Goal: Task Accomplishment & Management: Manage account settings

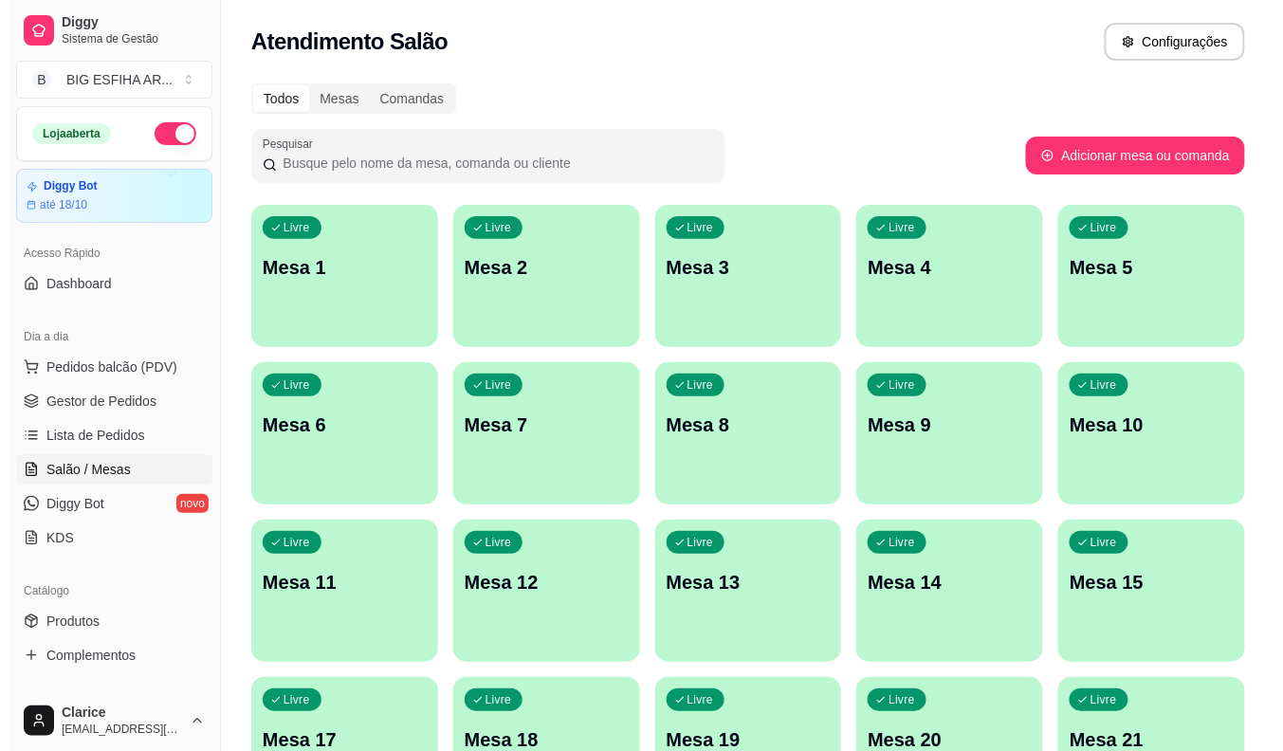
scroll to position [105, 0]
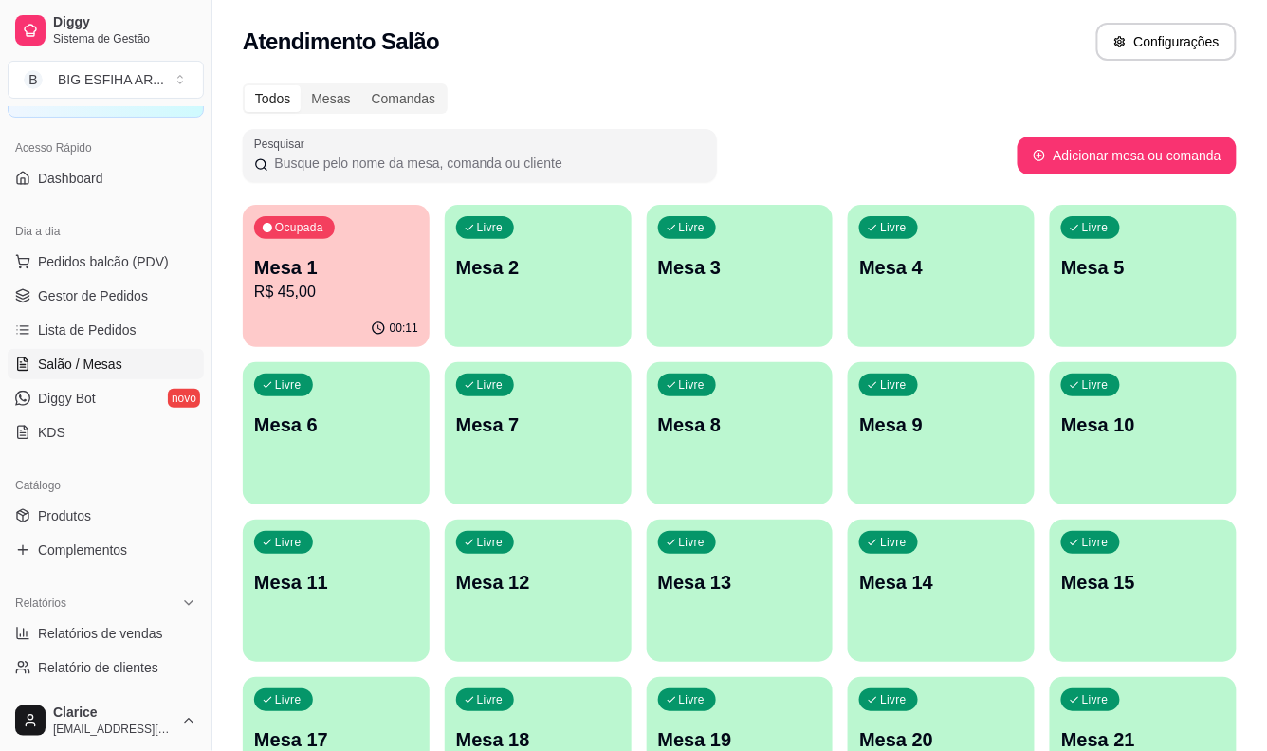
click at [337, 290] on p "R$ 45,00" at bounding box center [336, 292] width 164 height 23
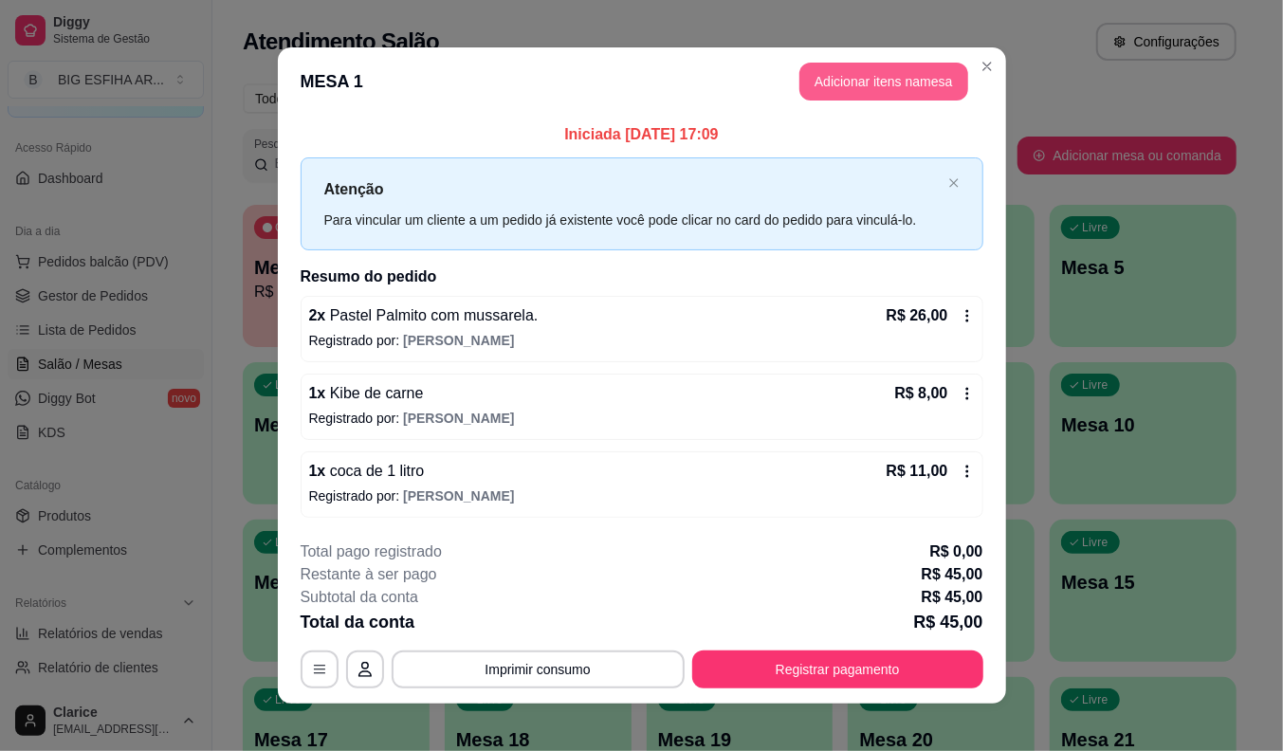
click at [809, 93] on button "Adicionar itens na mesa" at bounding box center [883, 82] width 169 height 38
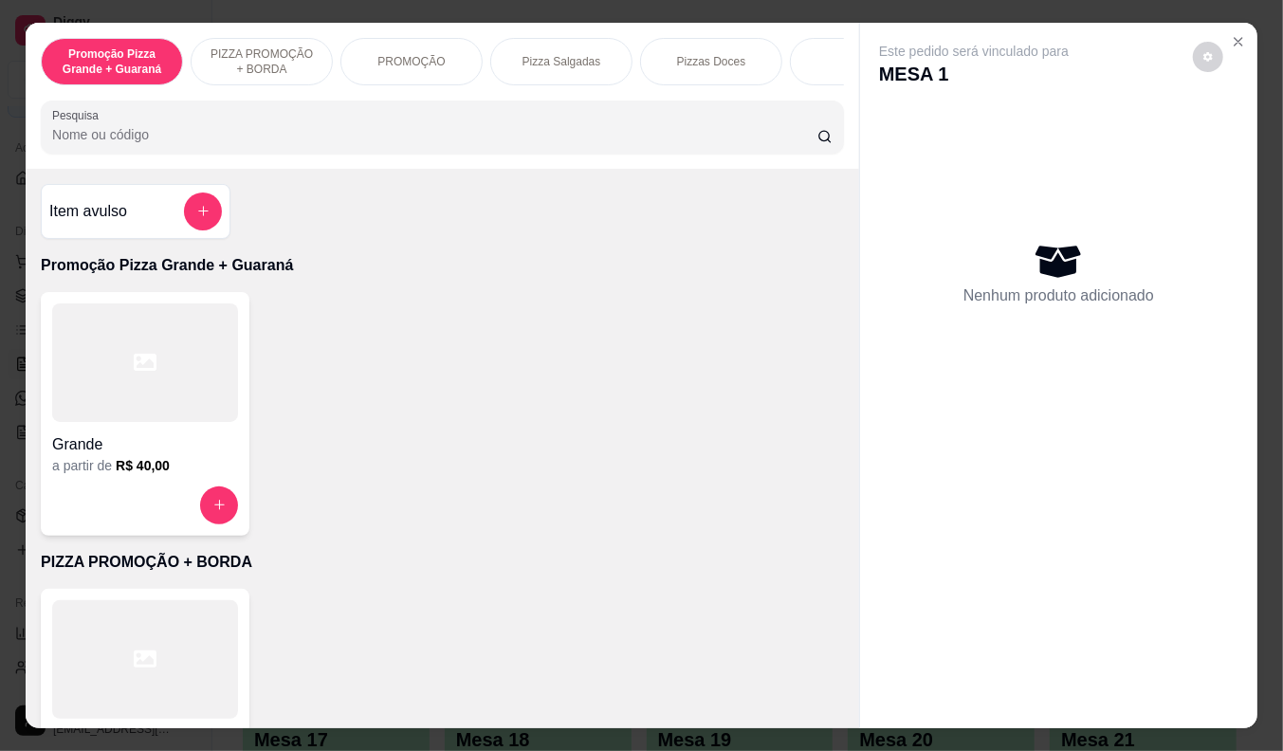
click at [265, 143] on input "Pesquisa" at bounding box center [434, 134] width 765 height 19
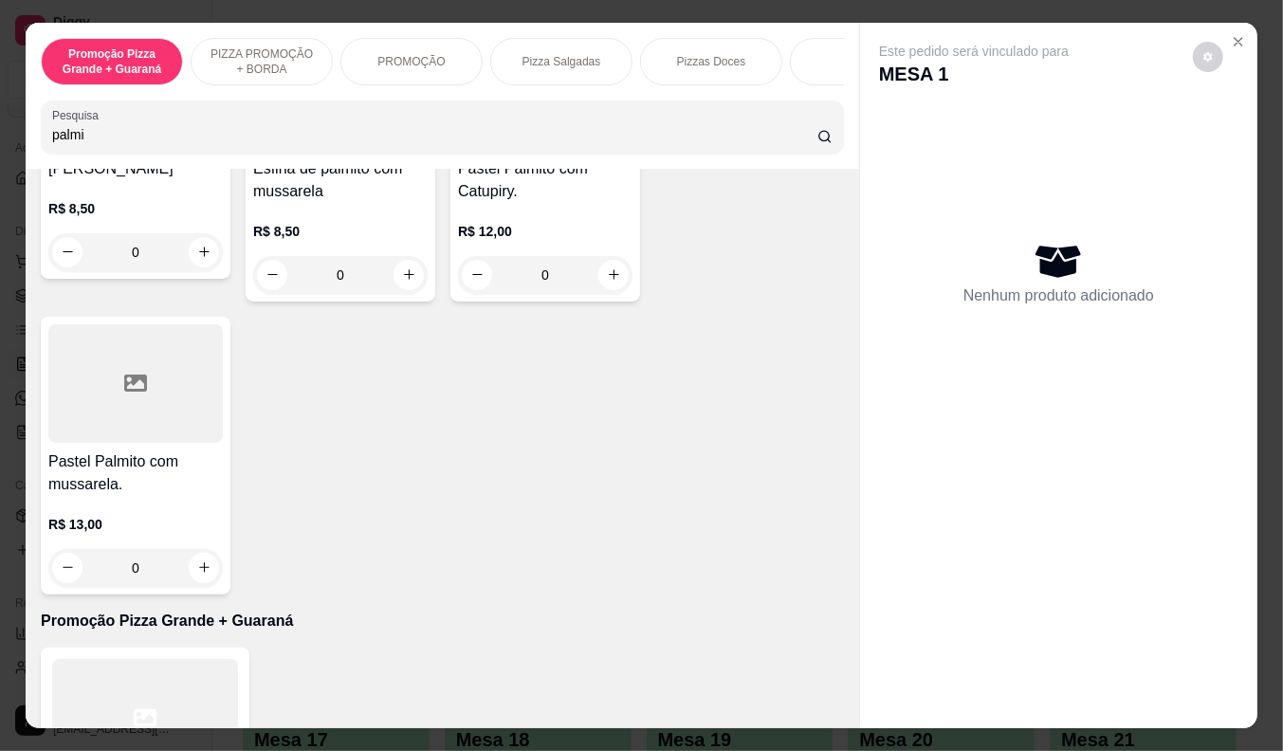
scroll to position [316, 0]
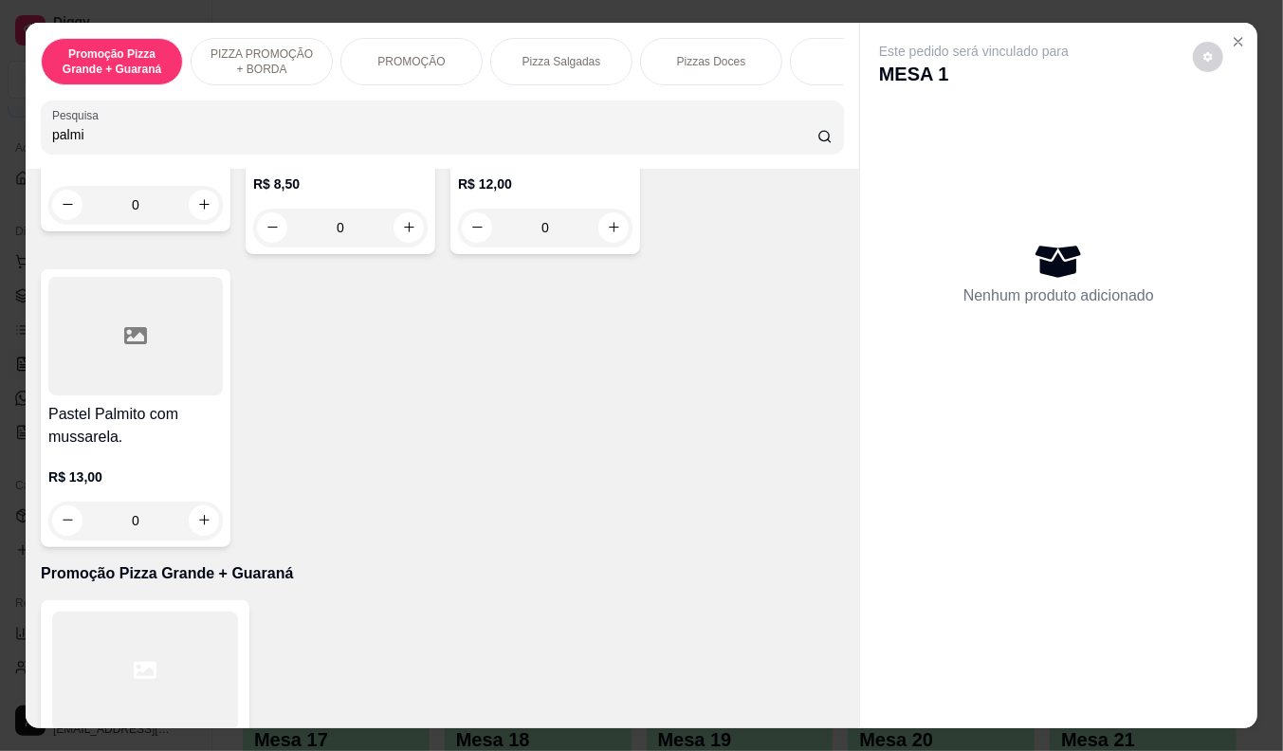
type input "palmi"
click at [155, 414] on h4 "Pastel Palmito com mussarela." at bounding box center [135, 426] width 174 height 46
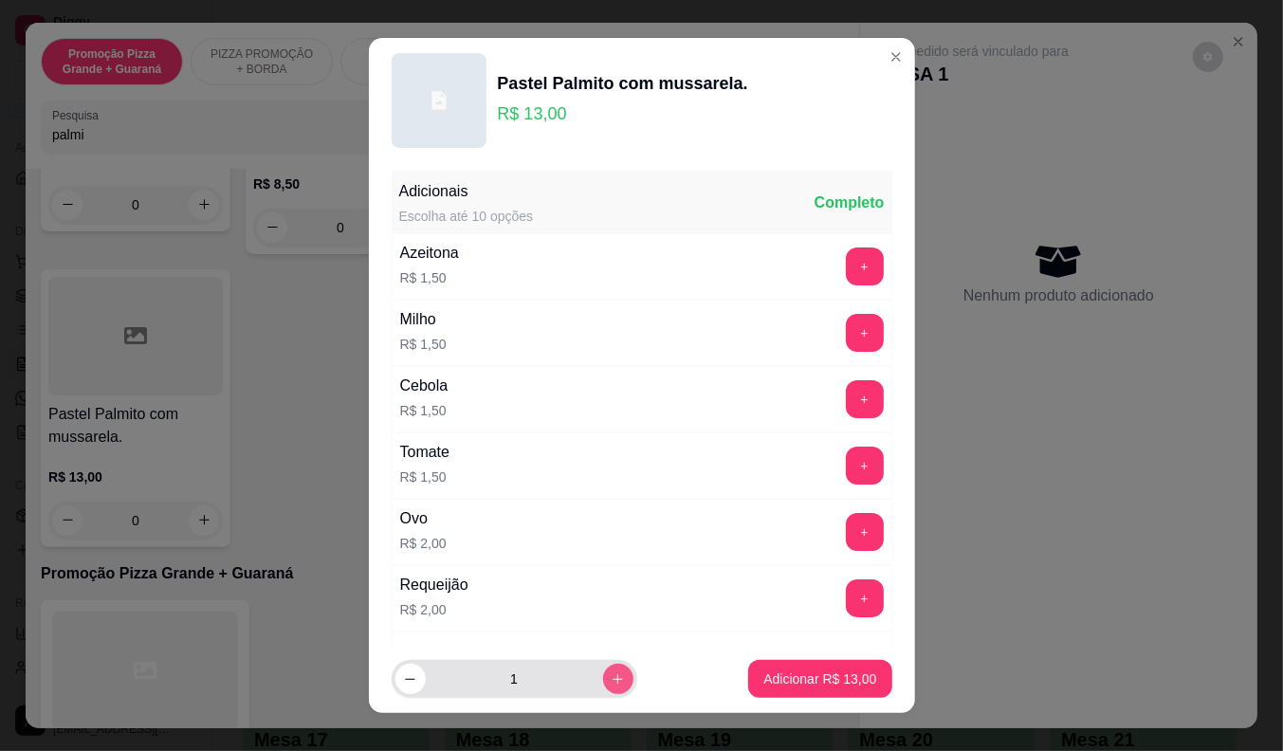
click at [603, 670] on button "increase-product-quantity" at bounding box center [618, 679] width 30 height 30
type input "2"
click at [780, 671] on p "Adicionar R$ 26,00" at bounding box center [819, 678] width 113 height 19
type input "2"
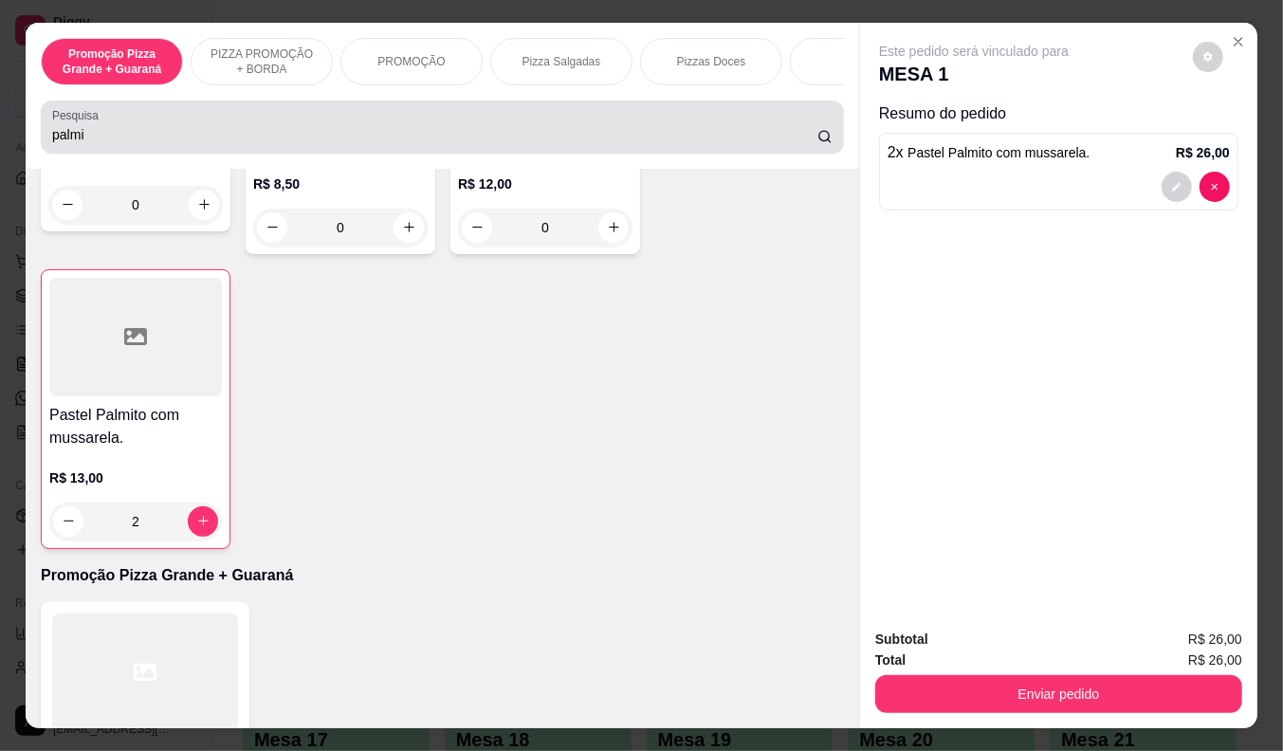
click at [190, 144] on input "palmi" at bounding box center [434, 134] width 765 height 19
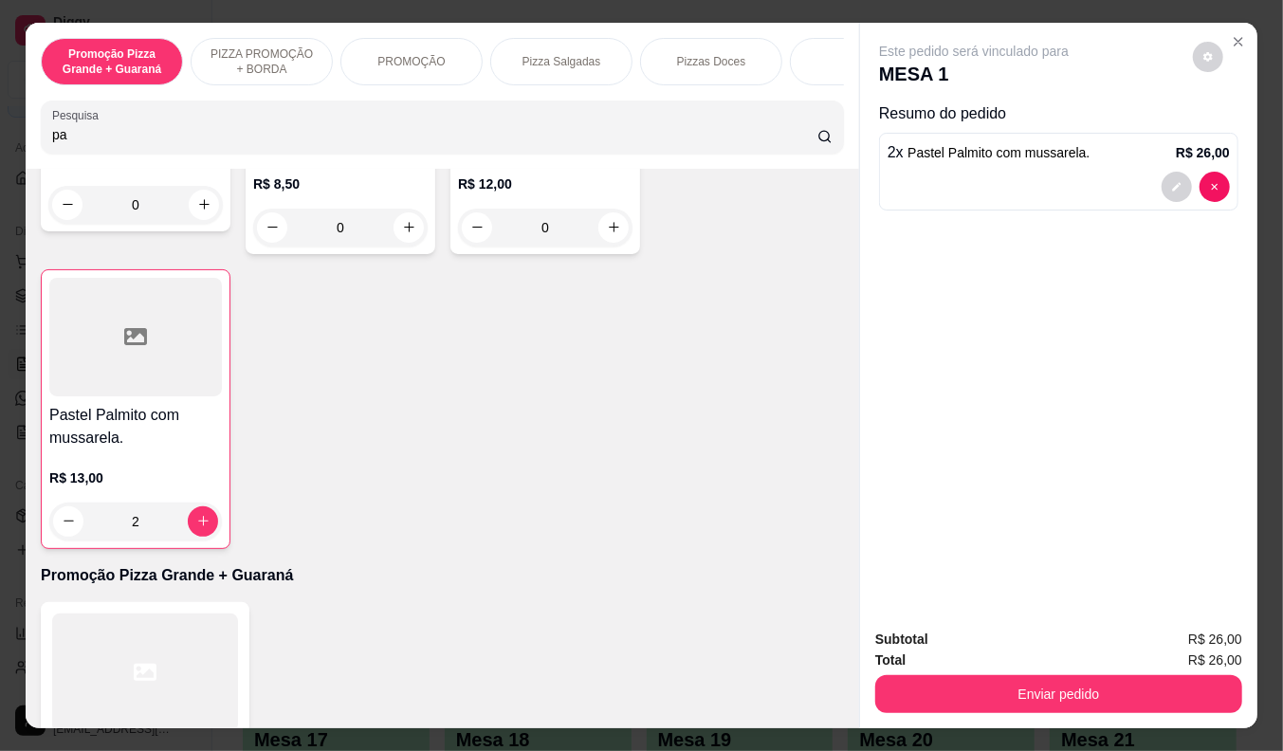
type input "p"
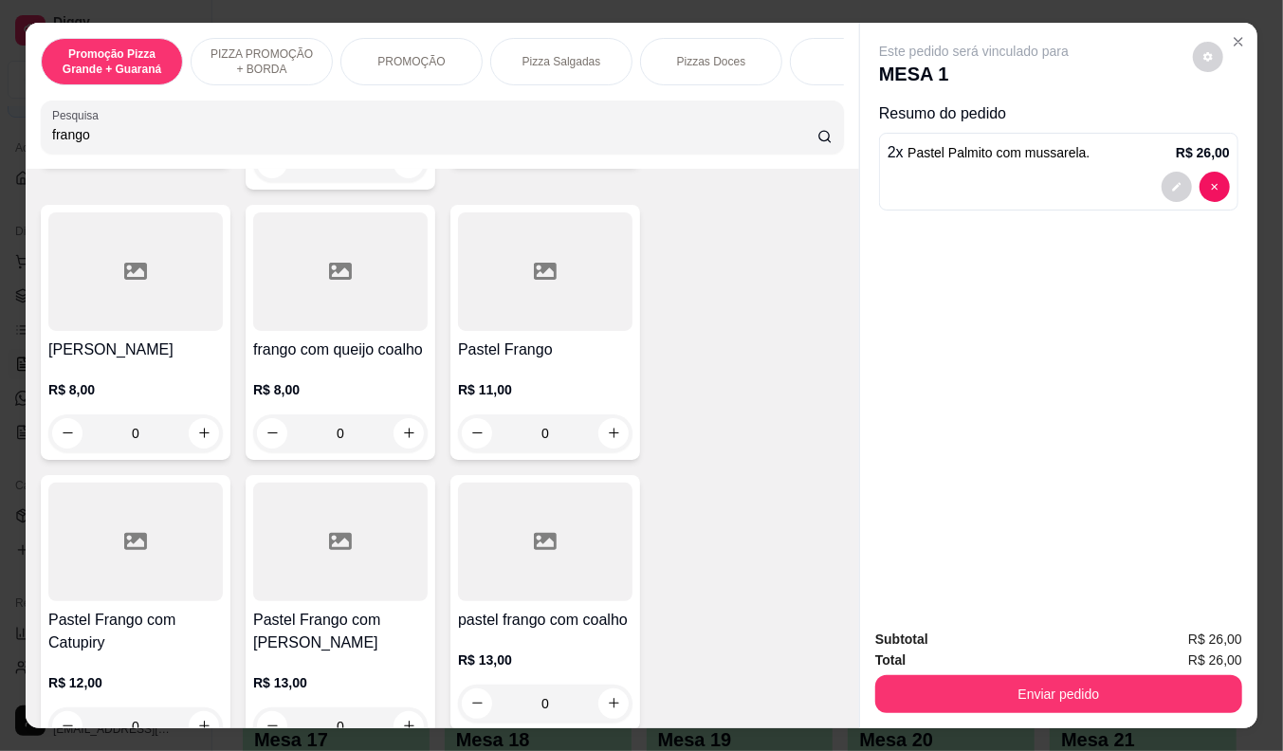
scroll to position [275, 0]
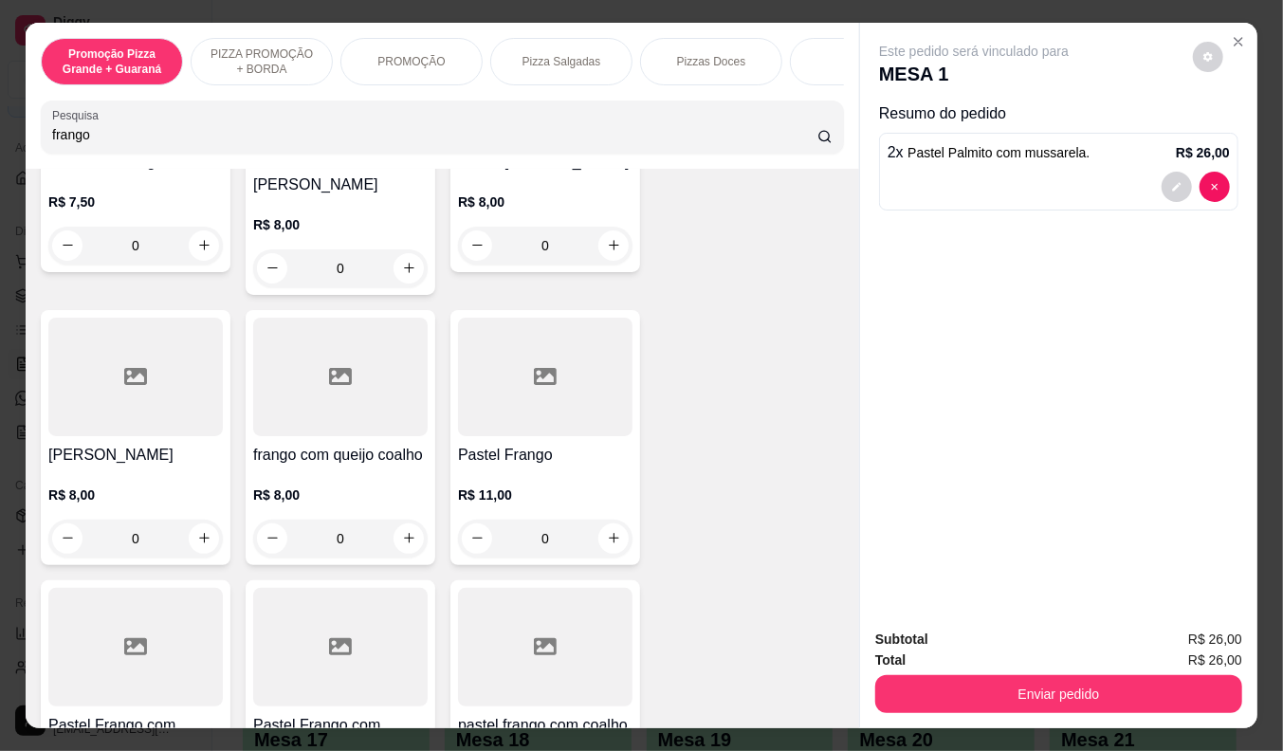
type input "frango"
click at [320, 643] on div at bounding box center [340, 647] width 174 height 119
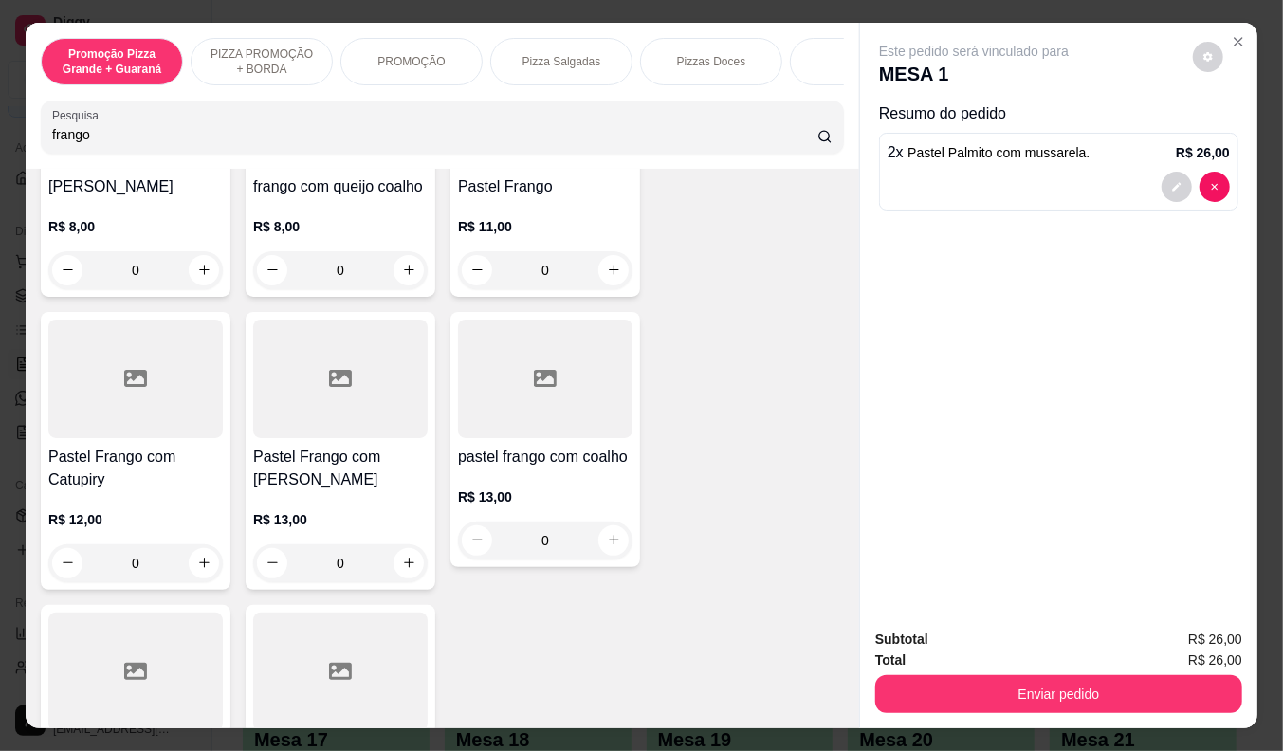
scroll to position [591, 0]
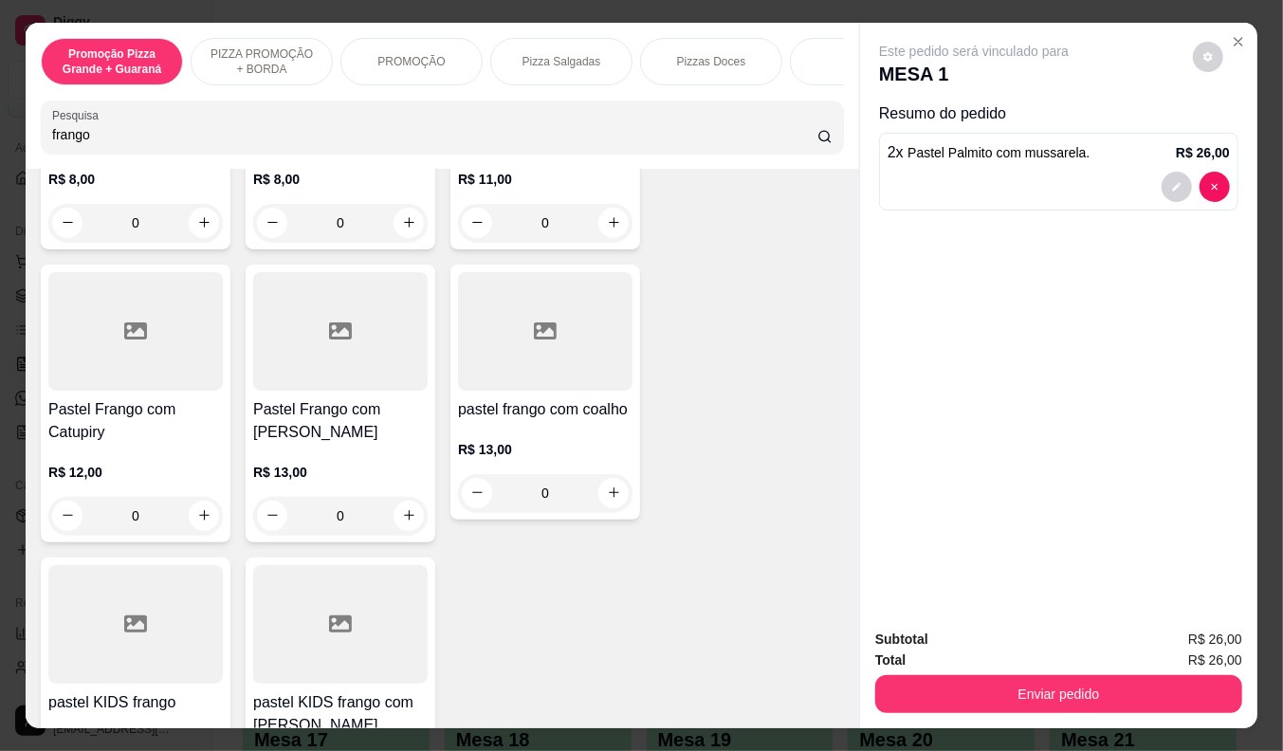
click at [405, 497] on div "0" at bounding box center [340, 516] width 174 height 38
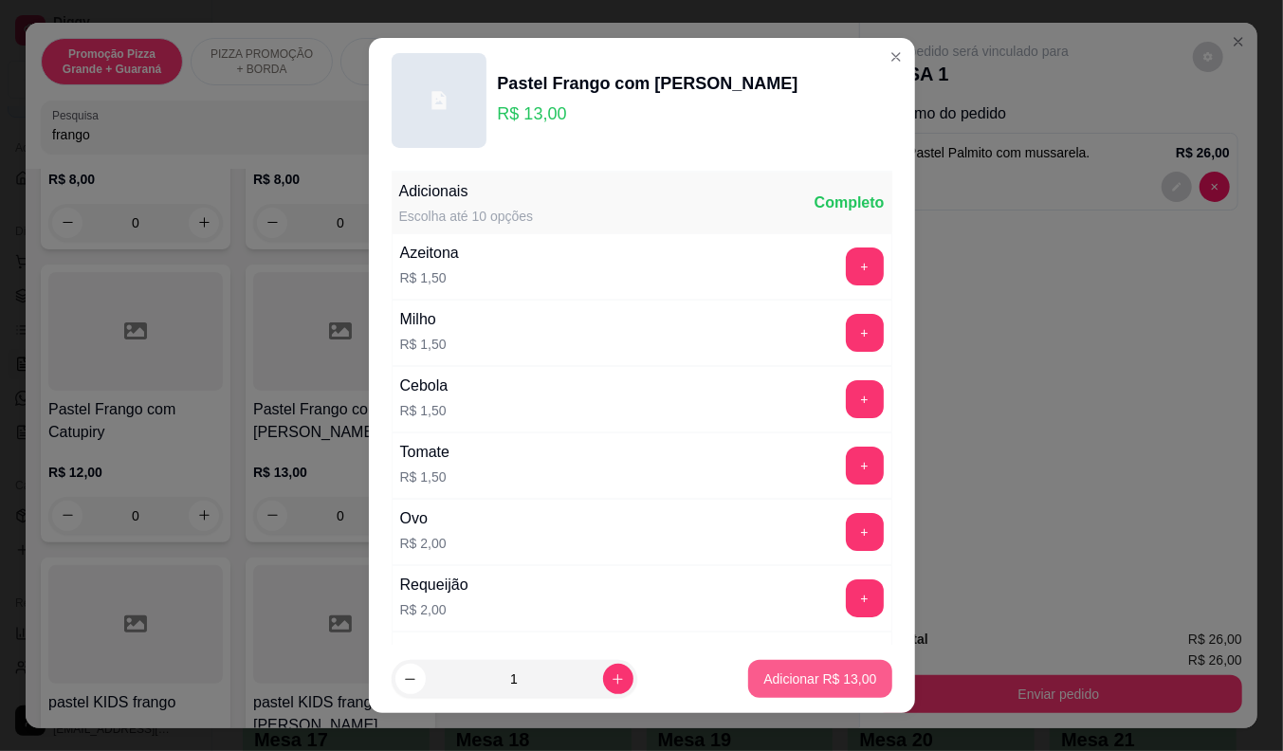
click at [772, 668] on button "Adicionar R$ 13,00" at bounding box center [819, 679] width 143 height 38
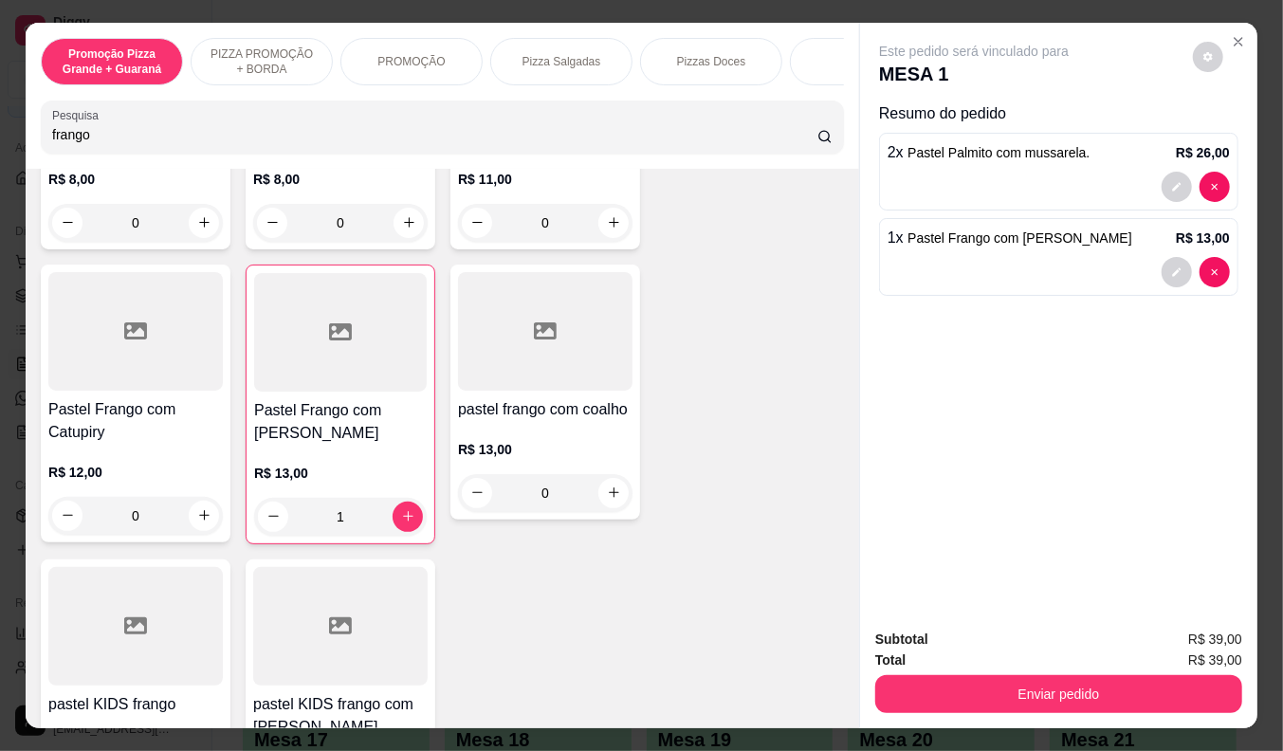
type input "1"
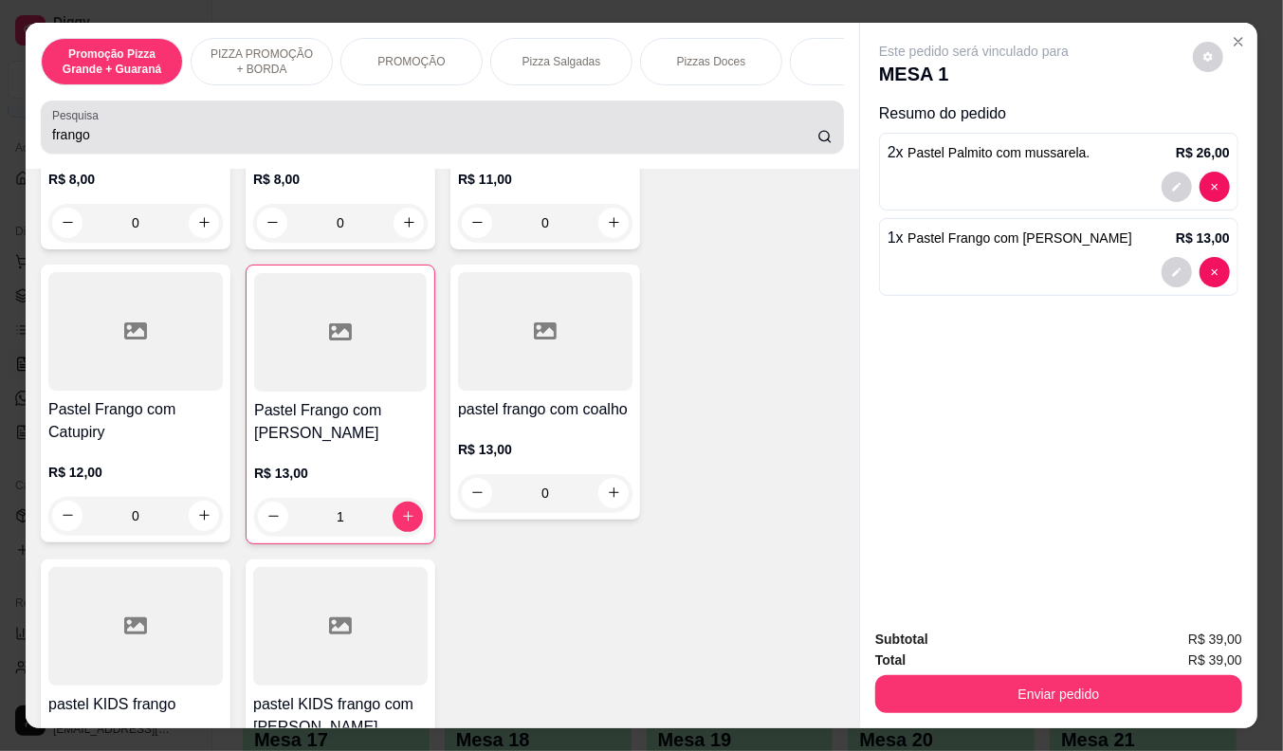
click at [192, 144] on input "frango" at bounding box center [434, 134] width 765 height 19
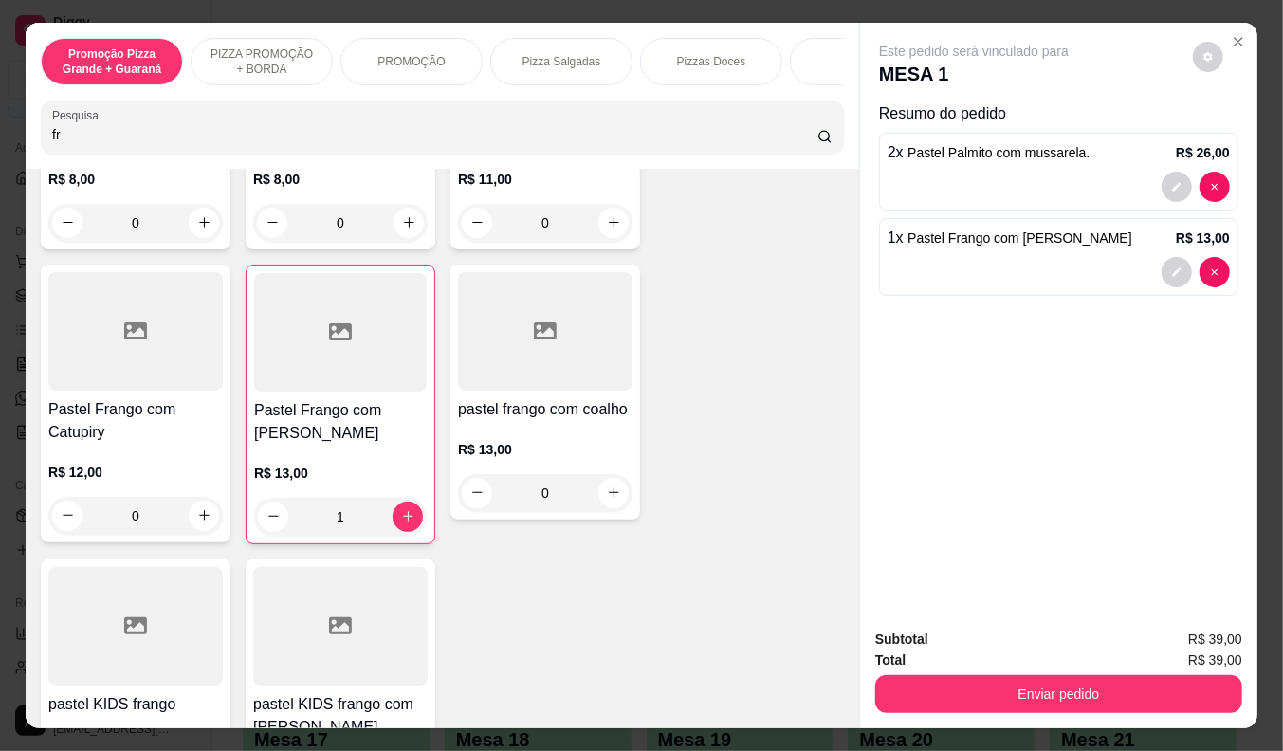
type input "f"
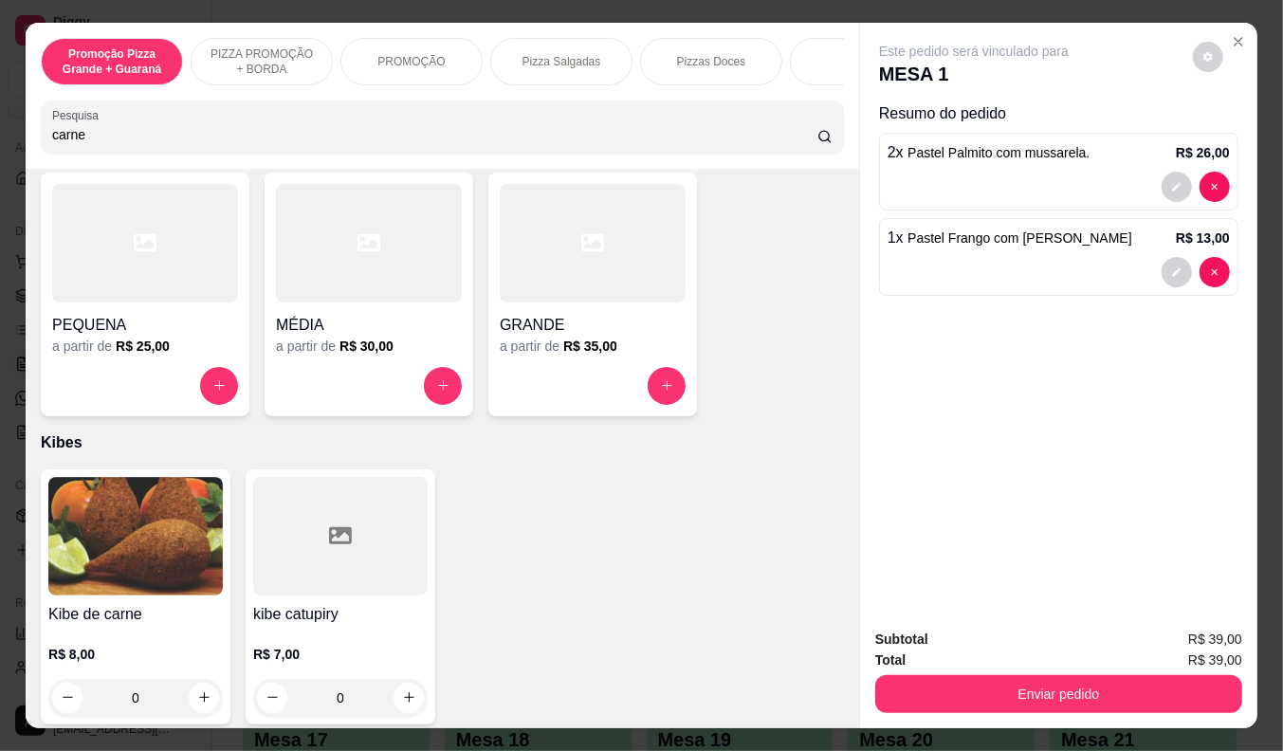
scroll to position [6036, 0]
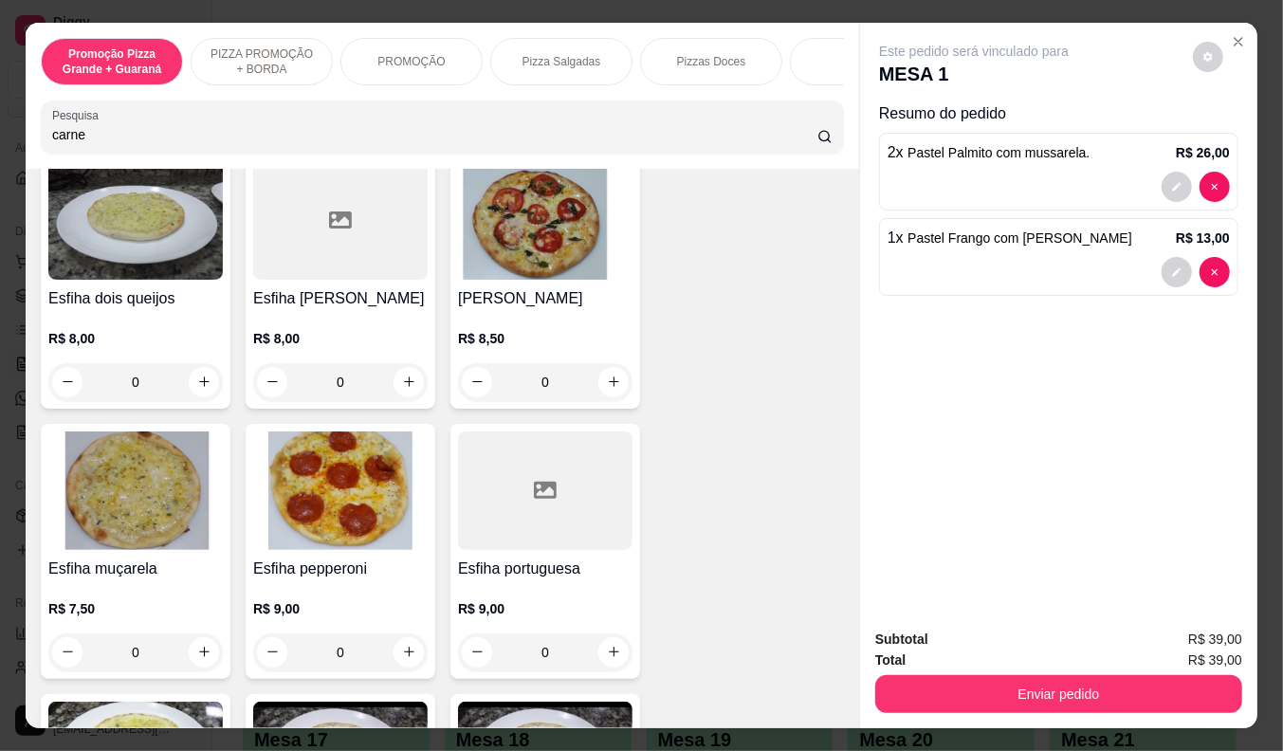
type input "carne"
click at [860, 215] on div "Este pedido será vinculado para MESA 1 Resumo do pedido 2 x Pastel Palmito com …" at bounding box center [1058, 318] width 397 height 591
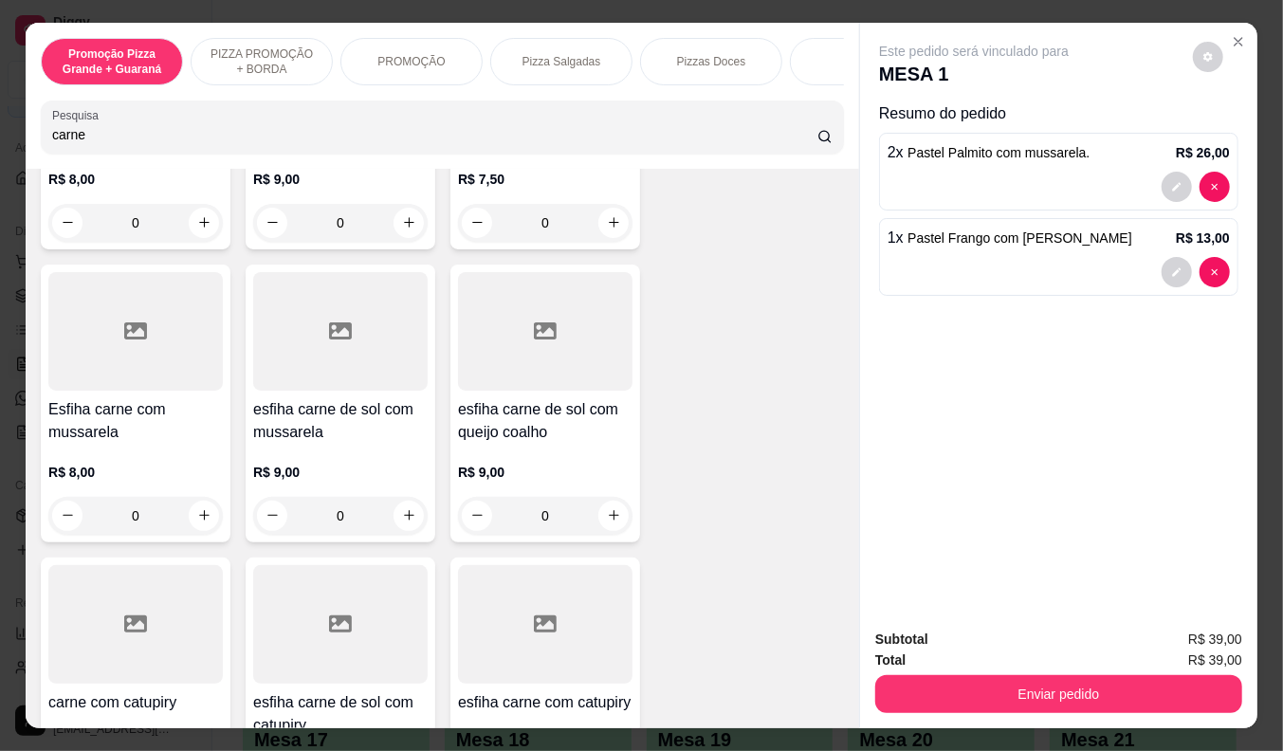
scroll to position [316, 0]
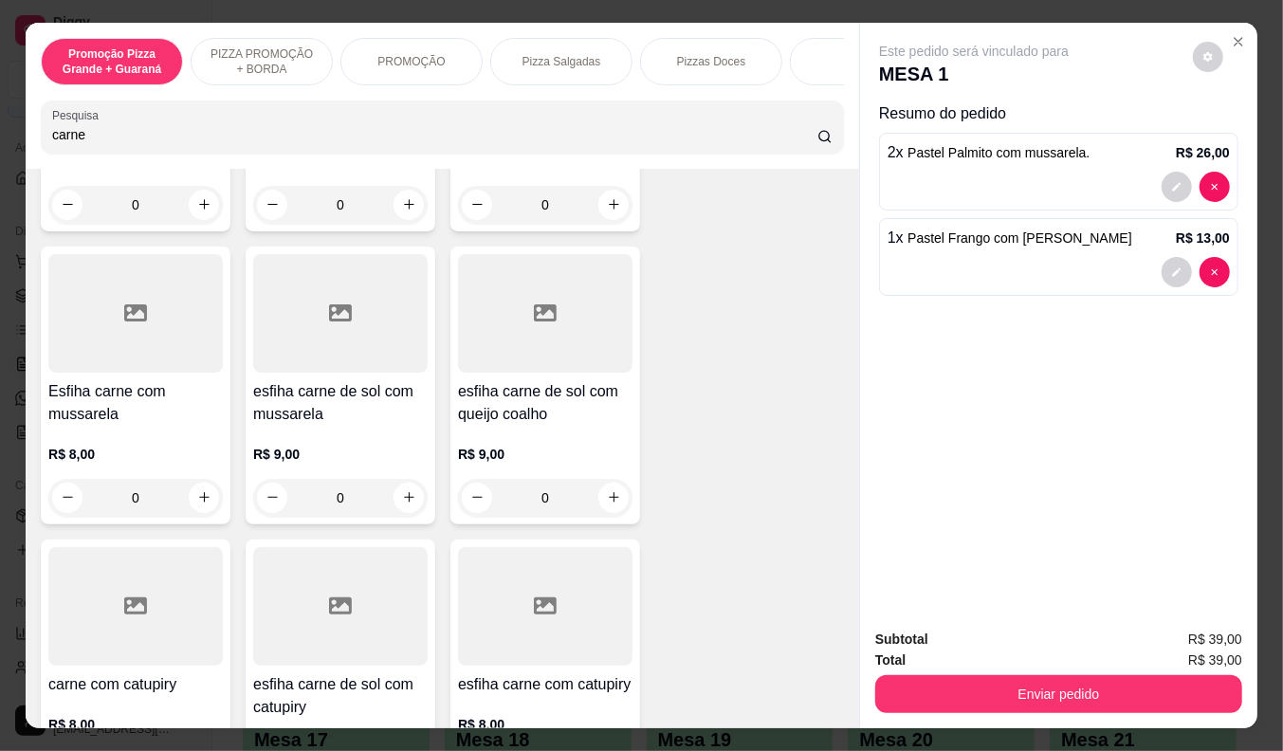
click at [137, 398] on h4 "Esfiha carne com mussarela" at bounding box center [135, 403] width 174 height 46
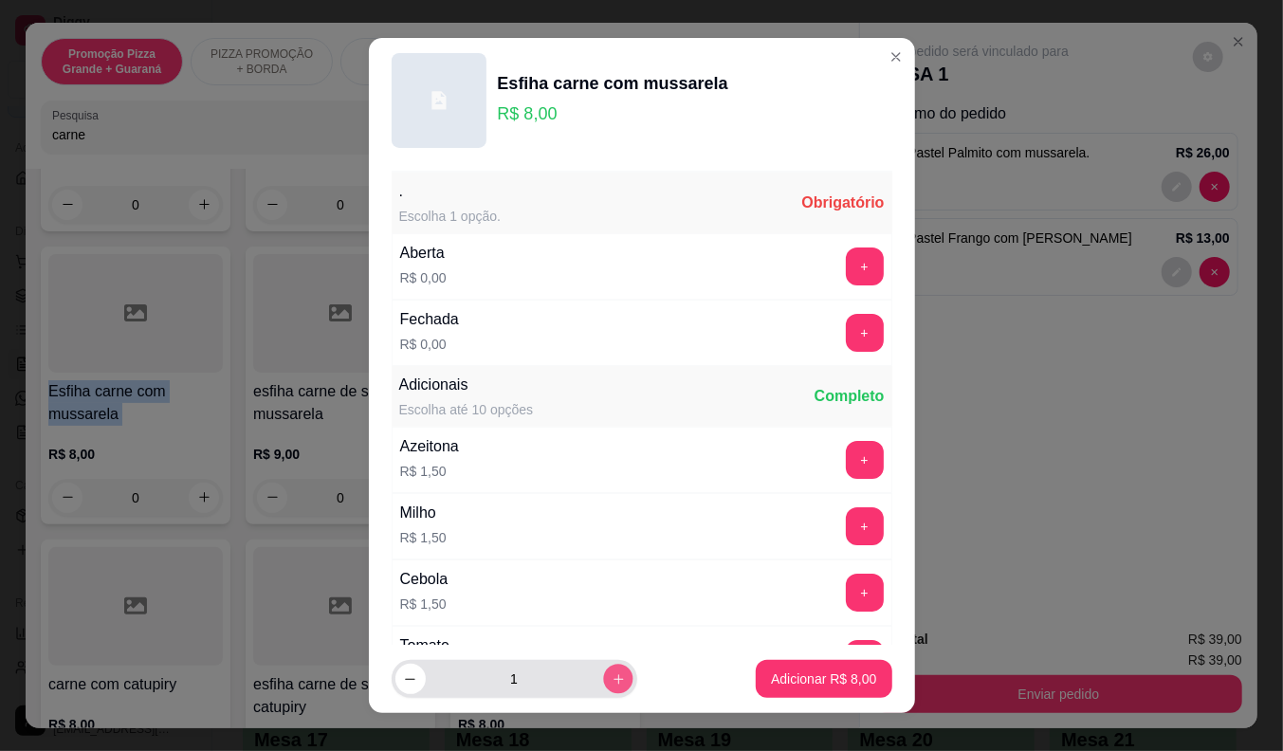
click at [611, 677] on icon "increase-product-quantity" at bounding box center [618, 679] width 14 height 14
type input "2"
click at [838, 343] on div "+" at bounding box center [864, 333] width 53 height 38
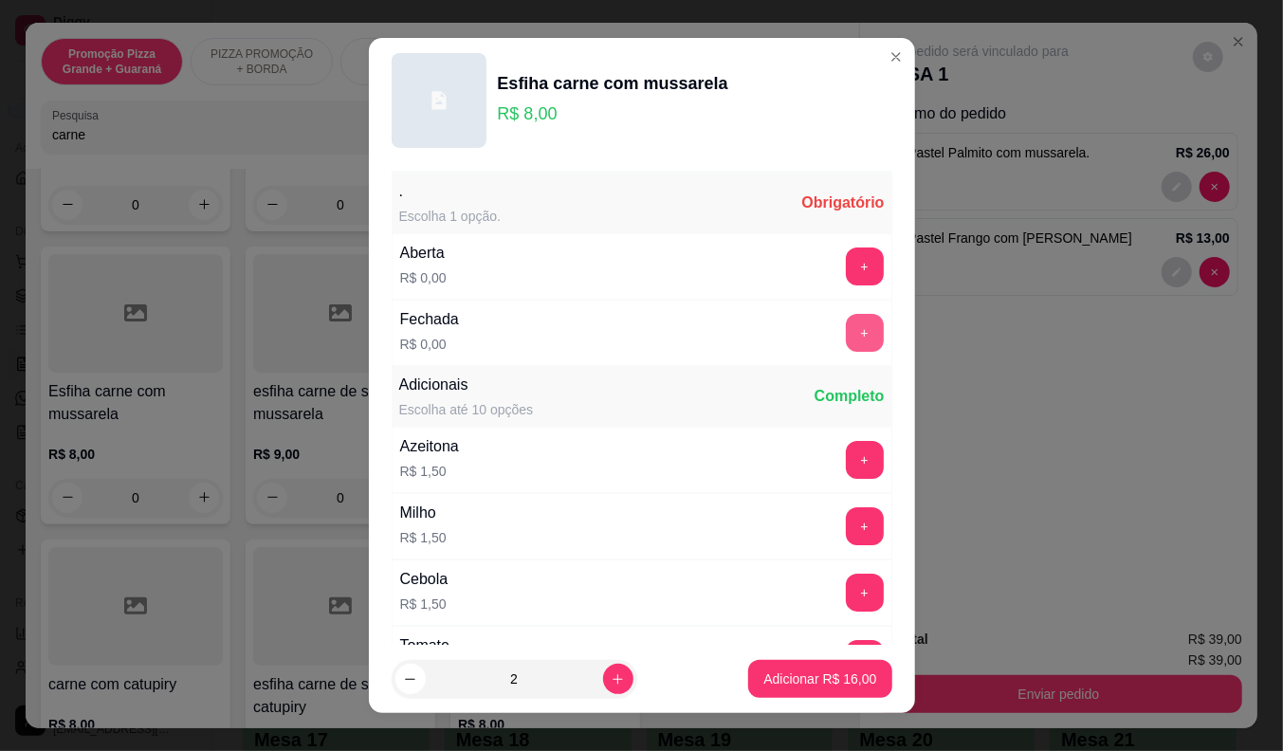
click at [846, 343] on button "+" at bounding box center [865, 333] width 38 height 38
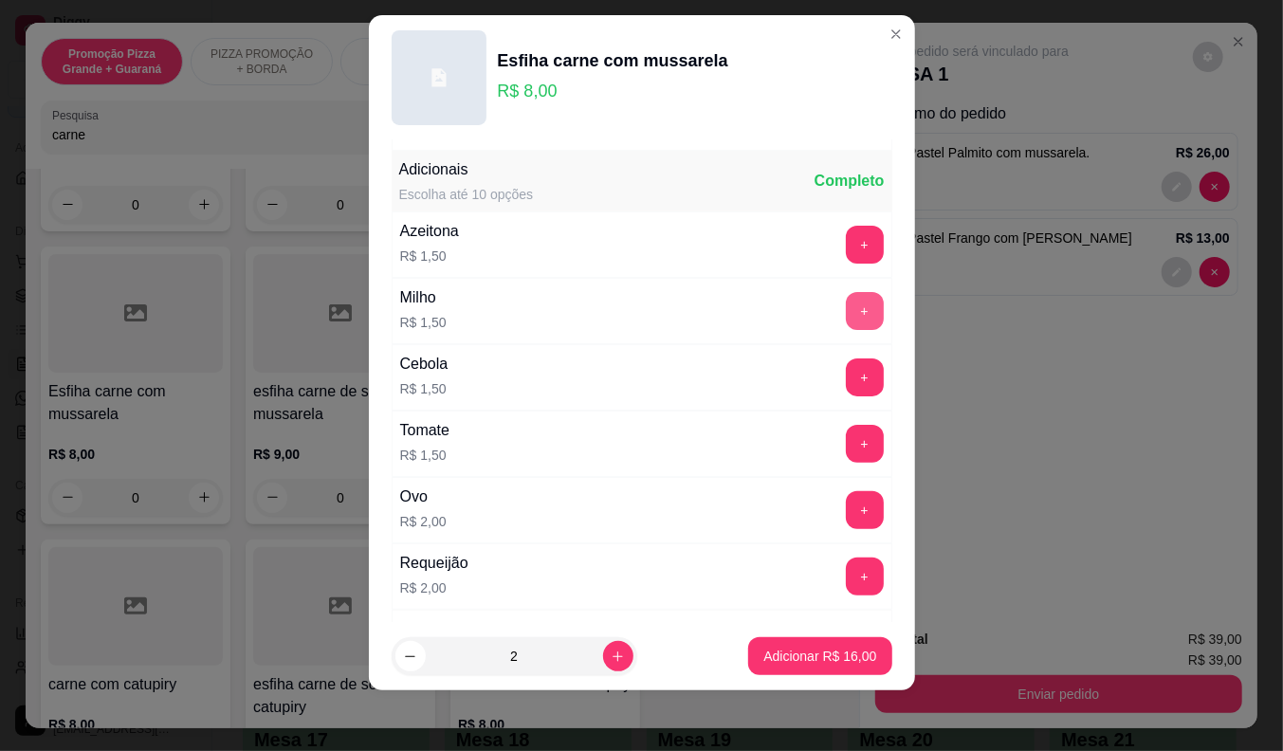
scroll to position [203, 0]
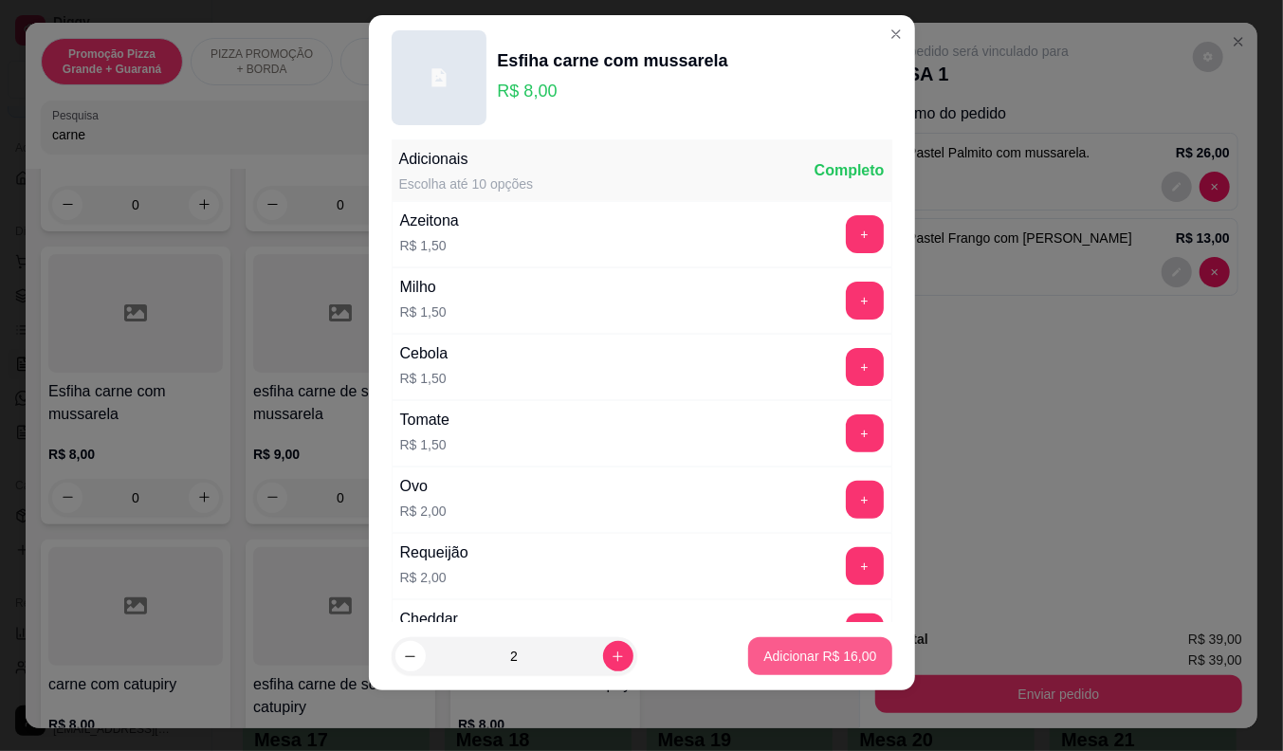
click at [799, 650] on p "Adicionar R$ 16,00" at bounding box center [819, 656] width 113 height 19
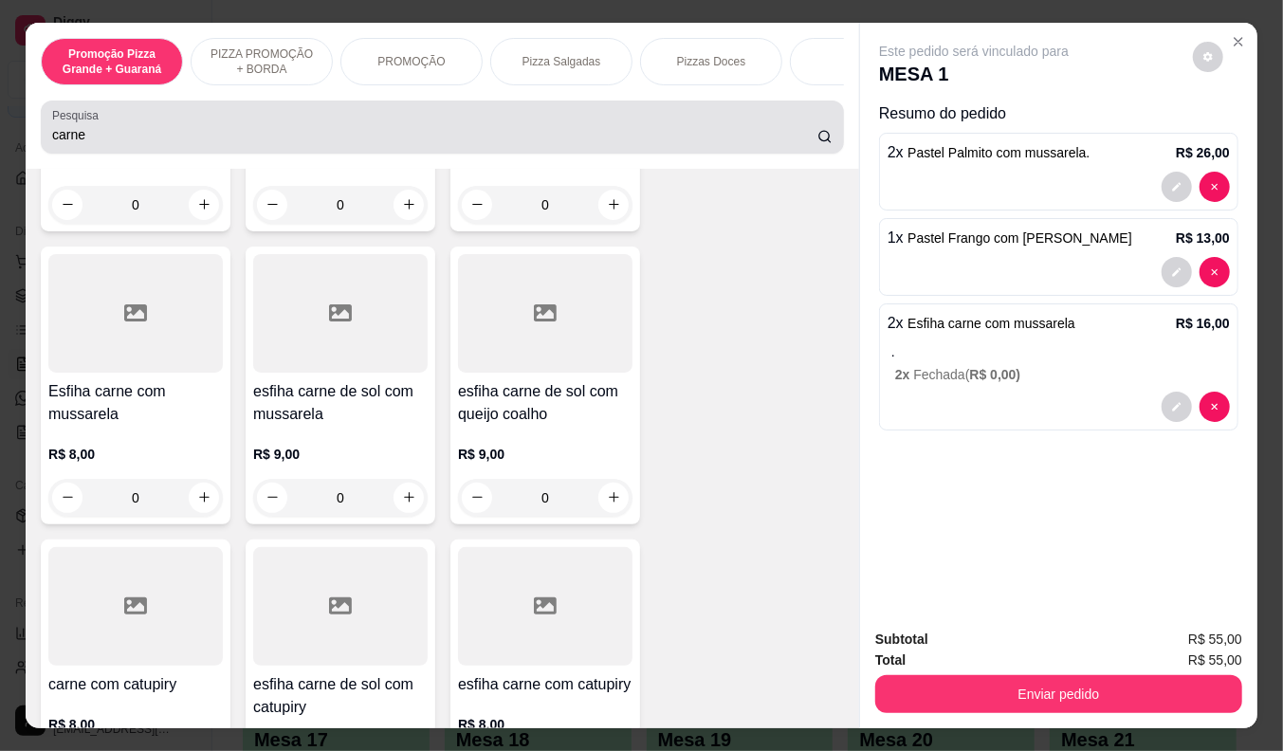
click at [144, 146] on div "carne" at bounding box center [442, 127] width 780 height 38
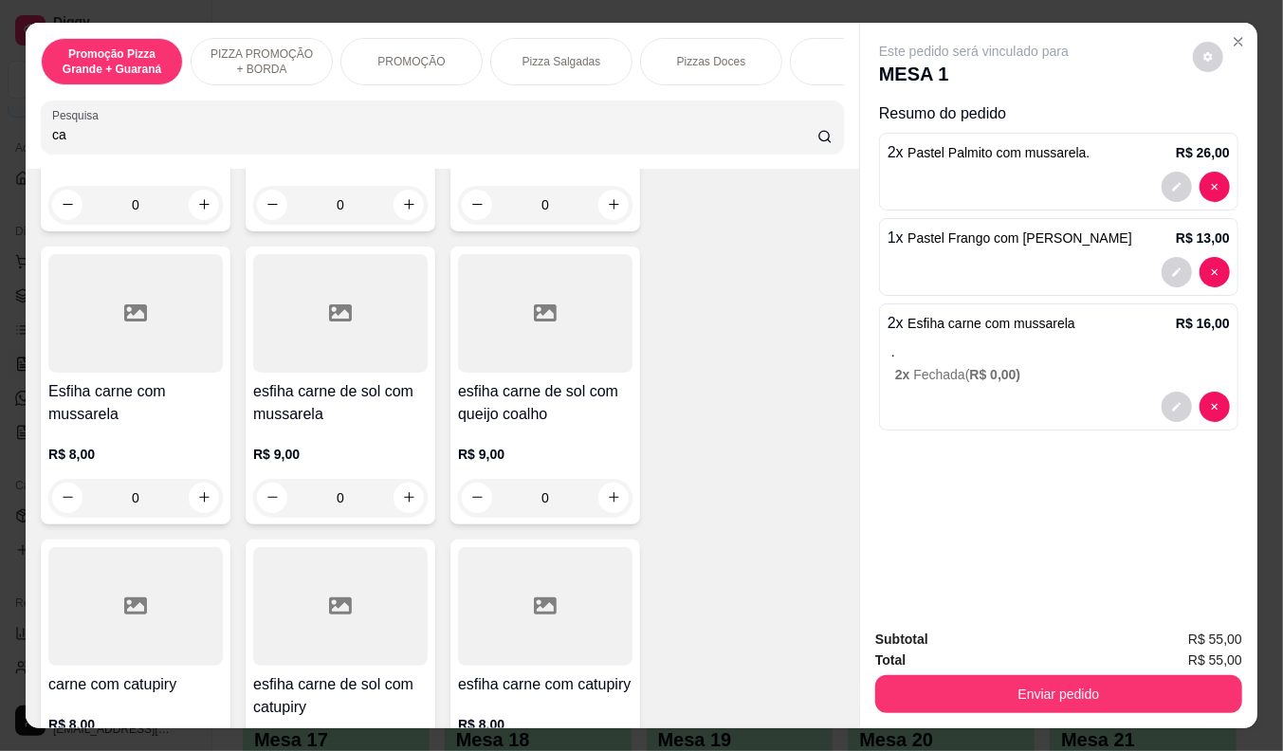
type input "c"
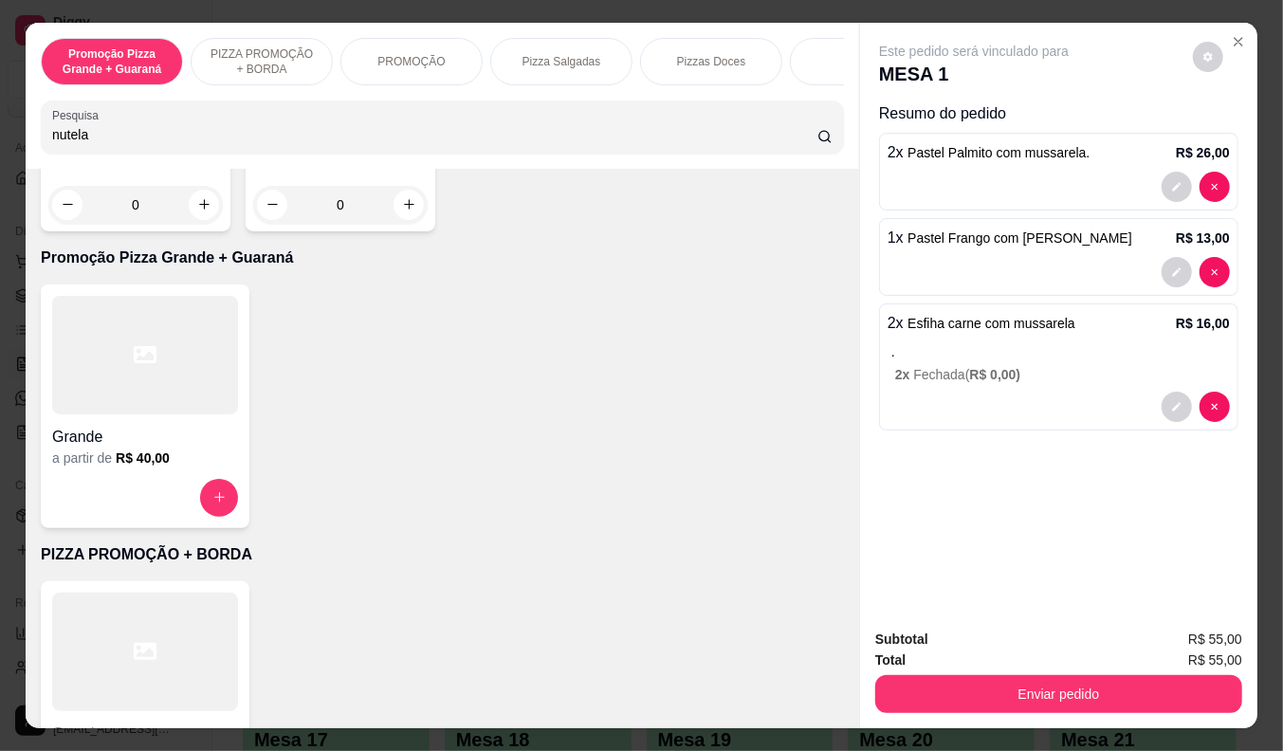
scroll to position [0, 0]
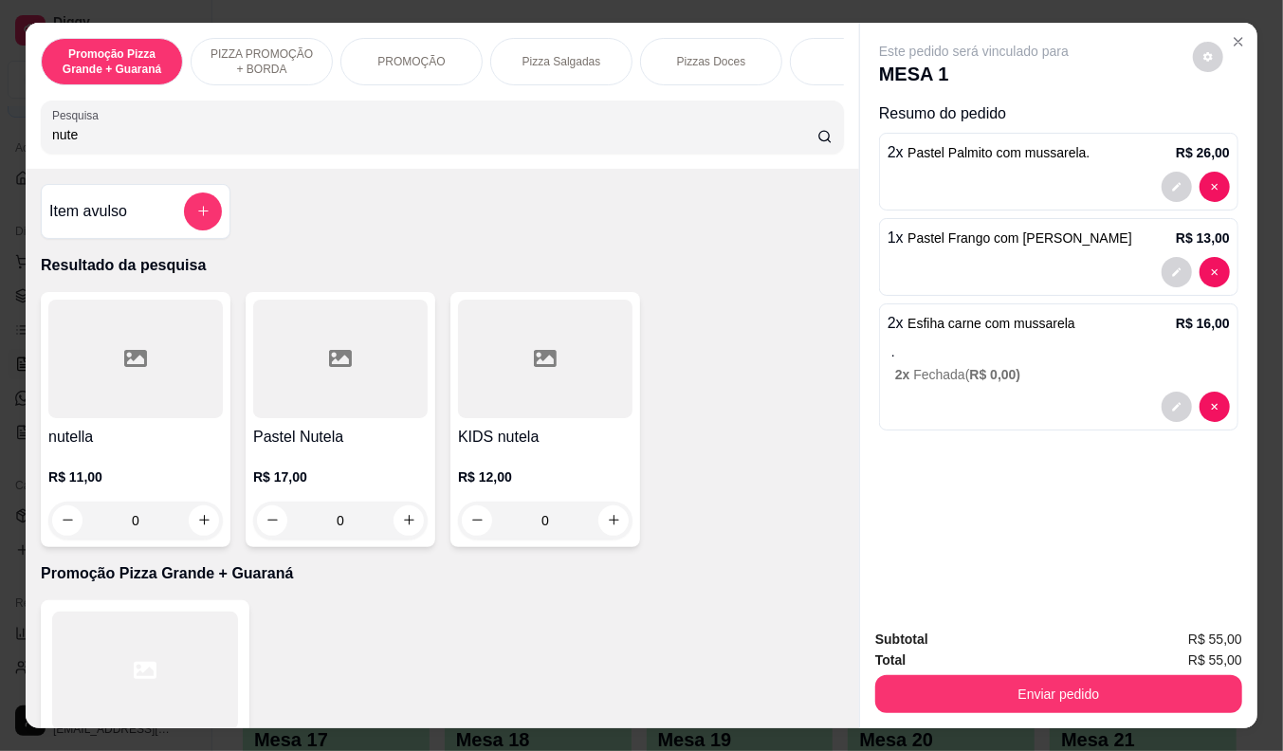
type input "nute"
click at [87, 470] on div "R$ 11,00 0" at bounding box center [135, 493] width 174 height 91
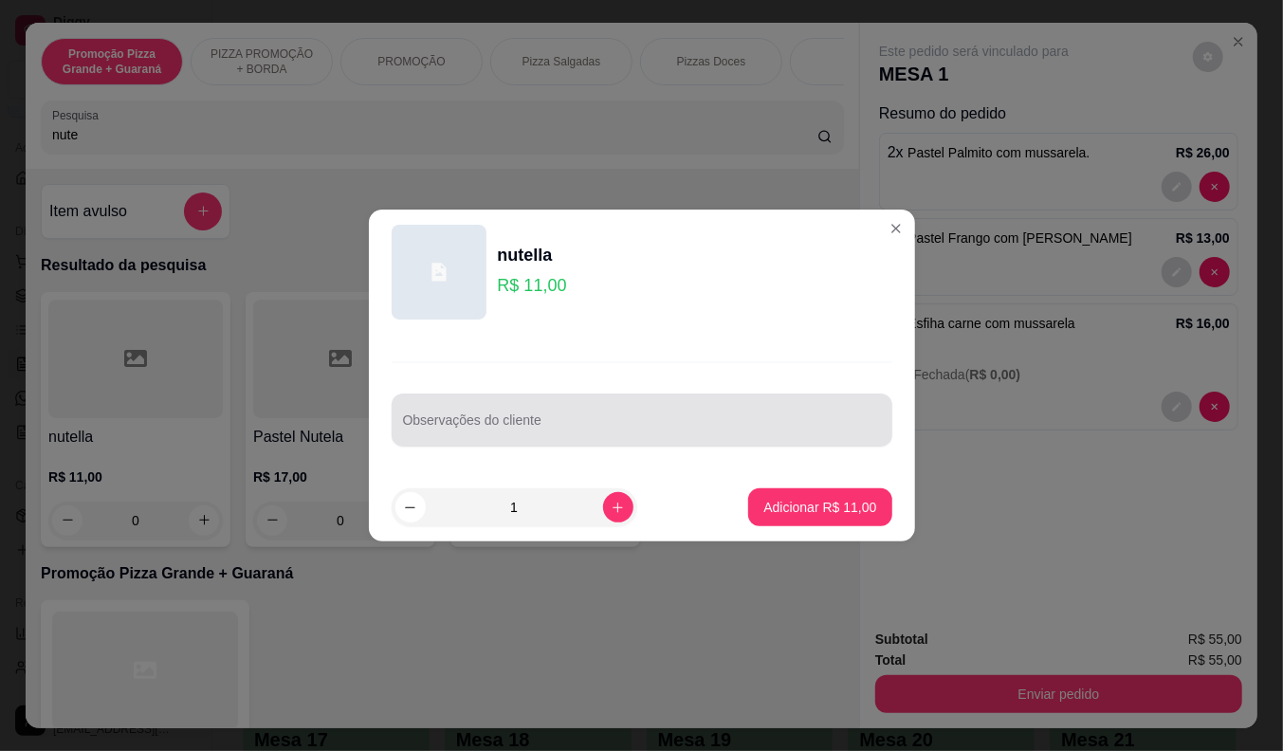
click at [458, 418] on div "Observações do cliente" at bounding box center [642, 419] width 501 height 53
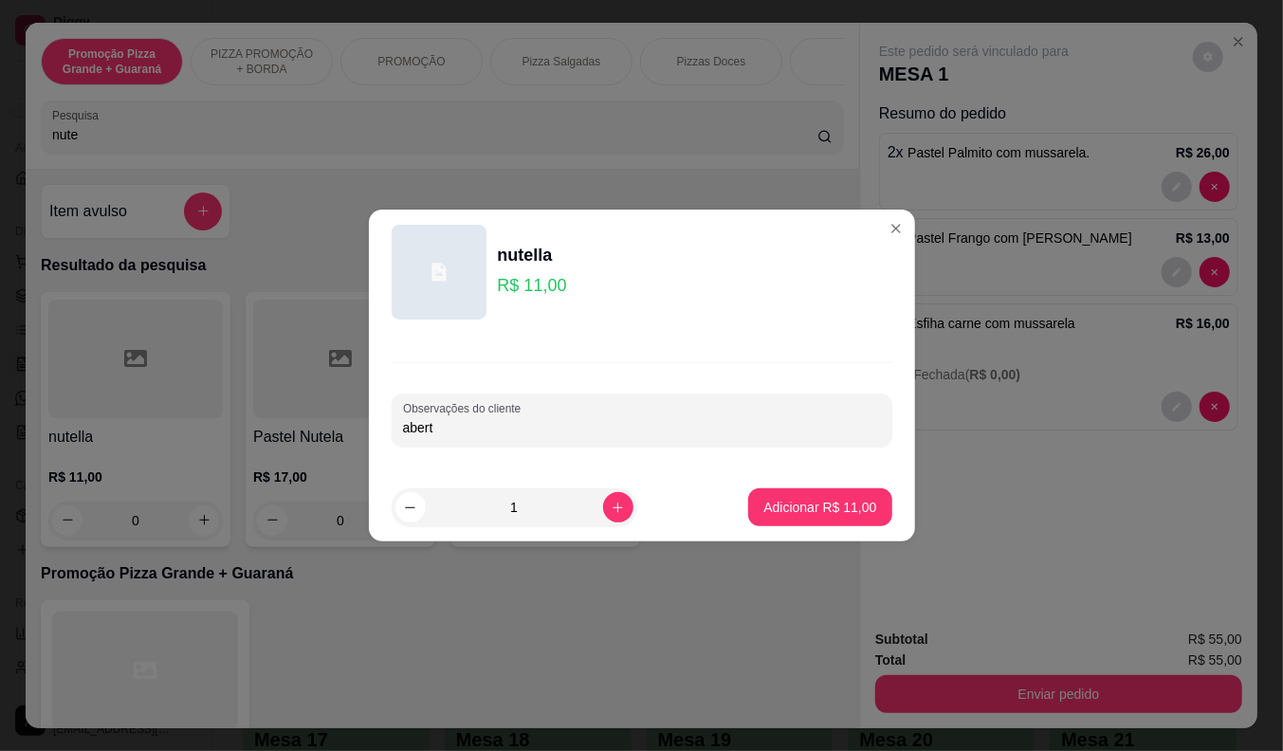
type input "aberta"
click at [823, 521] on button "Adicionar R$ 11,00" at bounding box center [819, 507] width 143 height 38
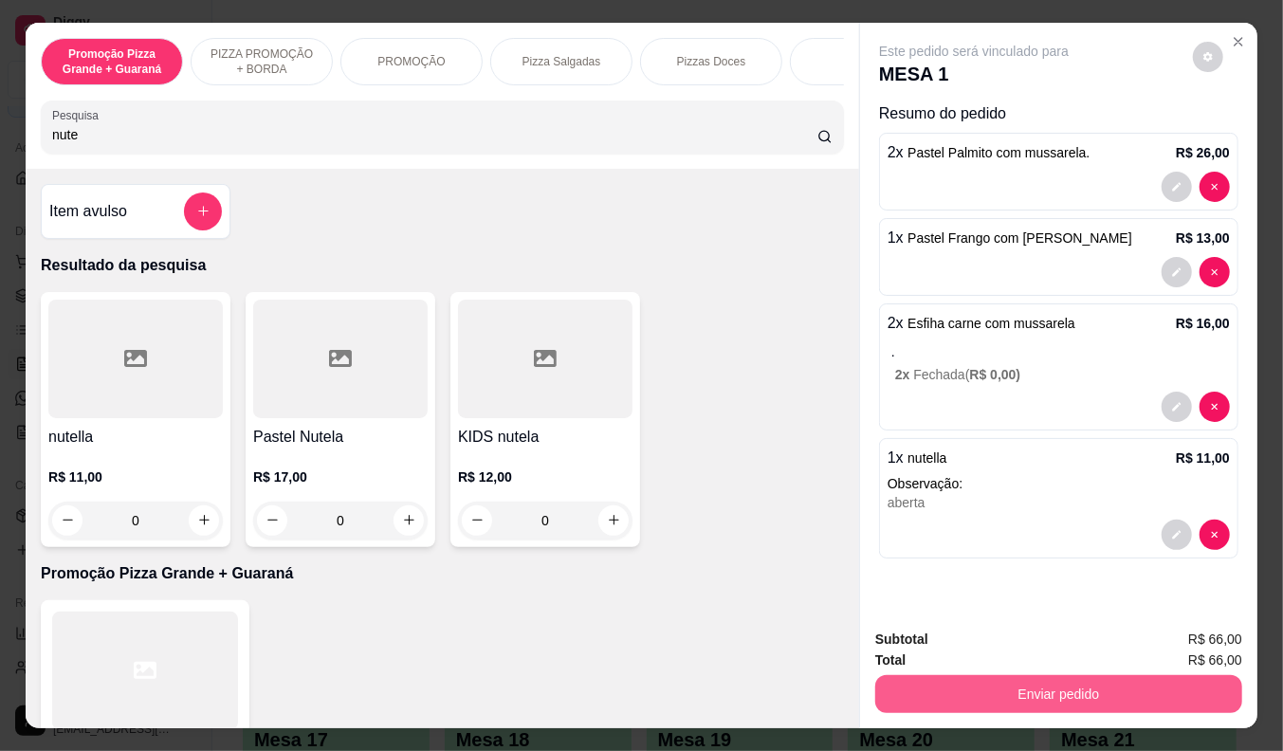
click at [994, 684] on button "Enviar pedido" at bounding box center [1058, 694] width 367 height 38
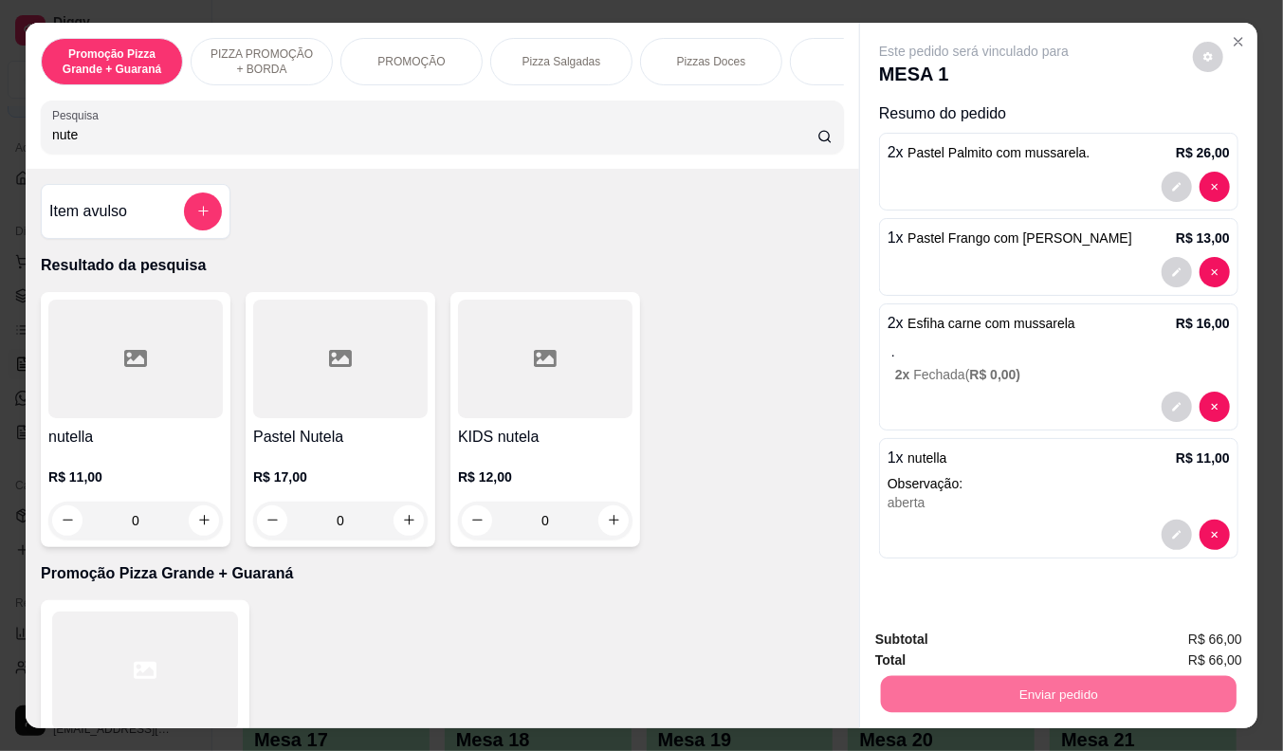
click at [988, 636] on button "Não registrar e enviar pedido" at bounding box center [995, 640] width 197 height 36
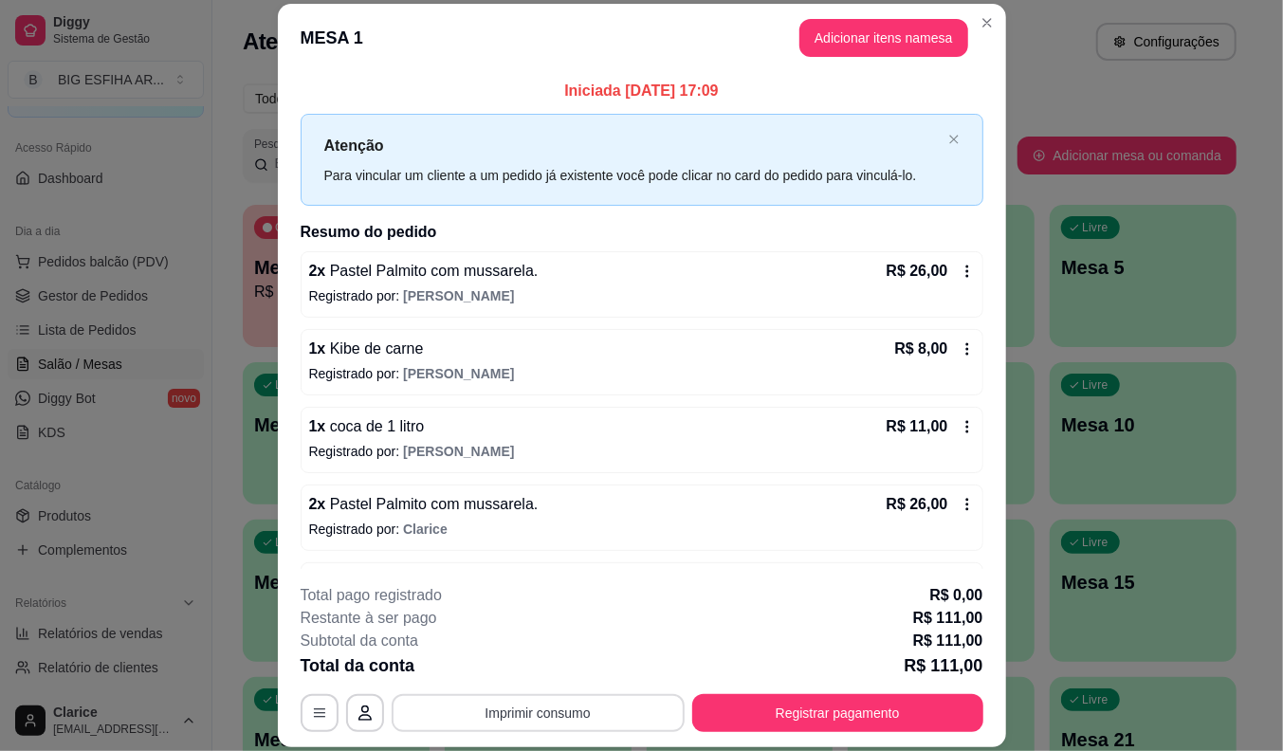
click at [589, 714] on button "Imprimir consumo" at bounding box center [538, 713] width 293 height 38
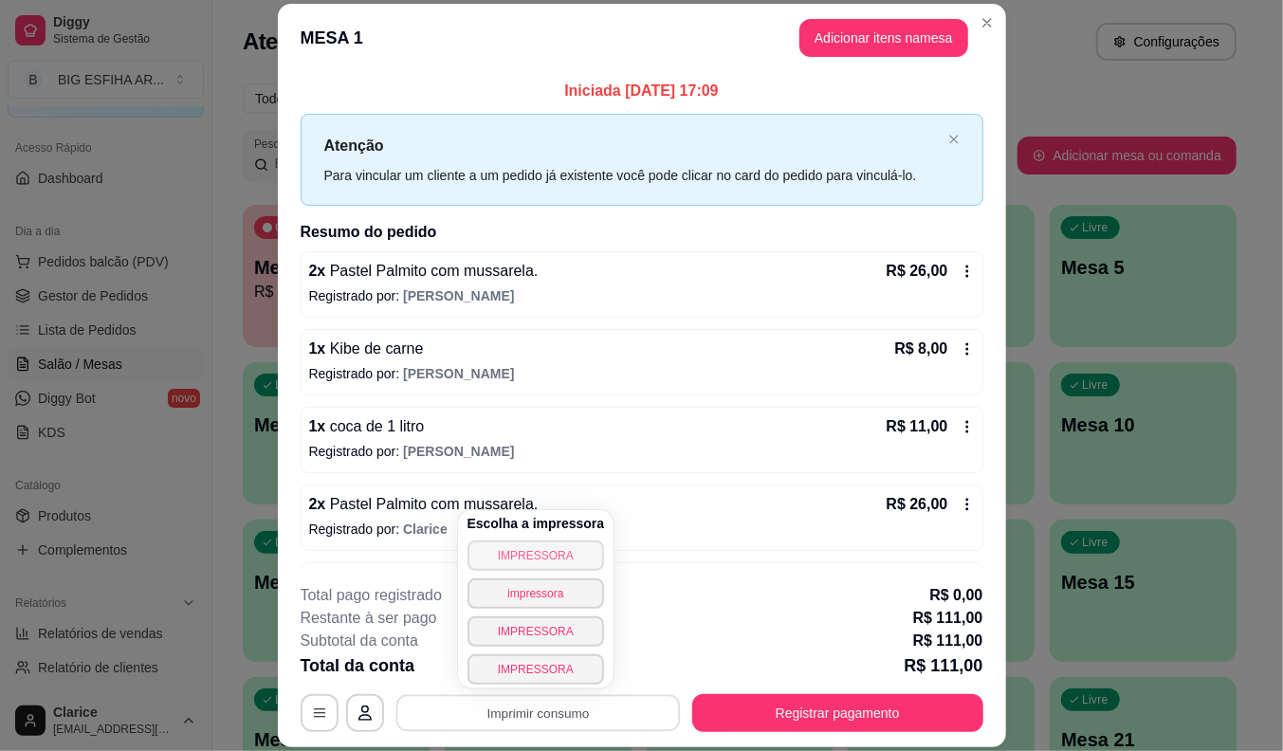
click at [525, 548] on button "IMPRESSORA" at bounding box center [535, 555] width 137 height 30
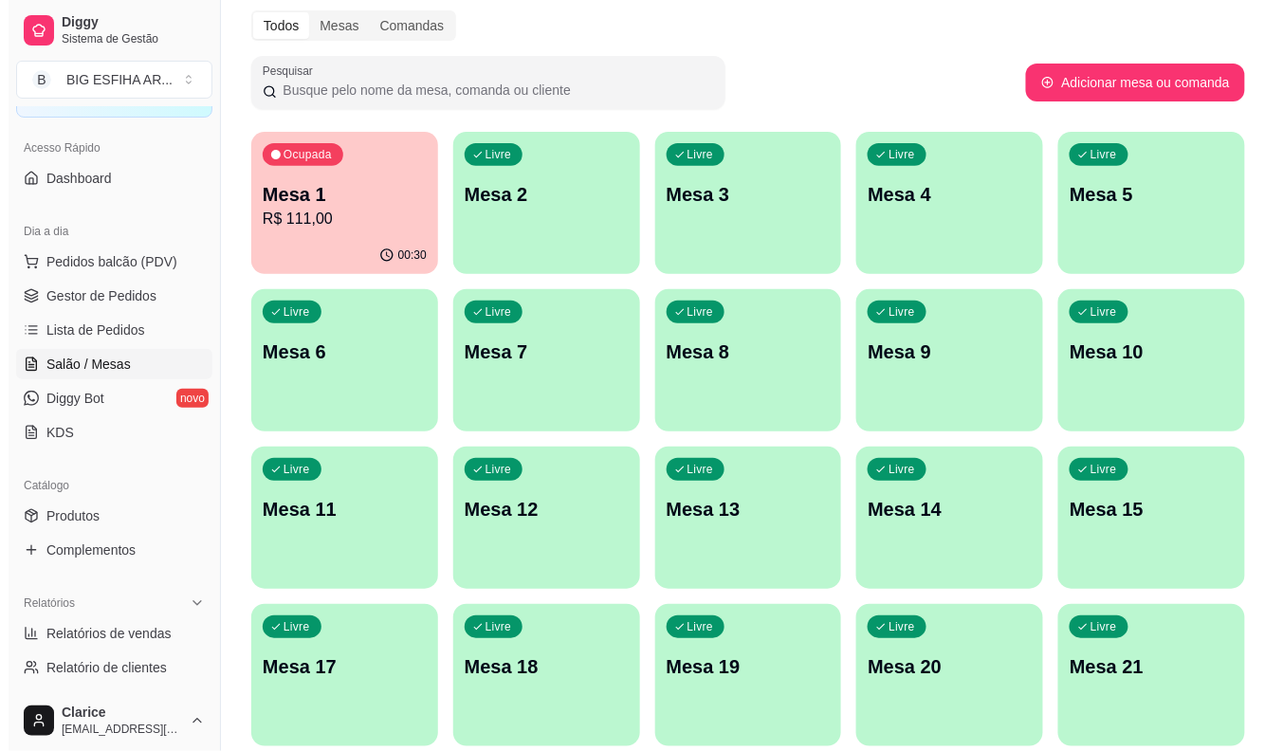
scroll to position [105, 0]
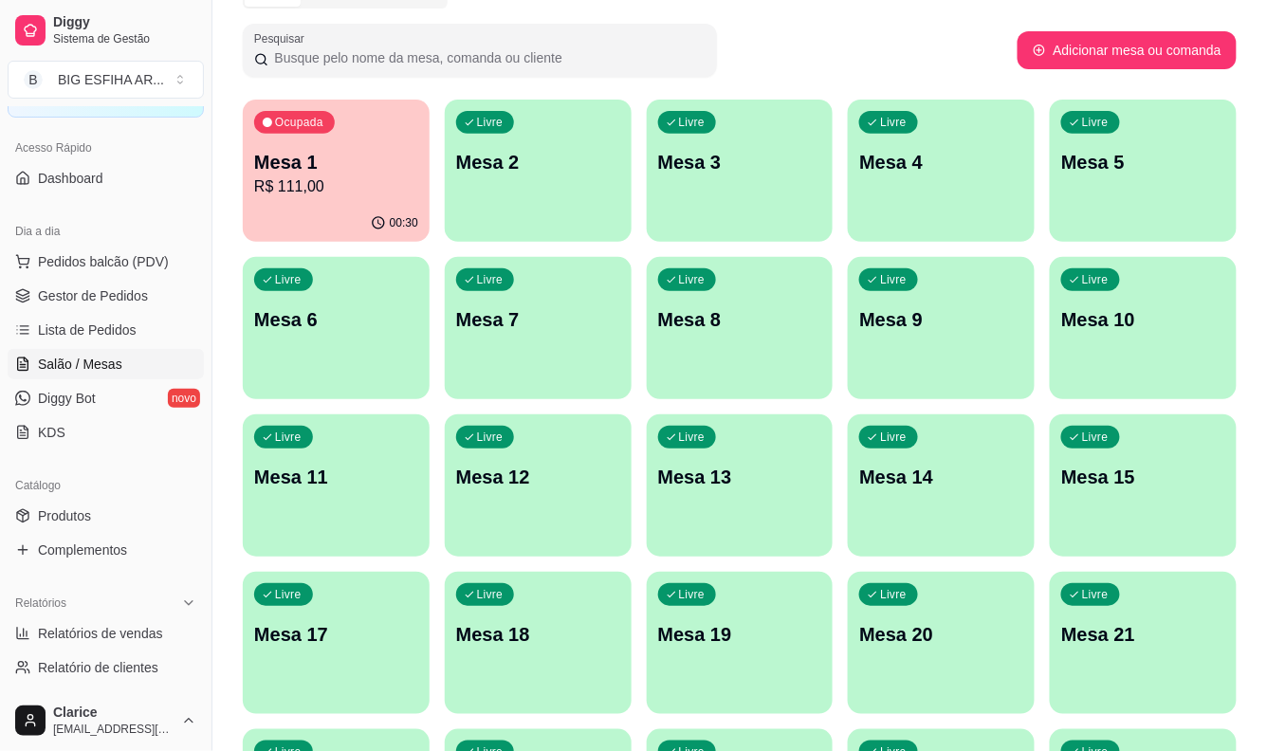
click at [760, 480] on p "Mesa 13" at bounding box center [740, 477] width 164 height 27
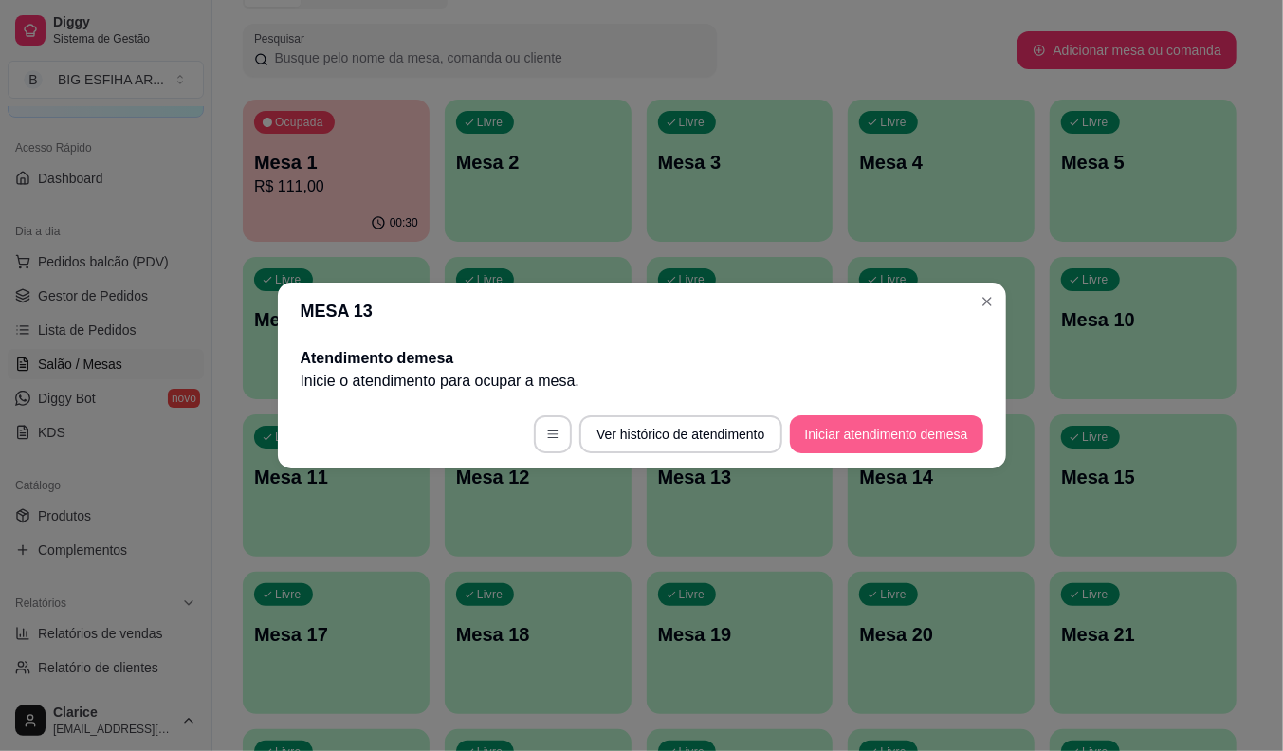
click at [827, 434] on button "Iniciar atendimento de mesa" at bounding box center [886, 434] width 193 height 38
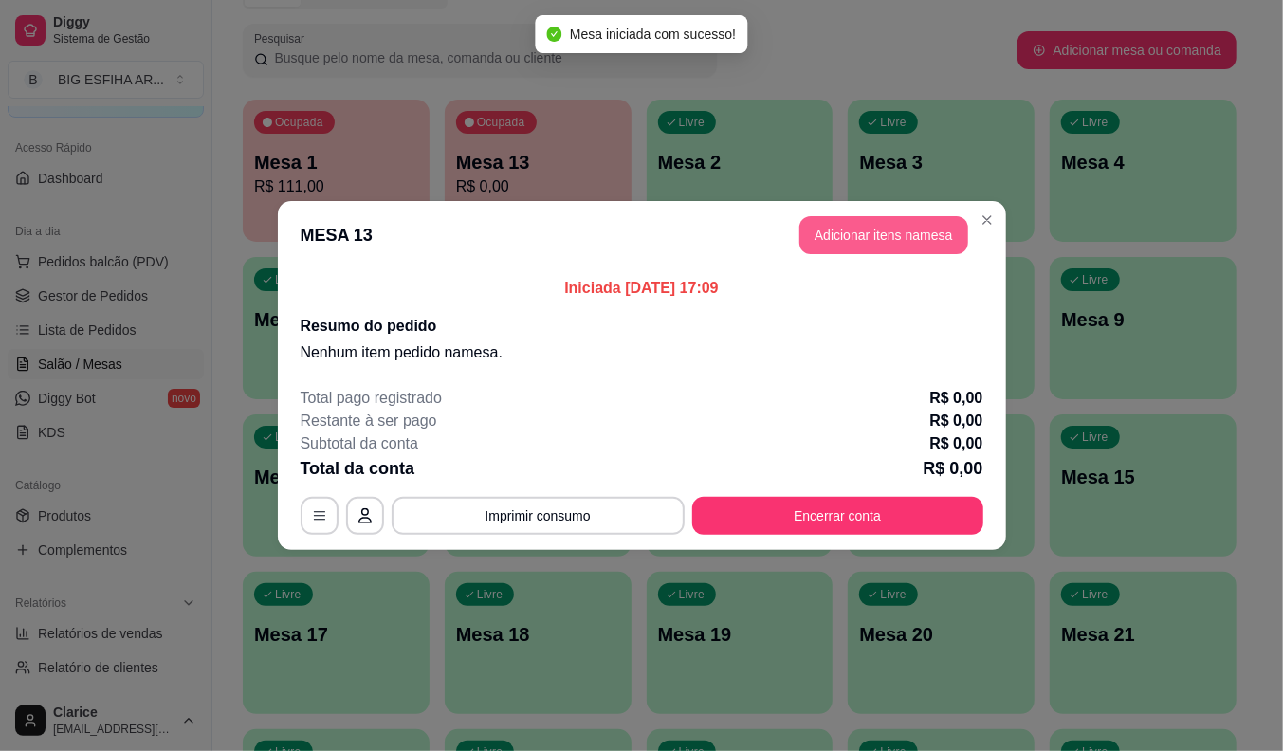
click at [884, 240] on button "Adicionar itens na mesa" at bounding box center [883, 235] width 169 height 38
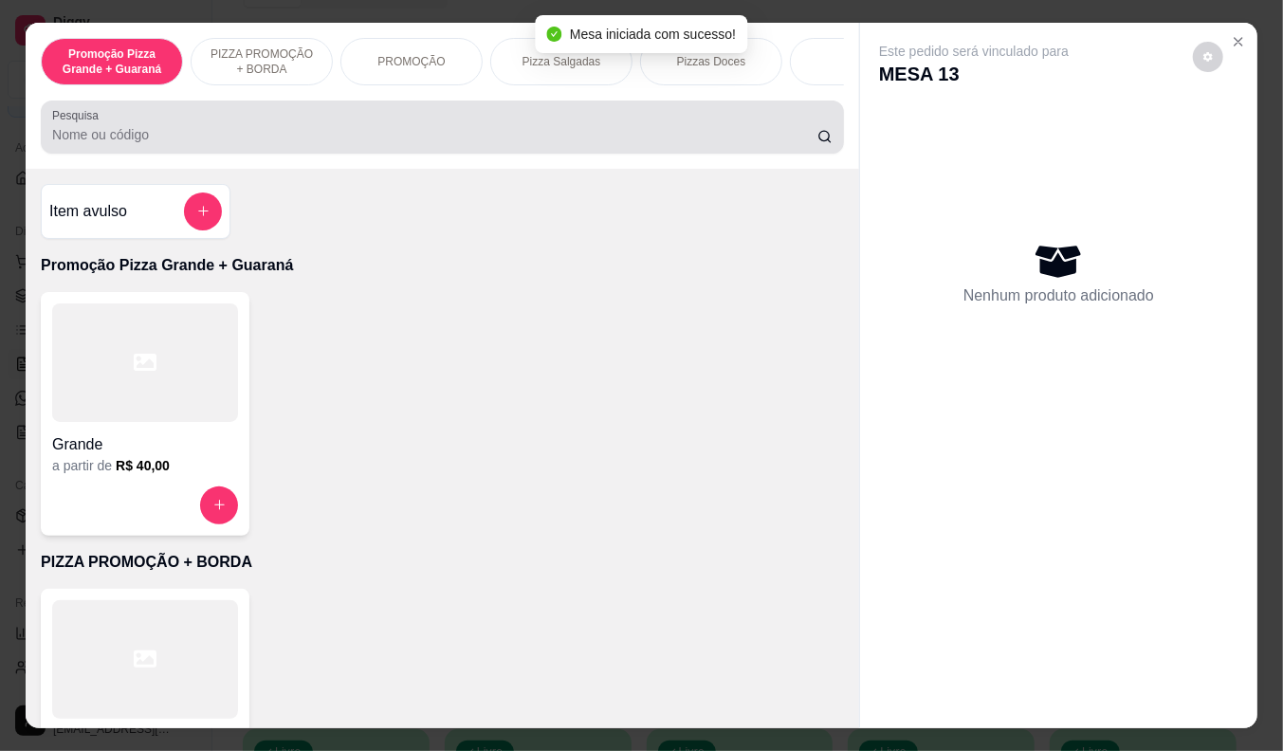
click at [91, 144] on input "Pesquisa" at bounding box center [434, 134] width 765 height 19
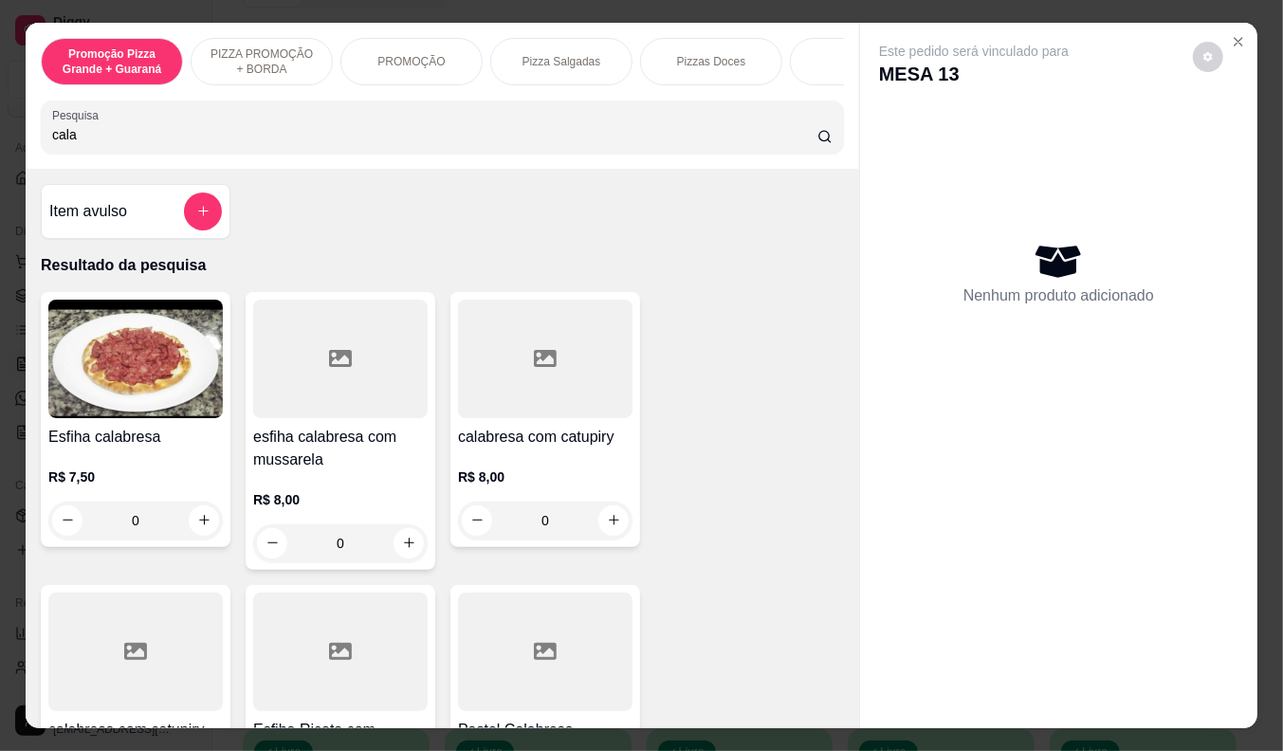
click at [319, 400] on div at bounding box center [340, 359] width 174 height 119
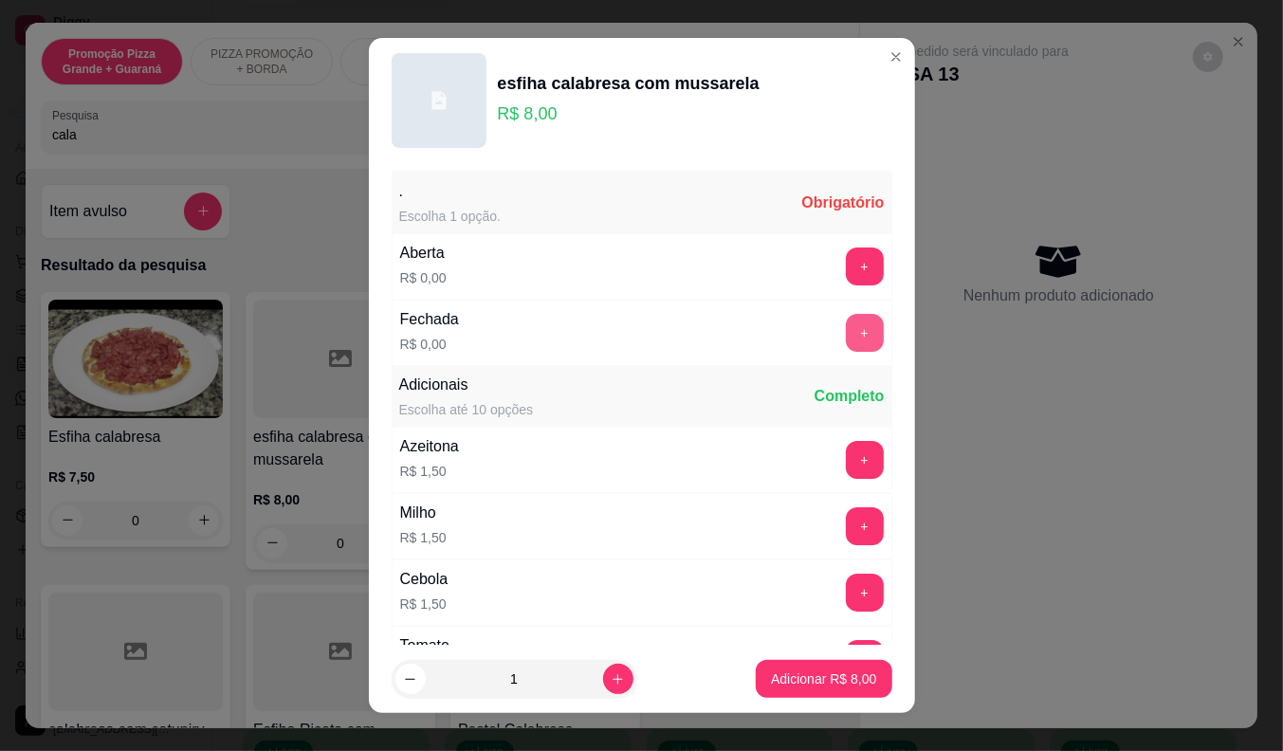
click at [841, 346] on div "+" at bounding box center [864, 333] width 53 height 38
click at [846, 341] on button "+" at bounding box center [865, 333] width 38 height 38
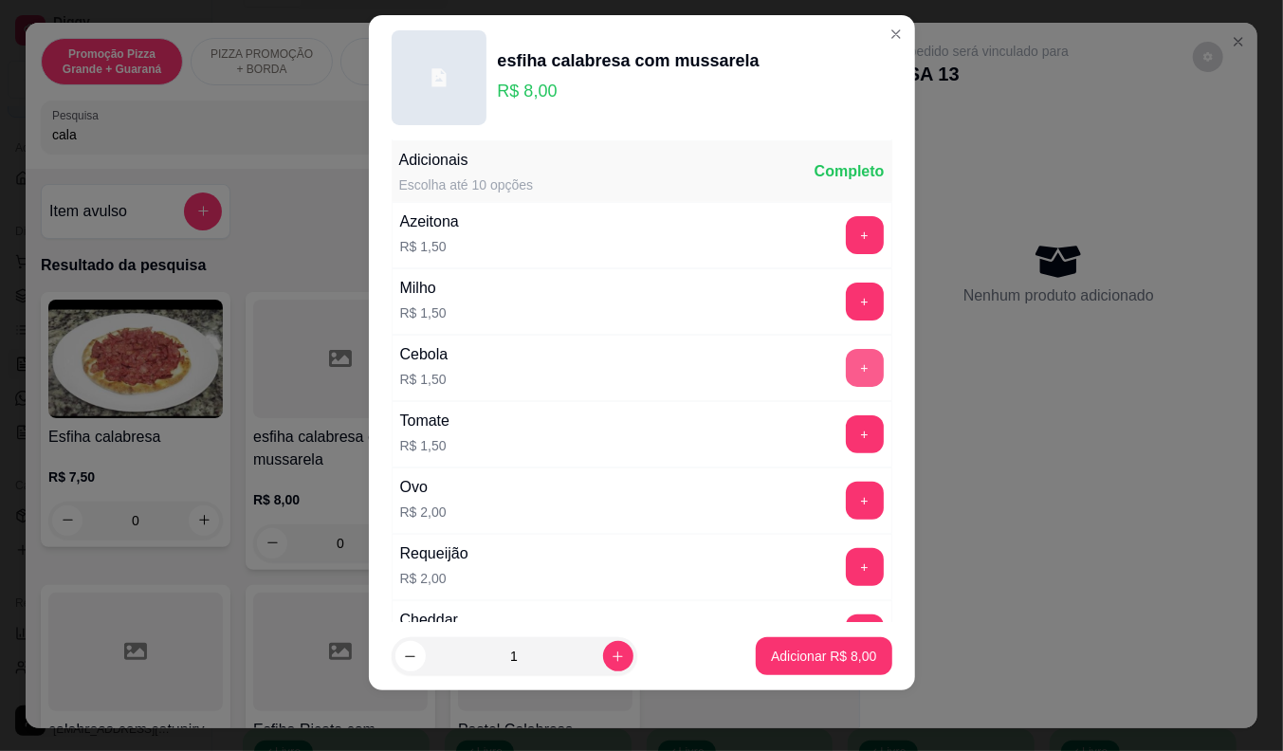
scroll to position [203, 0]
click at [782, 656] on p "Adicionar R$ 8,00" at bounding box center [824, 657] width 102 height 18
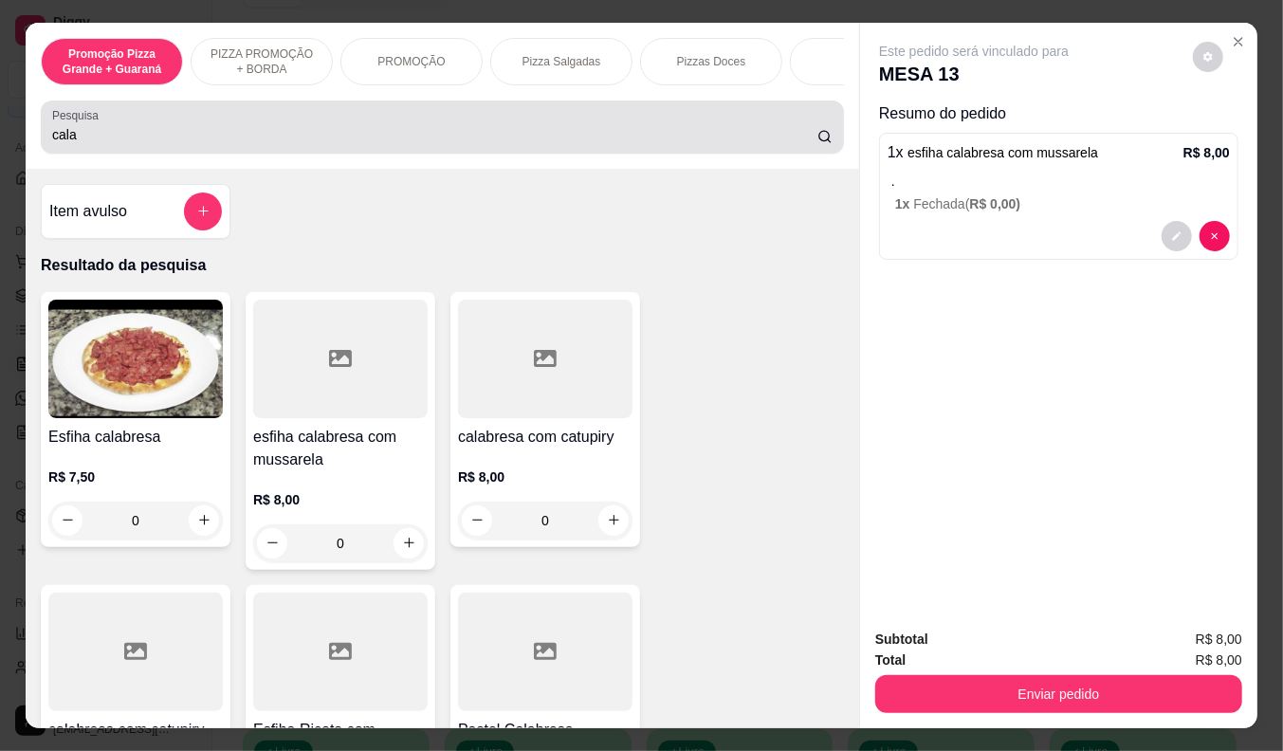
click at [139, 137] on input "cala" at bounding box center [434, 134] width 765 height 19
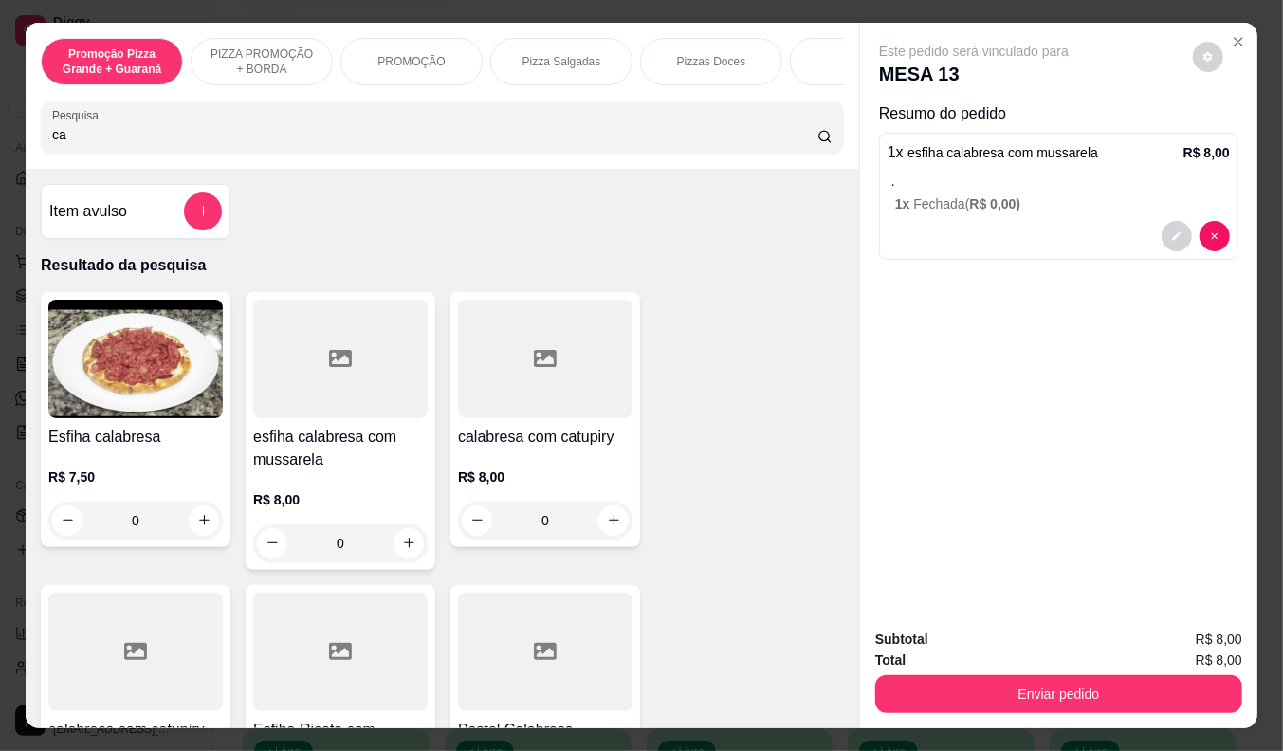
type input "c"
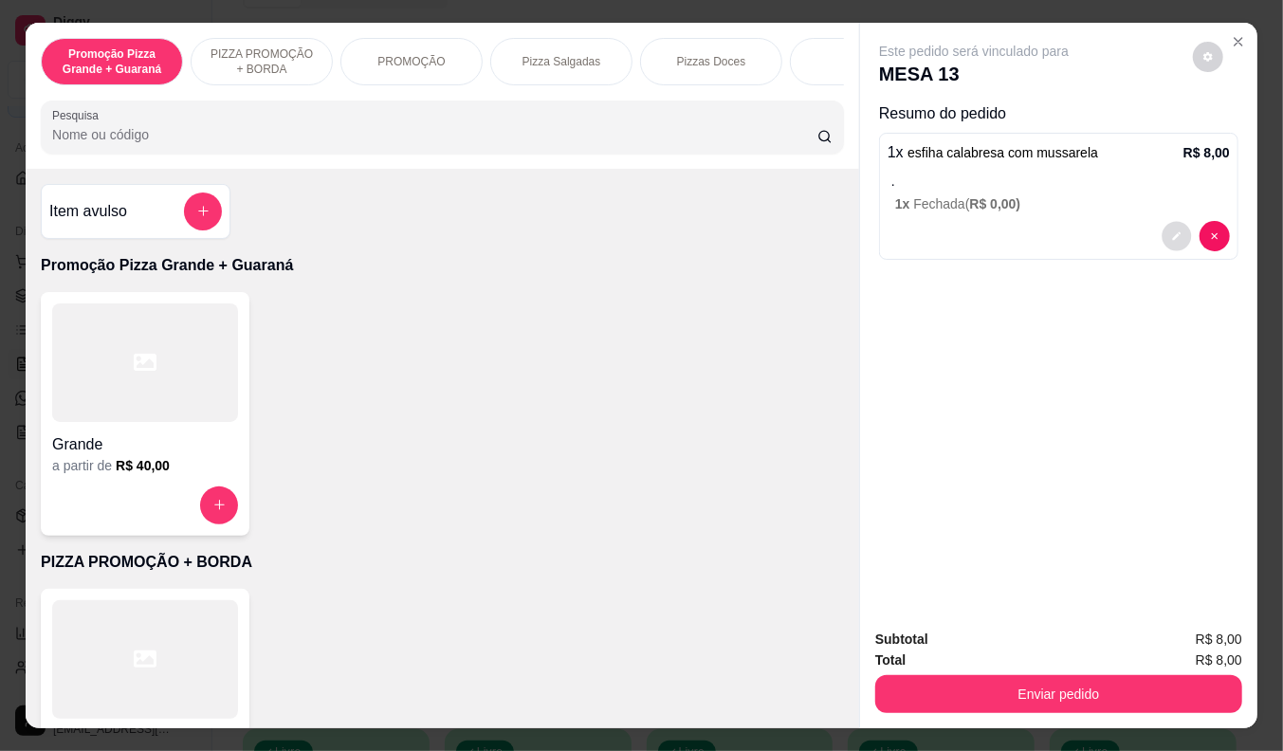
click at [1174, 233] on button "decrease-product-quantity" at bounding box center [1176, 235] width 29 height 29
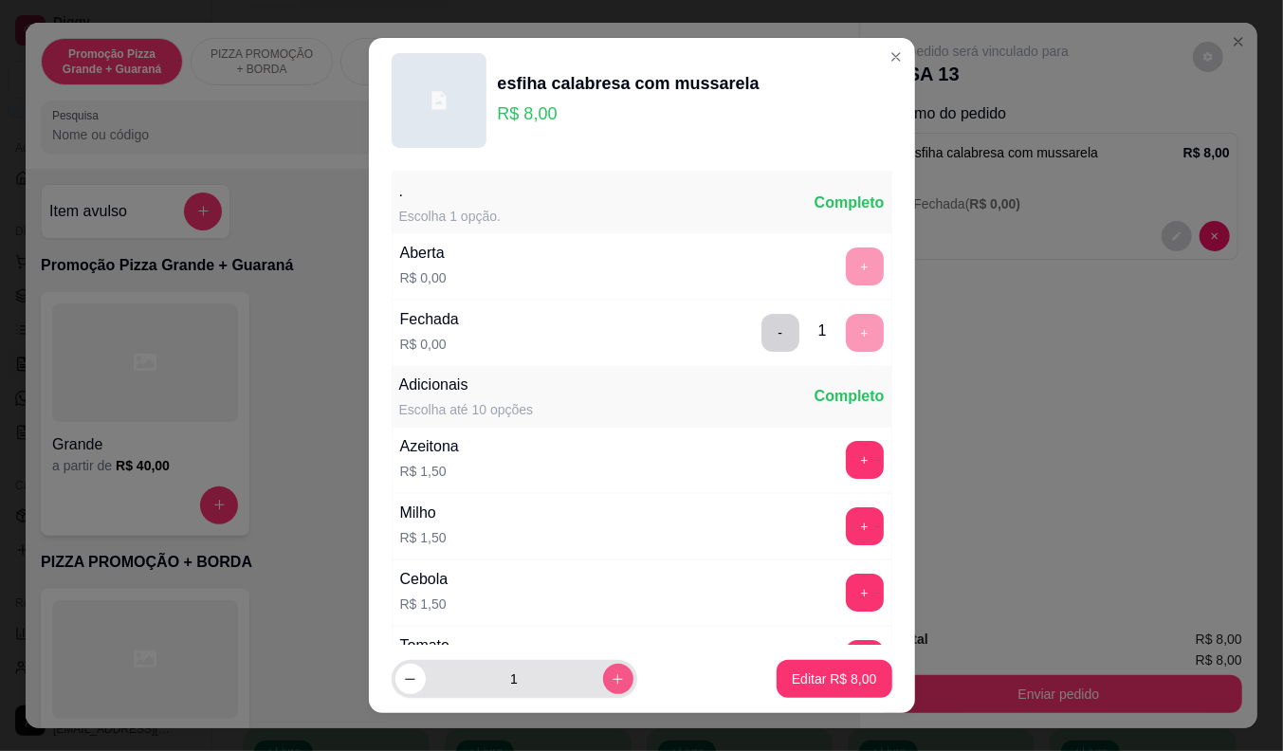
click at [611, 676] on icon "increase-product-quantity" at bounding box center [618, 679] width 14 height 14
type input "2"
click at [784, 681] on p "Editar R$ 16,00" at bounding box center [830, 678] width 92 height 19
click at [782, 681] on div "Grande a partir de R$ 33,00" at bounding box center [442, 711] width 803 height 244
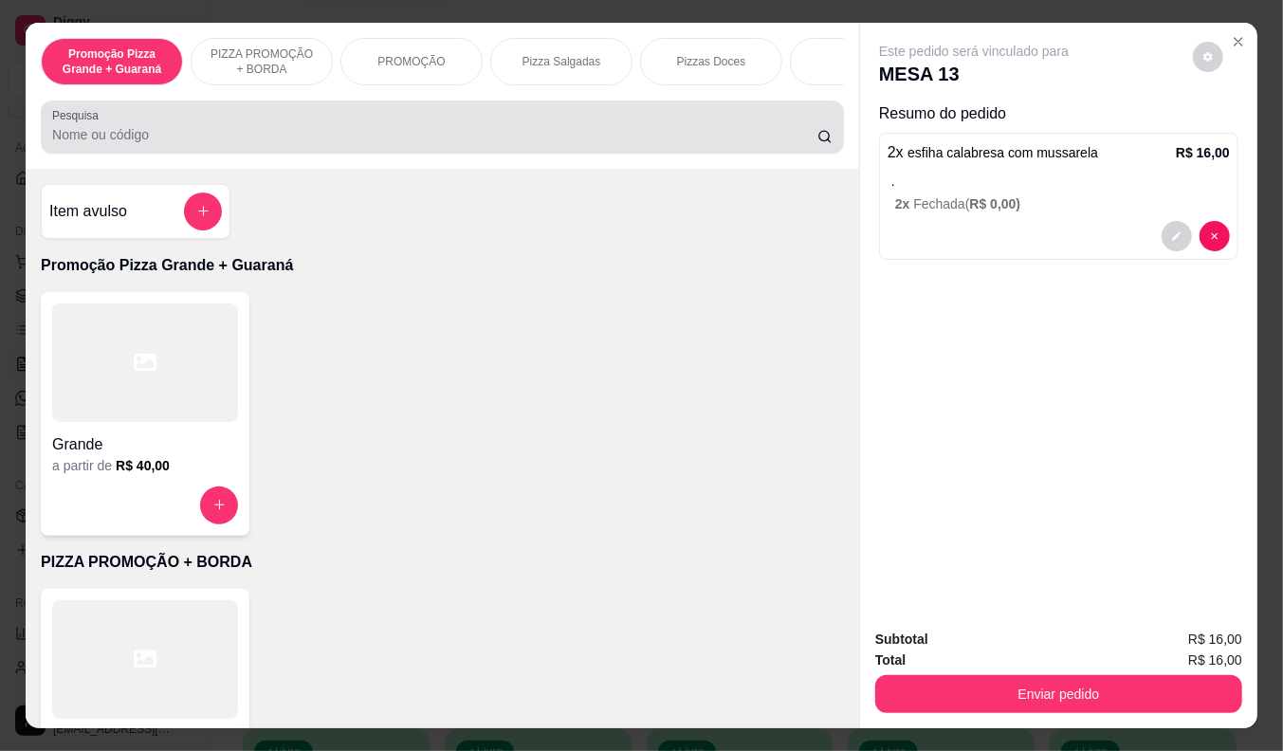
click at [144, 136] on input "Pesquisa" at bounding box center [434, 134] width 765 height 19
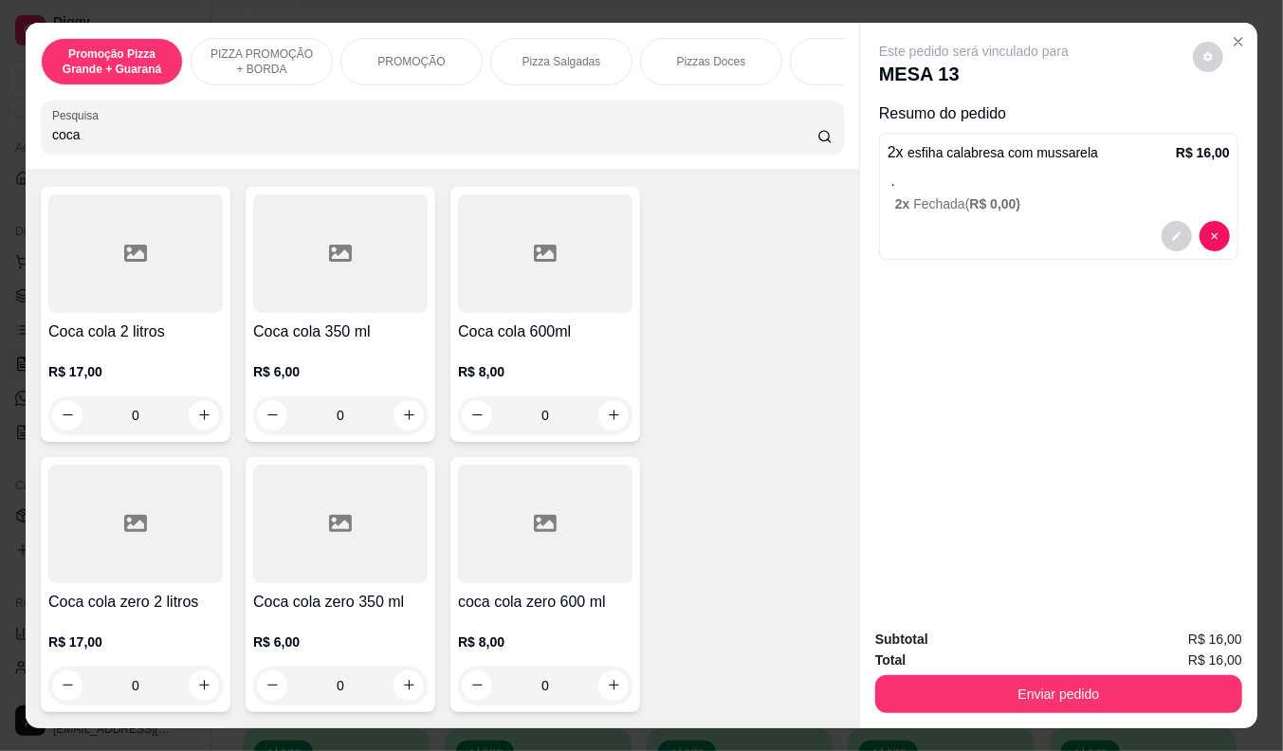
scroll to position [421, 0]
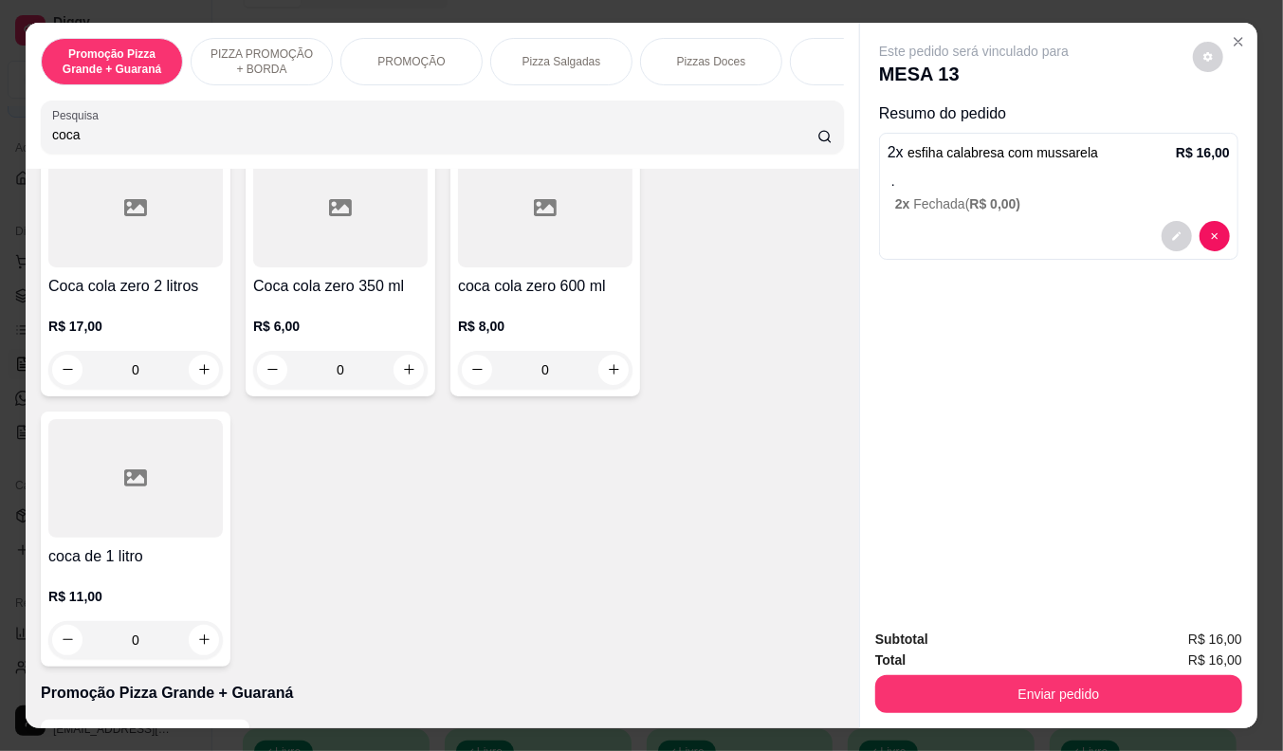
type input "coca"
click at [143, 552] on h4 "coca de 1 litro" at bounding box center [135, 556] width 174 height 23
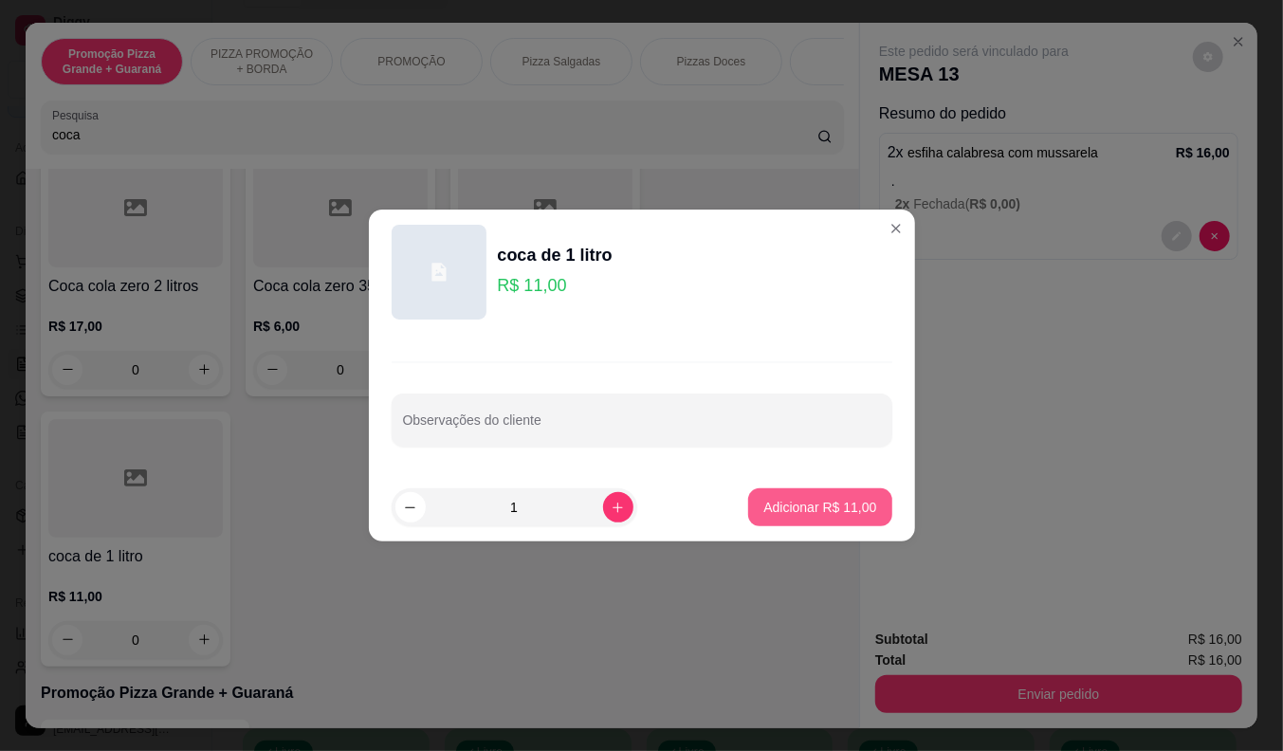
click at [809, 503] on p "Adicionar R$ 11,00" at bounding box center [819, 507] width 113 height 19
type input "1"
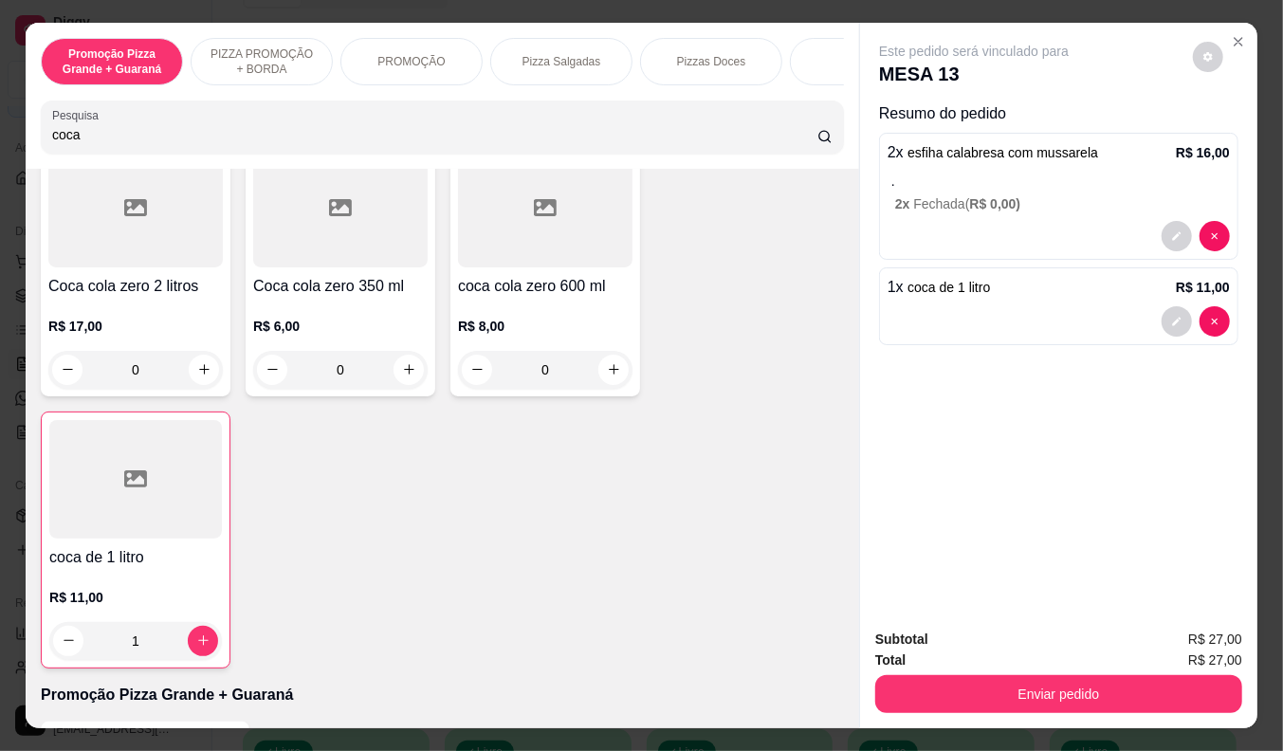
click at [168, 144] on input "coca" at bounding box center [434, 134] width 765 height 19
type input "c"
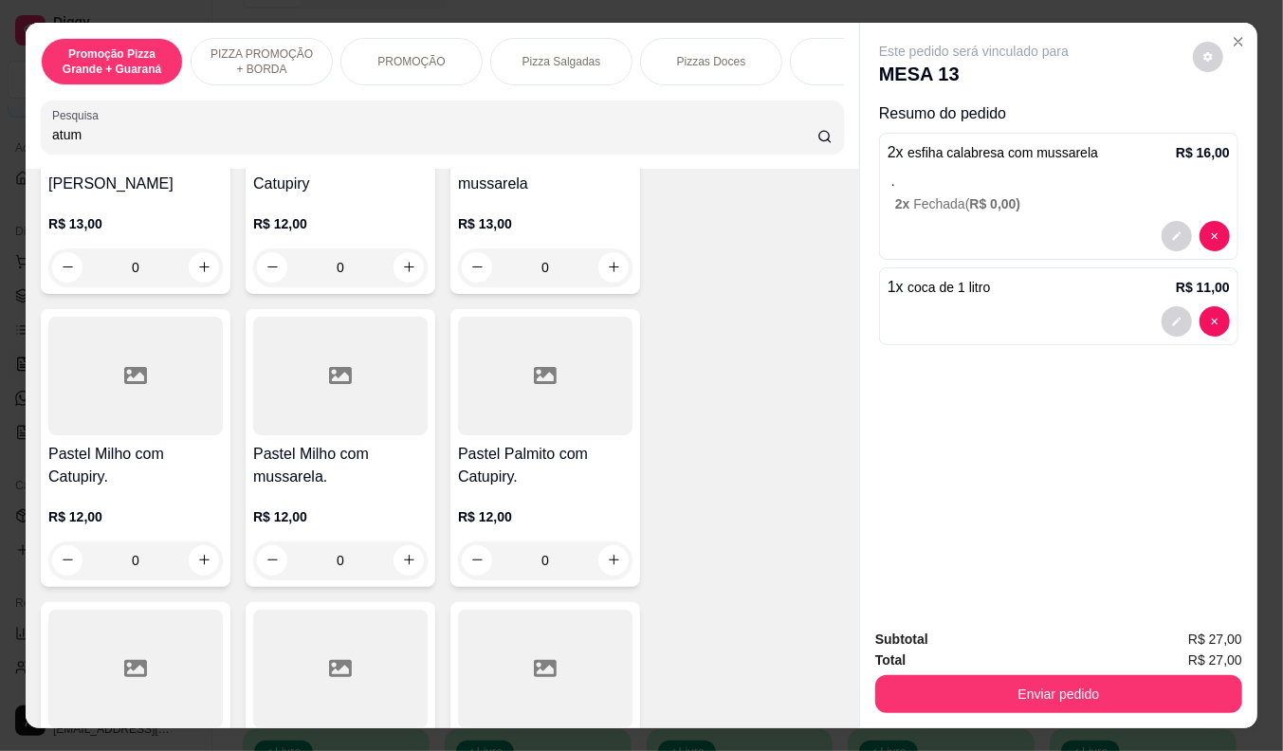
scroll to position [10695, 0]
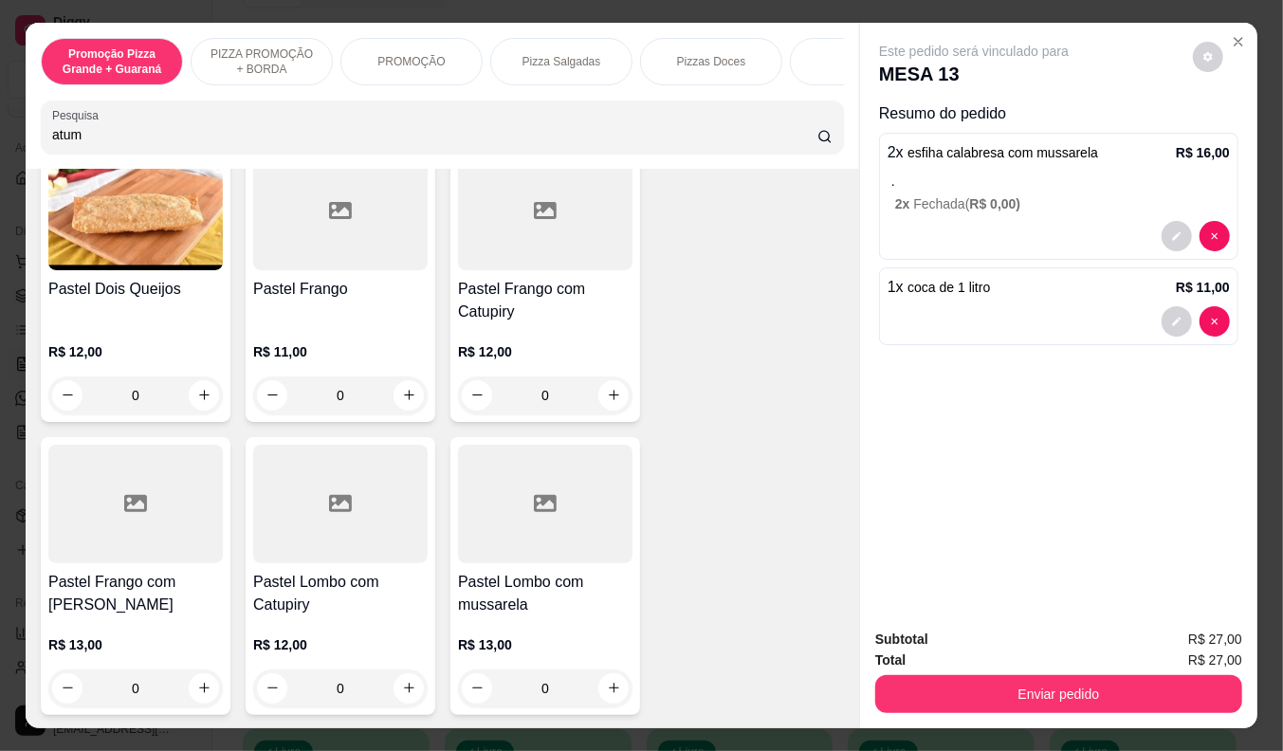
type input "atum"
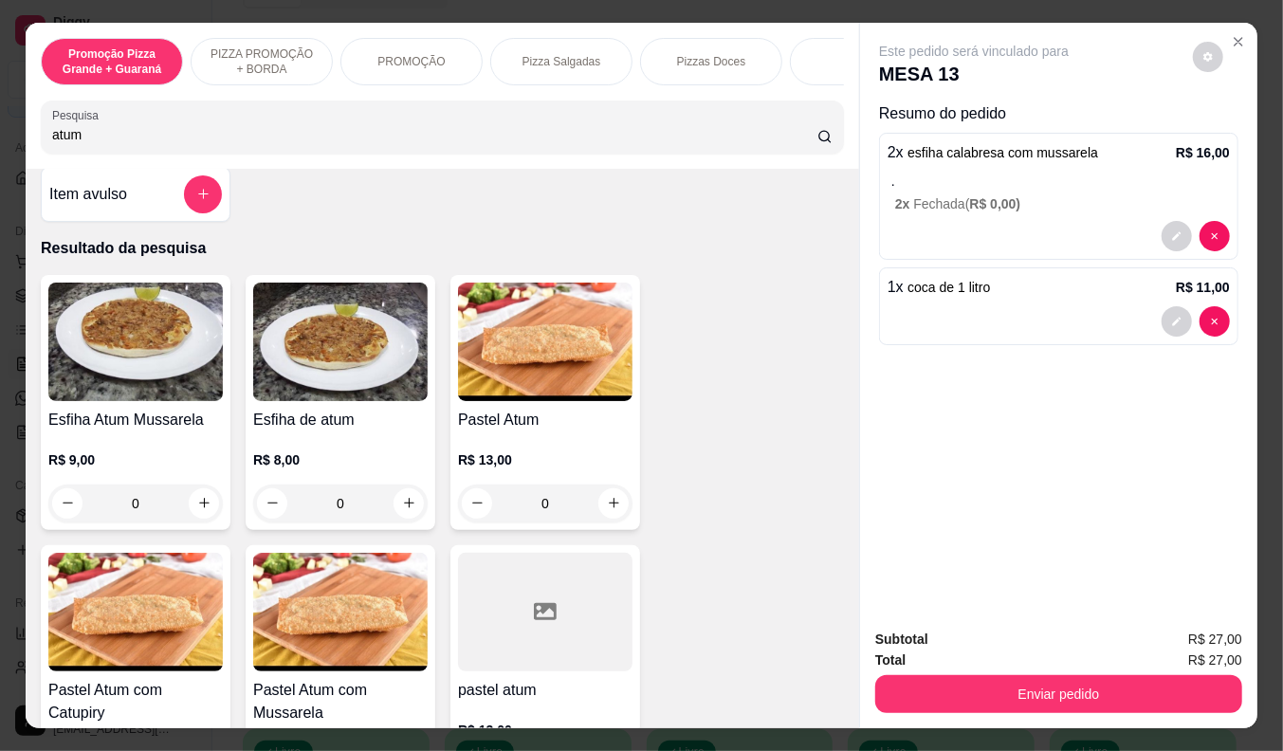
scroll to position [0, 0]
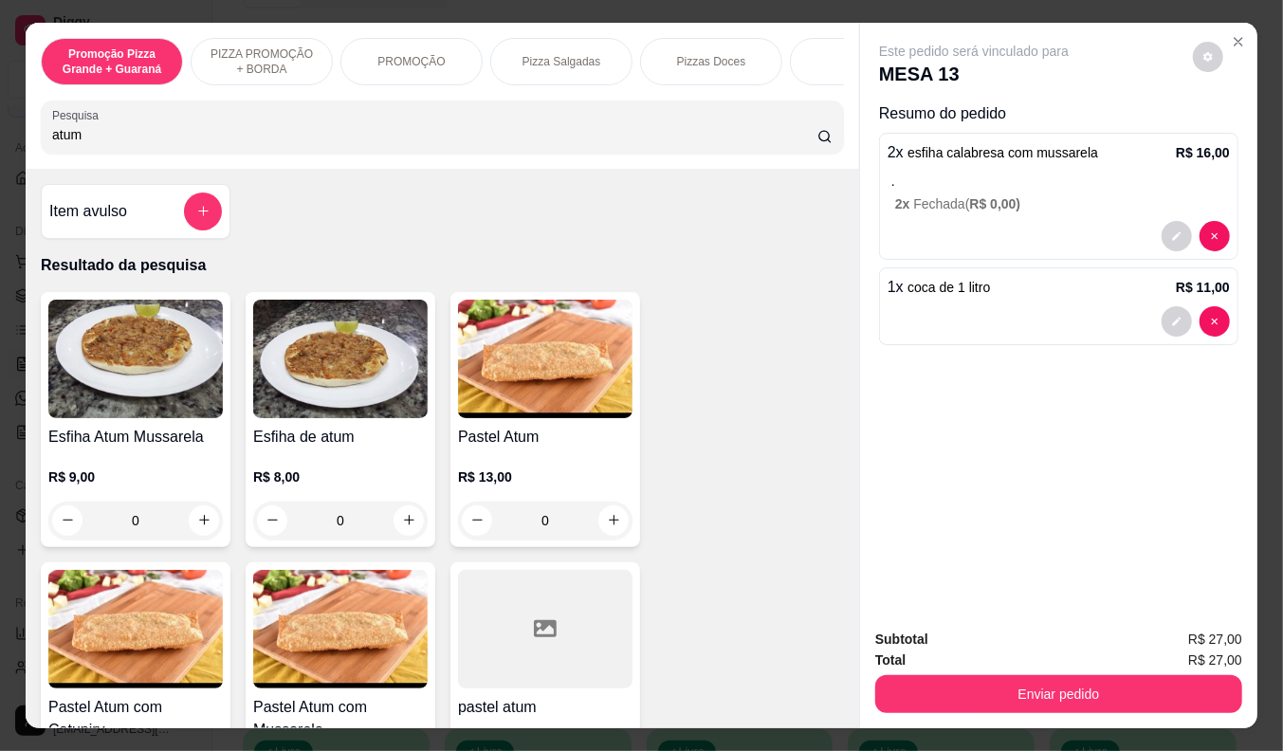
click at [155, 380] on img at bounding box center [135, 359] width 174 height 119
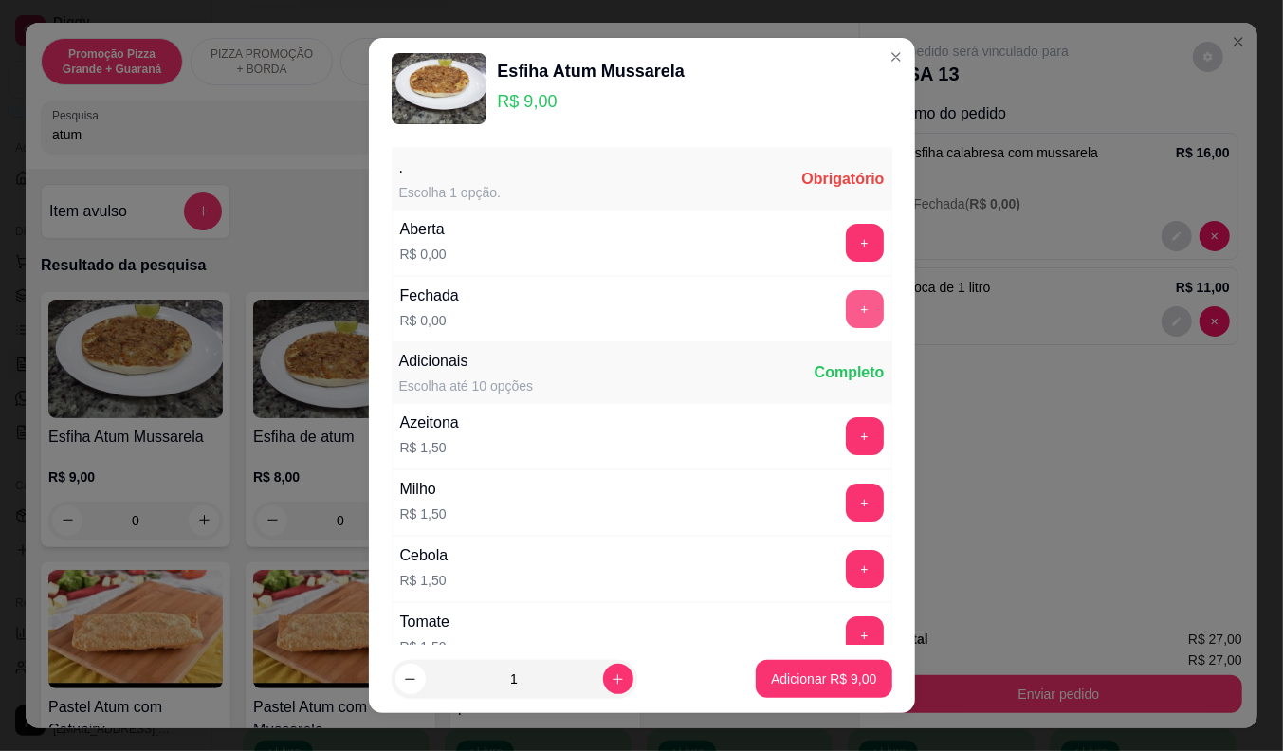
click at [846, 304] on button "+" at bounding box center [865, 309] width 38 height 38
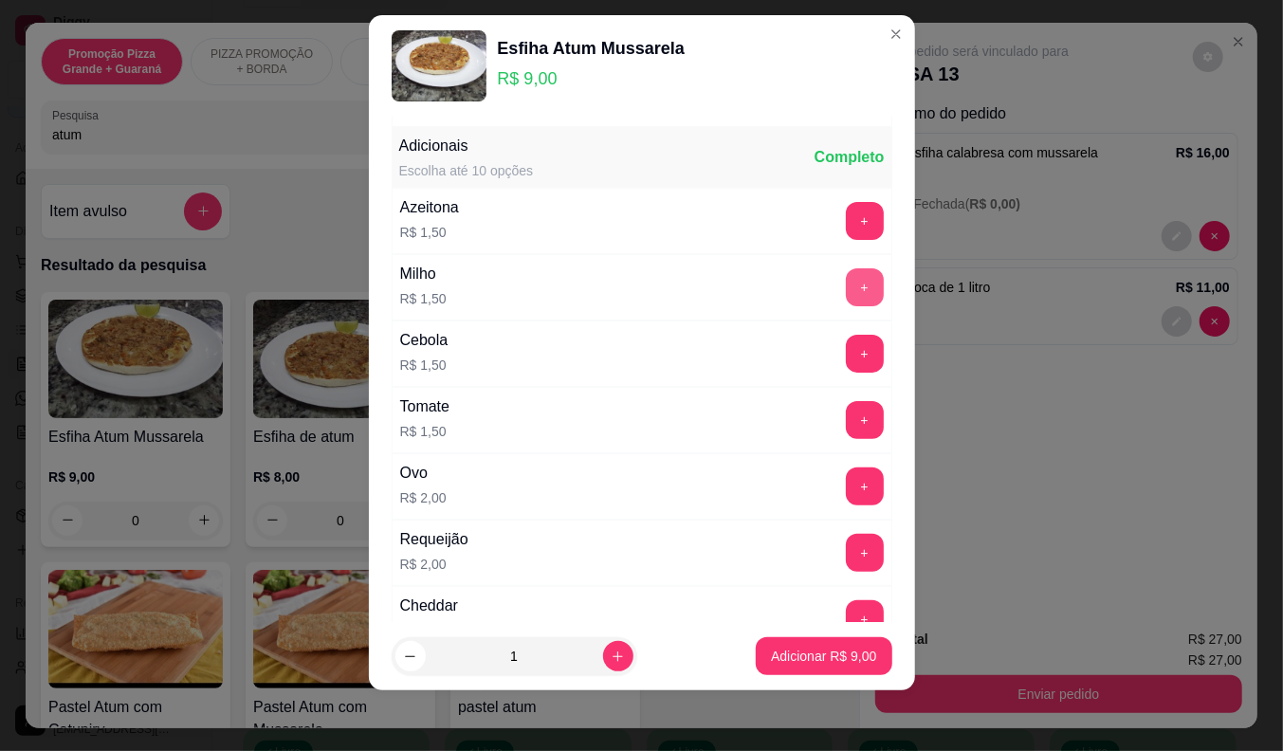
scroll to position [203, 0]
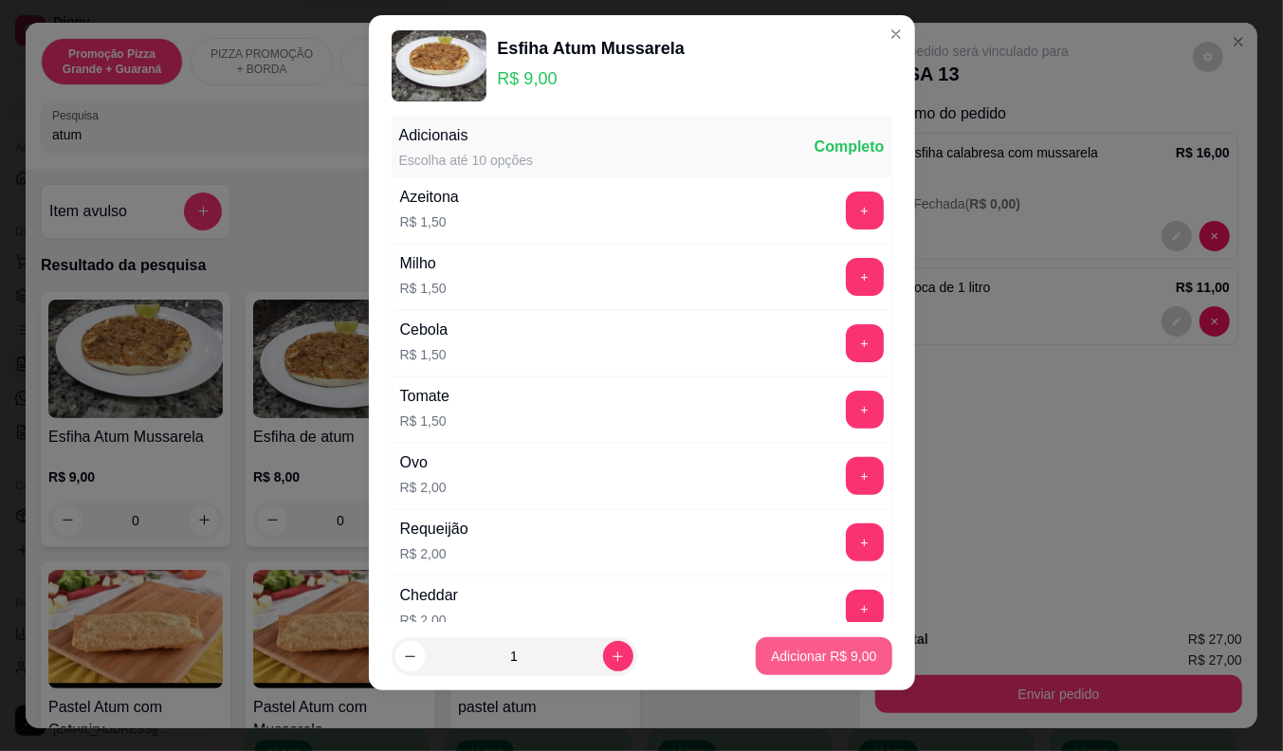
click at [789, 657] on p "Adicionar R$ 9,00" at bounding box center [823, 656] width 105 height 19
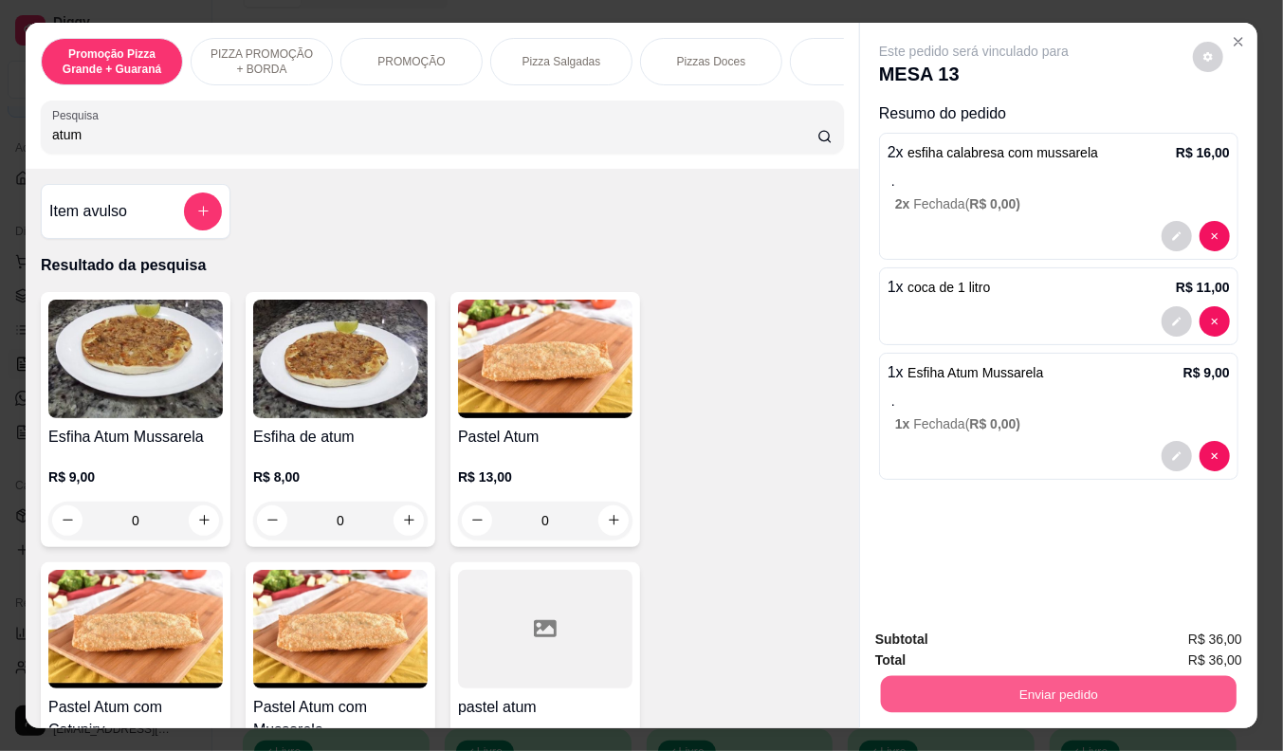
click at [996, 686] on button "Enviar pedido" at bounding box center [1059, 694] width 356 height 37
click at [954, 633] on button "Não registrar e enviar pedido" at bounding box center [995, 640] width 197 height 36
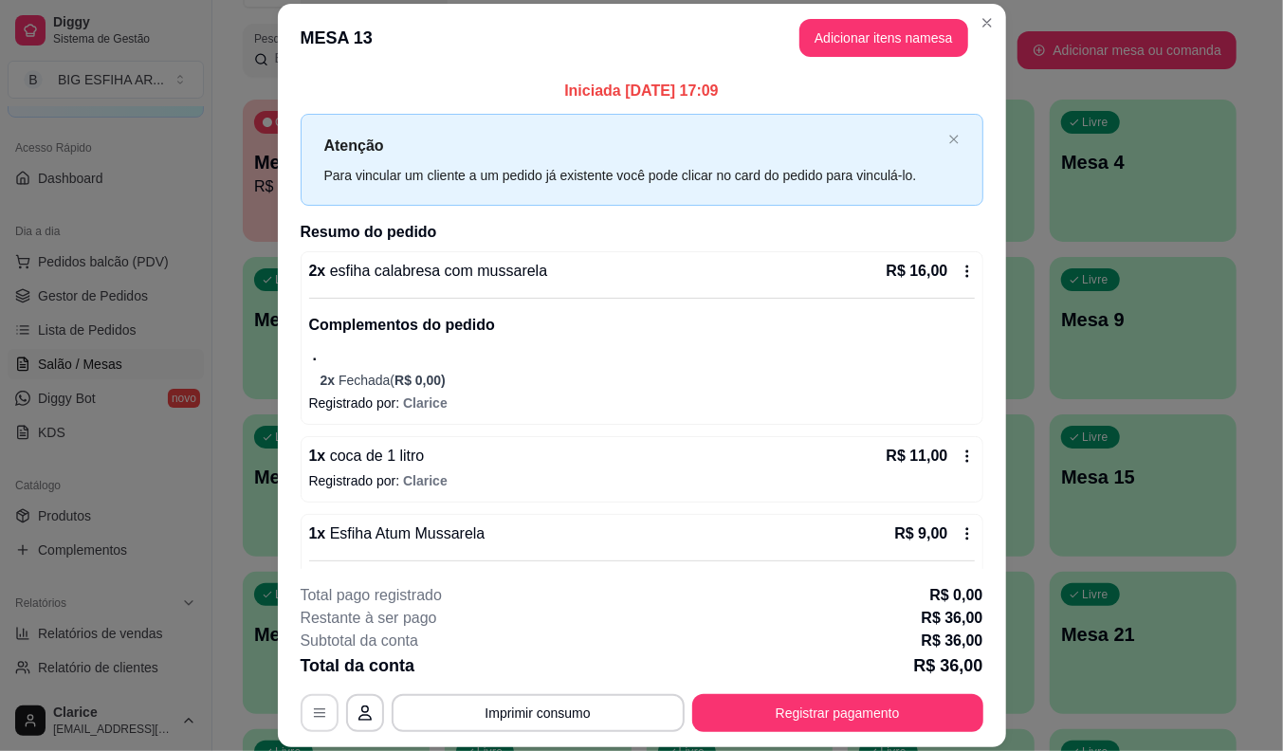
click at [312, 718] on icon "button" at bounding box center [319, 712] width 15 height 15
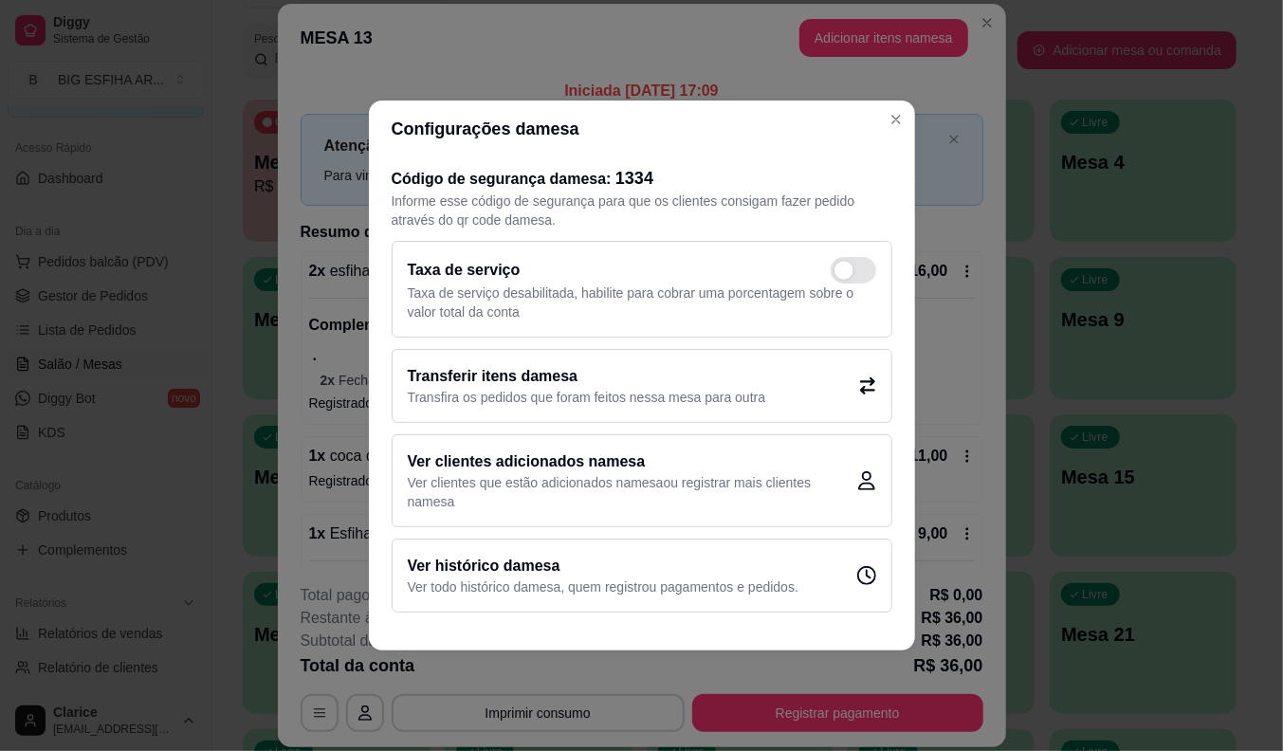
click at [507, 377] on h2 "Transferir itens da mesa" at bounding box center [587, 376] width 358 height 23
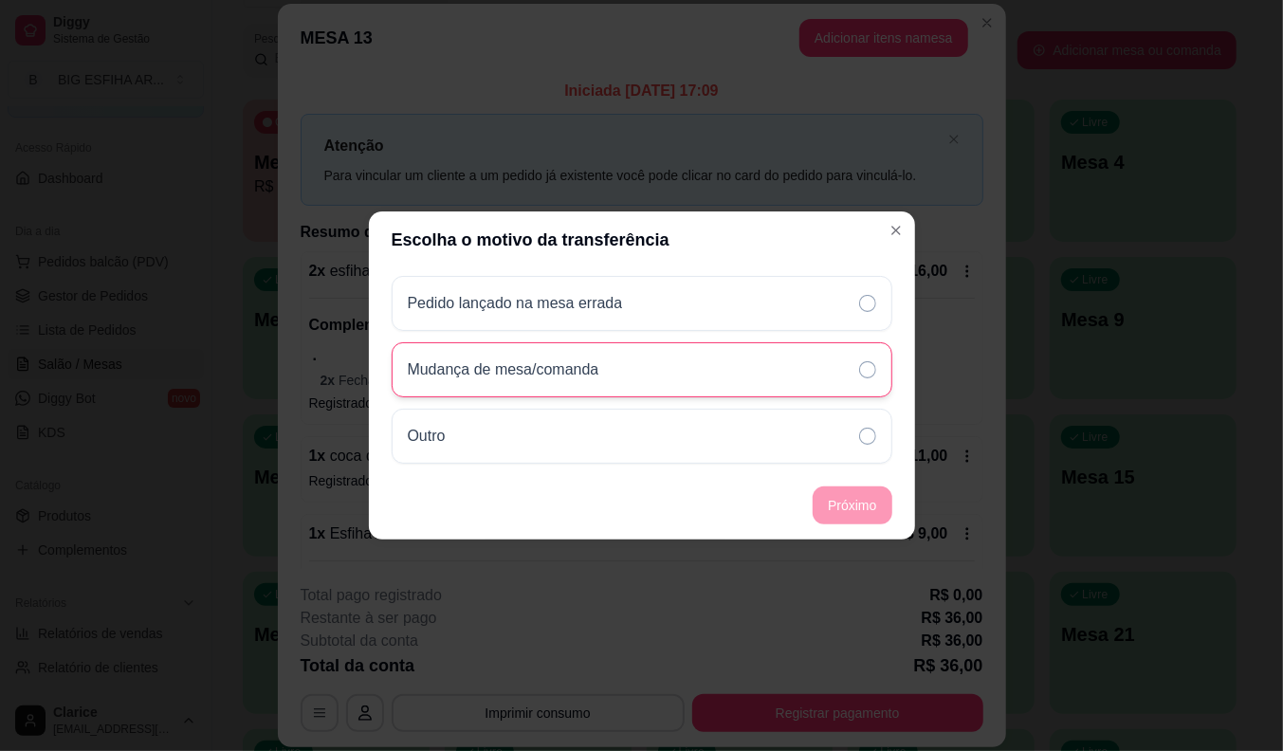
click at [611, 357] on div "Mudança de mesa/comanda" at bounding box center [642, 369] width 501 height 55
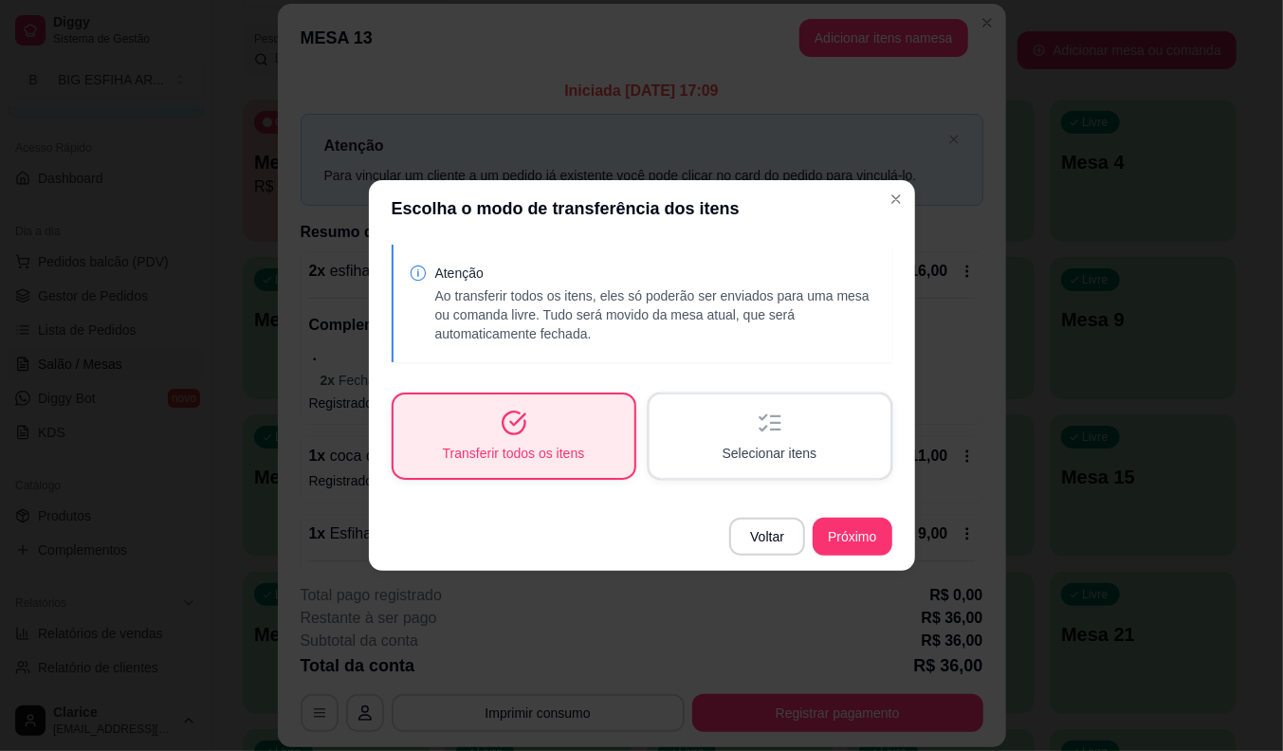
click at [735, 429] on div "Selecionar itens" at bounding box center [770, 435] width 241 height 83
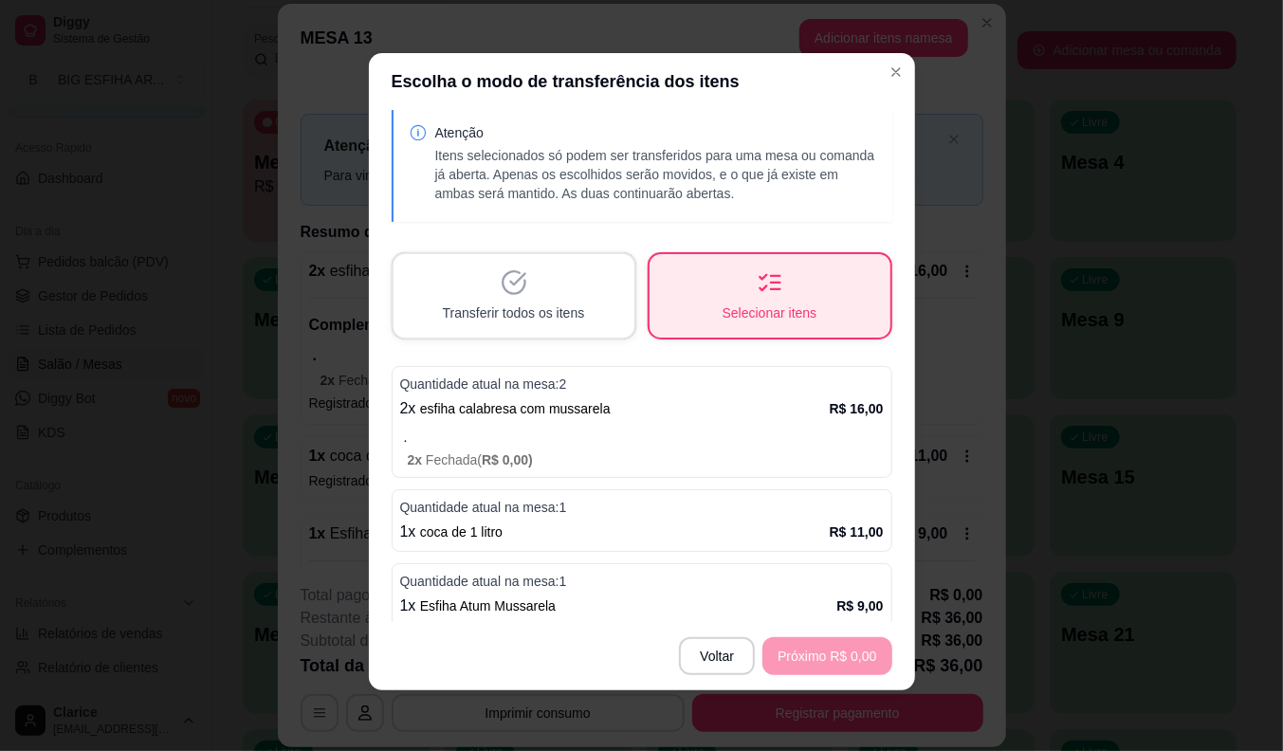
scroll to position [0, 0]
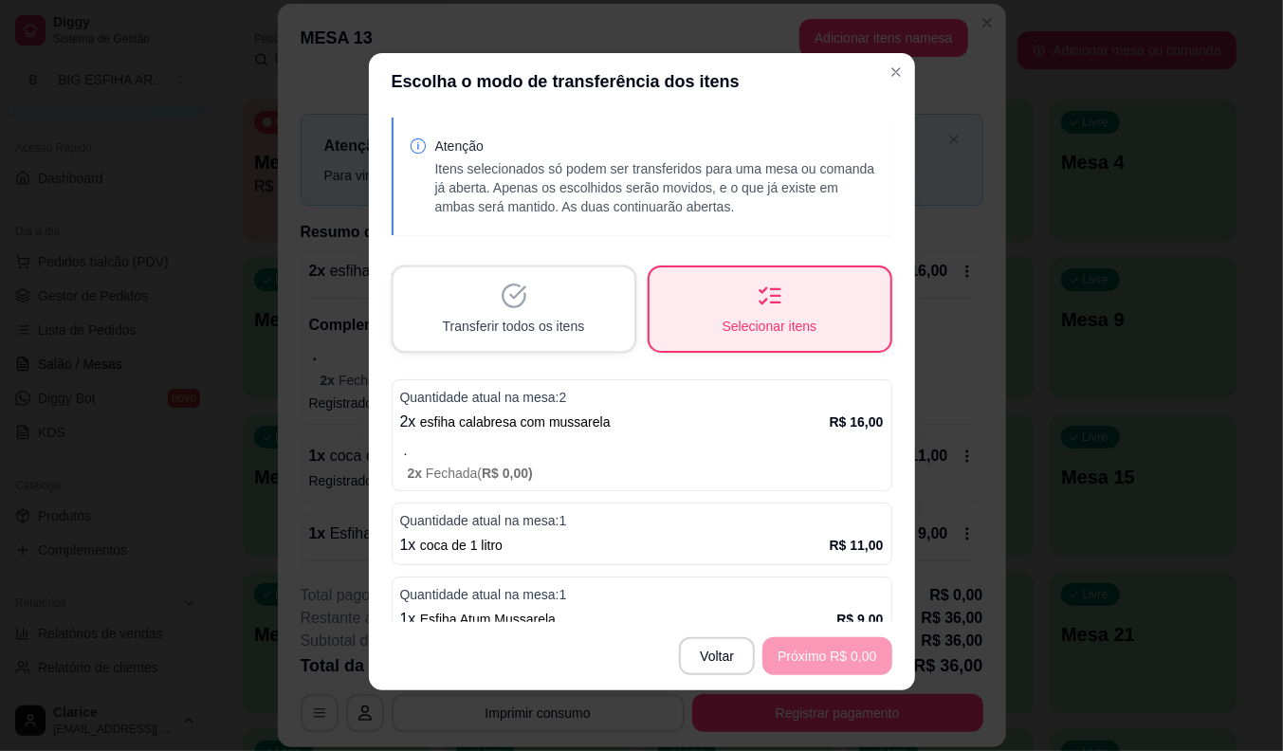
click at [520, 294] on div "Transferir todos os itens" at bounding box center [513, 308] width 241 height 83
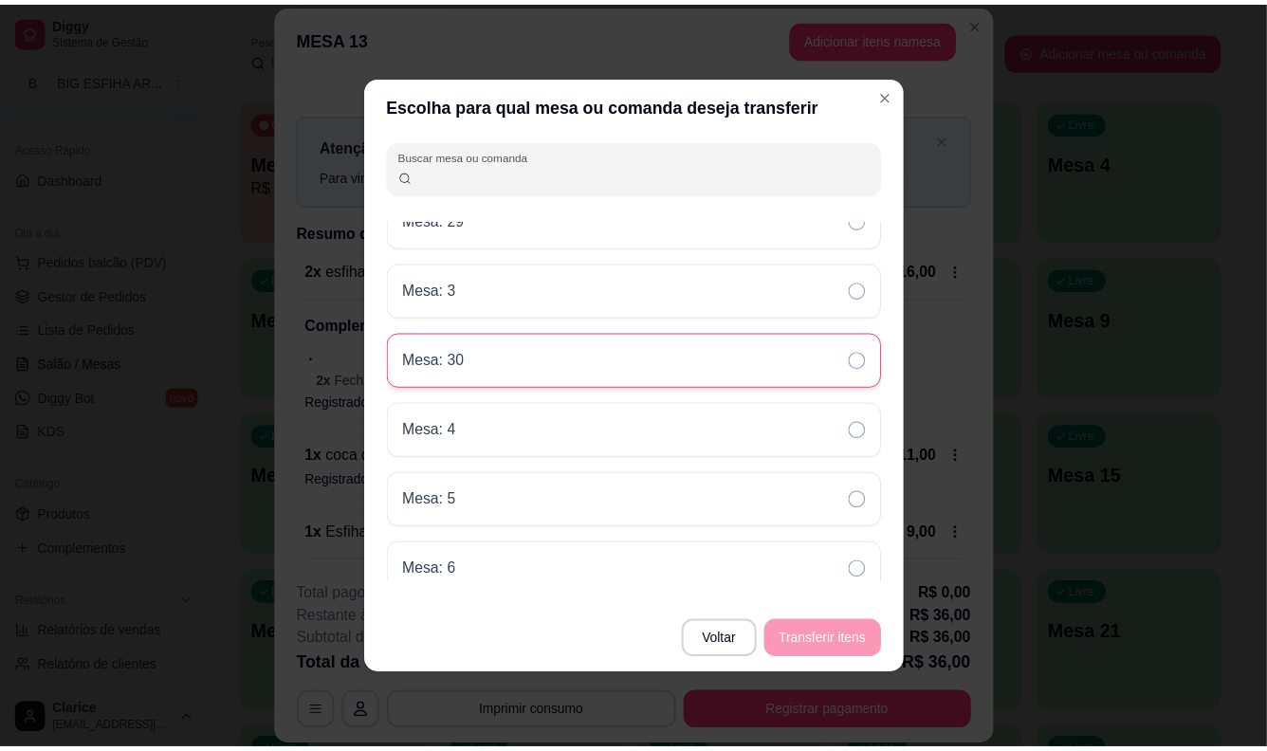
scroll to position [1202, 0]
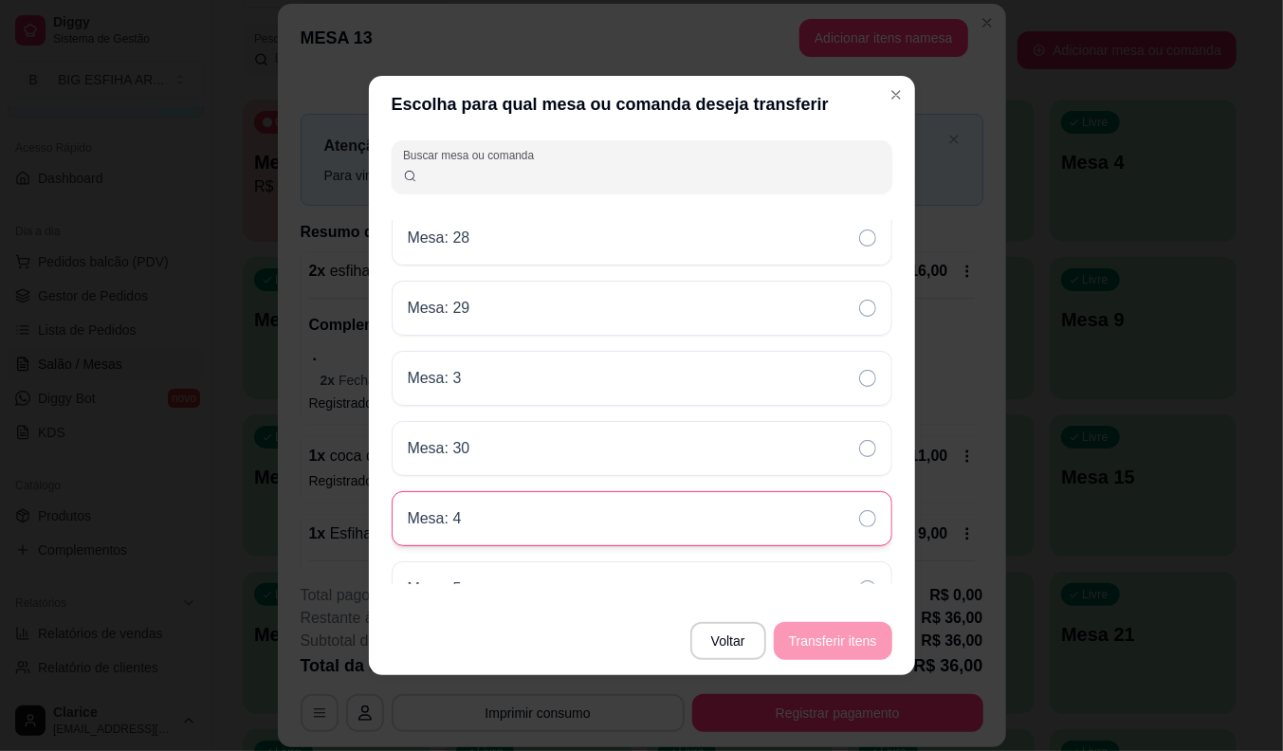
click at [567, 528] on div "Mesa: 4" at bounding box center [642, 518] width 501 height 55
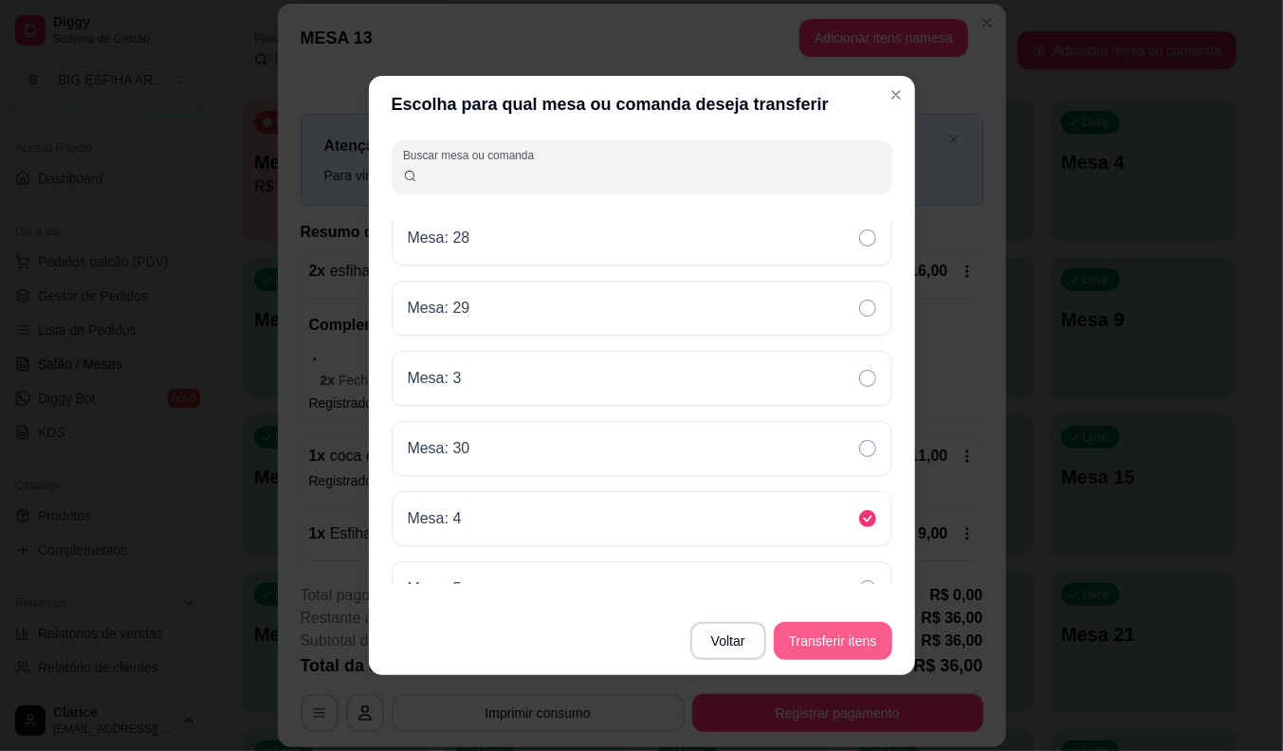
click at [806, 631] on button "Transferir itens" at bounding box center [833, 641] width 119 height 38
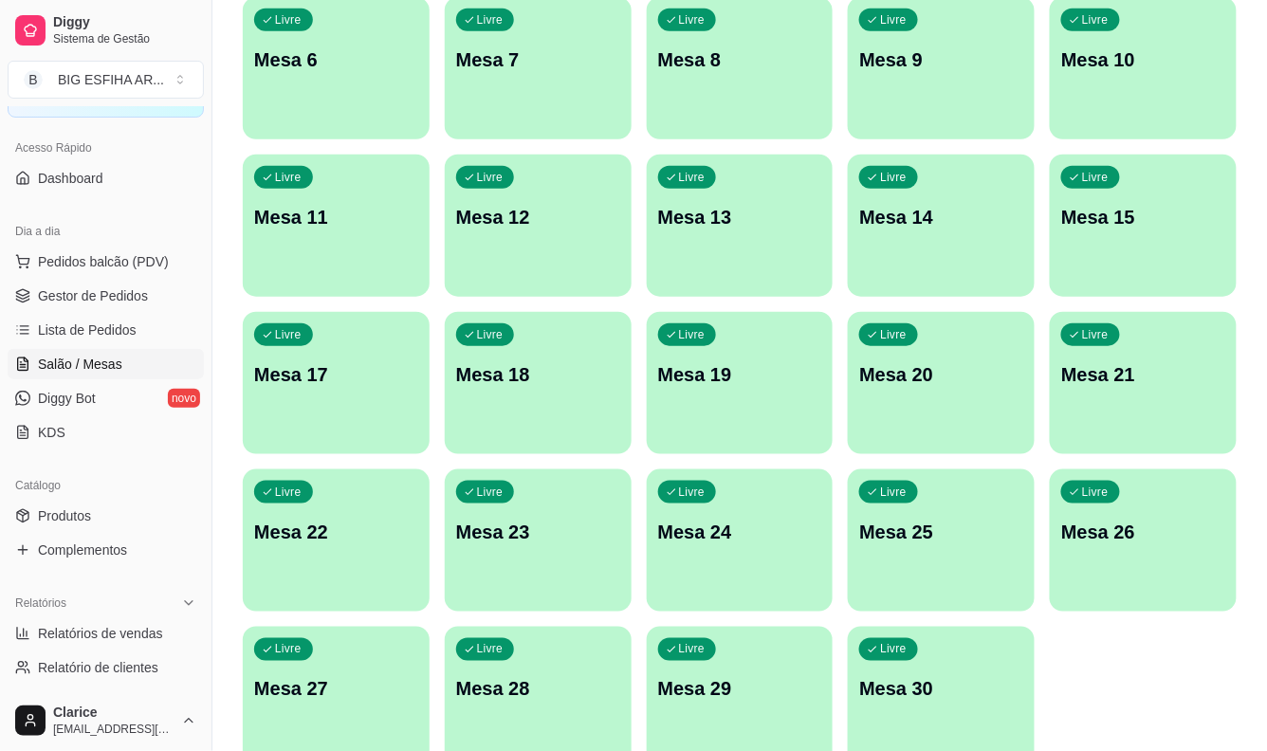
scroll to position [248, 0]
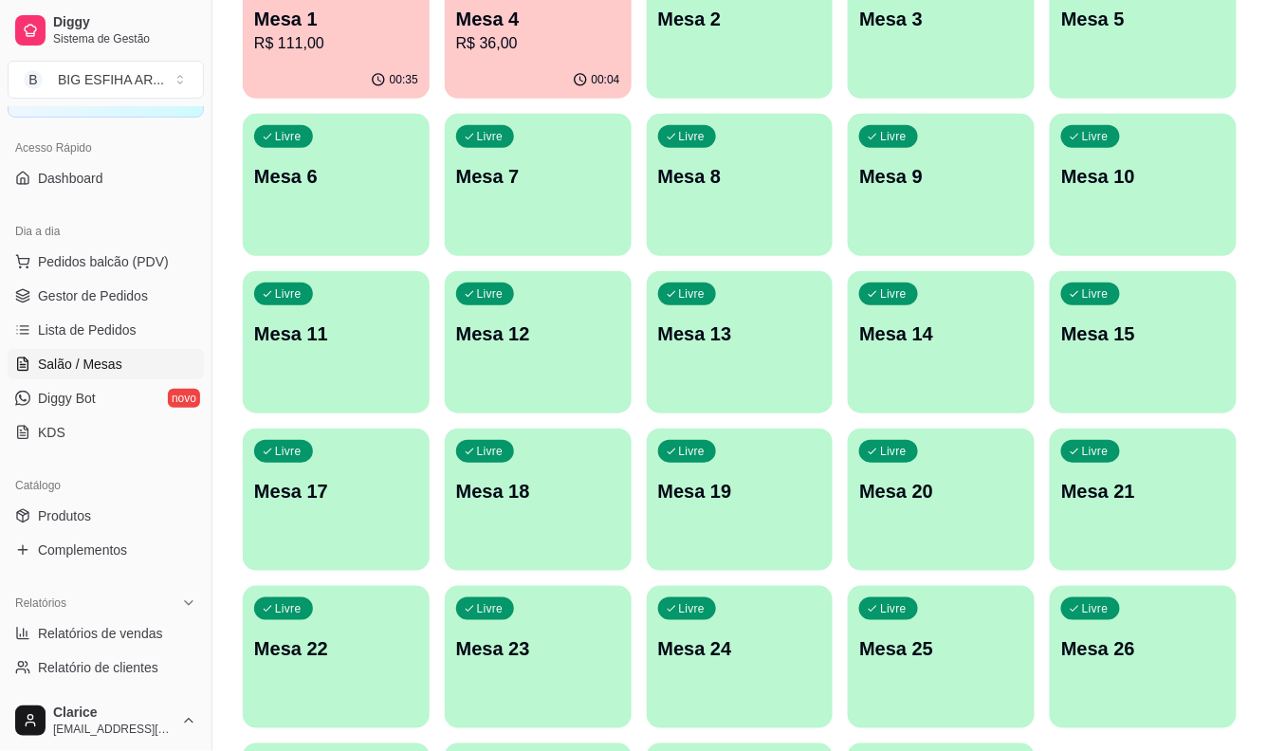
click at [738, 299] on div "Livre Mesa 13" at bounding box center [740, 330] width 187 height 119
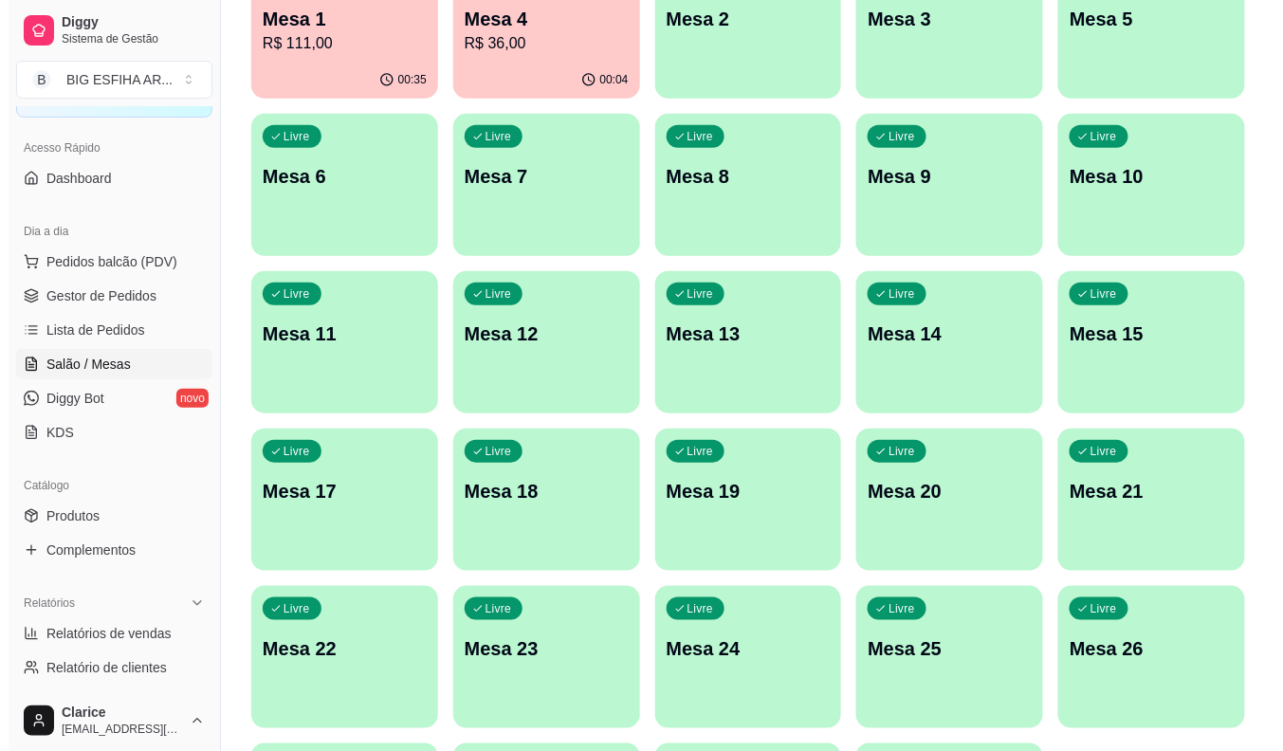
scroll to position [38, 0]
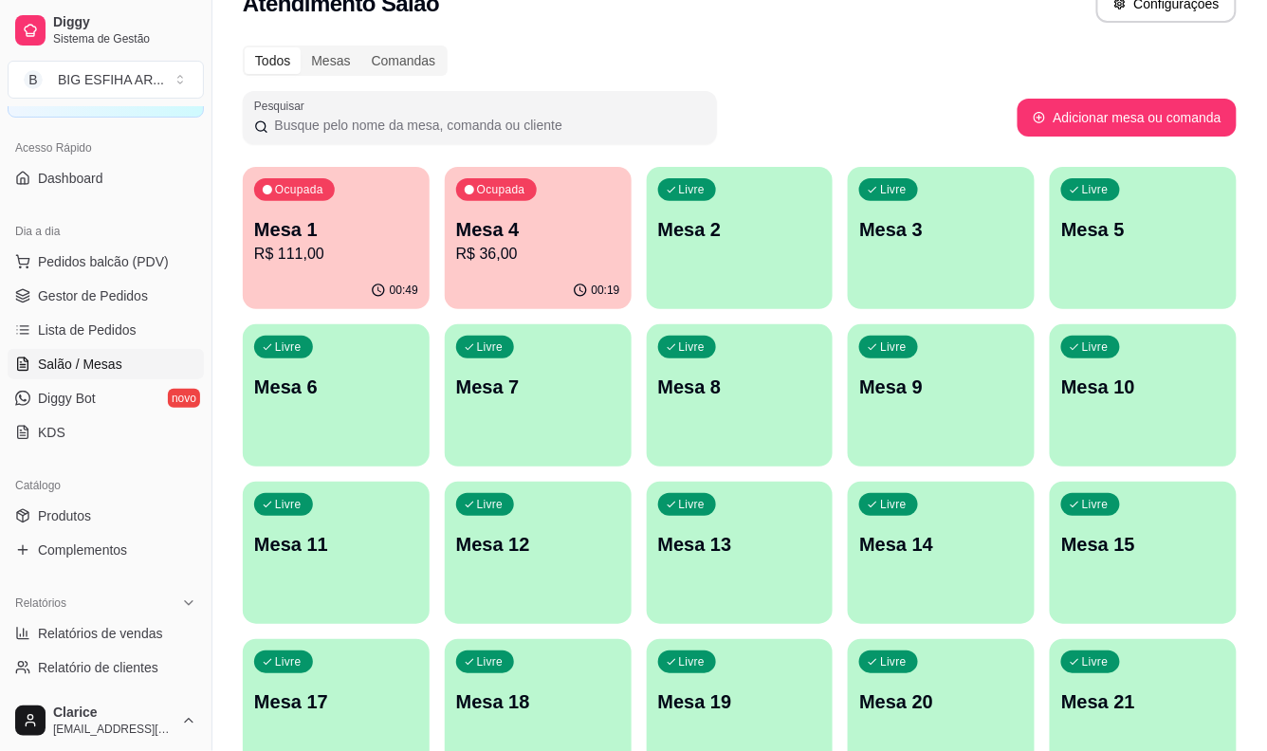
click at [943, 420] on div "Livre Mesa 9" at bounding box center [941, 383] width 187 height 119
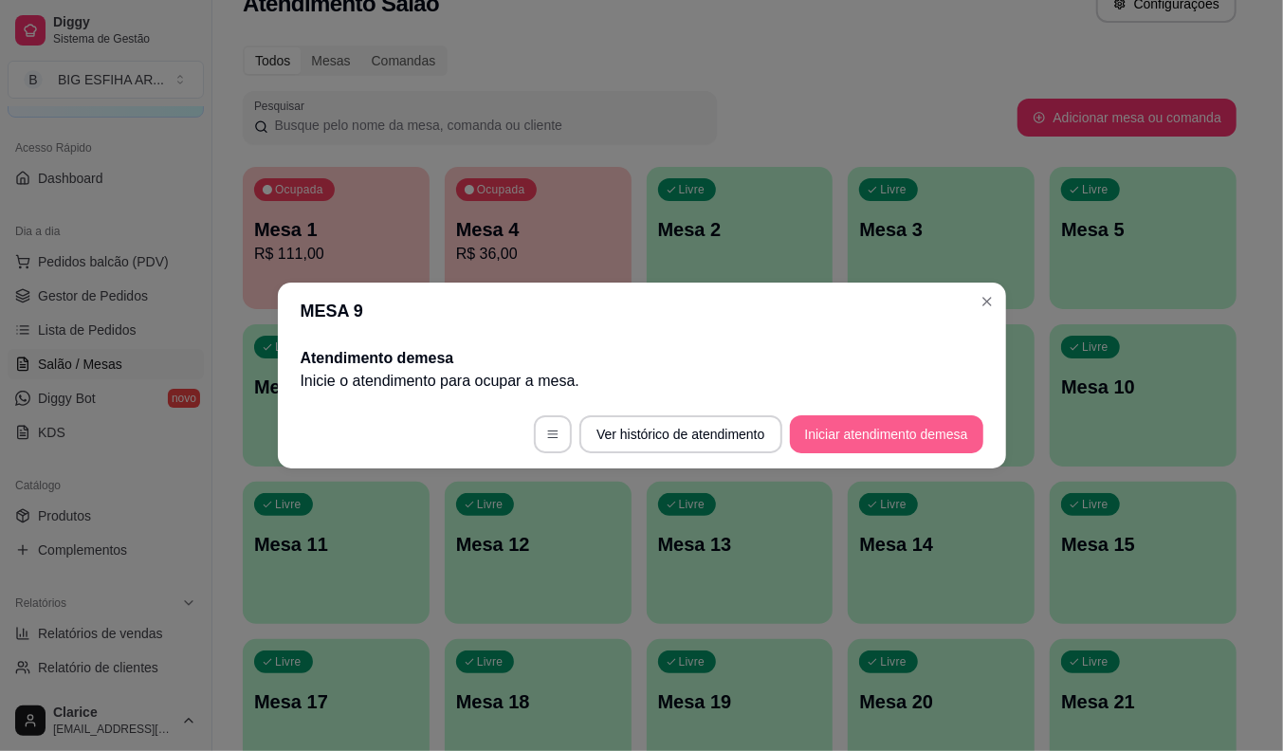
click at [915, 415] on button "Iniciar atendimento de mesa" at bounding box center [886, 434] width 193 height 38
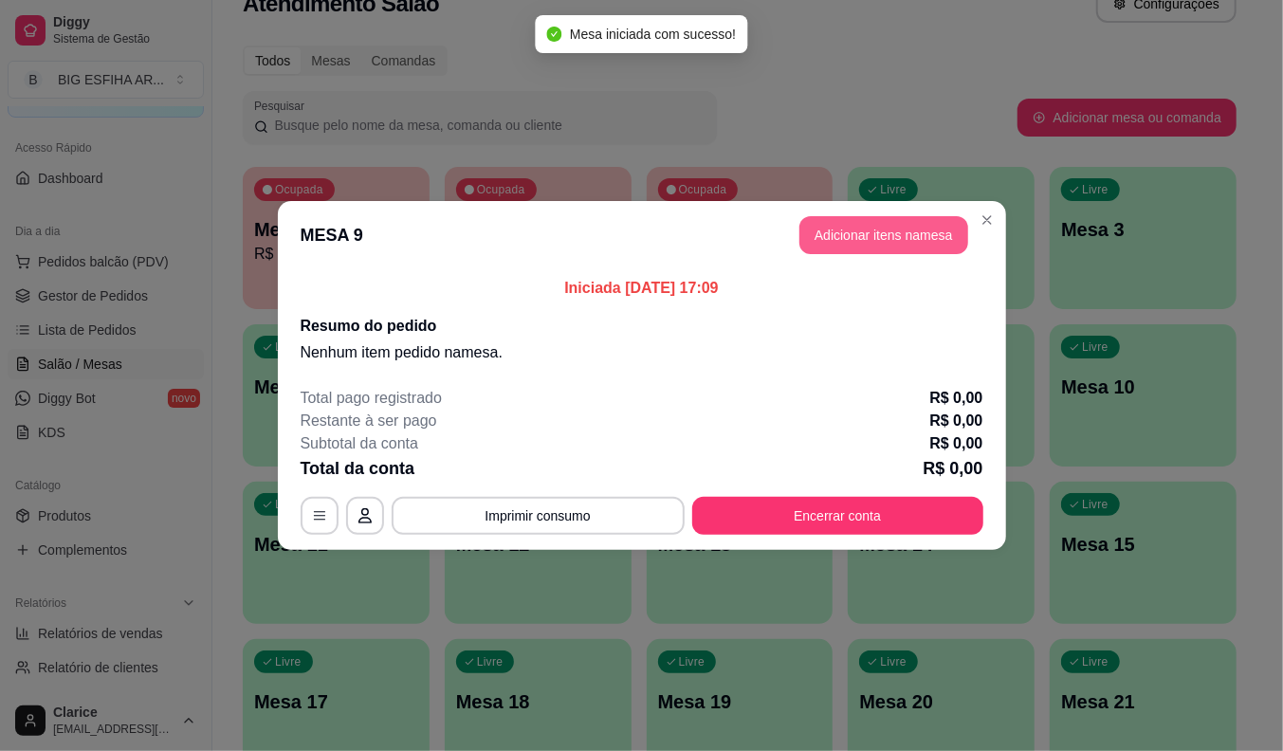
click at [859, 234] on button "Adicionar itens na mesa" at bounding box center [883, 235] width 169 height 38
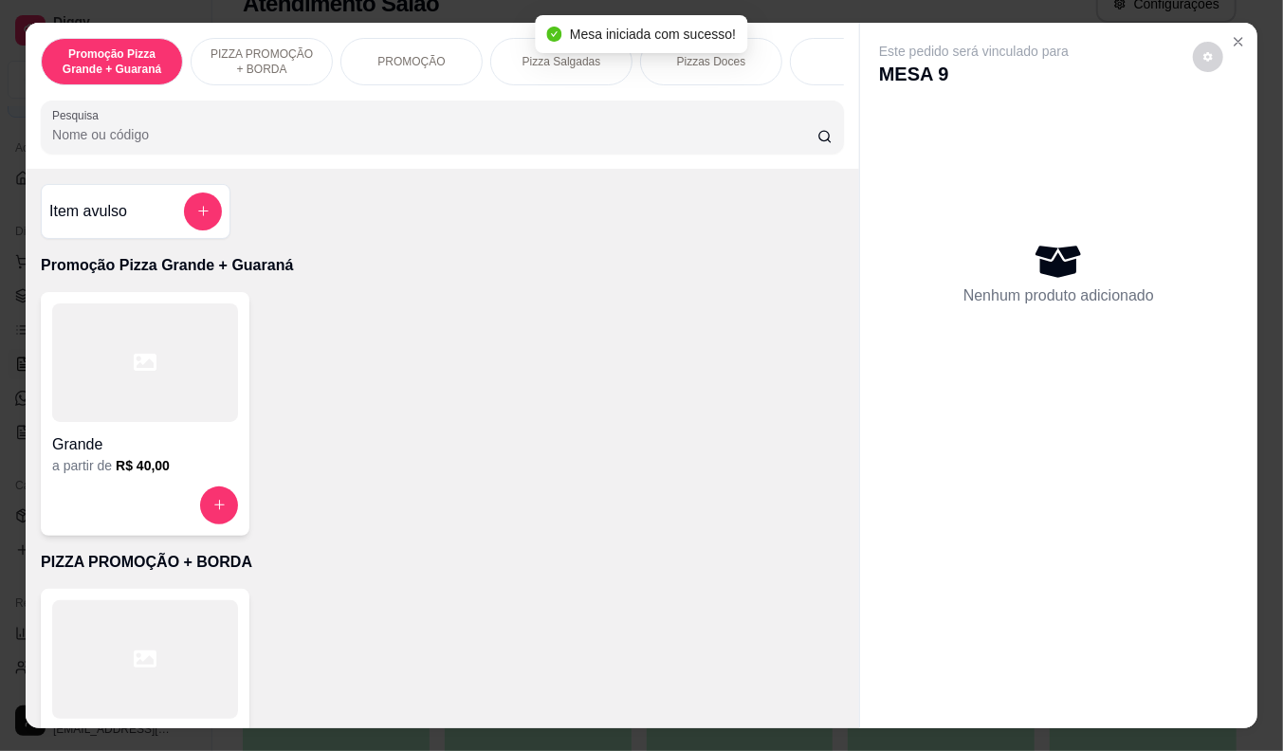
click at [269, 130] on div at bounding box center [442, 127] width 780 height 38
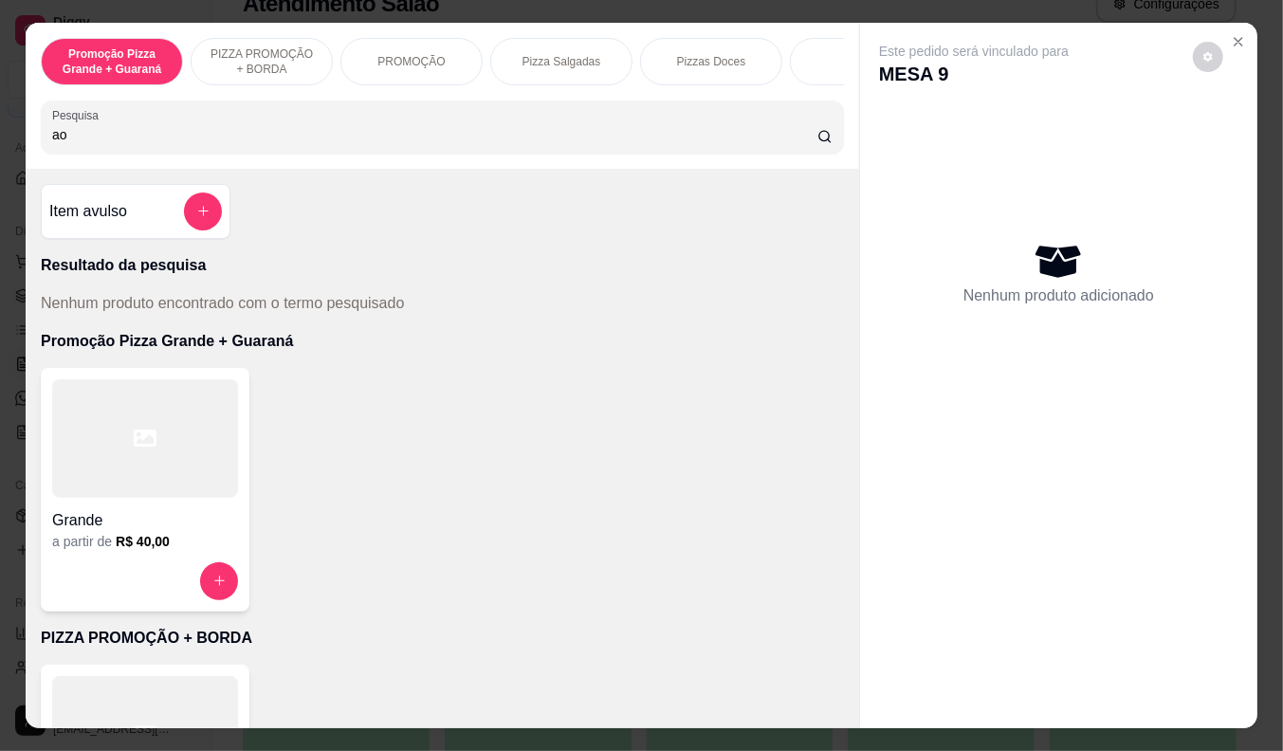
type input "a"
click at [52, 144] on input "aá" at bounding box center [434, 134] width 765 height 19
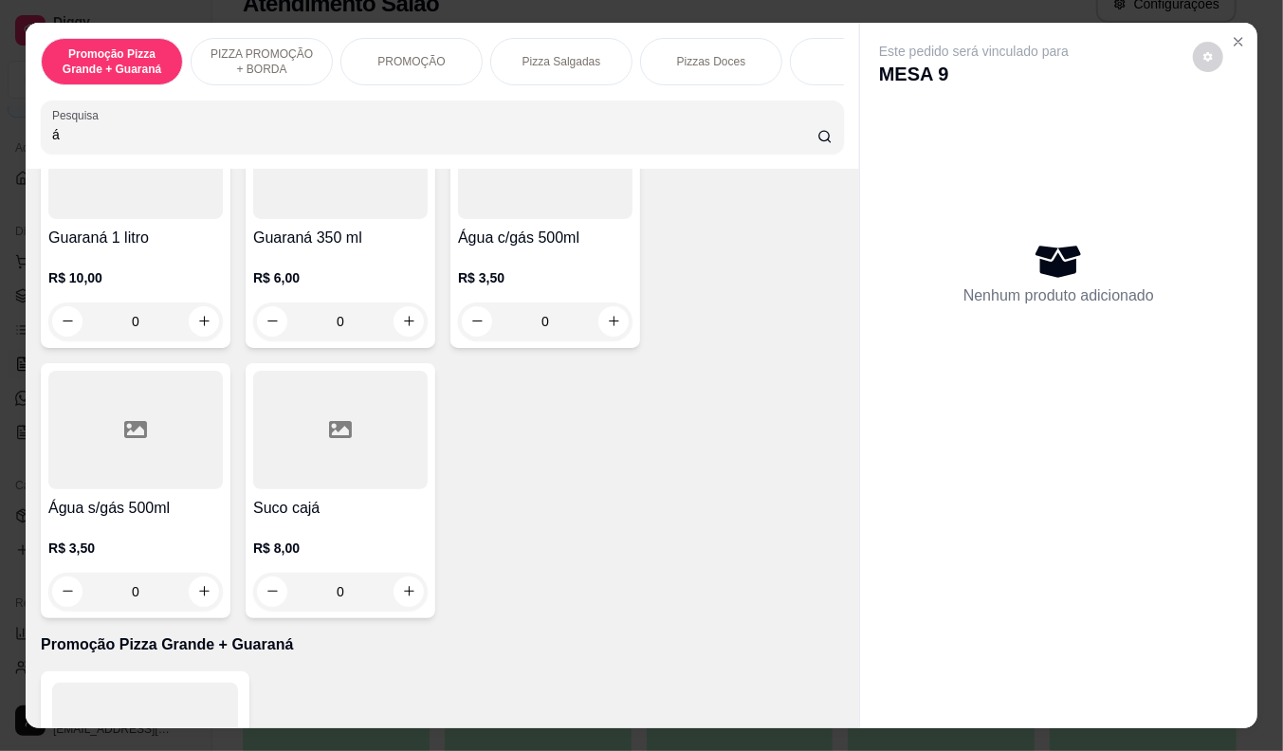
scroll to position [210, 0]
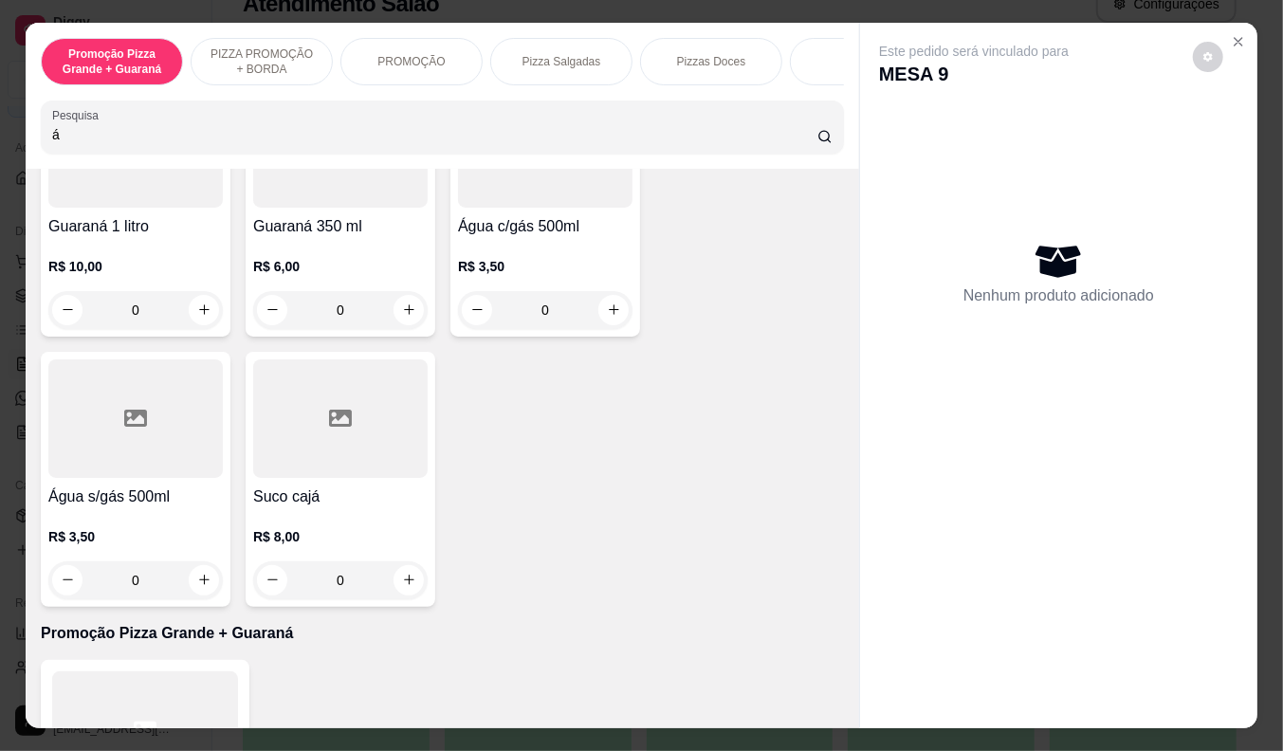
type input "á"
click at [139, 478] on div at bounding box center [135, 418] width 174 height 119
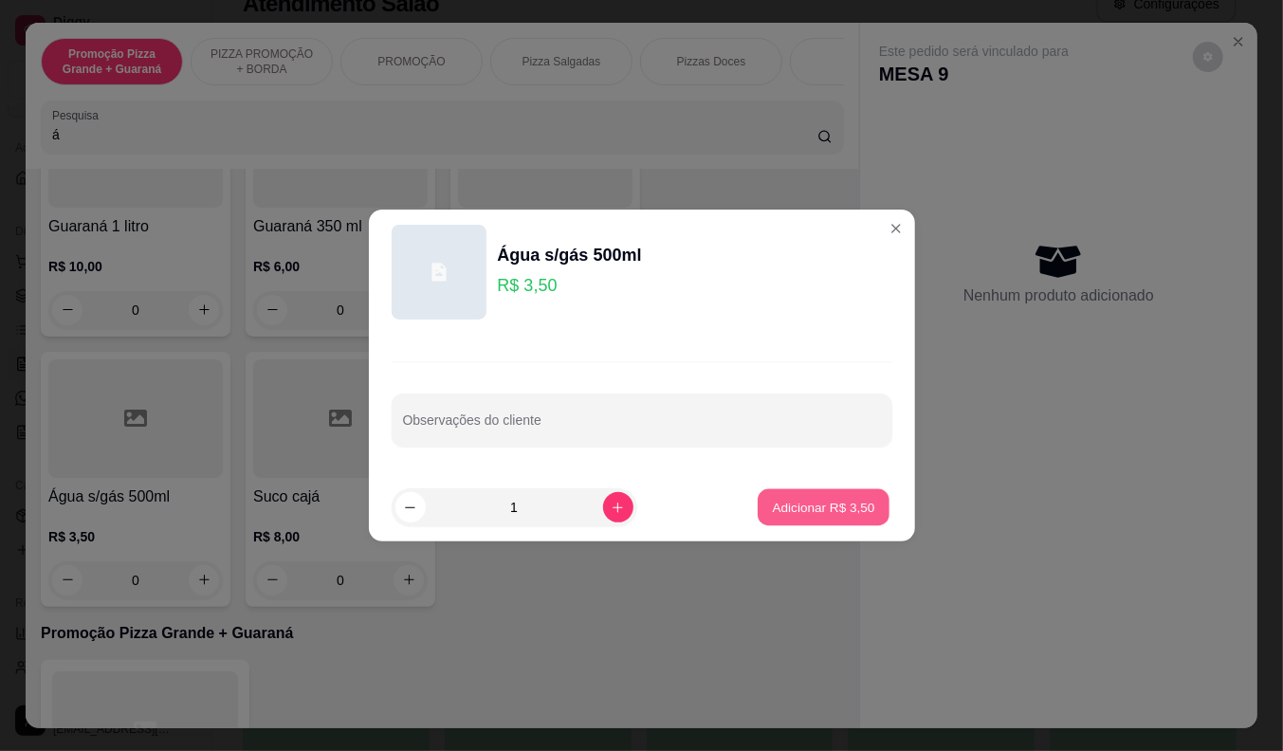
click at [773, 507] on p "Adicionar R$ 3,50" at bounding box center [824, 507] width 102 height 18
type input "1"
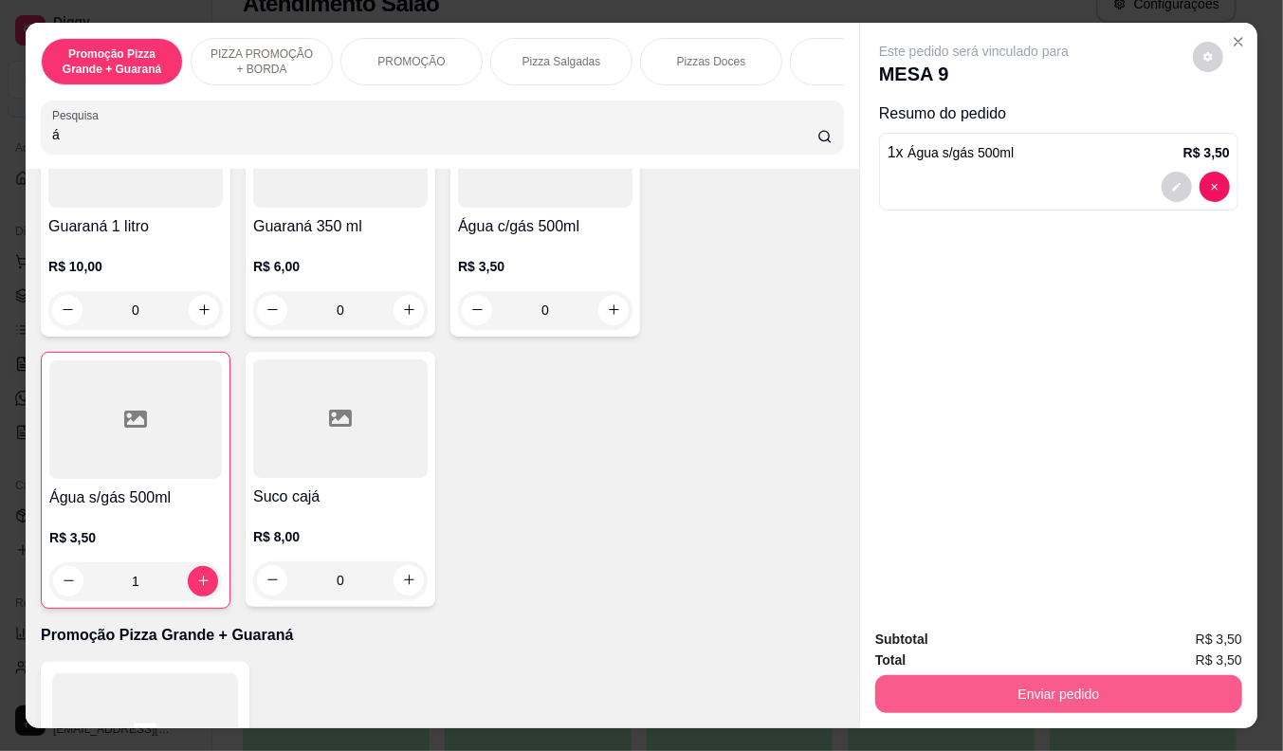
click at [942, 675] on button "Enviar pedido" at bounding box center [1058, 694] width 367 height 38
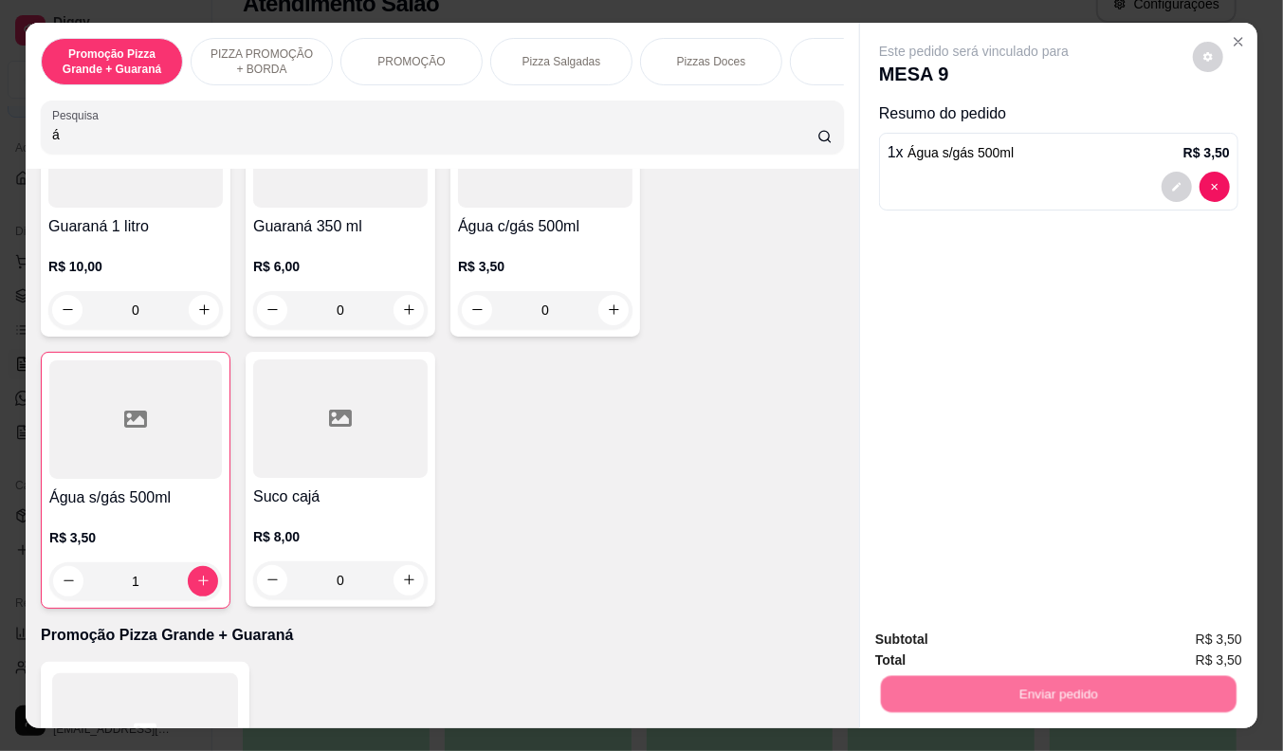
click at [950, 646] on button "Não registrar e enviar pedido" at bounding box center [995, 640] width 197 height 36
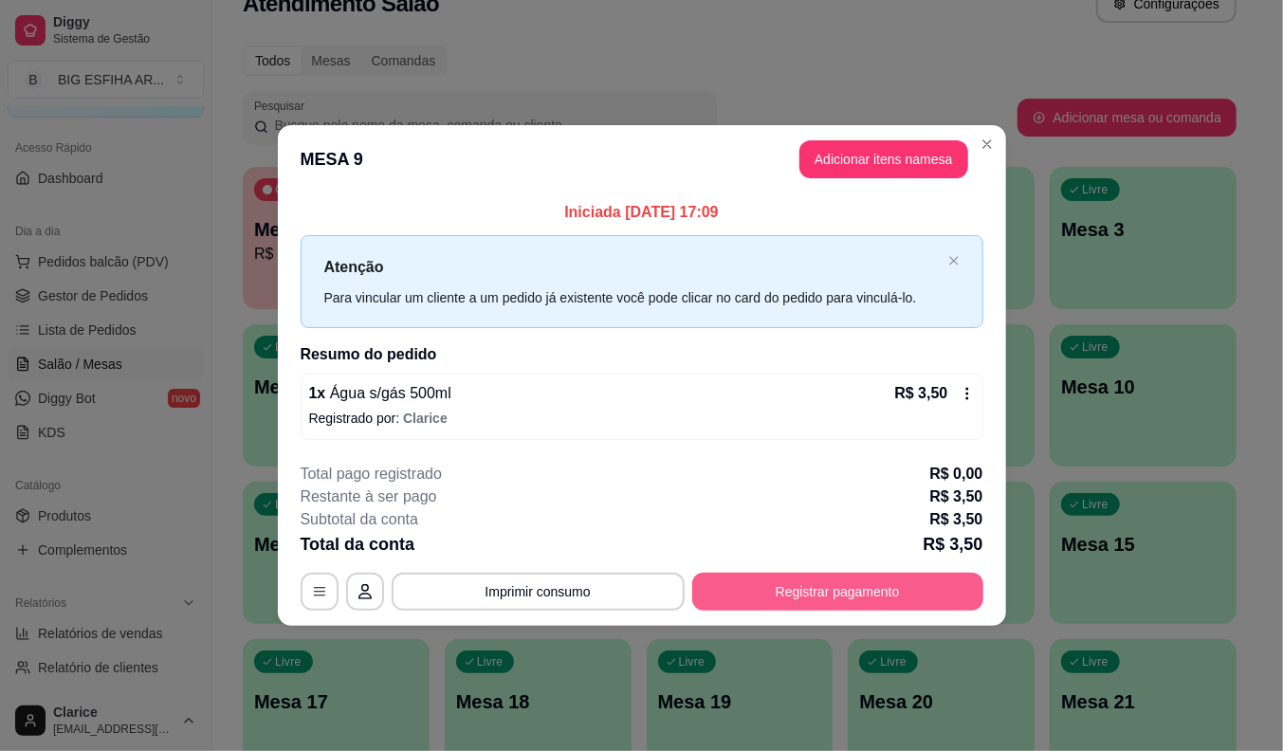
click at [801, 576] on button "Registrar pagamento" at bounding box center [837, 592] width 291 height 38
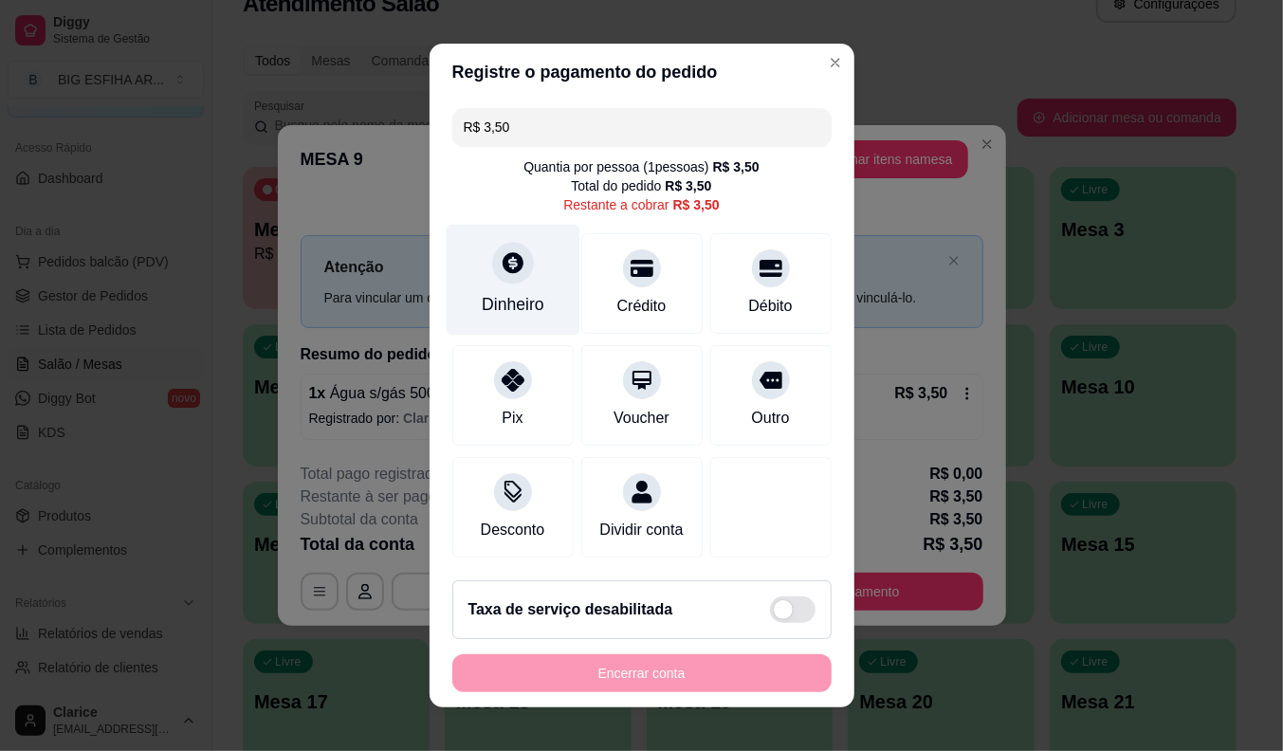
click at [485, 292] on div "Dinheiro" at bounding box center [513, 304] width 63 height 25
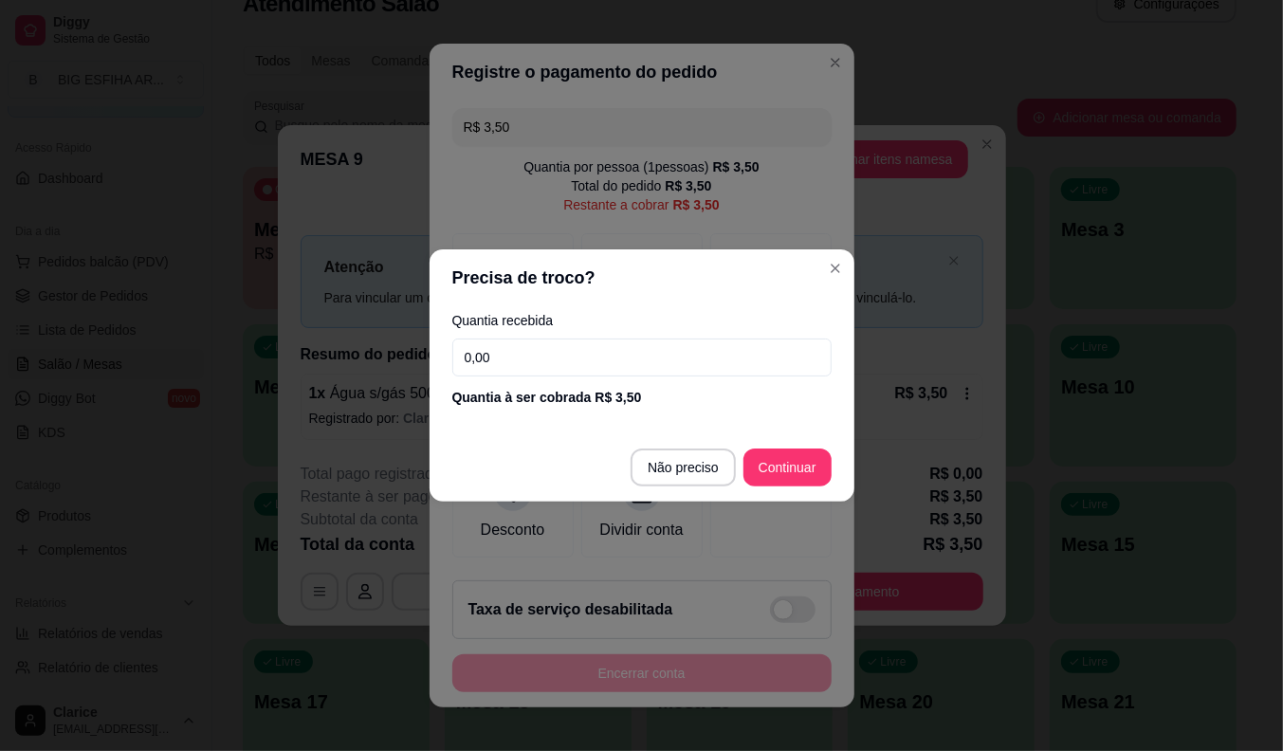
click at [520, 343] on input "0,00" at bounding box center [641, 358] width 379 height 38
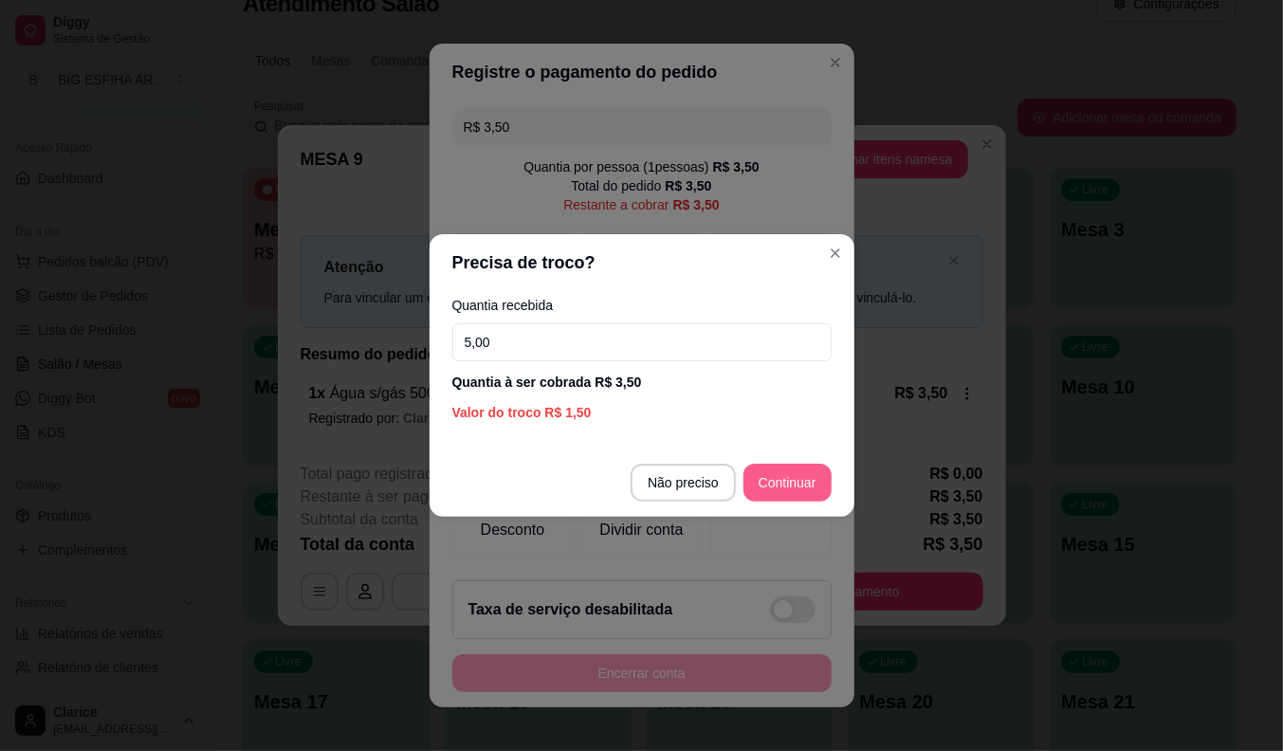
type input "5,00"
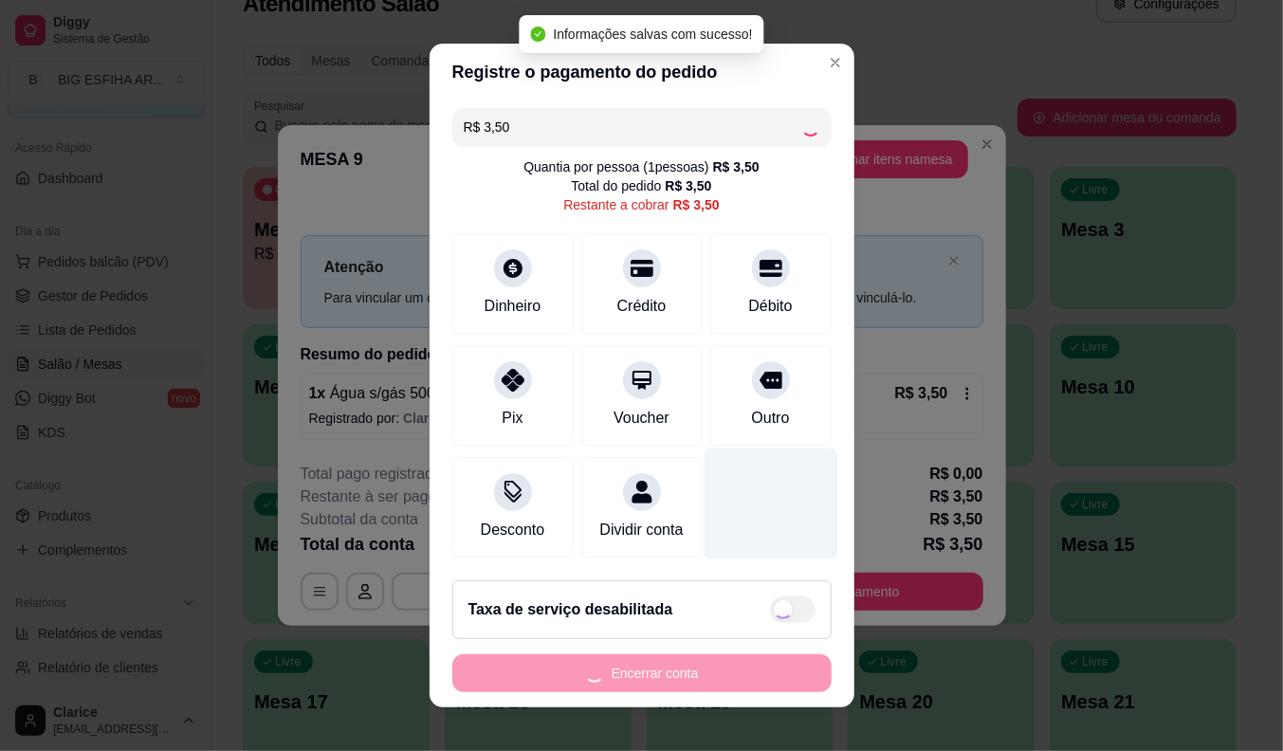
type input "R$ 0,00"
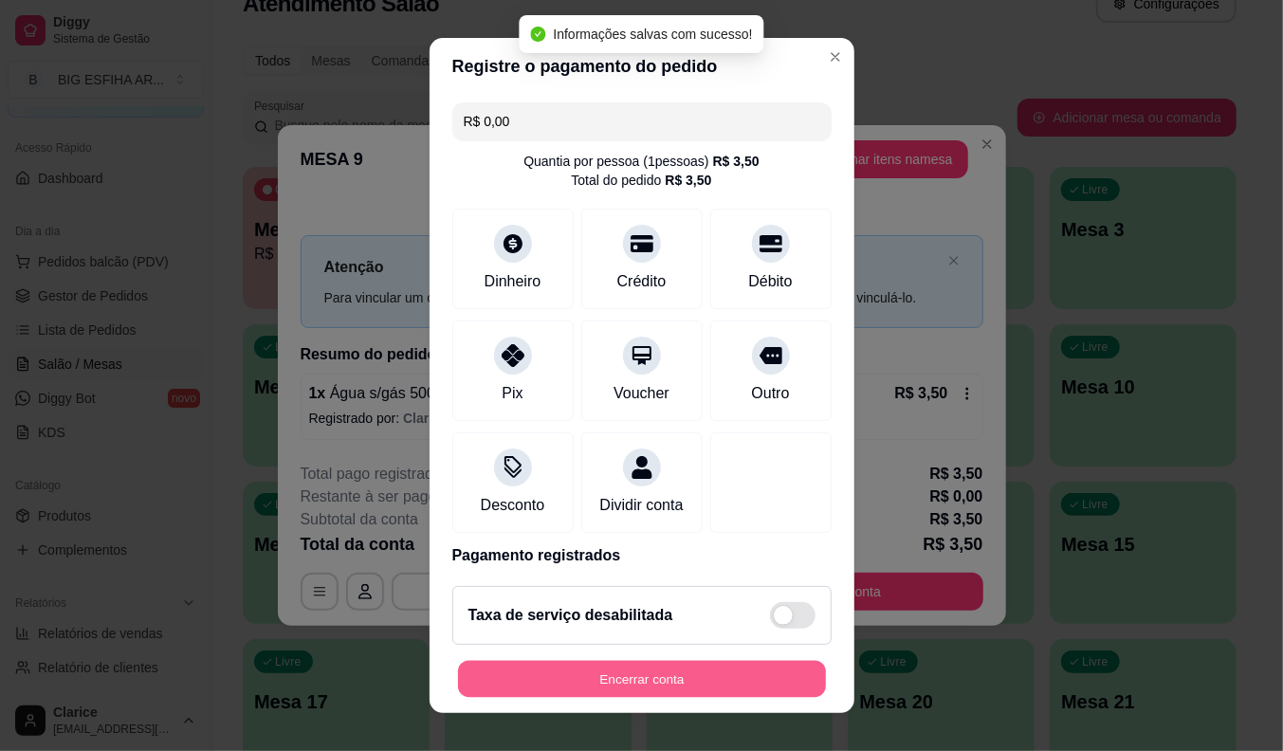
click at [637, 684] on button "Encerrar conta" at bounding box center [642, 679] width 368 height 37
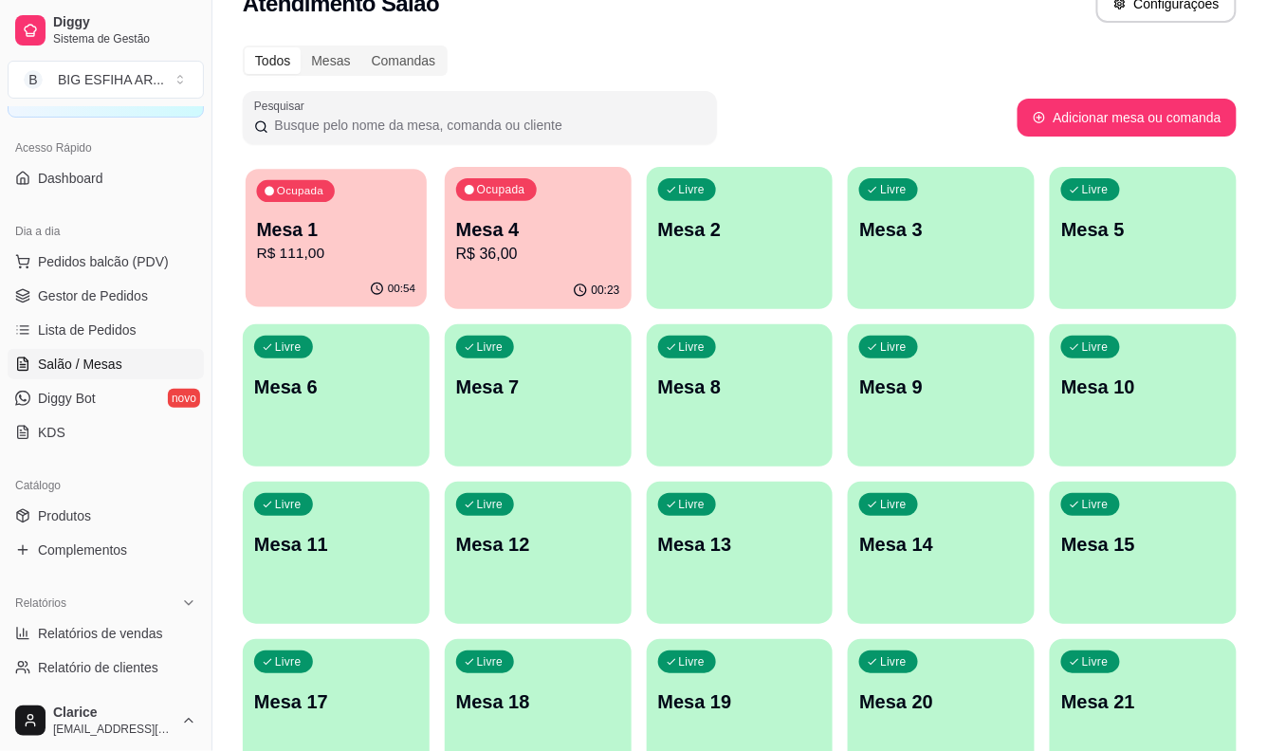
click at [302, 259] on p "R$ 111,00" at bounding box center [336, 254] width 159 height 22
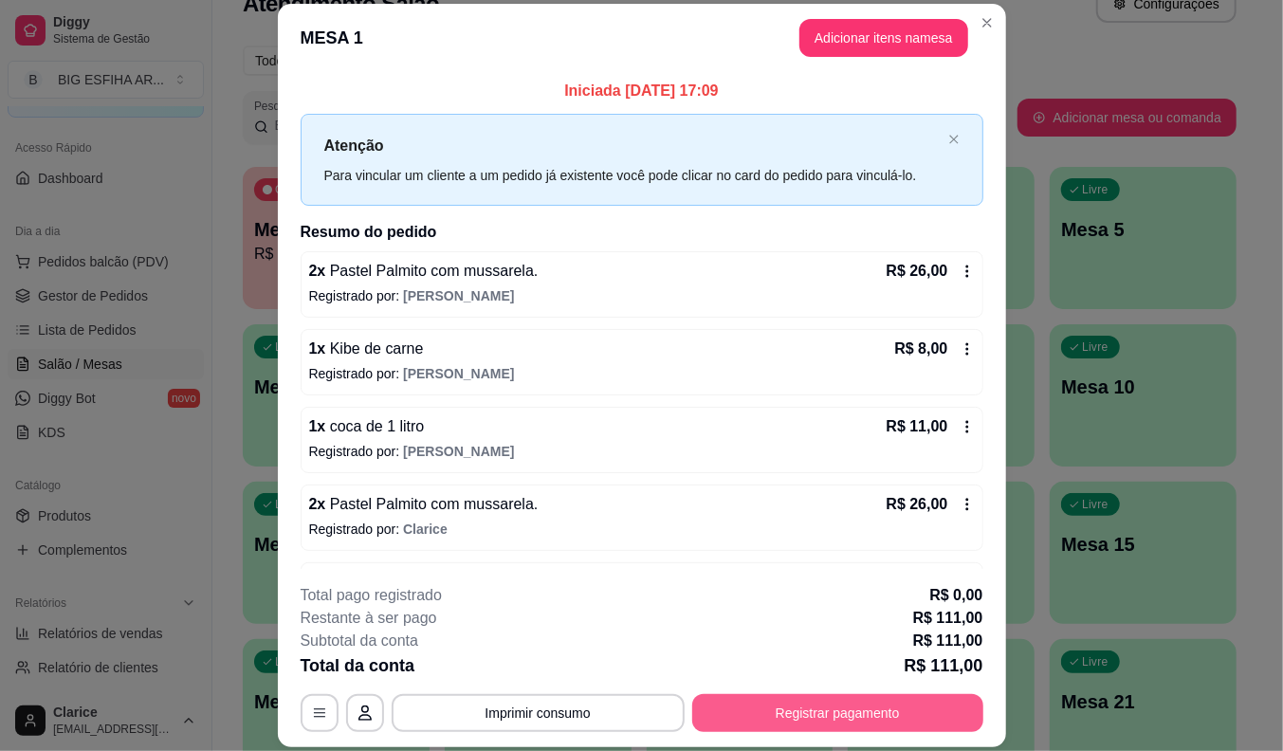
click at [816, 712] on button "Registrar pagamento" at bounding box center [837, 713] width 291 height 38
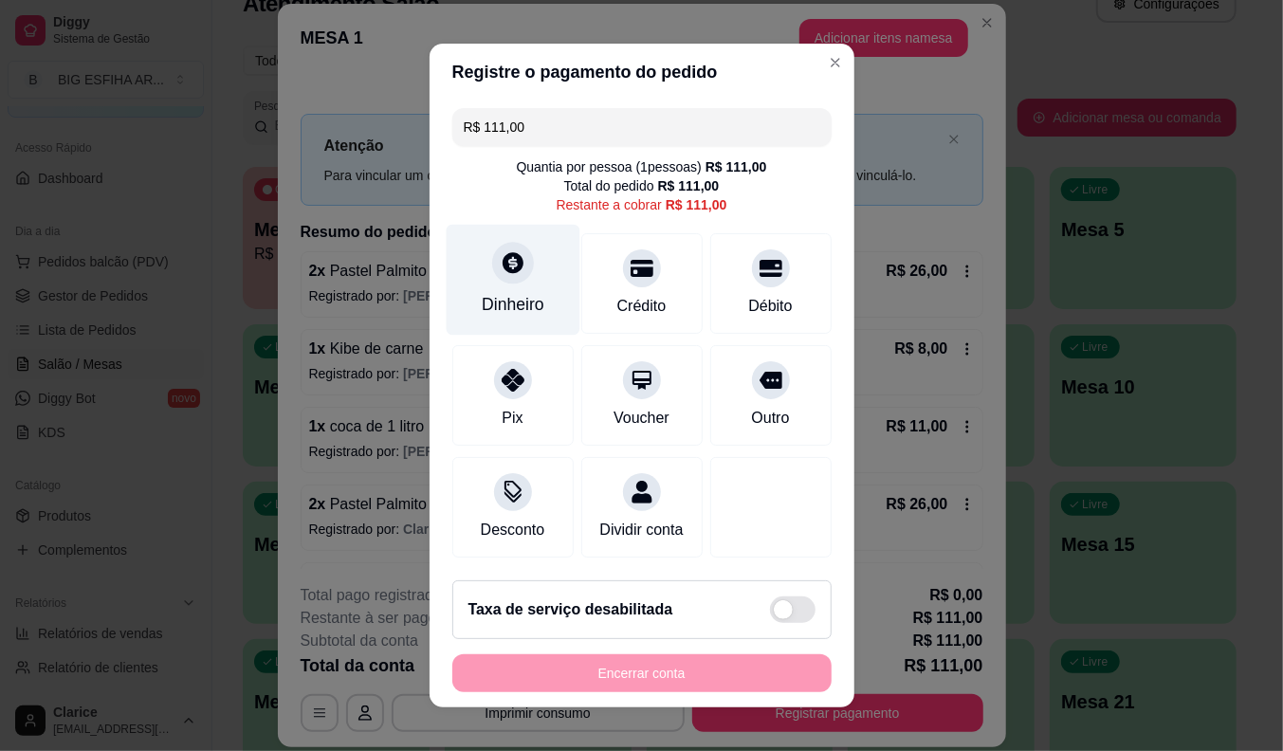
click at [468, 280] on div "Dinheiro" at bounding box center [513, 280] width 134 height 111
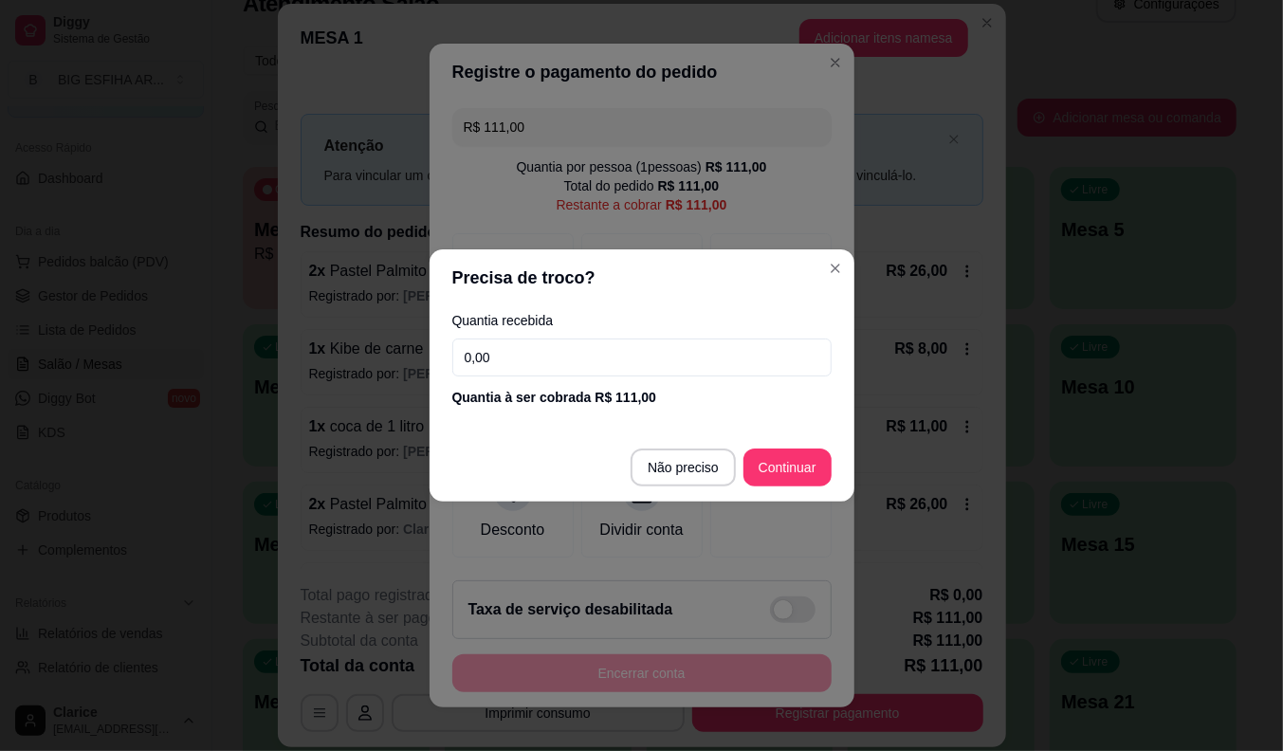
click at [499, 356] on input "0,00" at bounding box center [641, 358] width 379 height 38
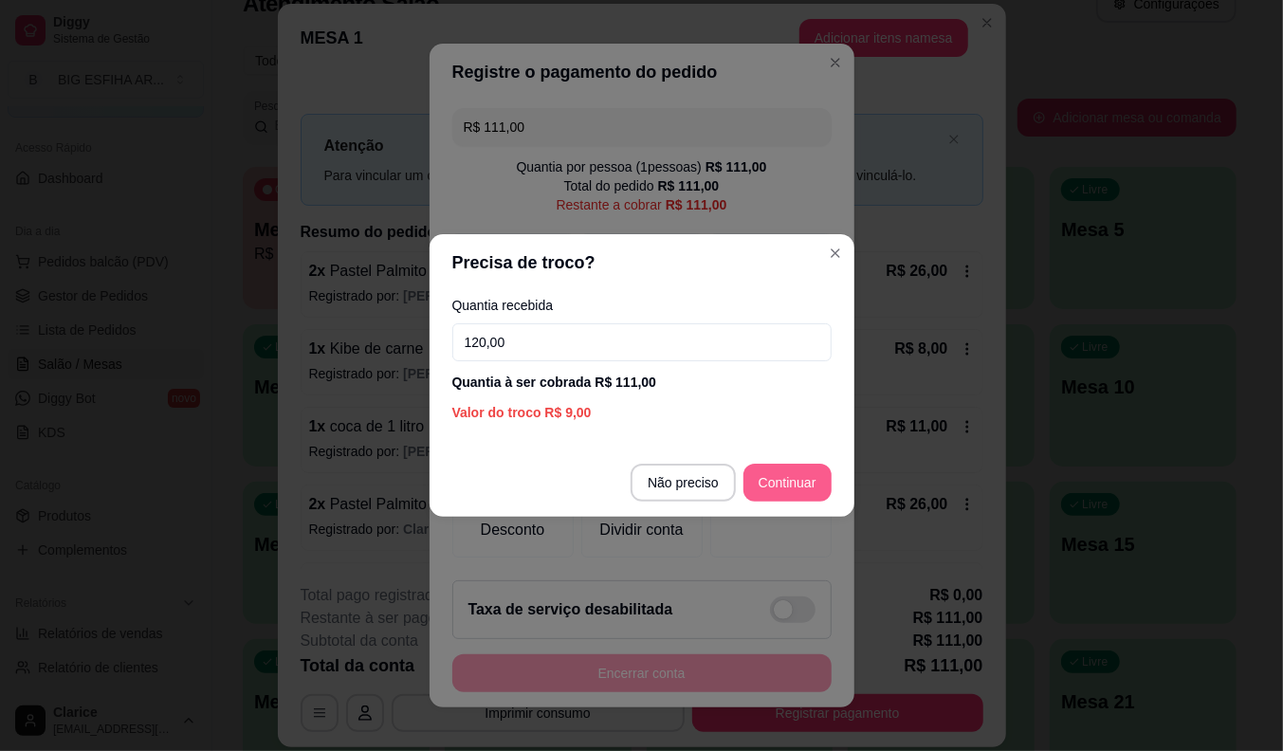
type input "120,00"
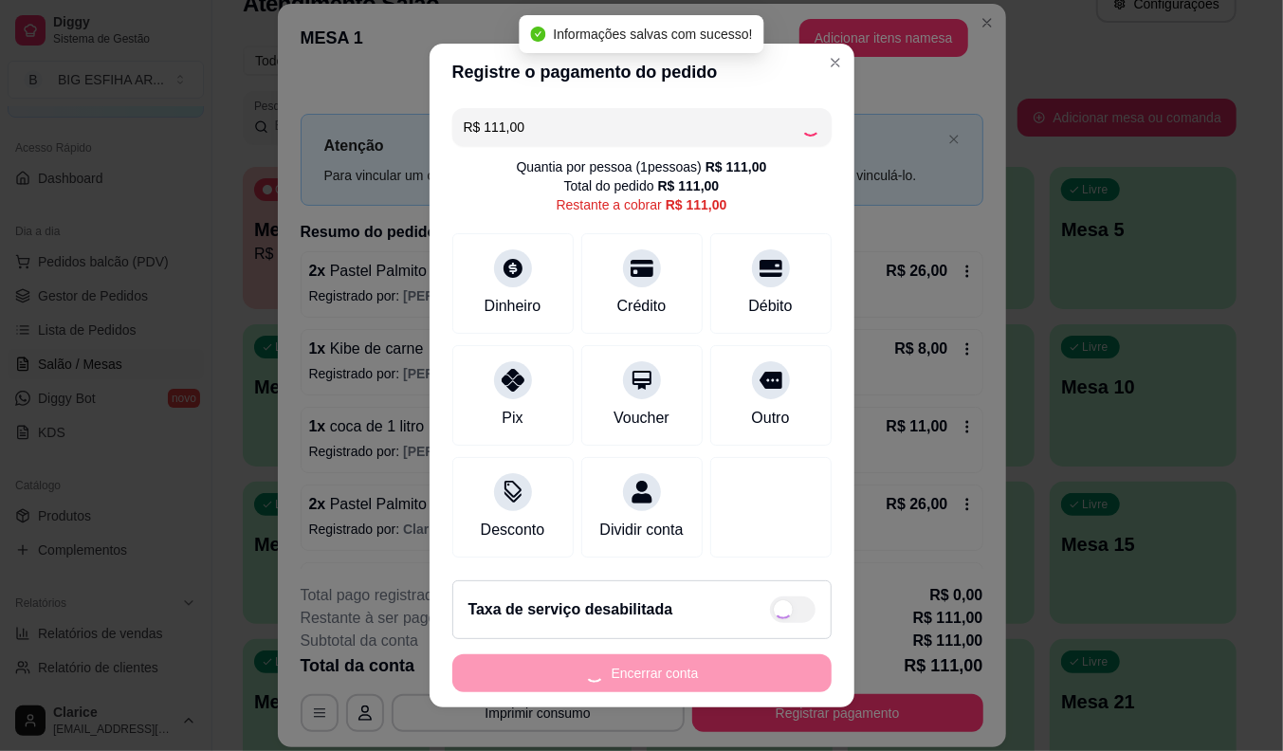
type input "R$ 0,00"
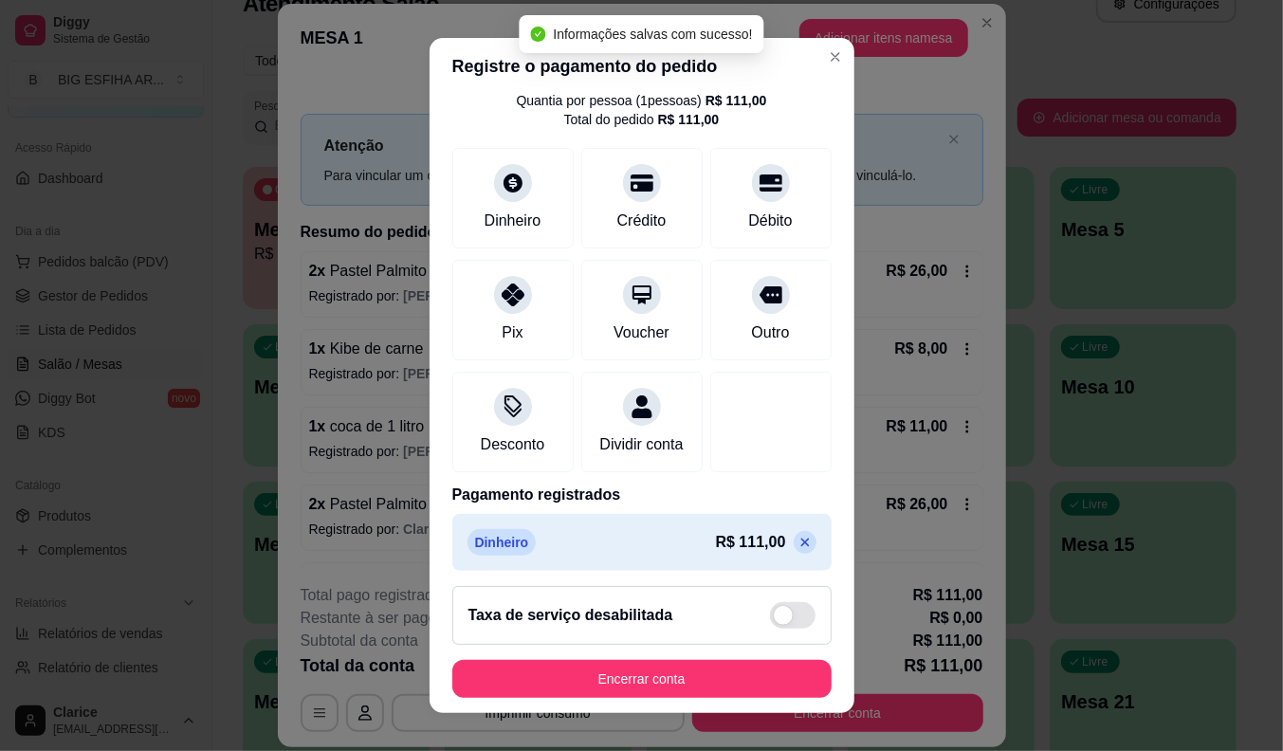
scroll to position [90, 0]
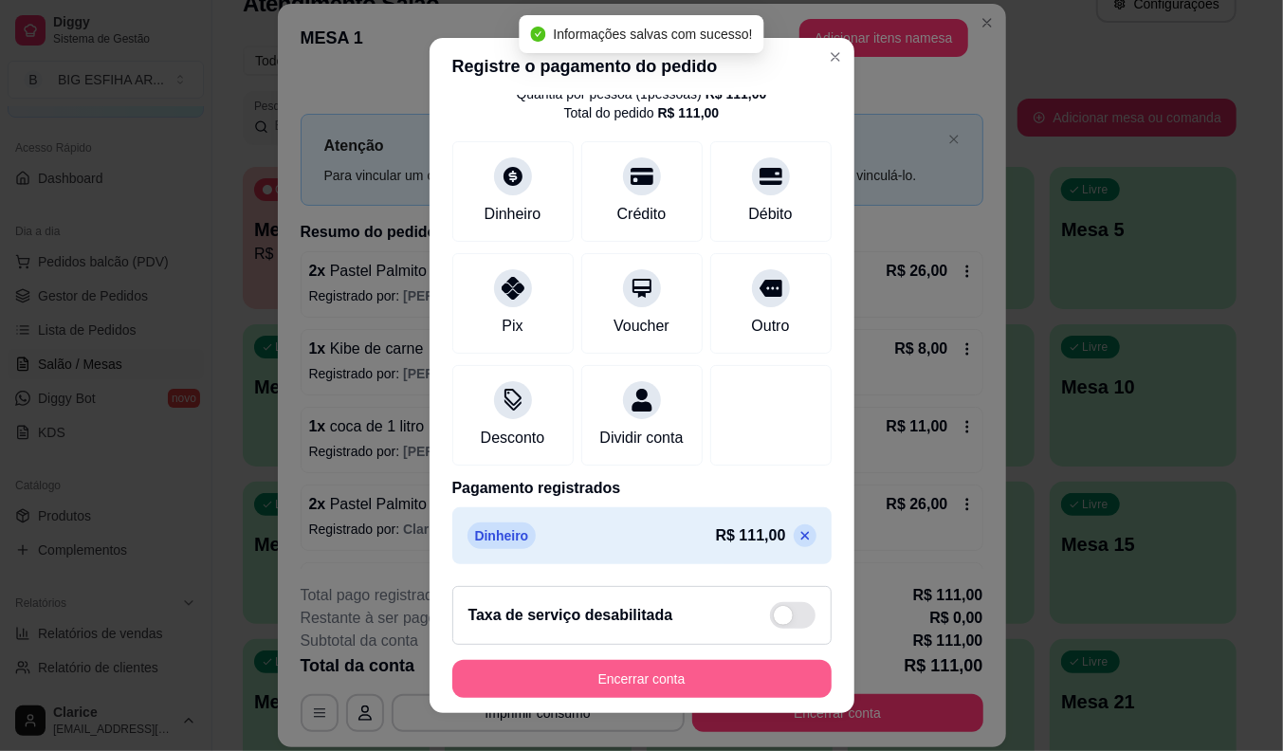
click at [678, 677] on button "Encerrar conta" at bounding box center [641, 679] width 379 height 38
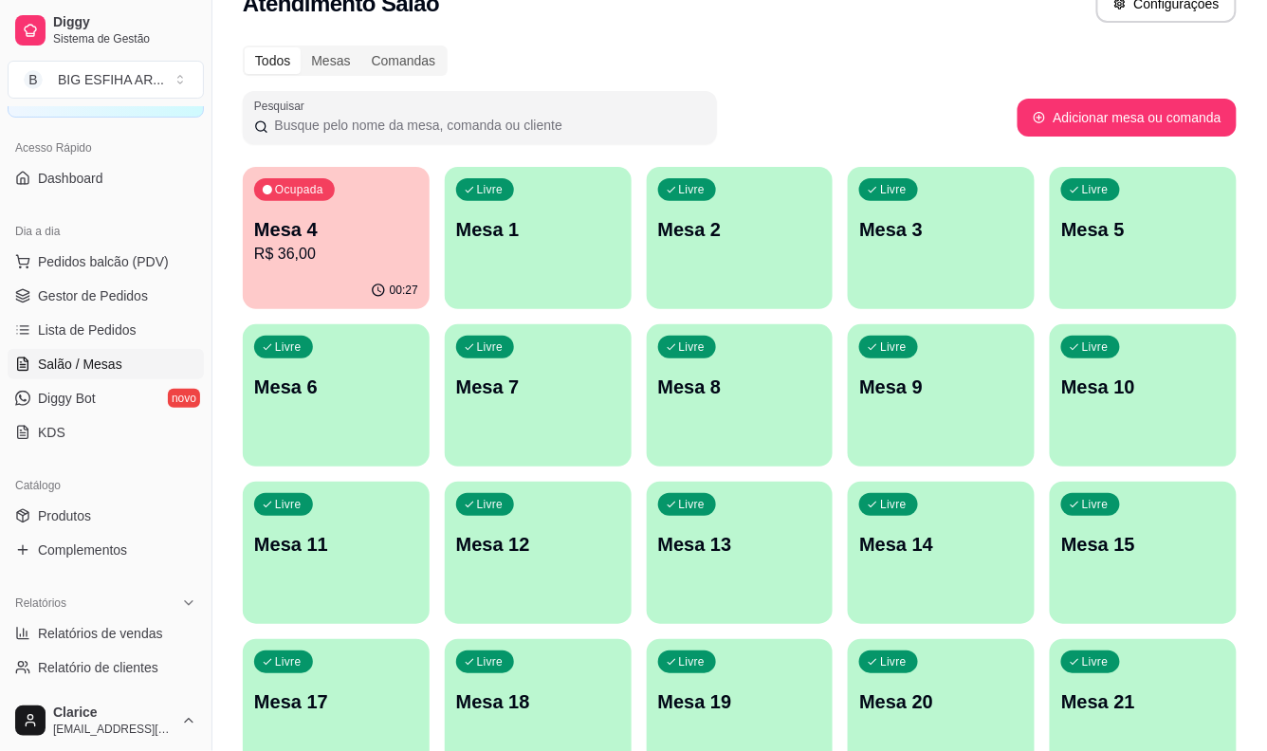
click at [336, 231] on p "Mesa 4" at bounding box center [336, 229] width 164 height 27
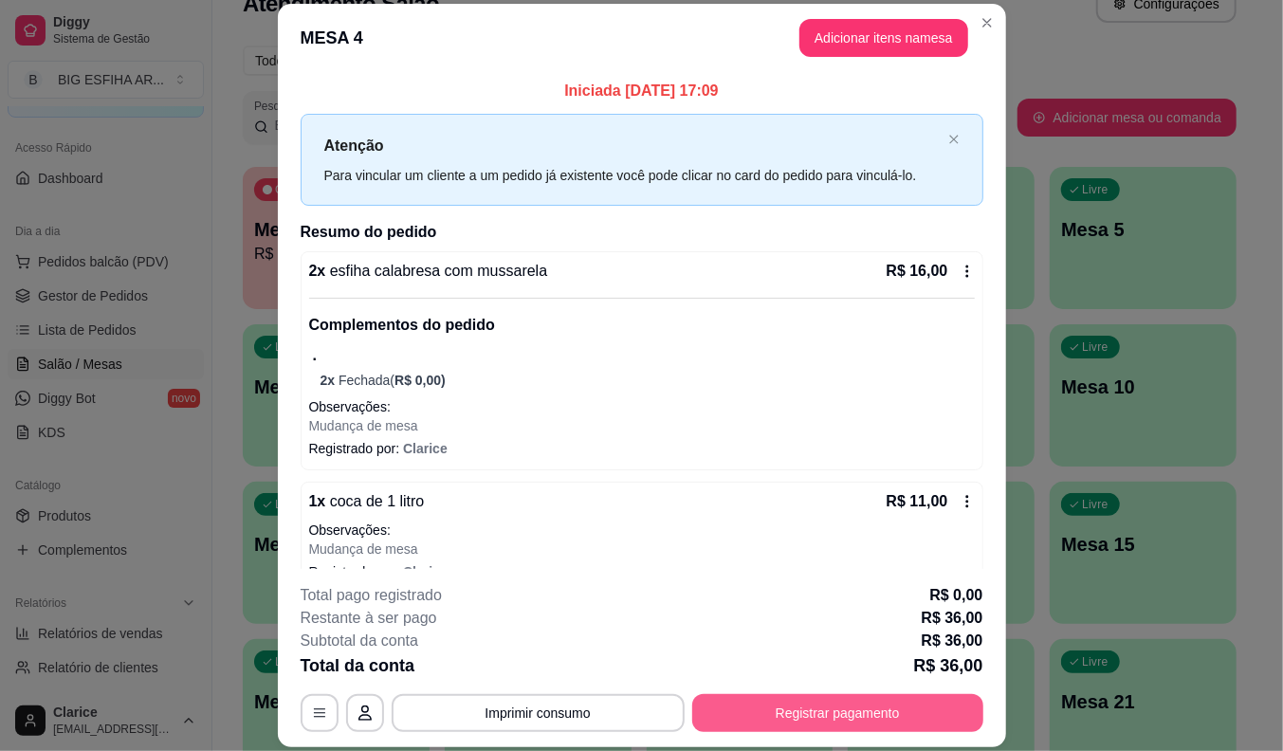
click at [826, 728] on button "Registrar pagamento" at bounding box center [837, 713] width 291 height 38
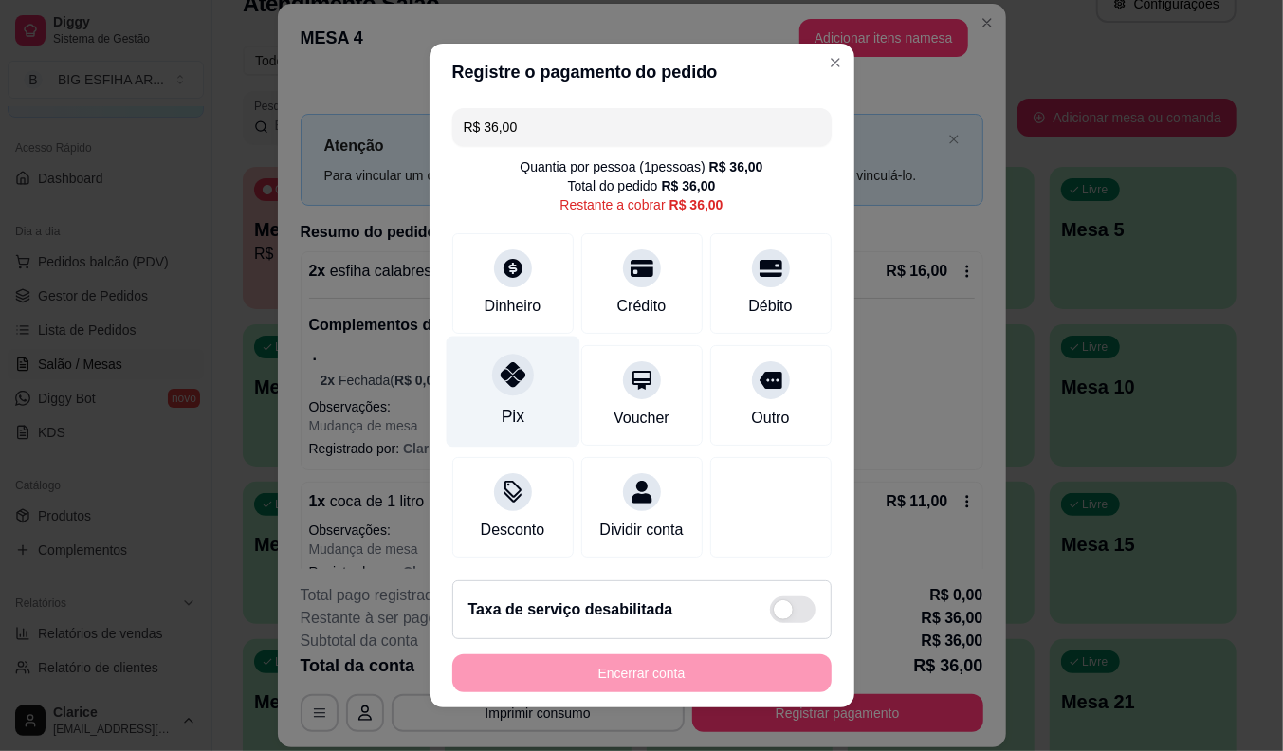
click at [482, 363] on div "Pix" at bounding box center [513, 392] width 134 height 111
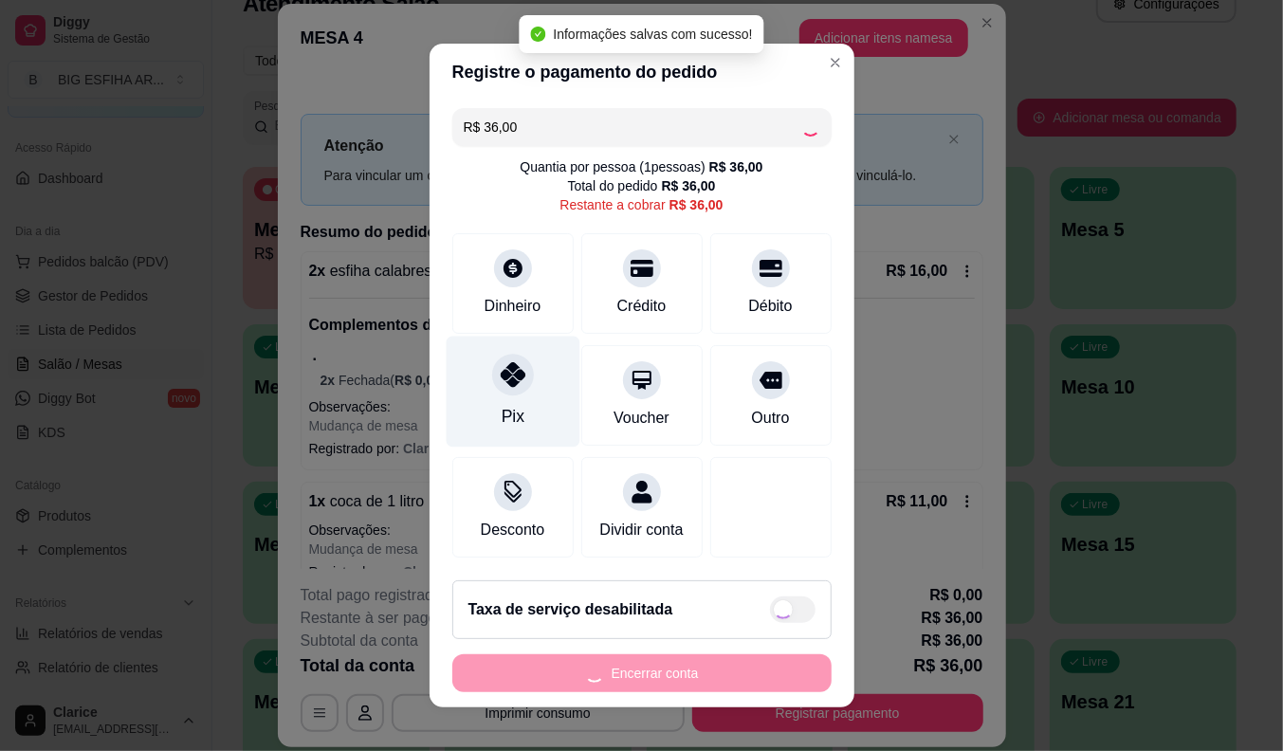
type input "R$ 0,00"
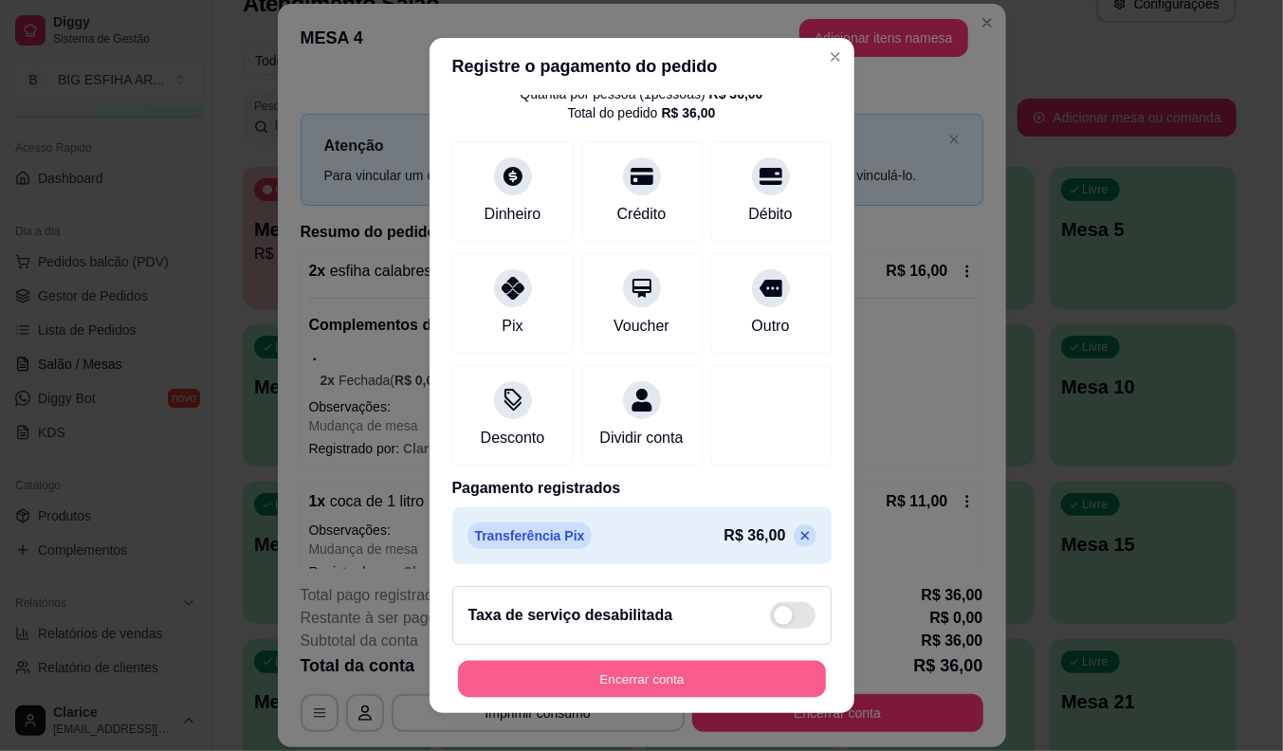
click at [595, 678] on button "Encerrar conta" at bounding box center [642, 679] width 368 height 37
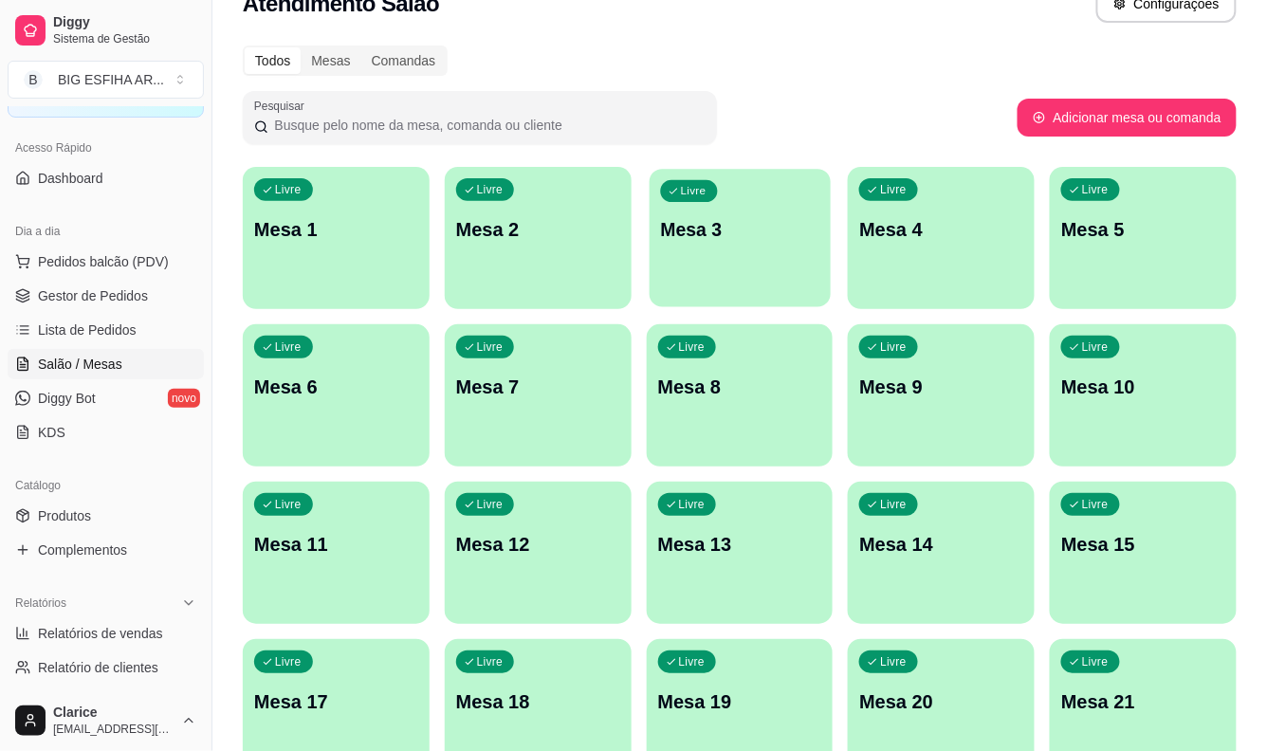
click at [711, 213] on div "Livre Mesa 3" at bounding box center [740, 227] width 181 height 116
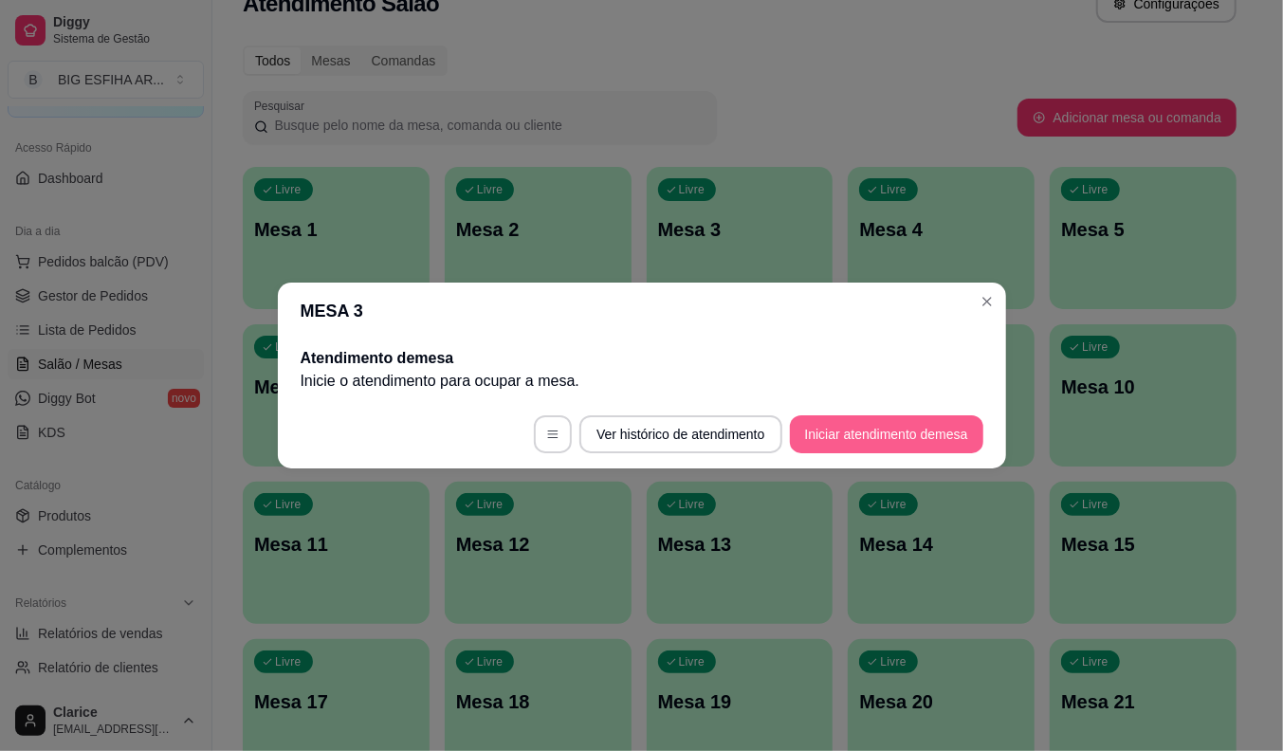
click at [883, 442] on button "Iniciar atendimento de mesa" at bounding box center [886, 434] width 193 height 38
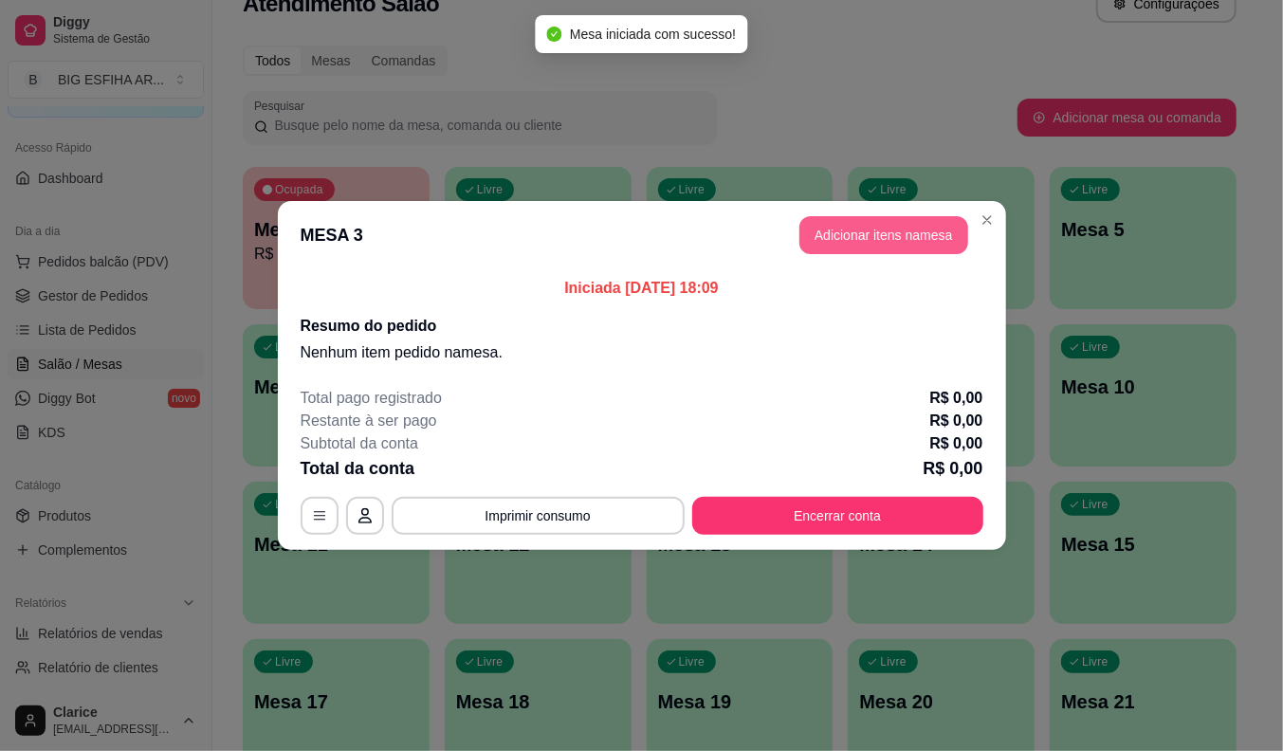
click at [887, 250] on button "Adicionar itens na mesa" at bounding box center [883, 235] width 169 height 38
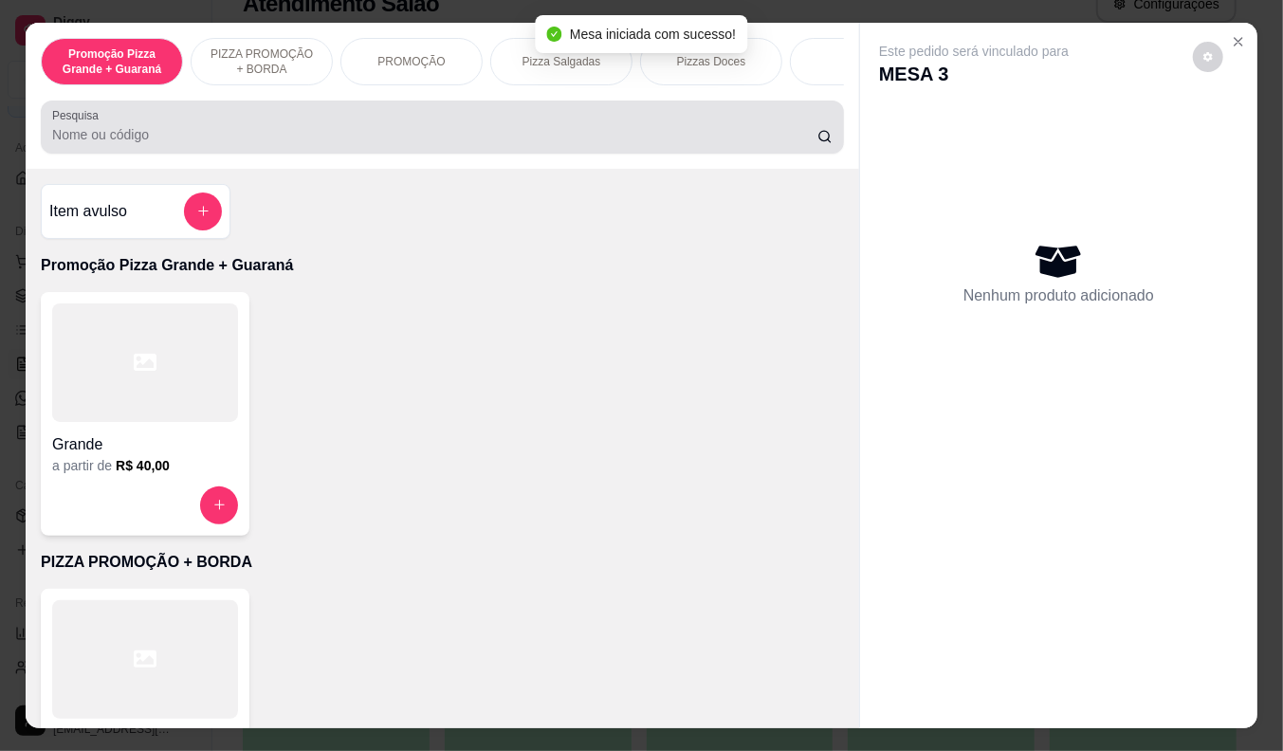
click at [296, 140] on input "Pesquisa" at bounding box center [434, 134] width 765 height 19
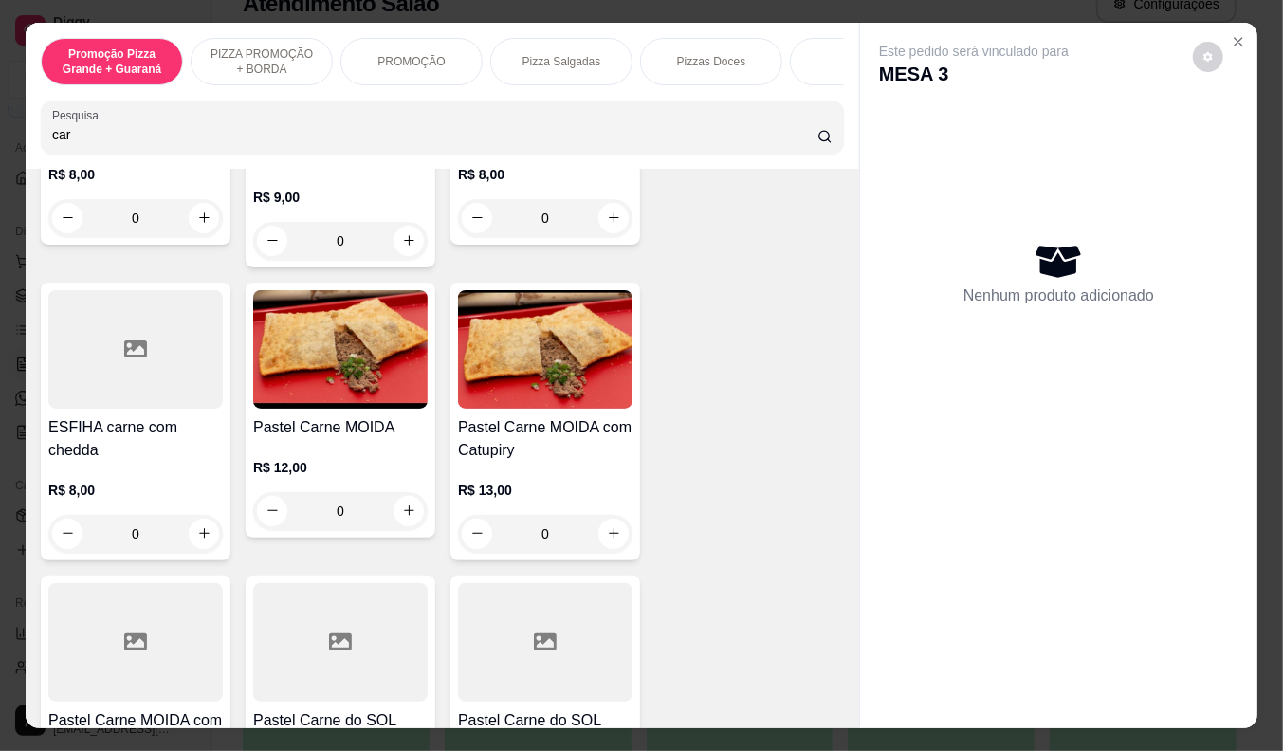
scroll to position [1580, 0]
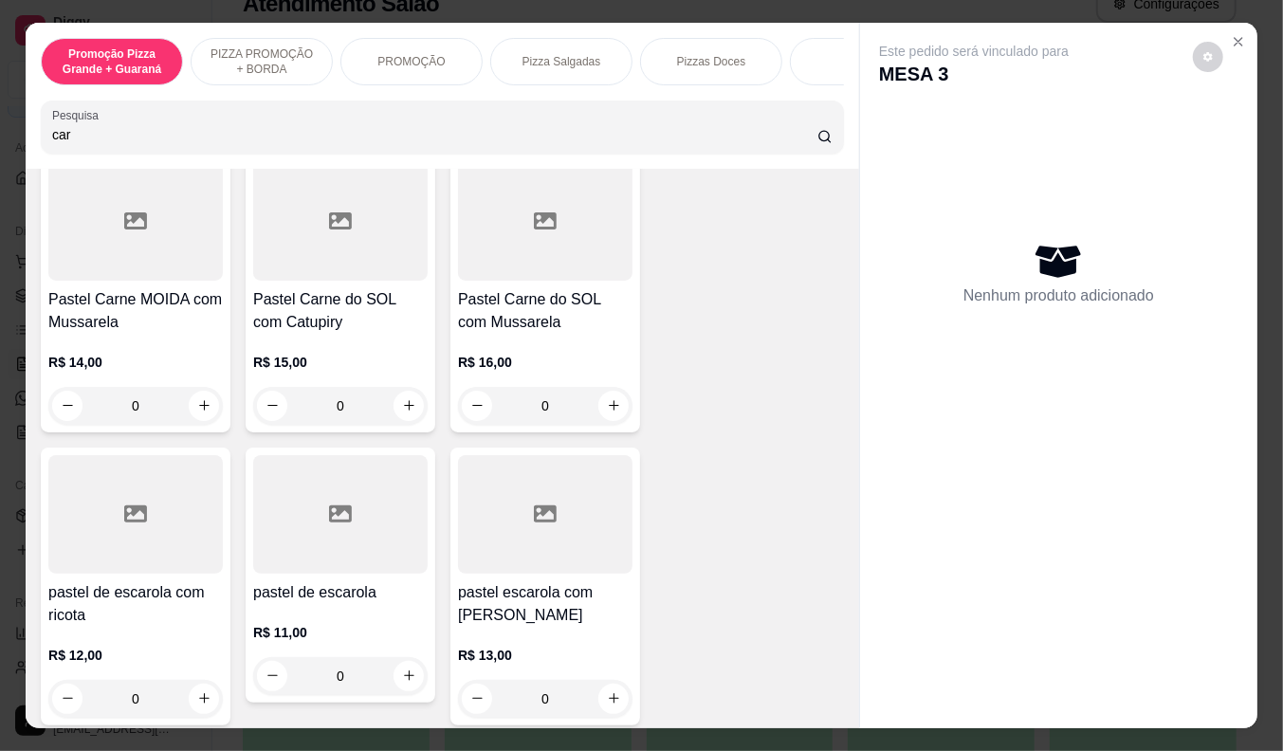
type input "car"
click at [124, 301] on h4 "Pastel Carne MOIDA com Mussarela" at bounding box center [135, 311] width 174 height 46
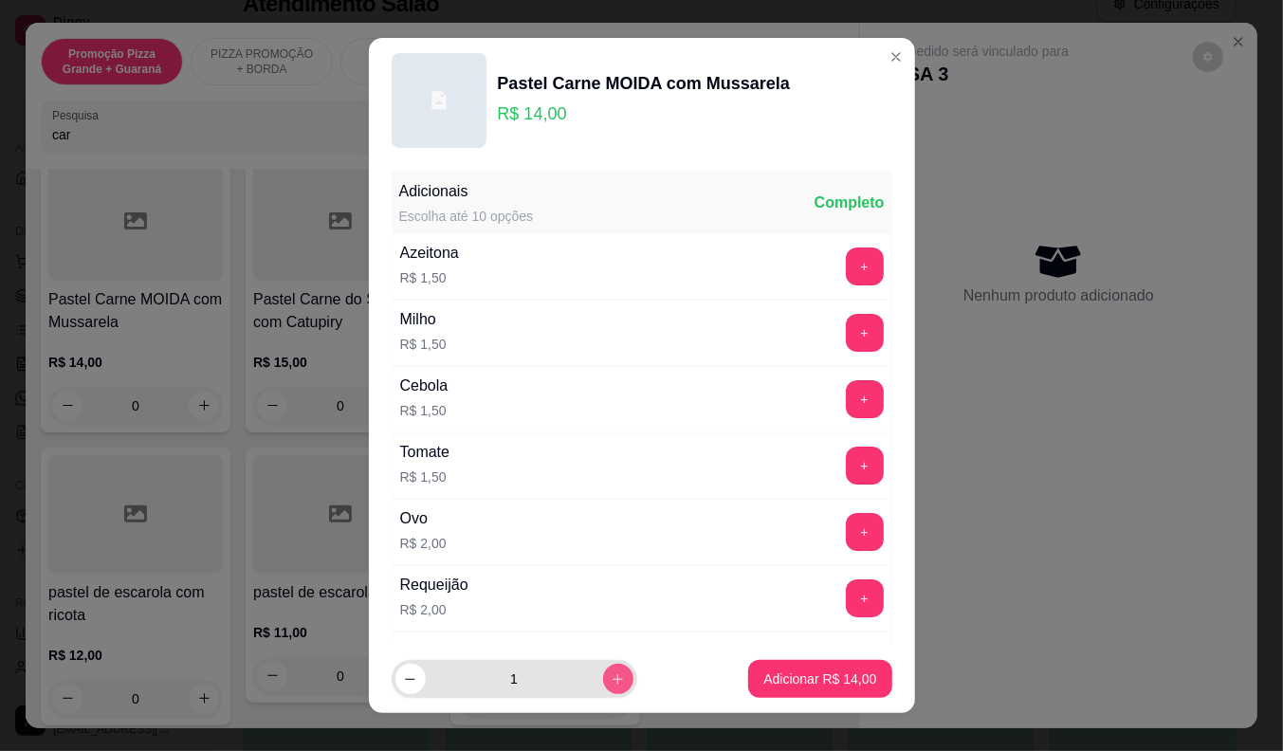
click at [611, 684] on icon "increase-product-quantity" at bounding box center [618, 679] width 14 height 14
type input "2"
click at [798, 677] on p "Adicionar R$ 28,00" at bounding box center [819, 678] width 113 height 19
type input "2"
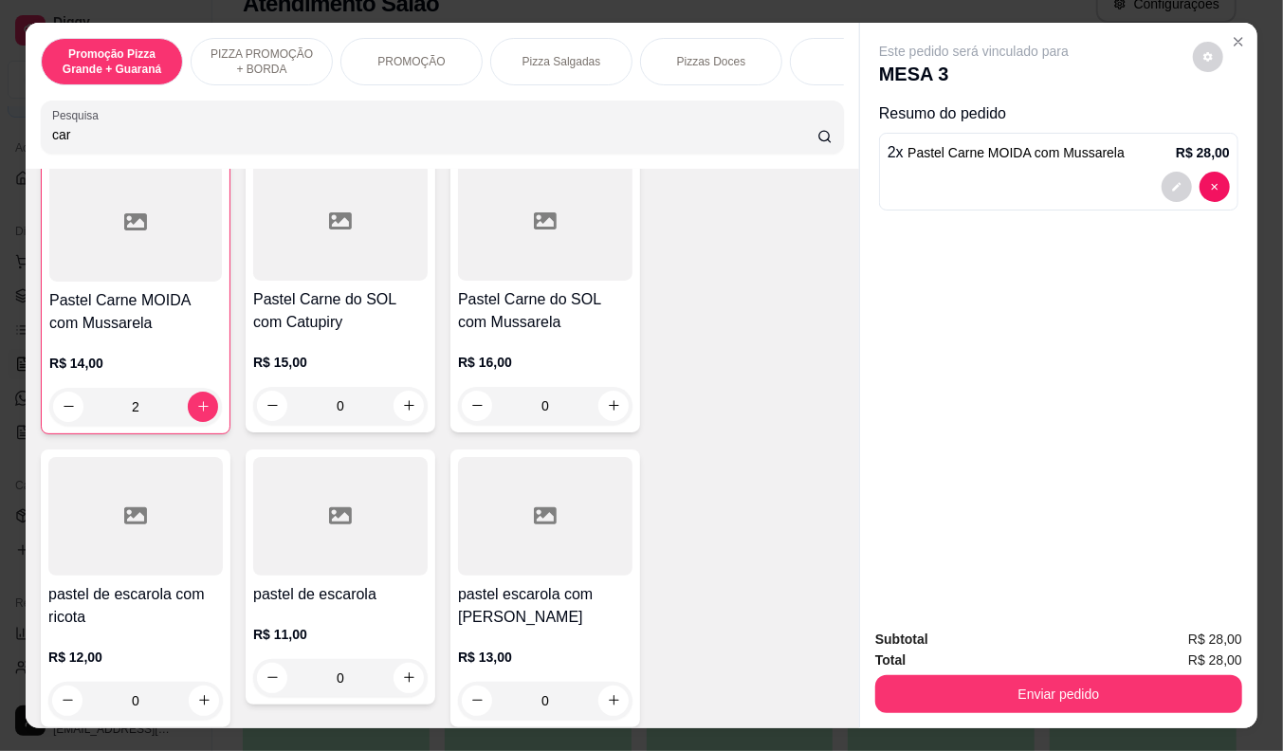
scroll to position [1581, 0]
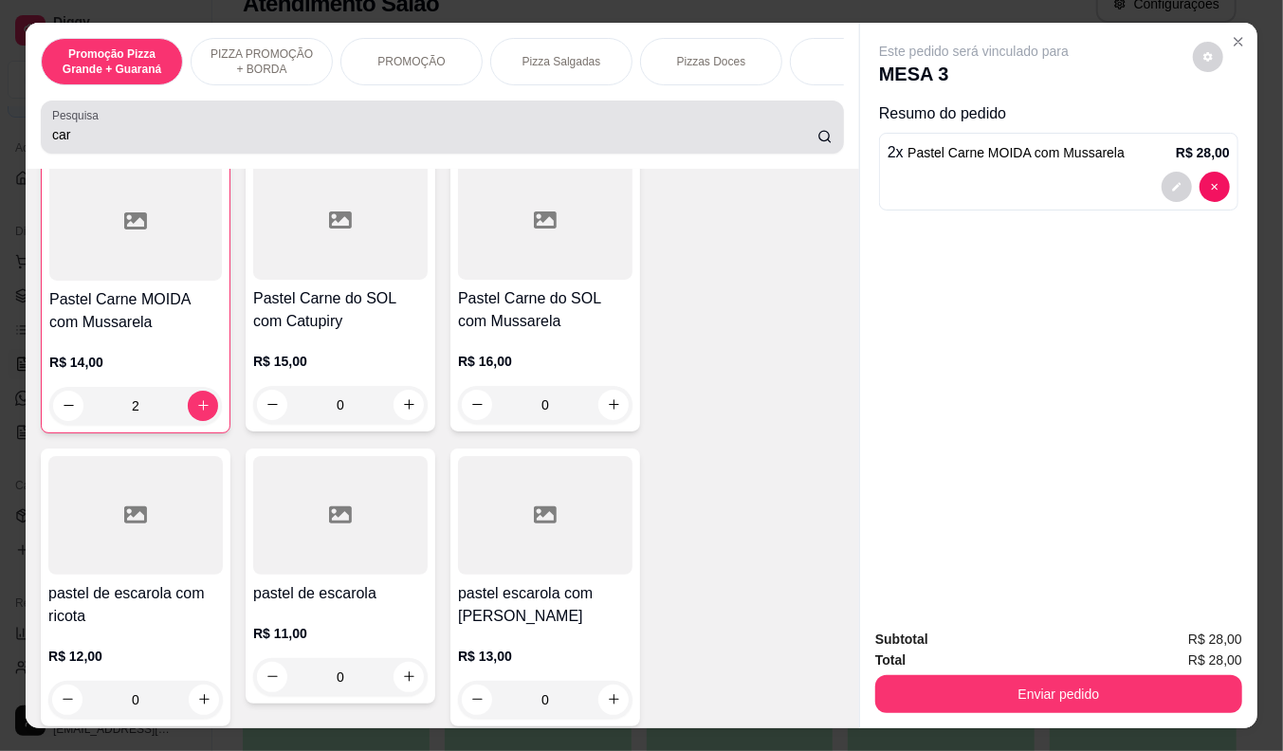
click at [199, 139] on input "car" at bounding box center [434, 134] width 765 height 19
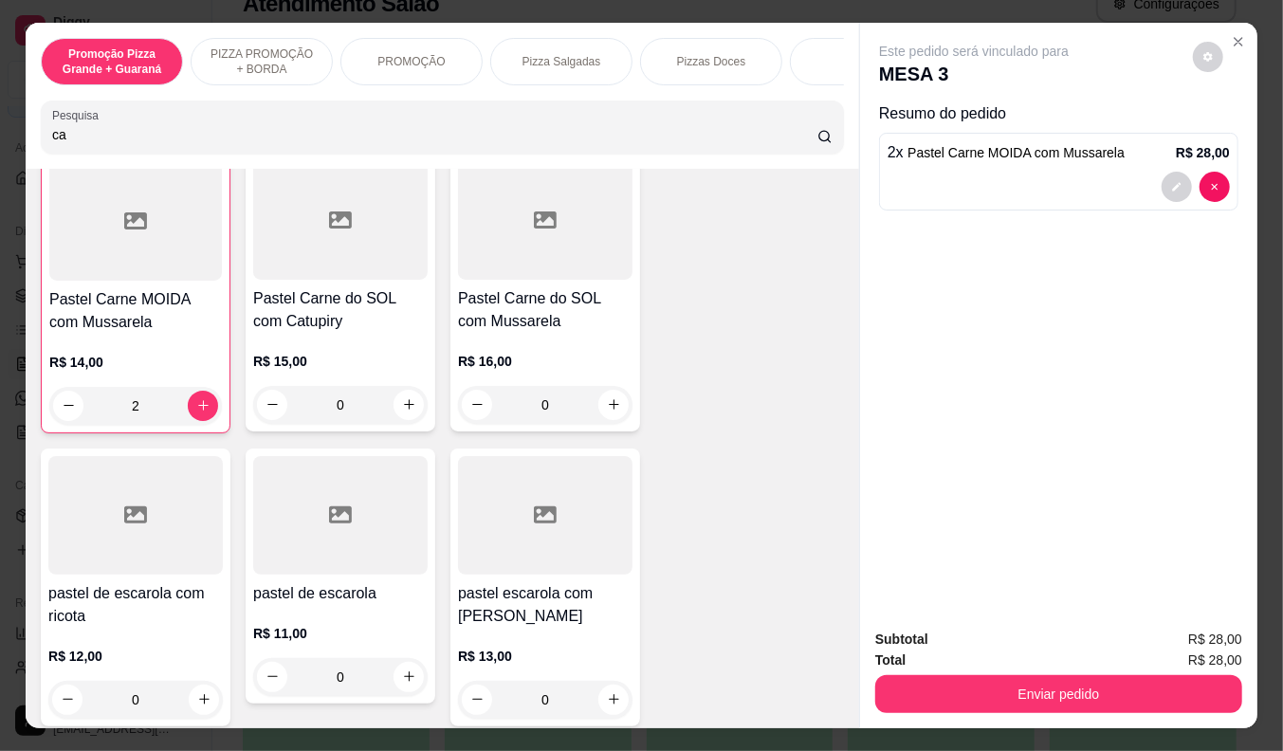
type input "c"
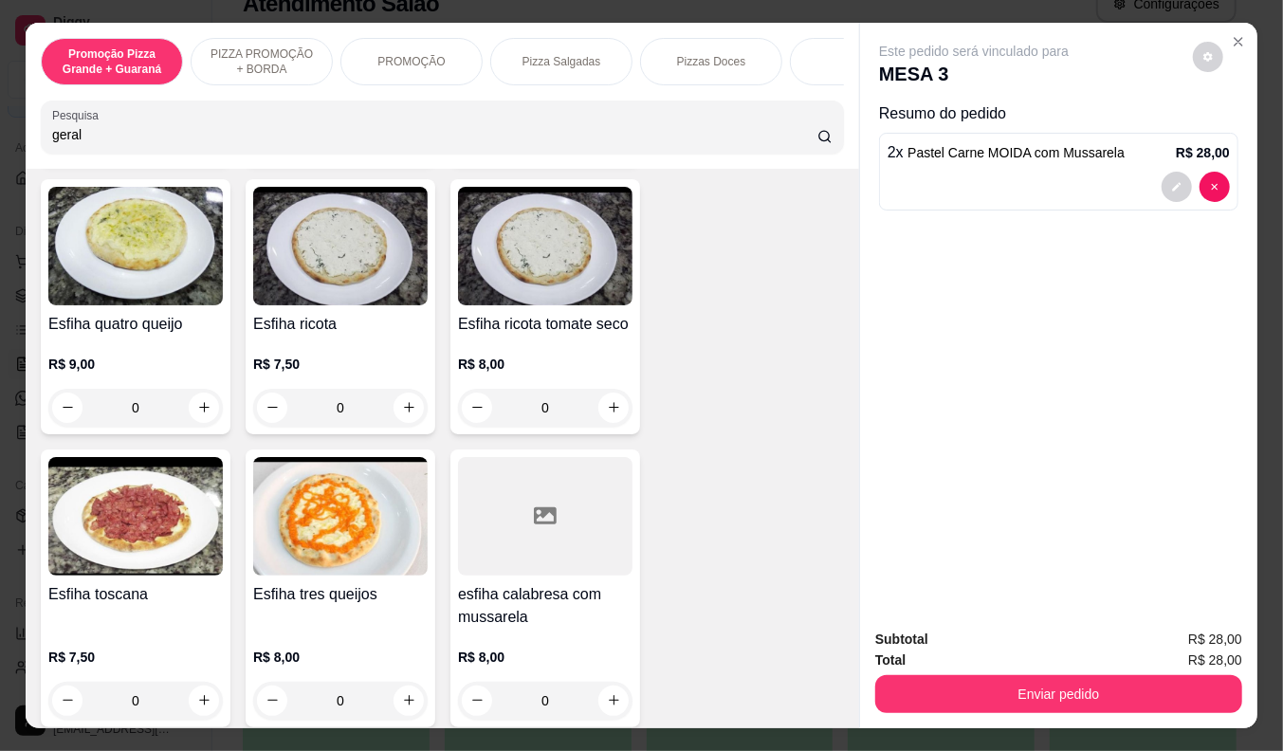
scroll to position [4154, 0]
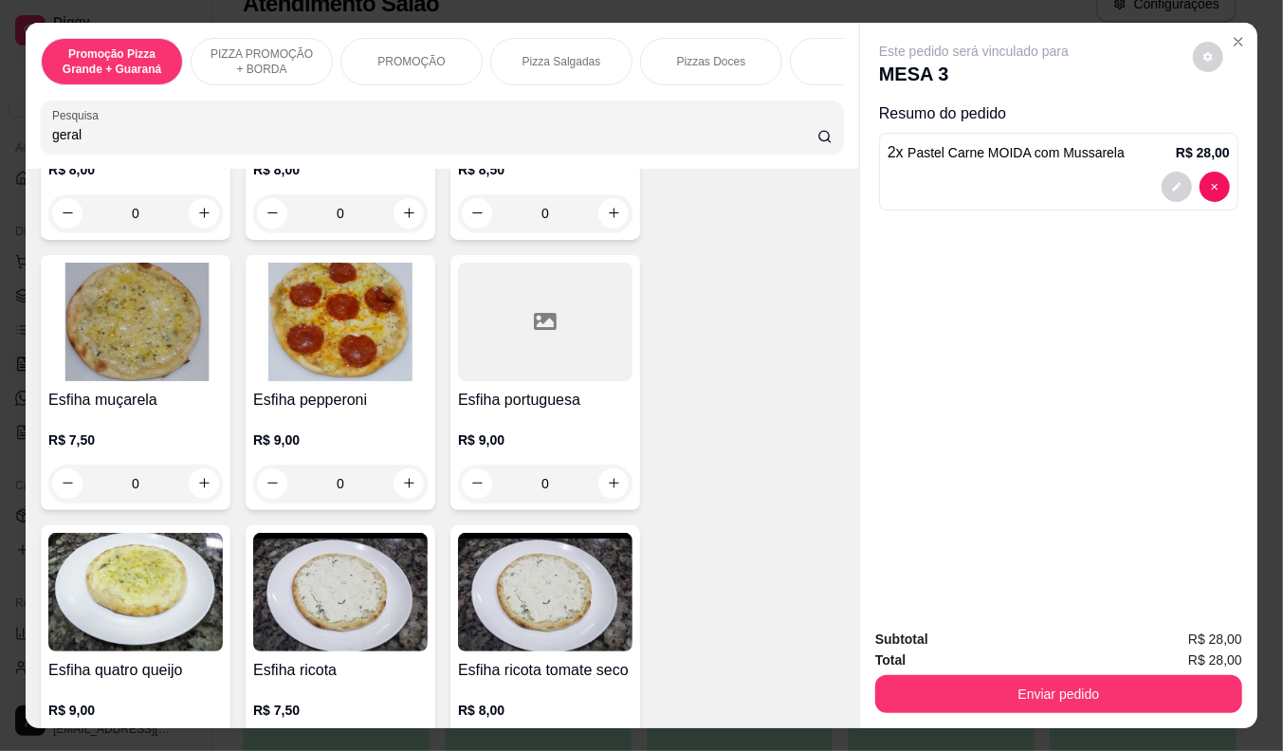
type input "geral"
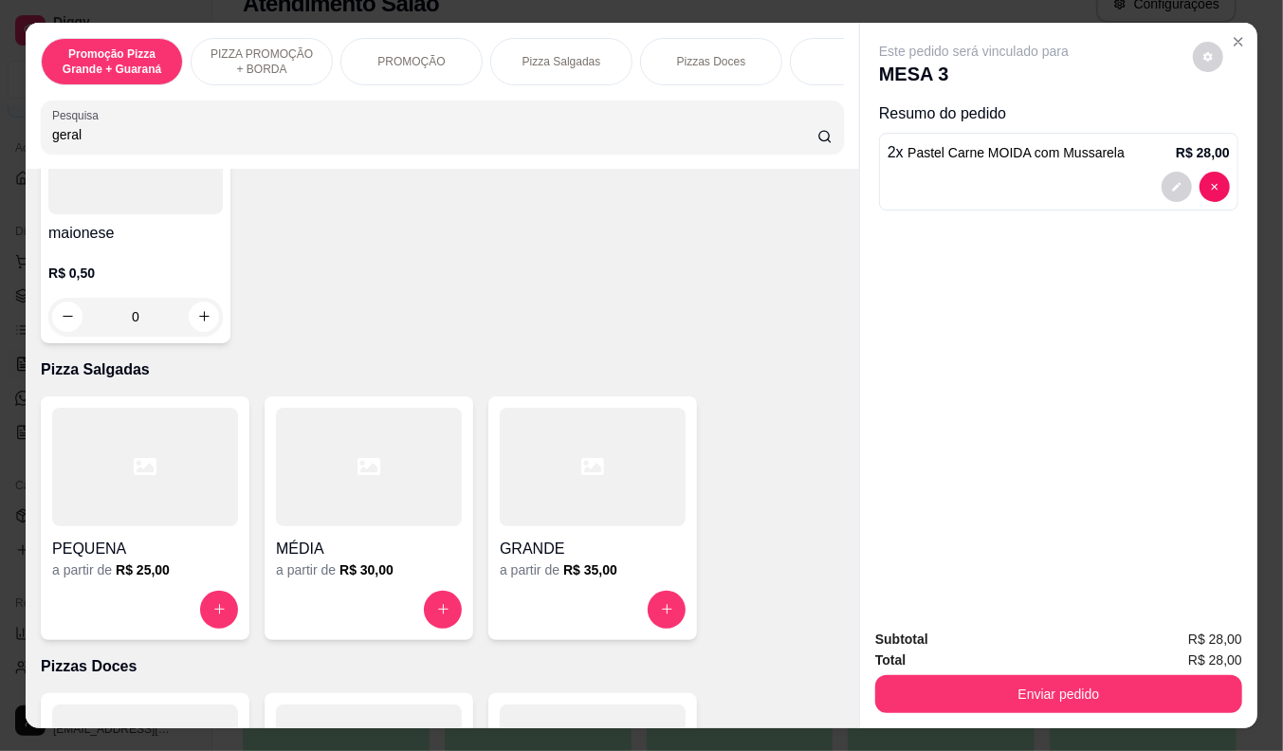
scroll to position [0, 0]
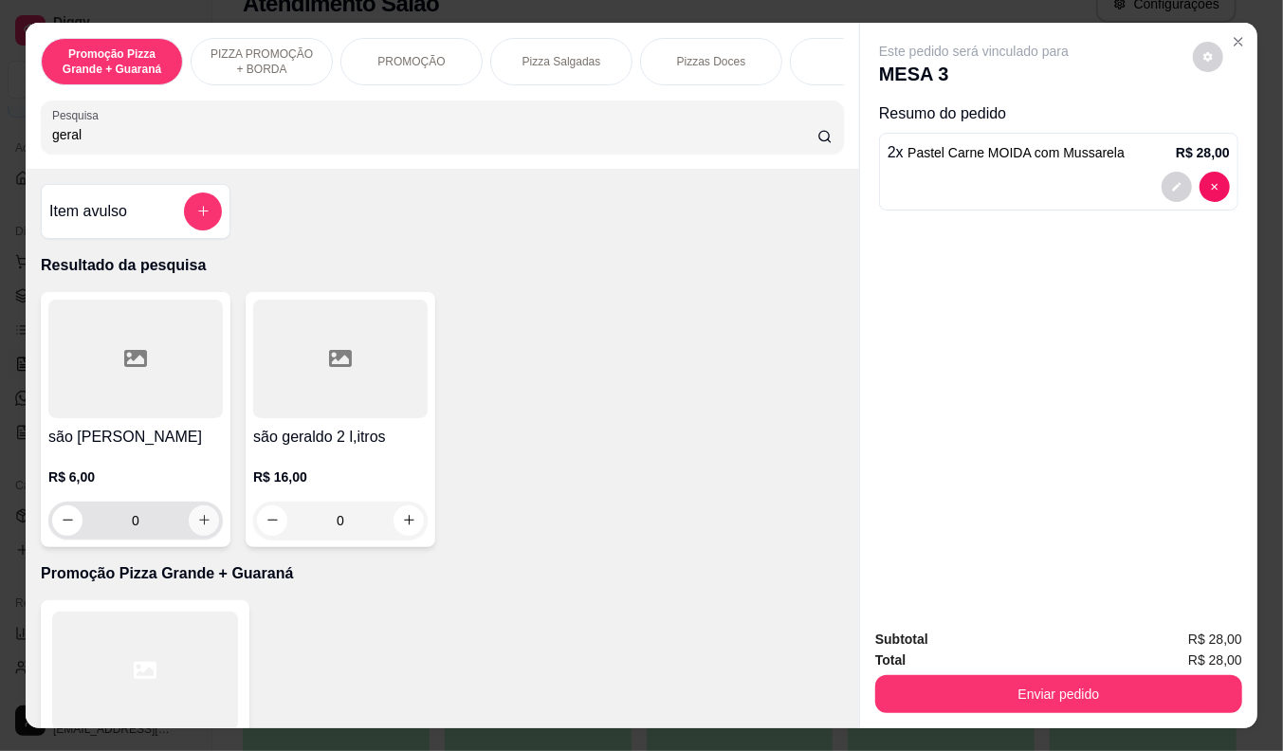
click at [199, 523] on icon "increase-product-quantity" at bounding box center [204, 521] width 10 height 10
type input "1"
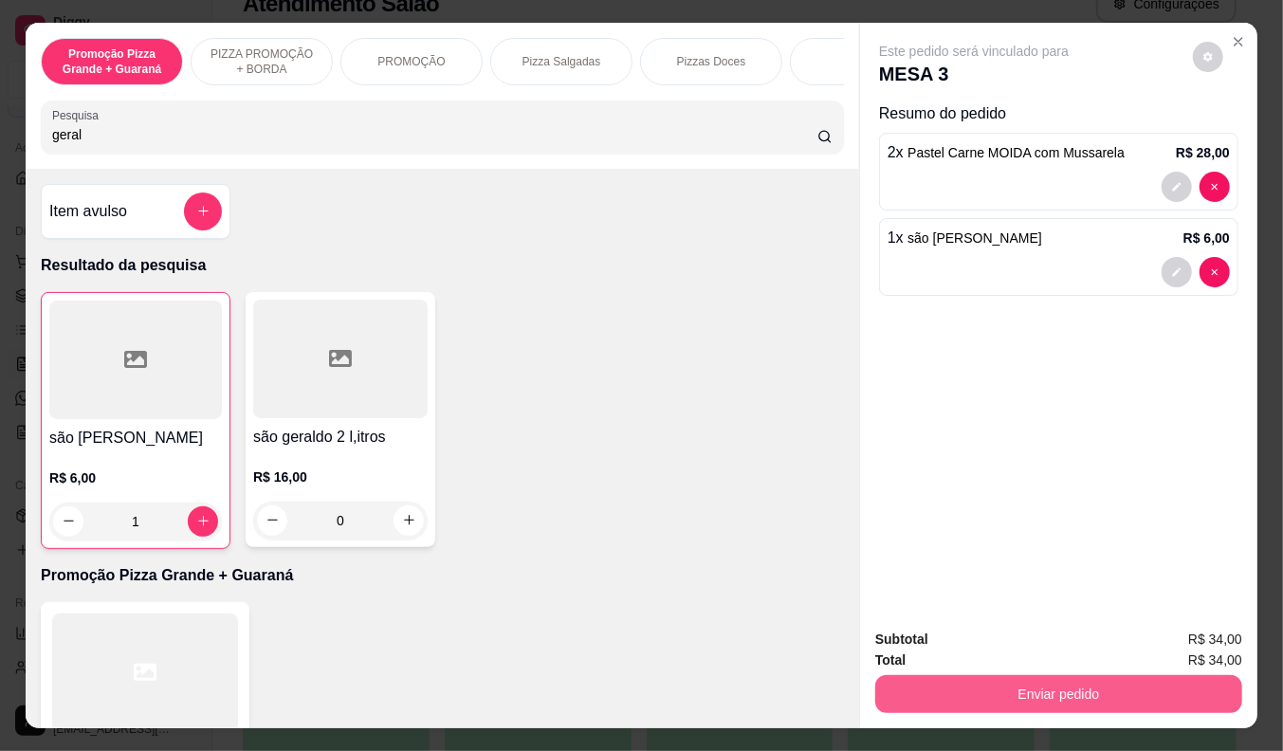
click at [1031, 686] on button "Enviar pedido" at bounding box center [1058, 694] width 367 height 38
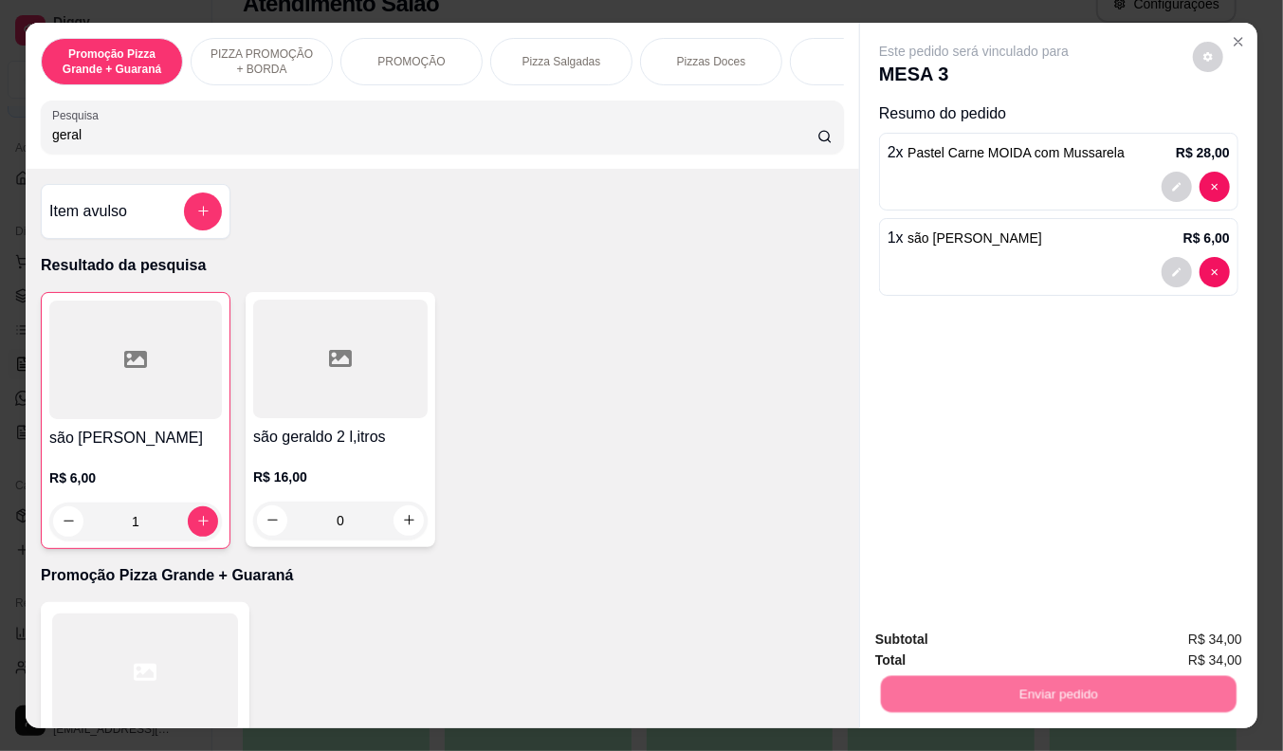
click at [991, 640] on button "Não registrar e enviar pedido" at bounding box center [995, 640] width 197 height 36
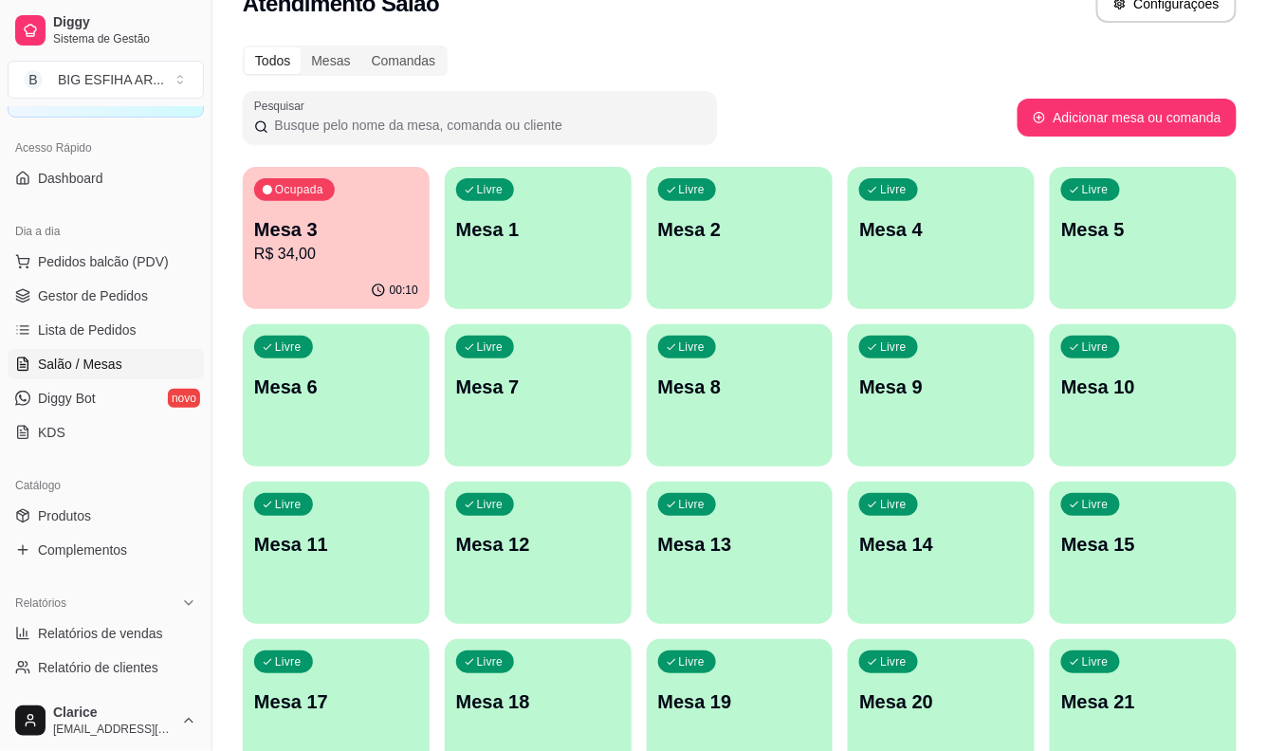
click at [922, 266] on div "Livre Mesa 4" at bounding box center [941, 226] width 187 height 119
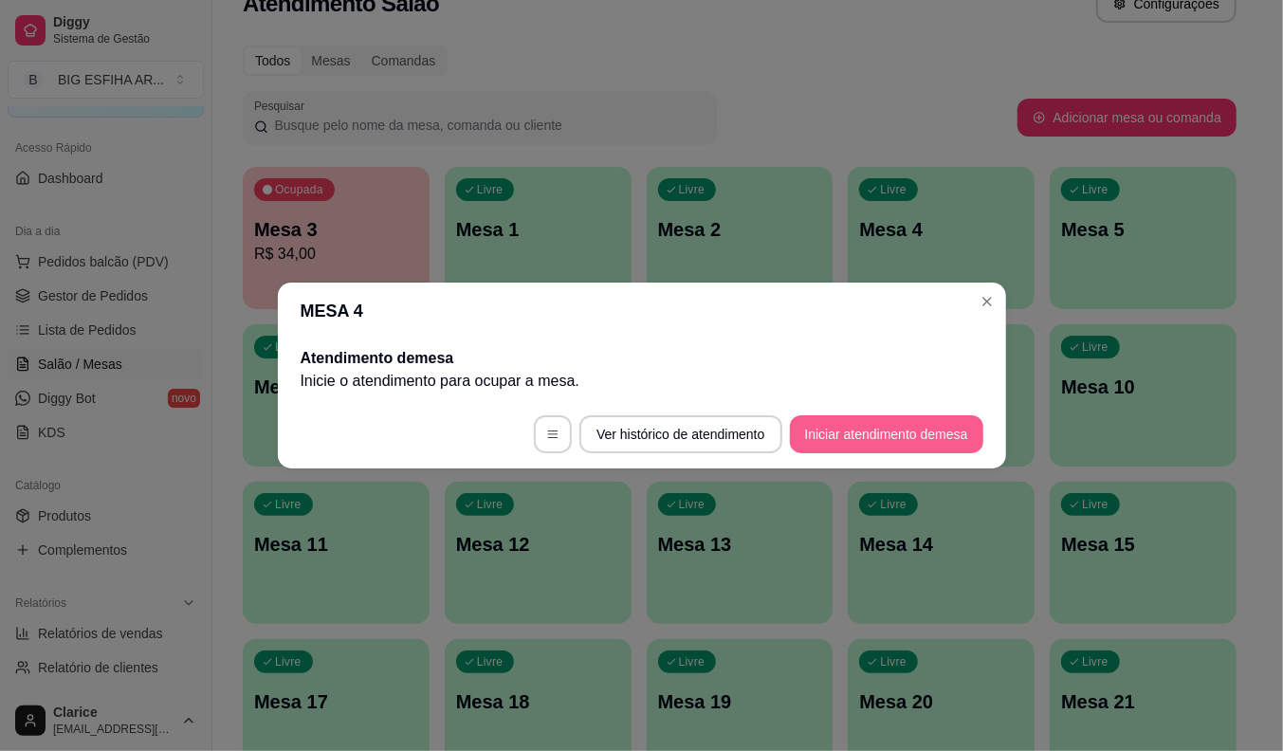
click at [927, 428] on button "Iniciar atendimento de mesa" at bounding box center [886, 434] width 193 height 38
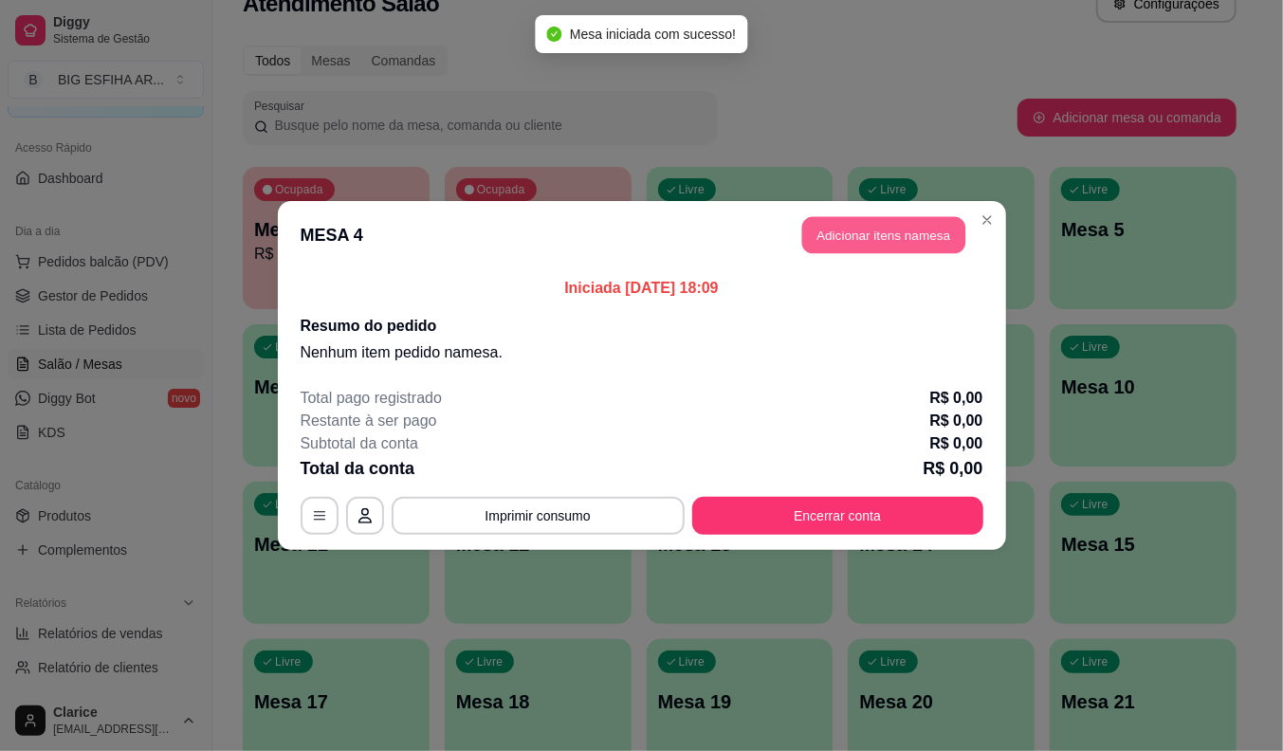
click at [869, 231] on button "Adicionar itens na mesa" at bounding box center [883, 235] width 163 height 37
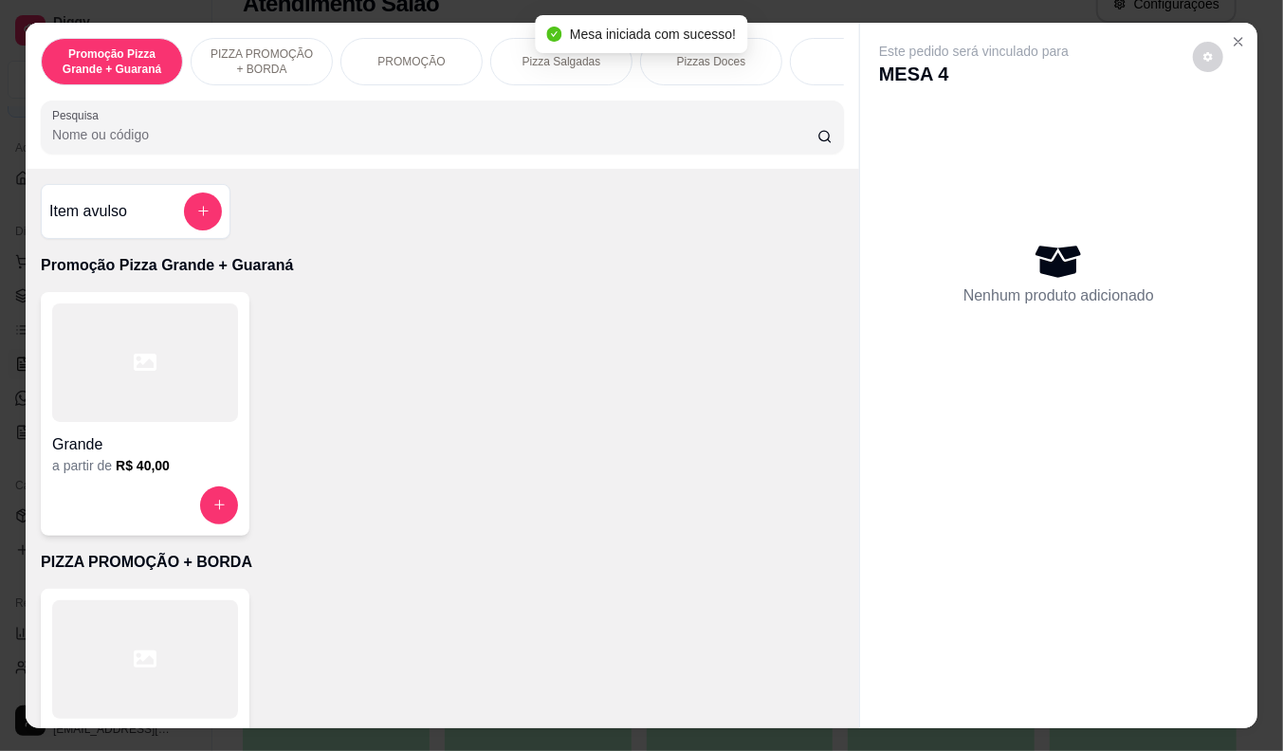
click at [322, 143] on input "Pesquisa" at bounding box center [434, 134] width 765 height 19
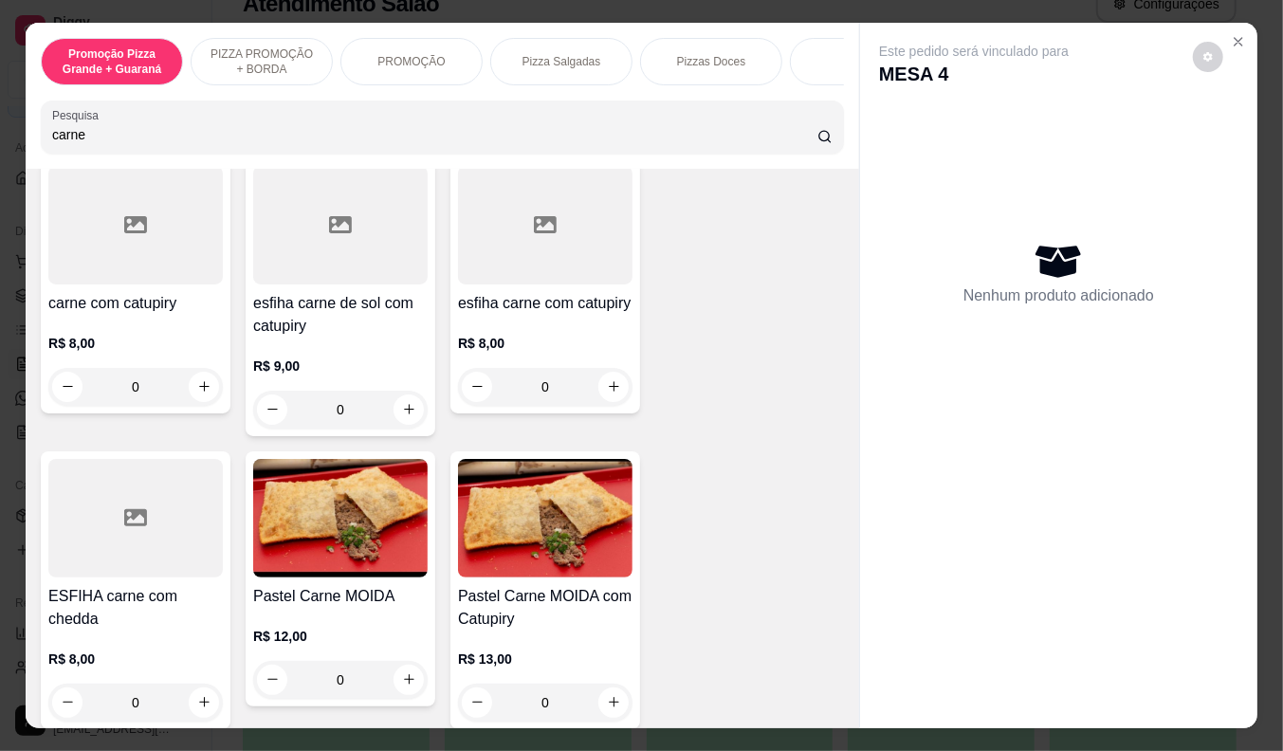
scroll to position [842, 0]
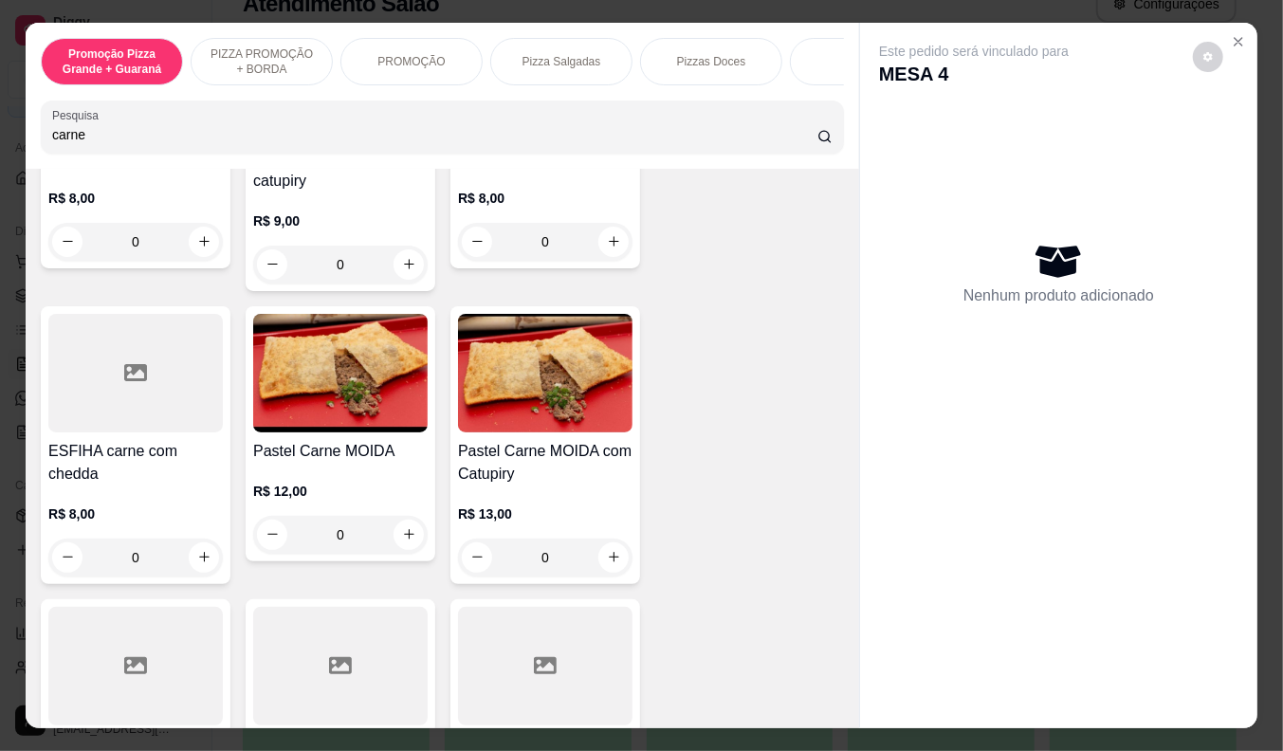
click at [346, 429] on img at bounding box center [340, 373] width 174 height 119
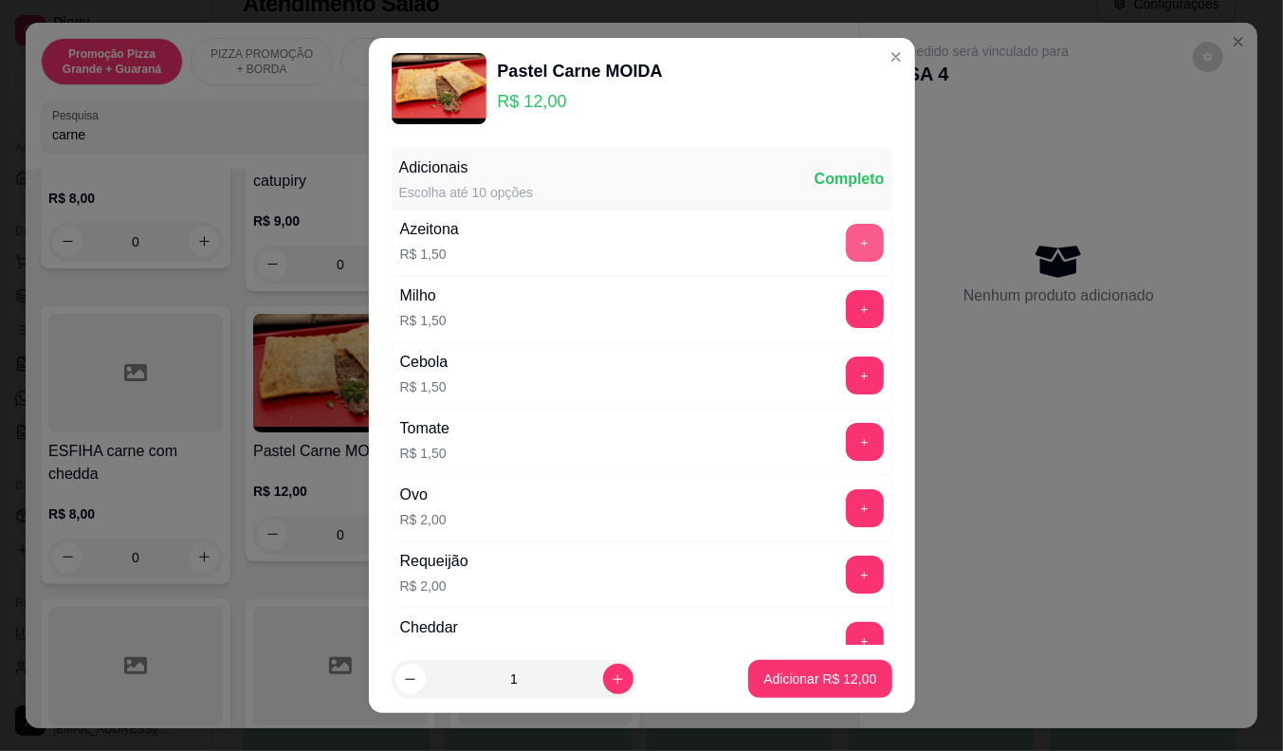
click at [846, 241] on button "+" at bounding box center [865, 243] width 38 height 38
click at [779, 693] on button "Adicionar R$ 13,50" at bounding box center [820, 679] width 139 height 37
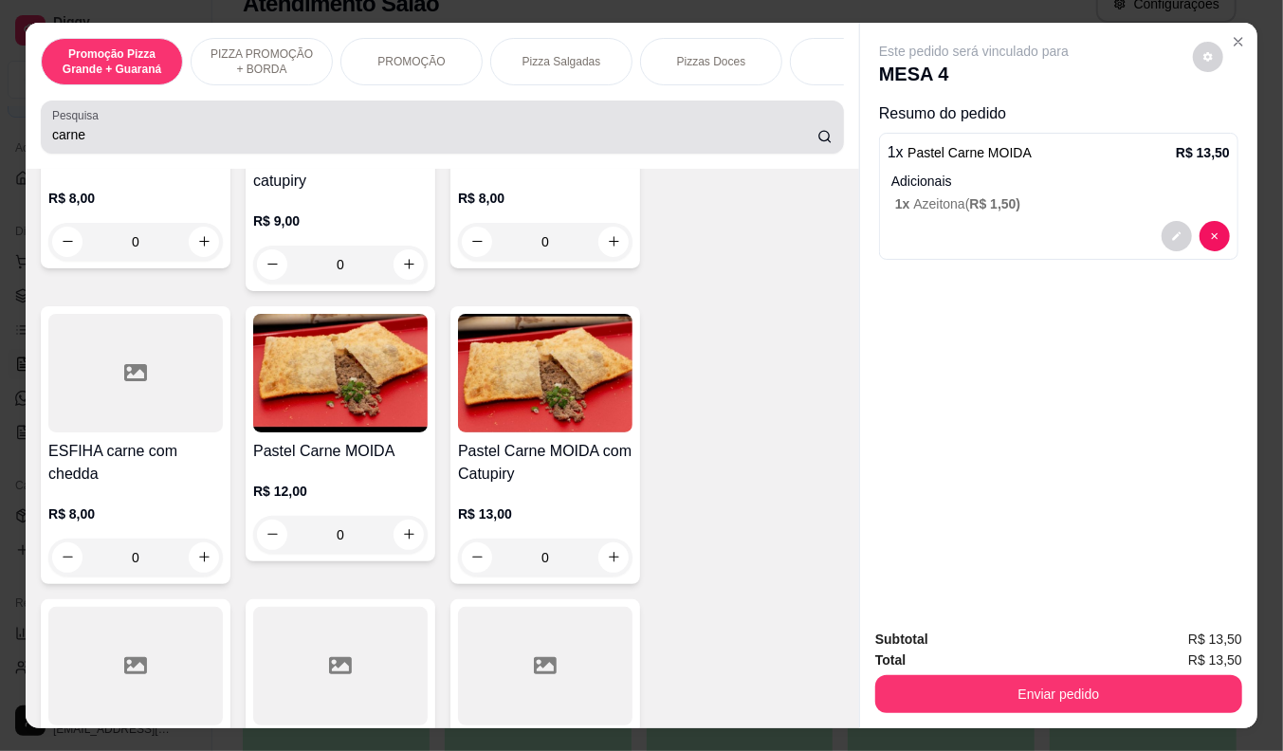
click at [211, 130] on div "carne" at bounding box center [442, 127] width 780 height 38
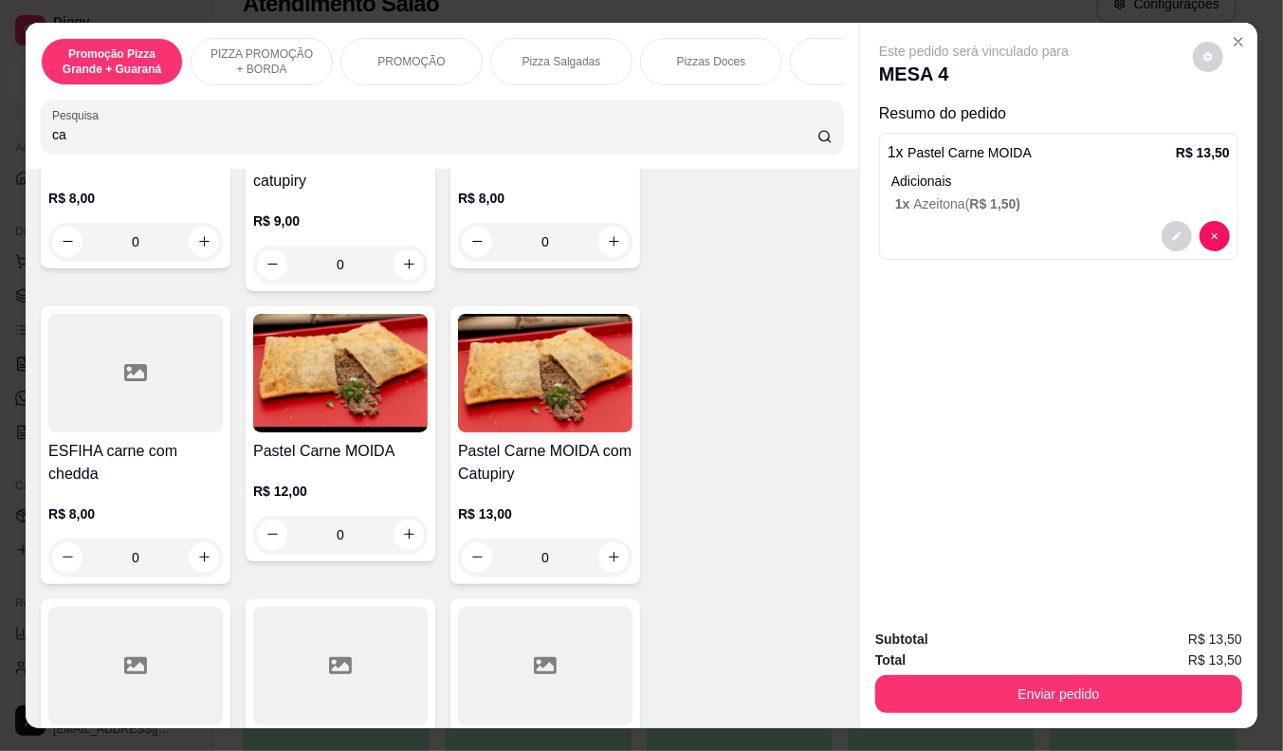
type input "c"
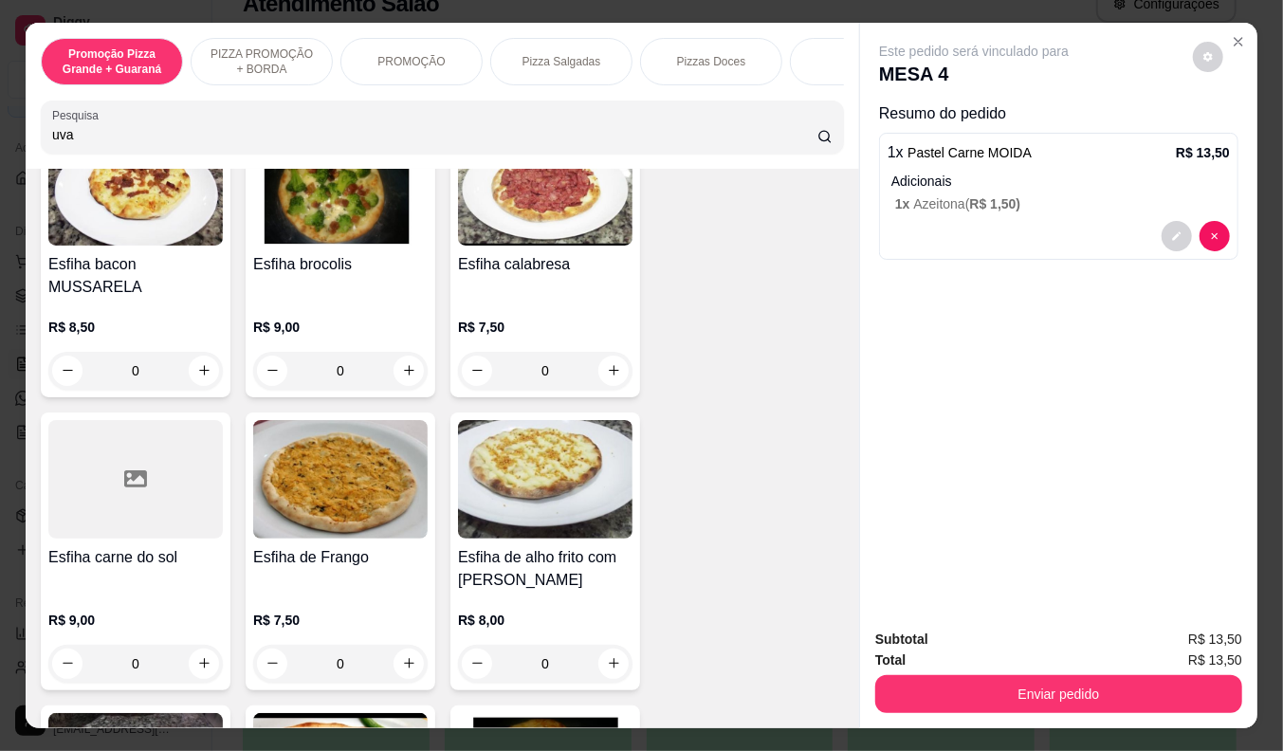
scroll to position [3156, 0]
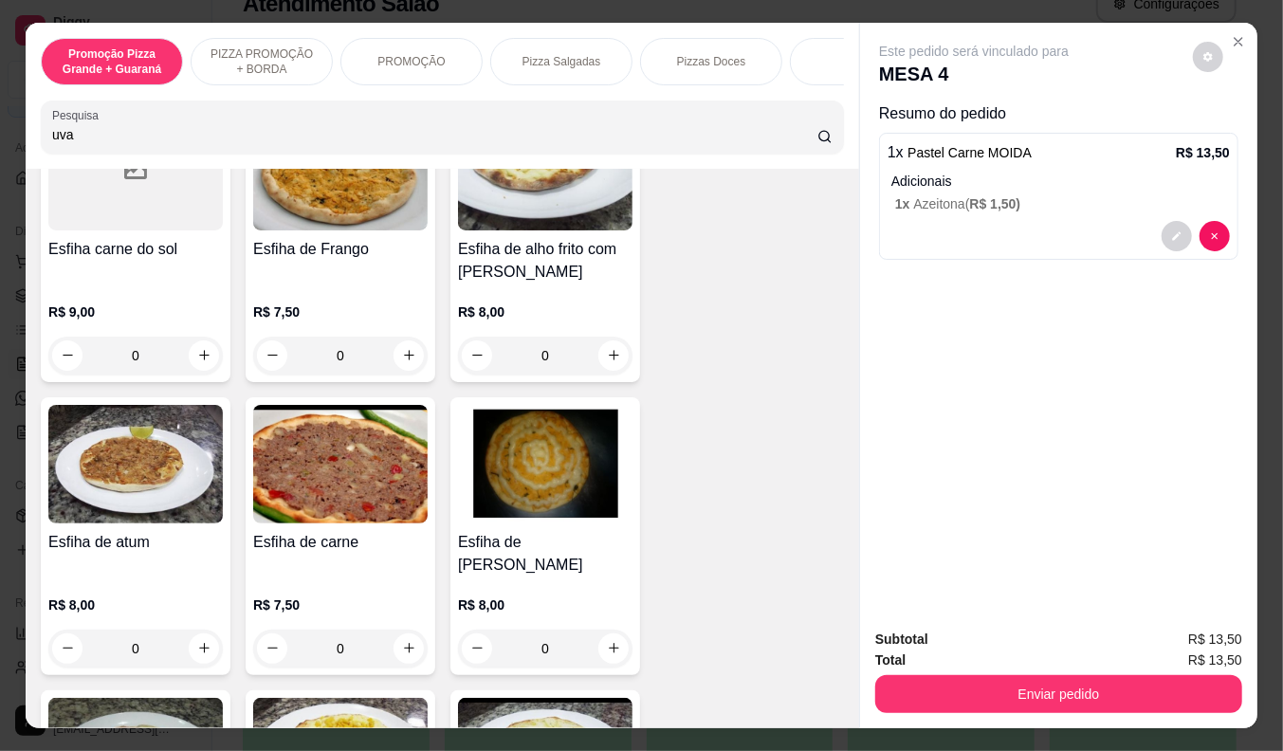
type input "uva"
click at [860, 211] on div "Este pedido será vinculado para MESA 4 Resumo do pedido 1 x Pastel Carne MOIDA …" at bounding box center [1058, 318] width 397 height 591
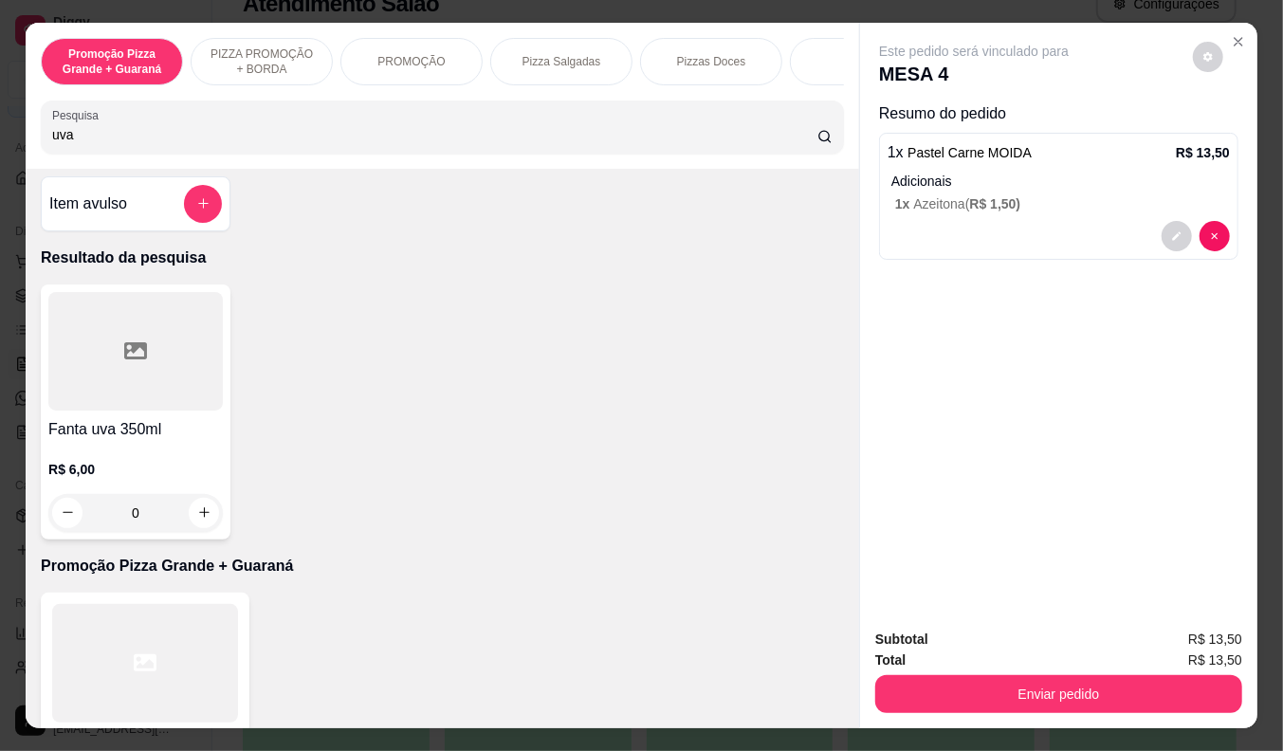
scroll to position [0, 0]
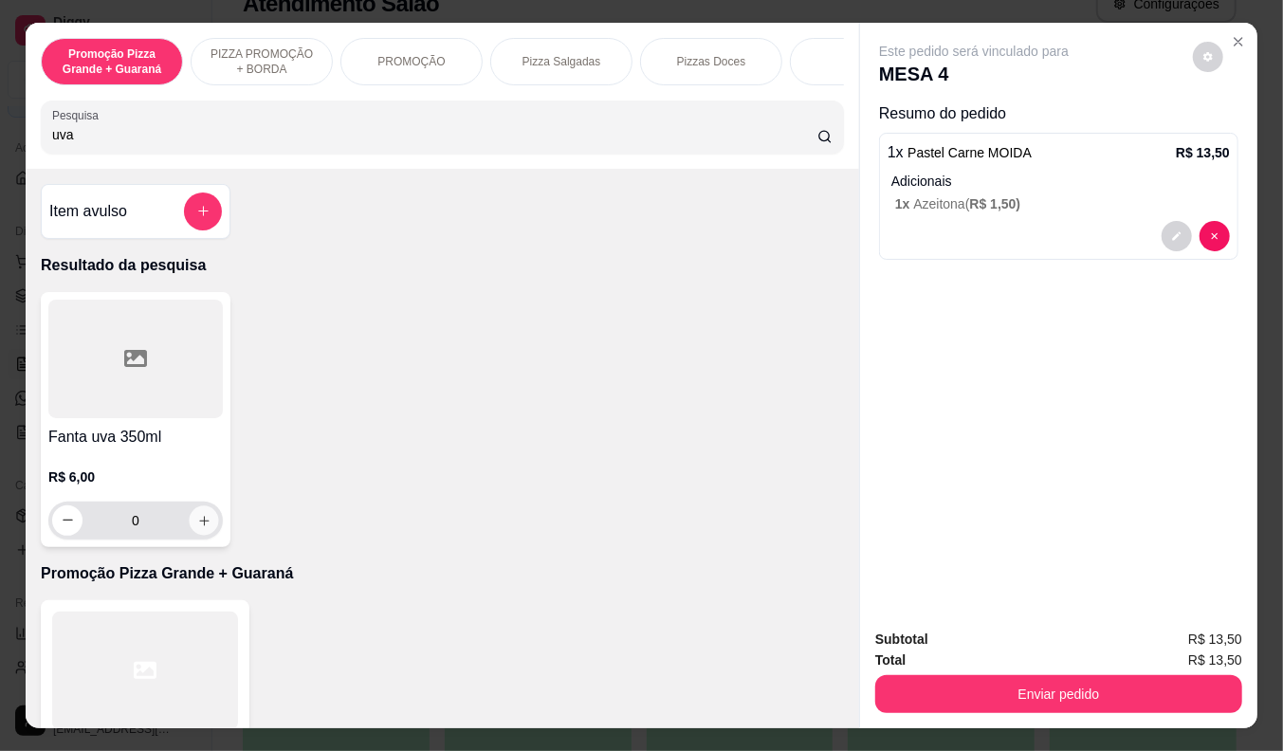
click at [197, 527] on icon "increase-product-quantity" at bounding box center [204, 520] width 14 height 14
type input "1"
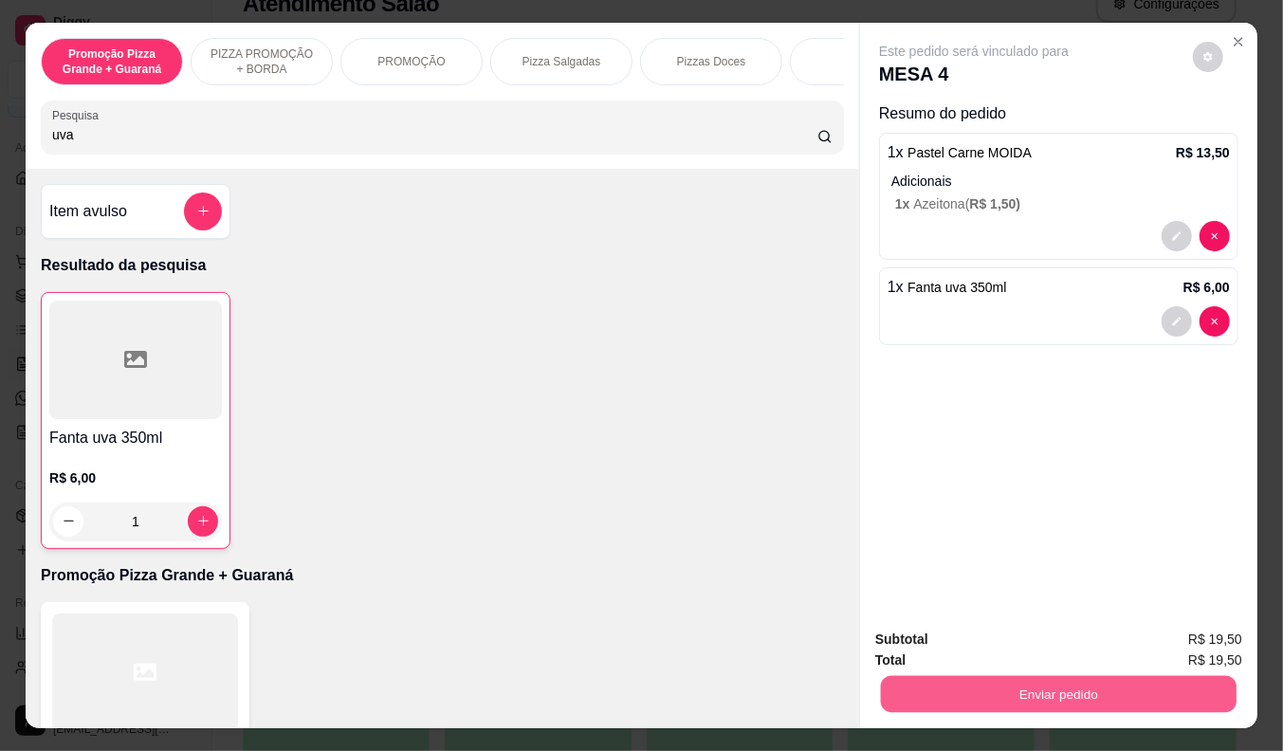
click at [932, 680] on button "Enviar pedido" at bounding box center [1059, 694] width 356 height 37
click at [935, 645] on button "Não registrar e enviar pedido" at bounding box center [995, 640] width 197 height 36
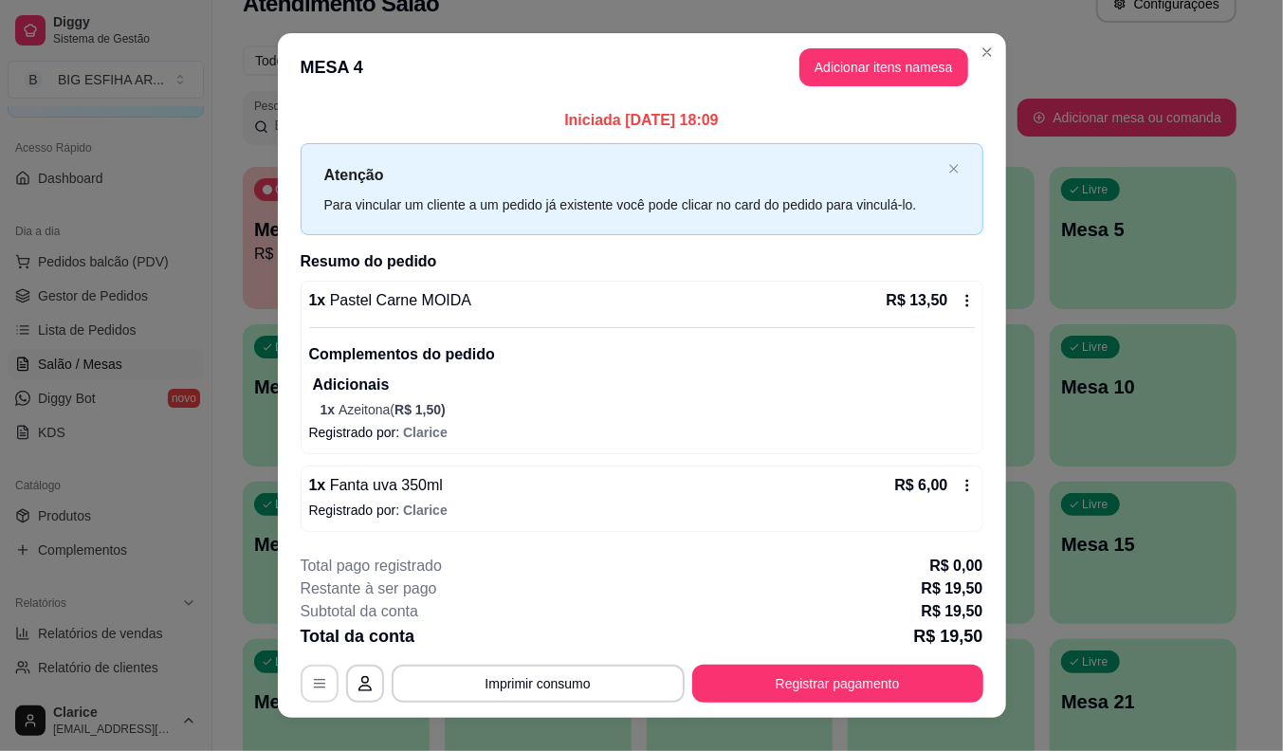
click at [312, 683] on icon "button" at bounding box center [319, 683] width 15 height 15
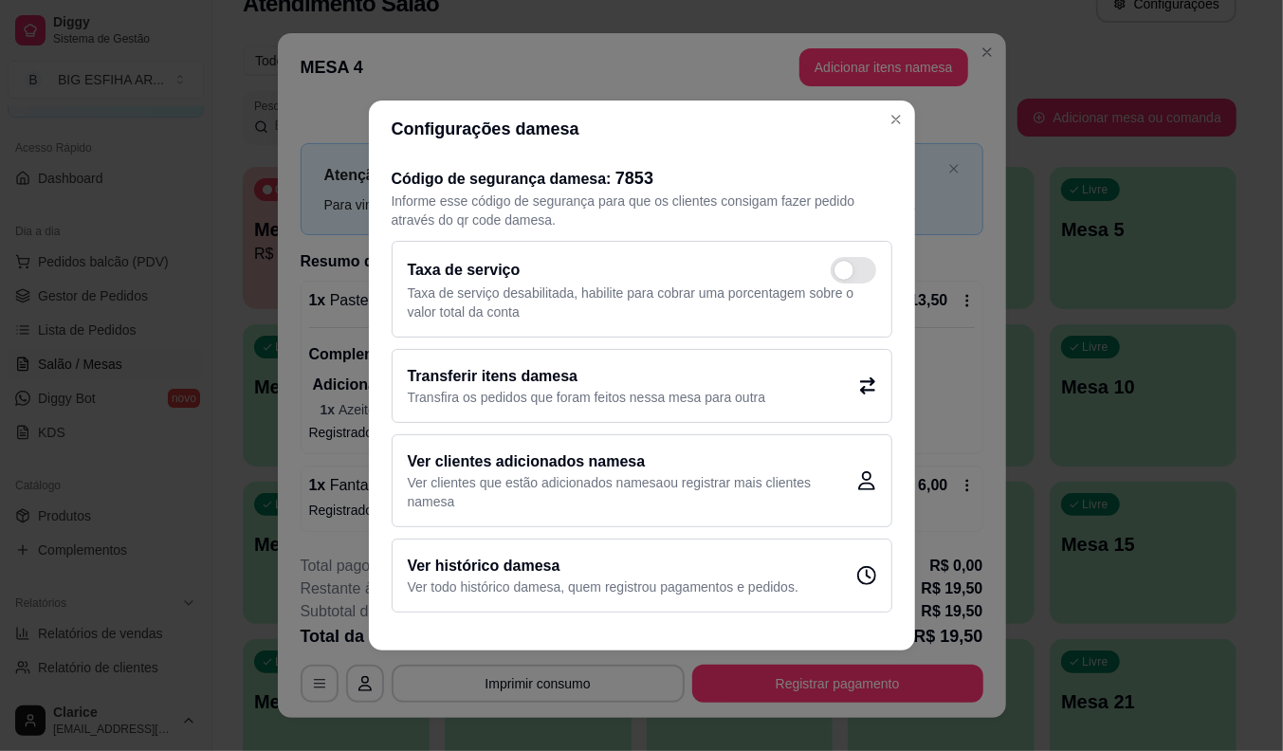
click at [543, 398] on p "Transfira os pedidos que foram feitos nessa mesa para outra" at bounding box center [587, 397] width 358 height 19
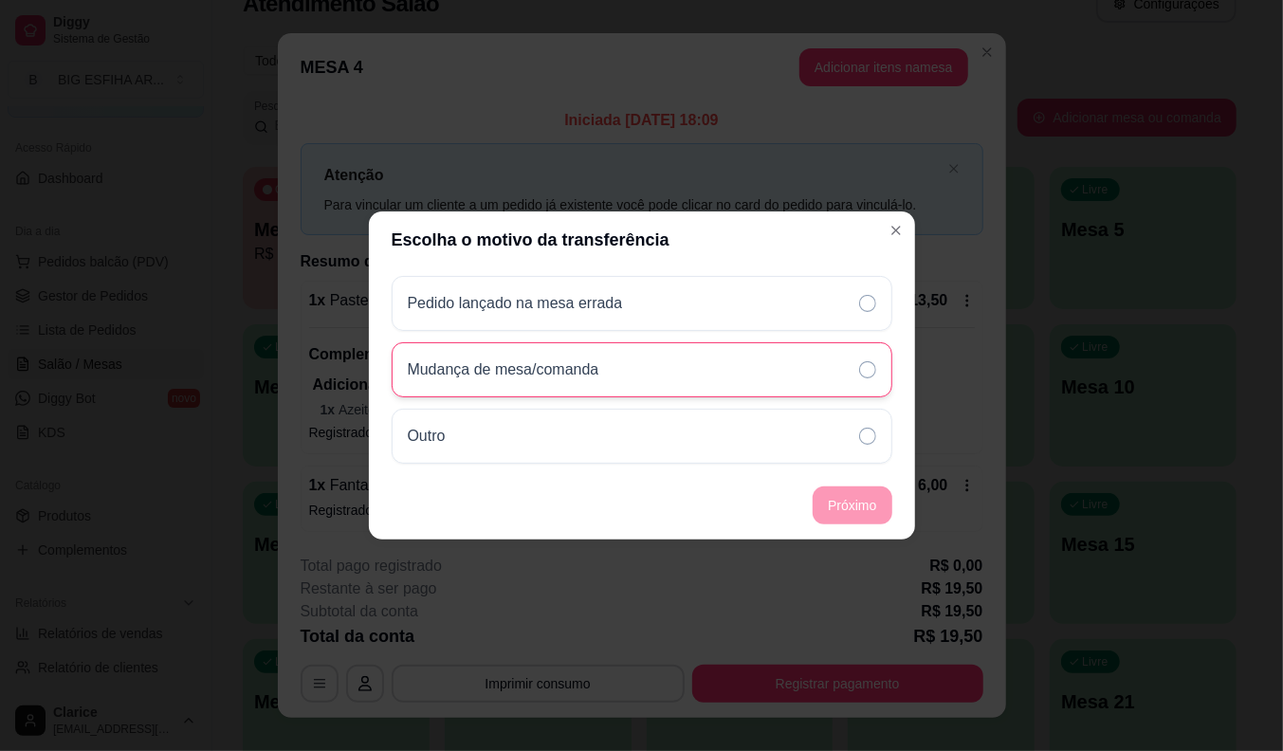
click at [626, 363] on div "Mudança de mesa/comanda" at bounding box center [642, 369] width 501 height 55
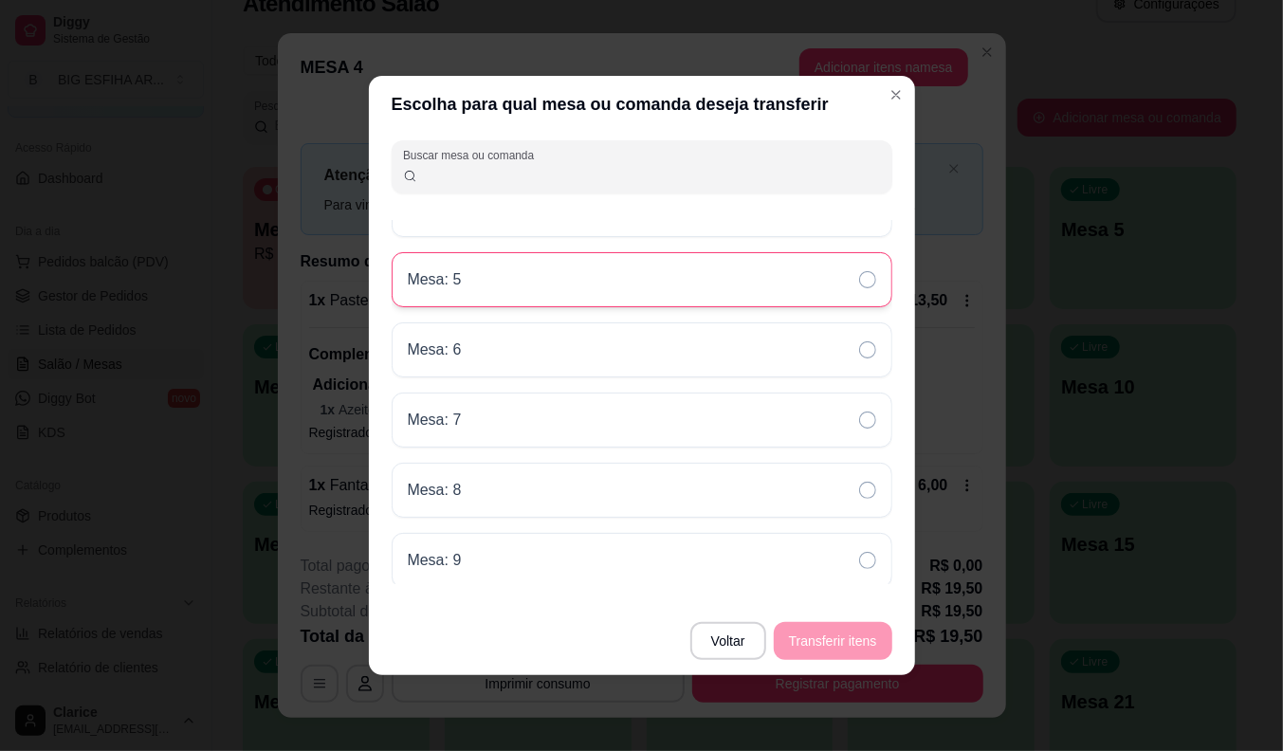
scroll to position [1519, 0]
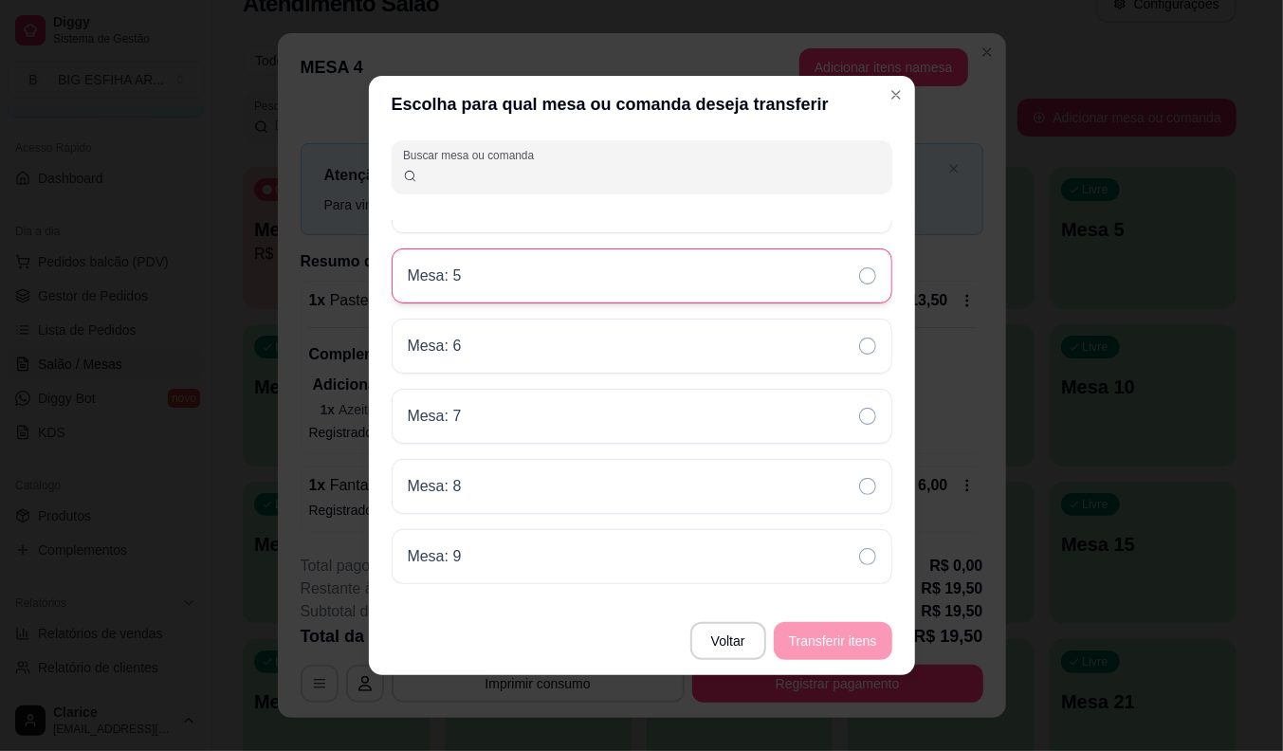
click at [584, 273] on div "Mesa: 5" at bounding box center [642, 275] width 501 height 55
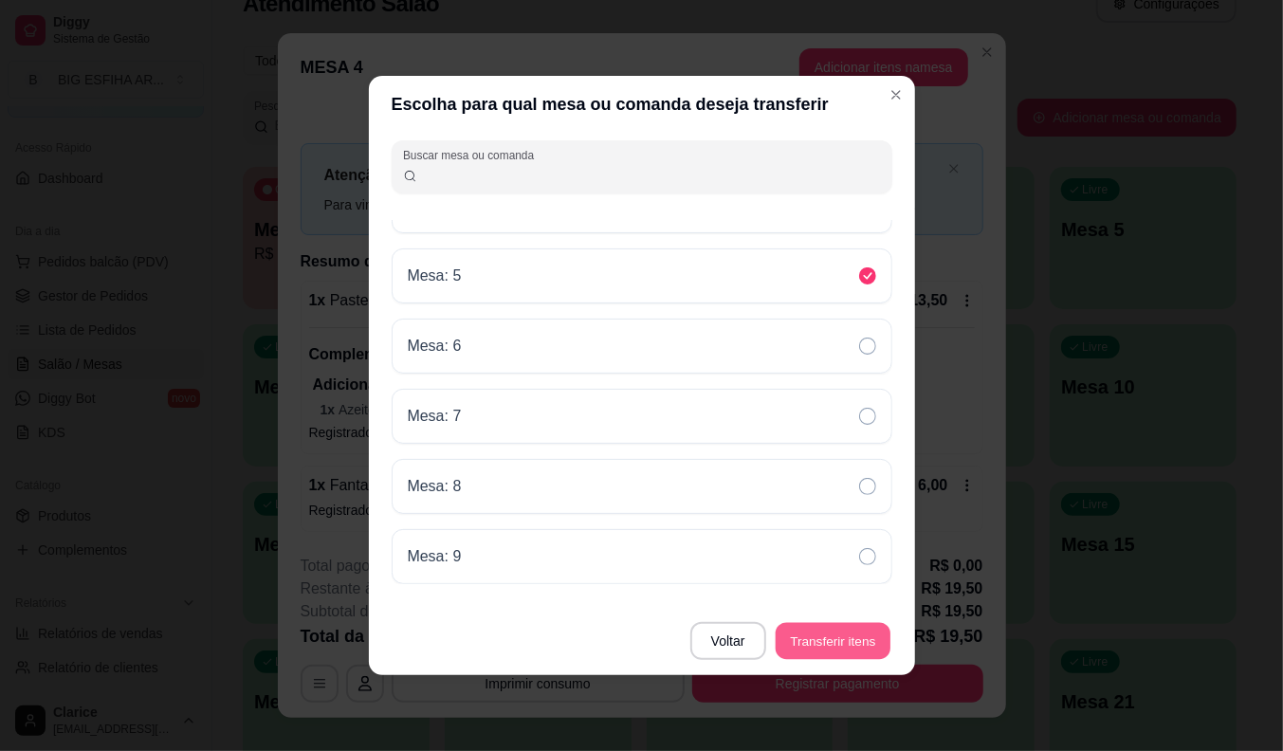
click at [812, 631] on button "Transferir itens" at bounding box center [833, 641] width 115 height 37
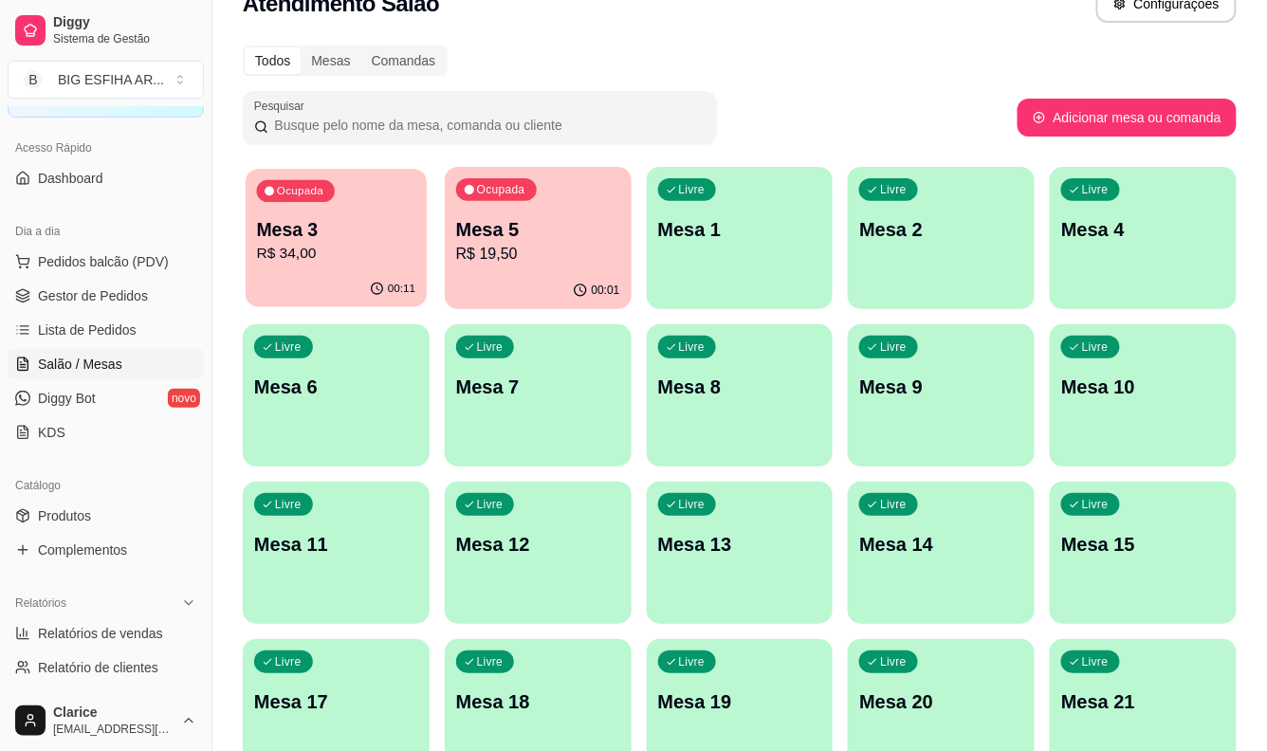
click at [320, 258] on p "R$ 34,00" at bounding box center [336, 254] width 159 height 22
click at [480, 232] on p "Mesa 5" at bounding box center [537, 230] width 159 height 26
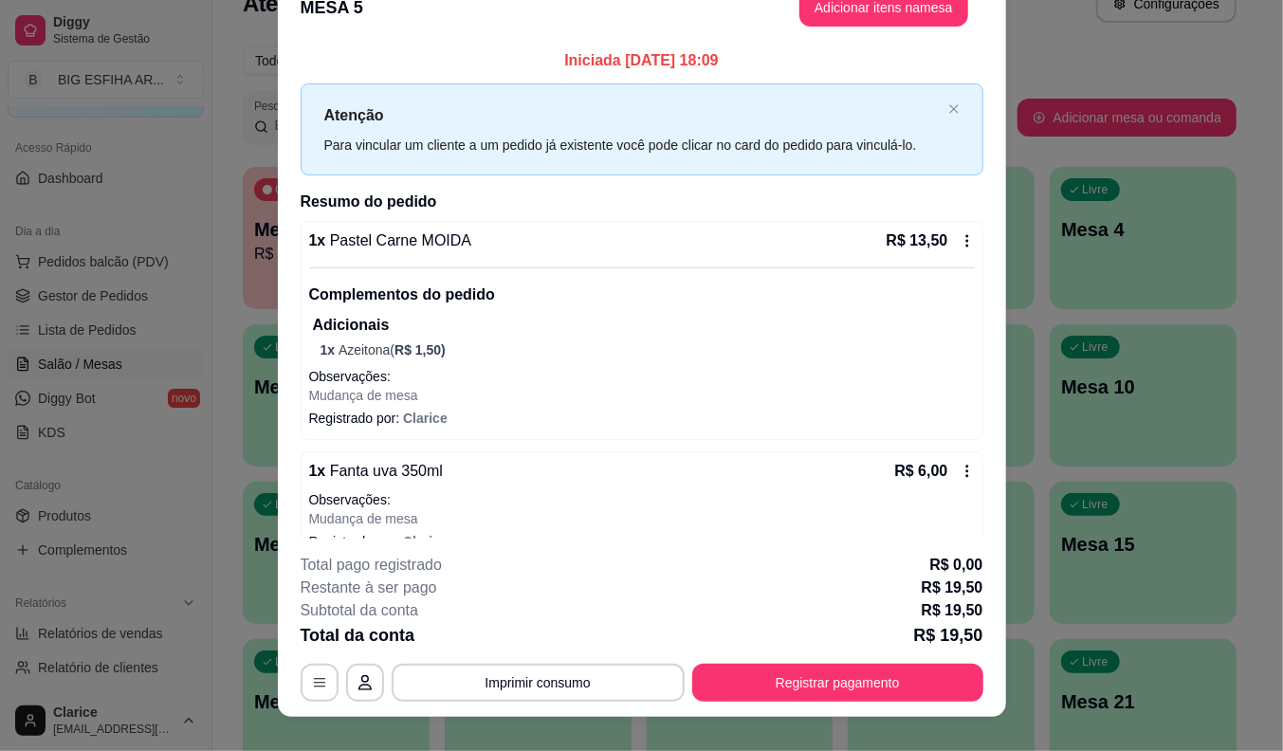
scroll to position [57, 0]
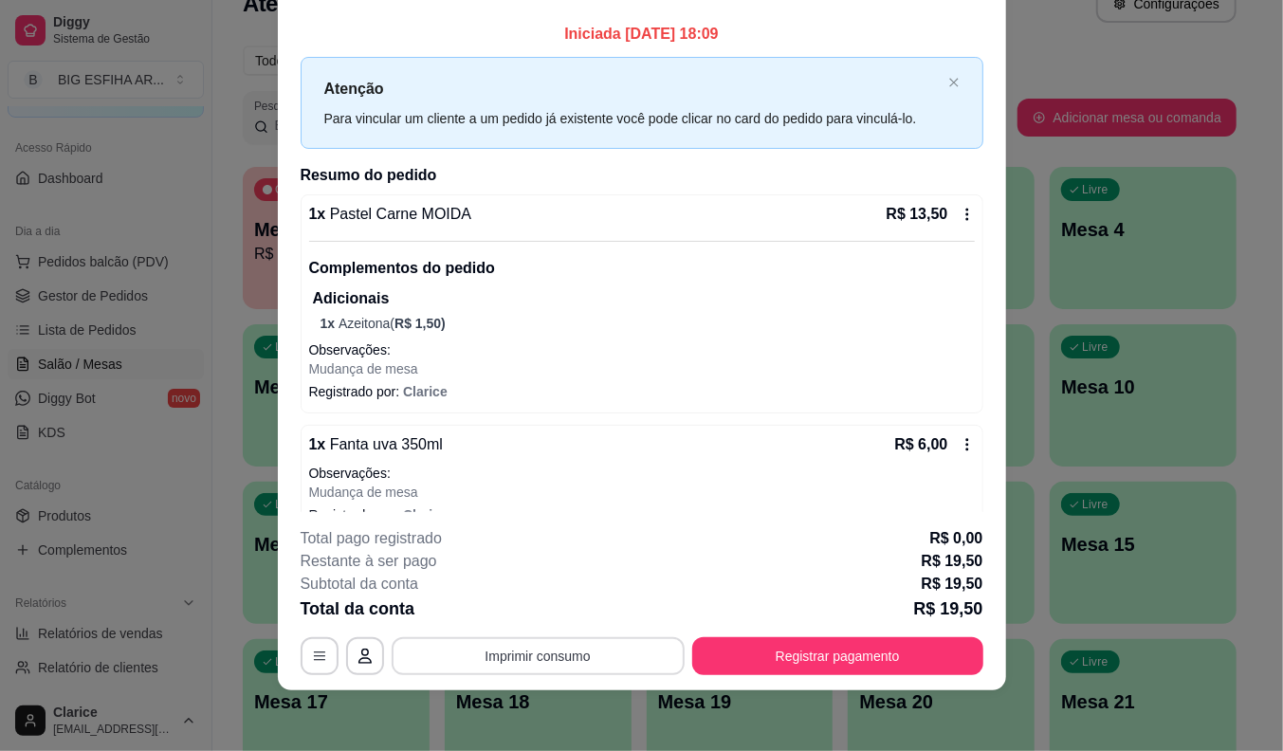
click at [595, 652] on button "Imprimir consumo" at bounding box center [538, 656] width 293 height 38
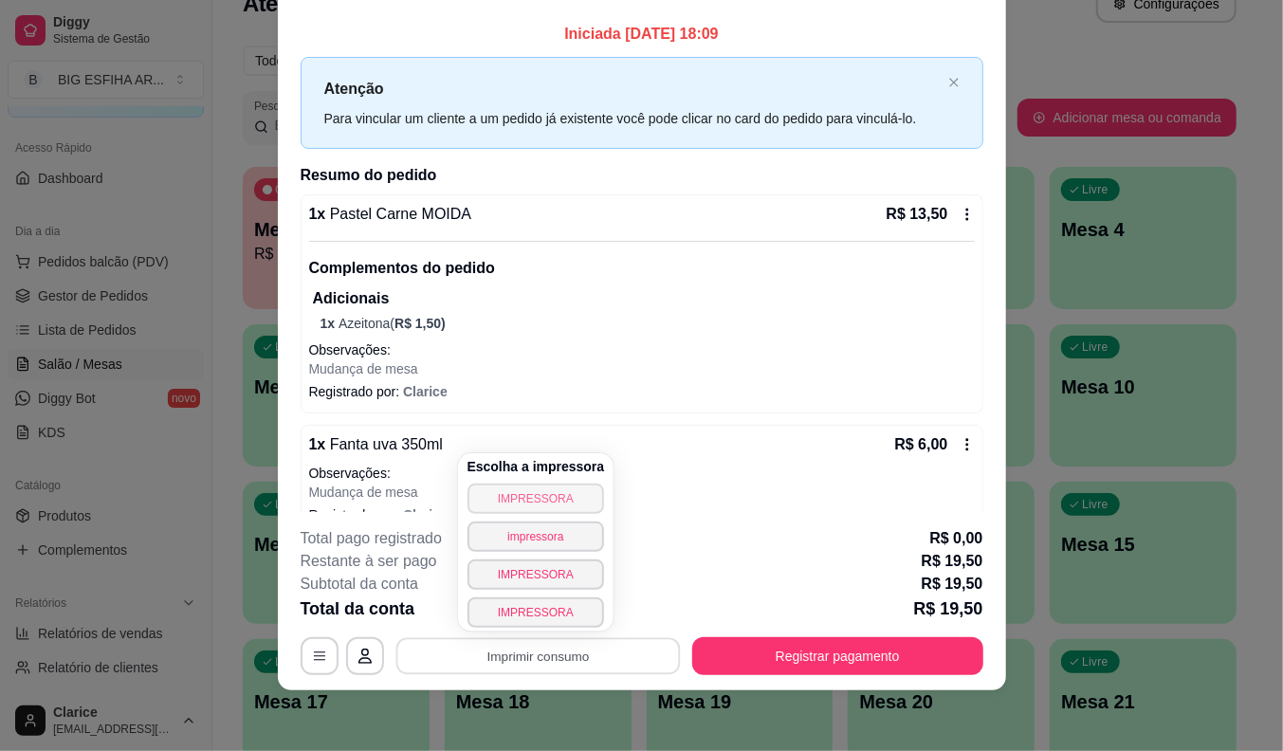
click at [527, 499] on button "IMPRESSORA" at bounding box center [535, 499] width 137 height 30
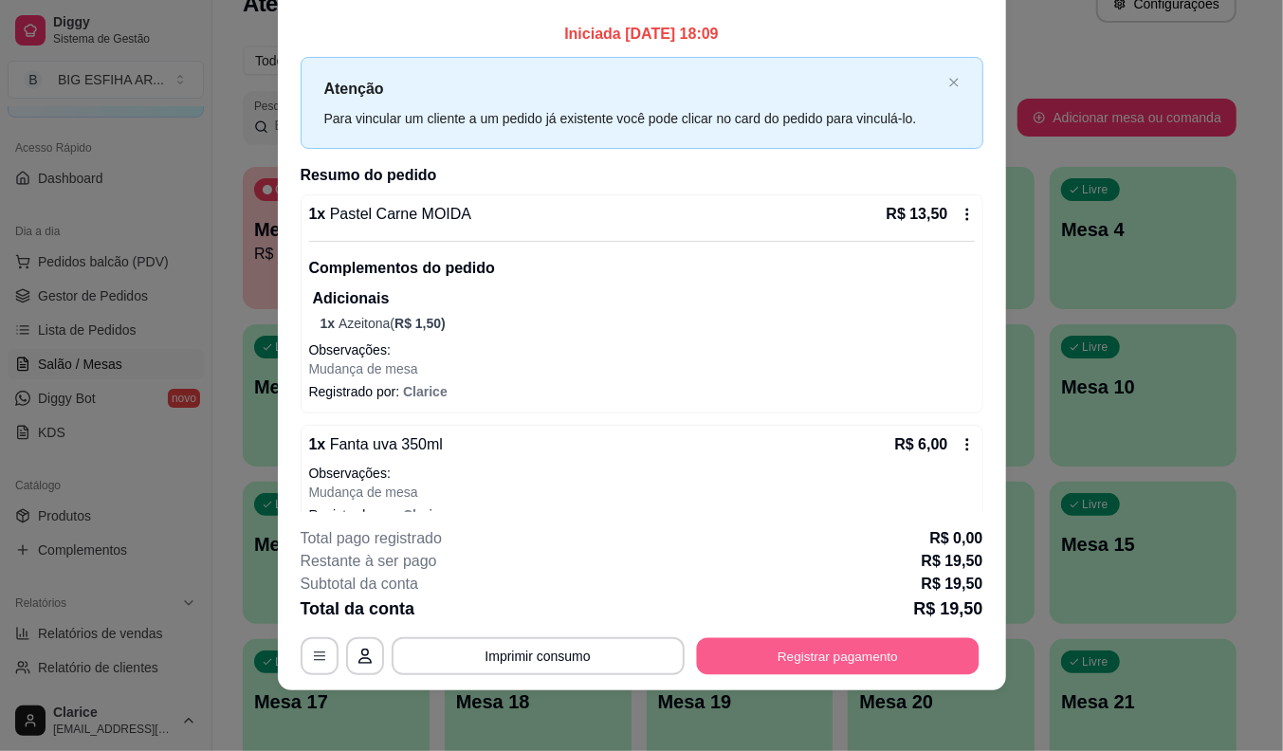
click at [774, 654] on button "Registrar pagamento" at bounding box center [837, 656] width 283 height 37
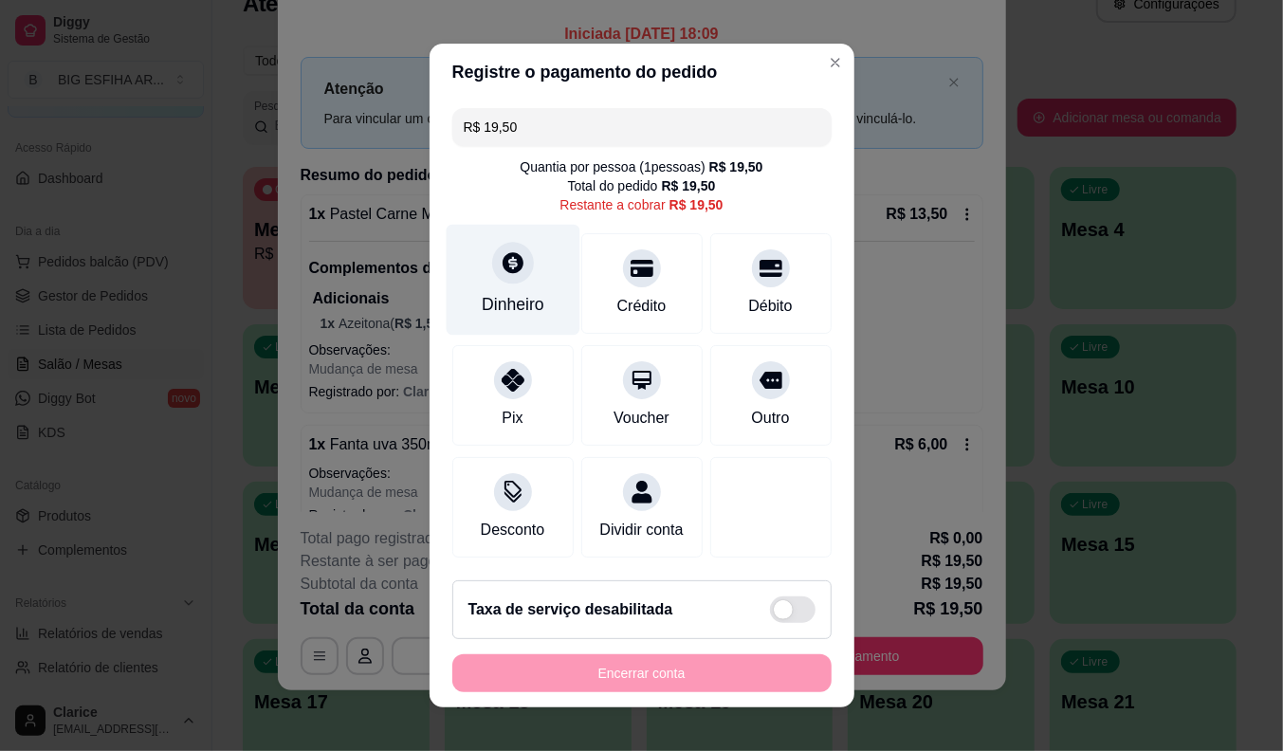
click at [460, 306] on div "Dinheiro" at bounding box center [513, 280] width 134 height 111
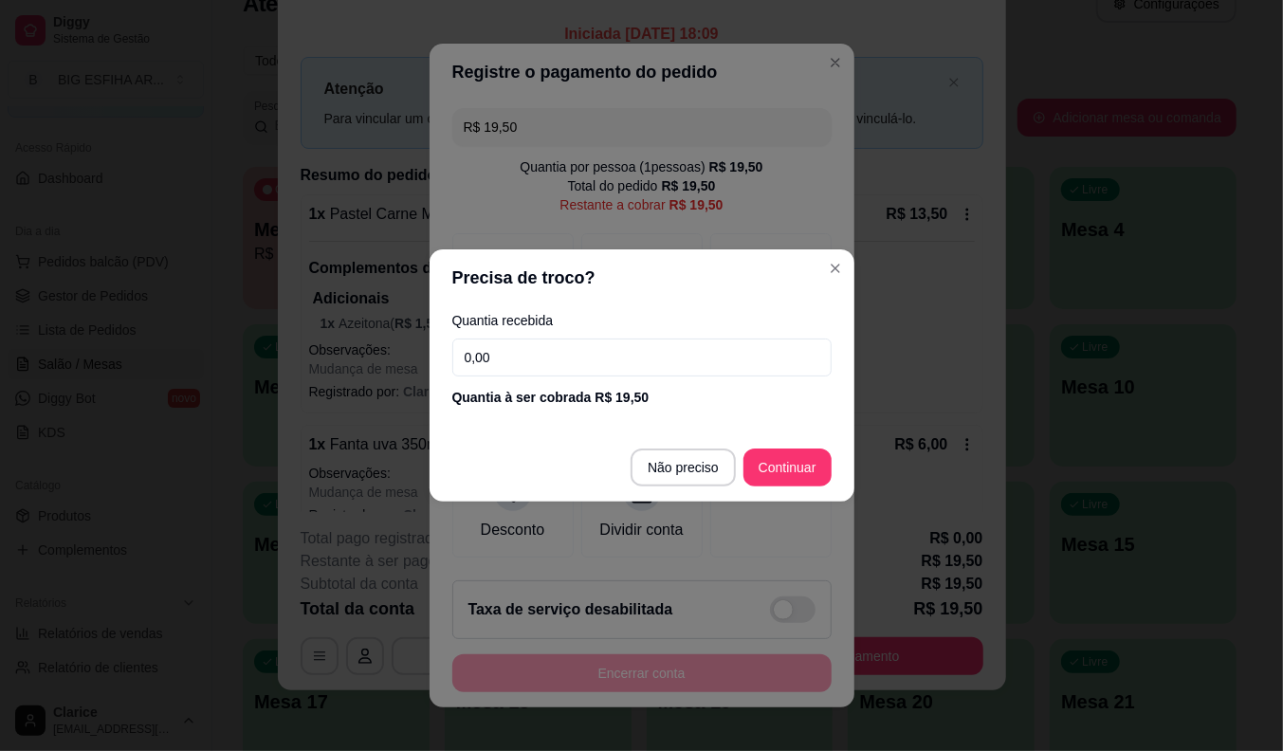
click at [541, 343] on input "0,00" at bounding box center [641, 358] width 379 height 38
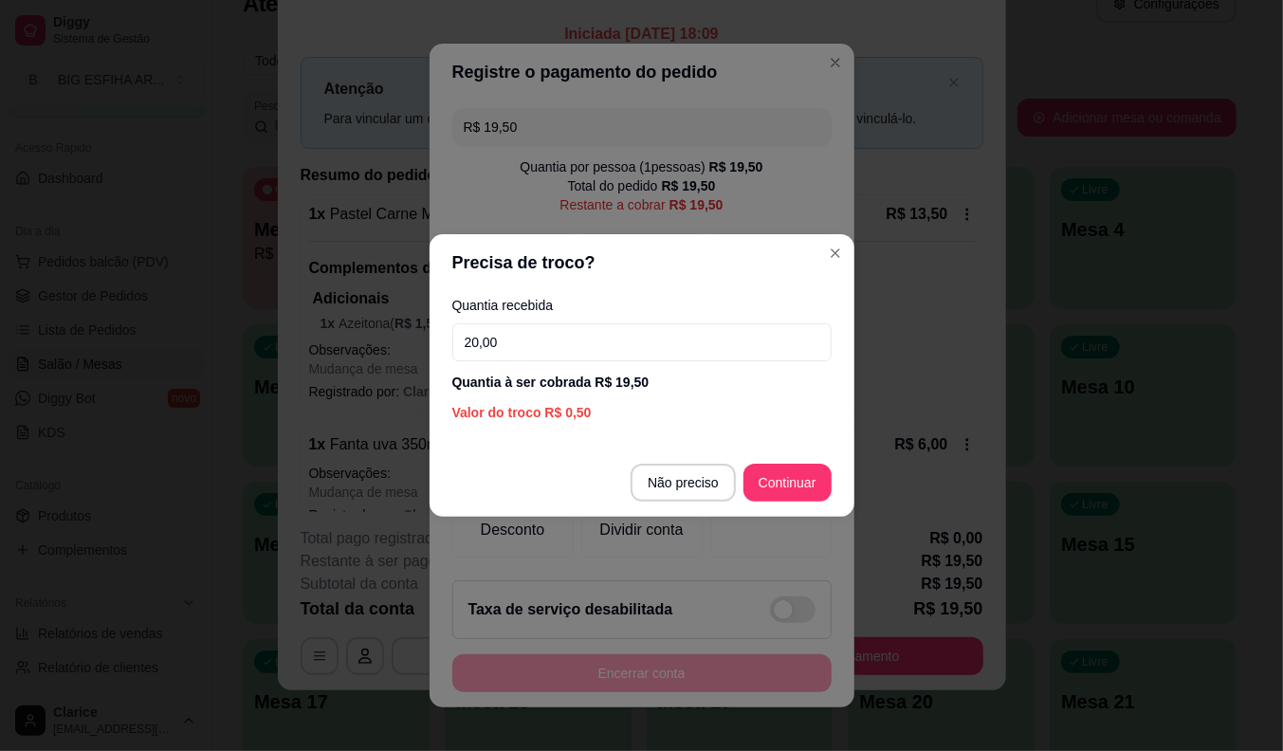
type input "20,00"
click at [774, 438] on section "Precisa de troco? Quantia recebida 20,00 Quantia à ser cobrada R$ 19,50 Valor d…" at bounding box center [642, 375] width 425 height 283
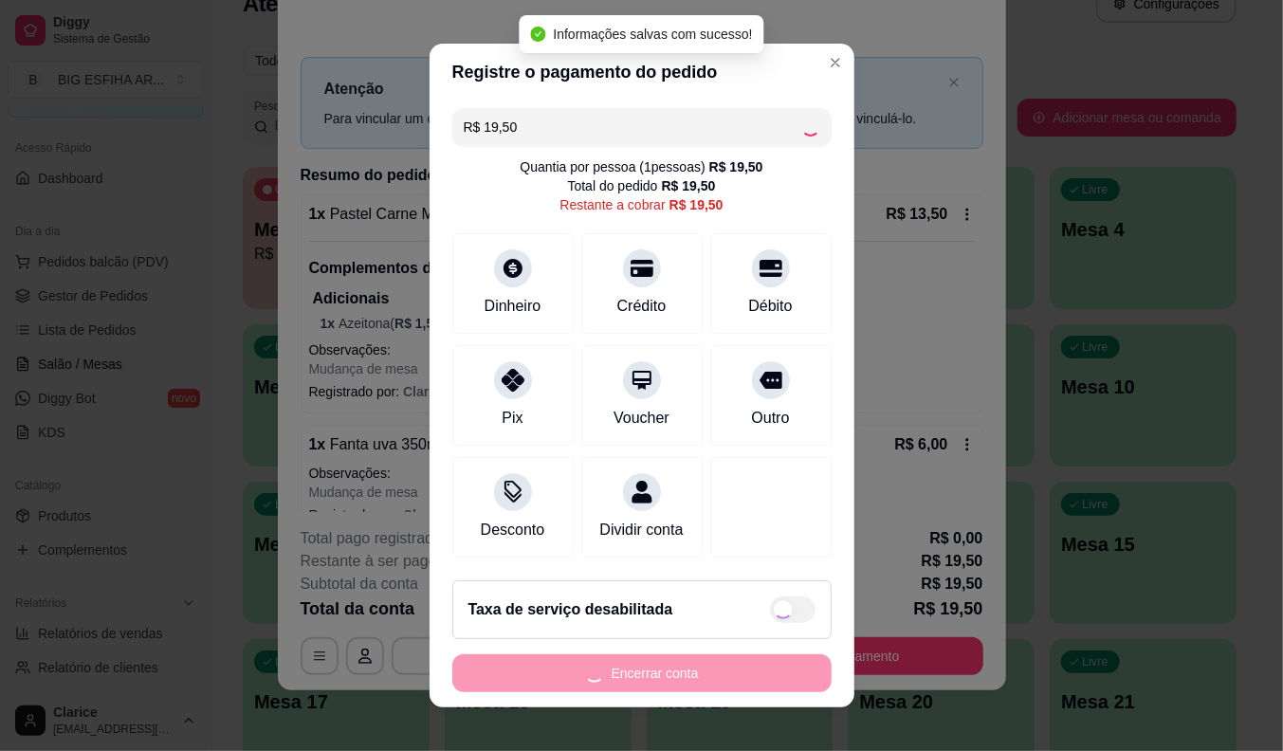
type input "R$ 0,00"
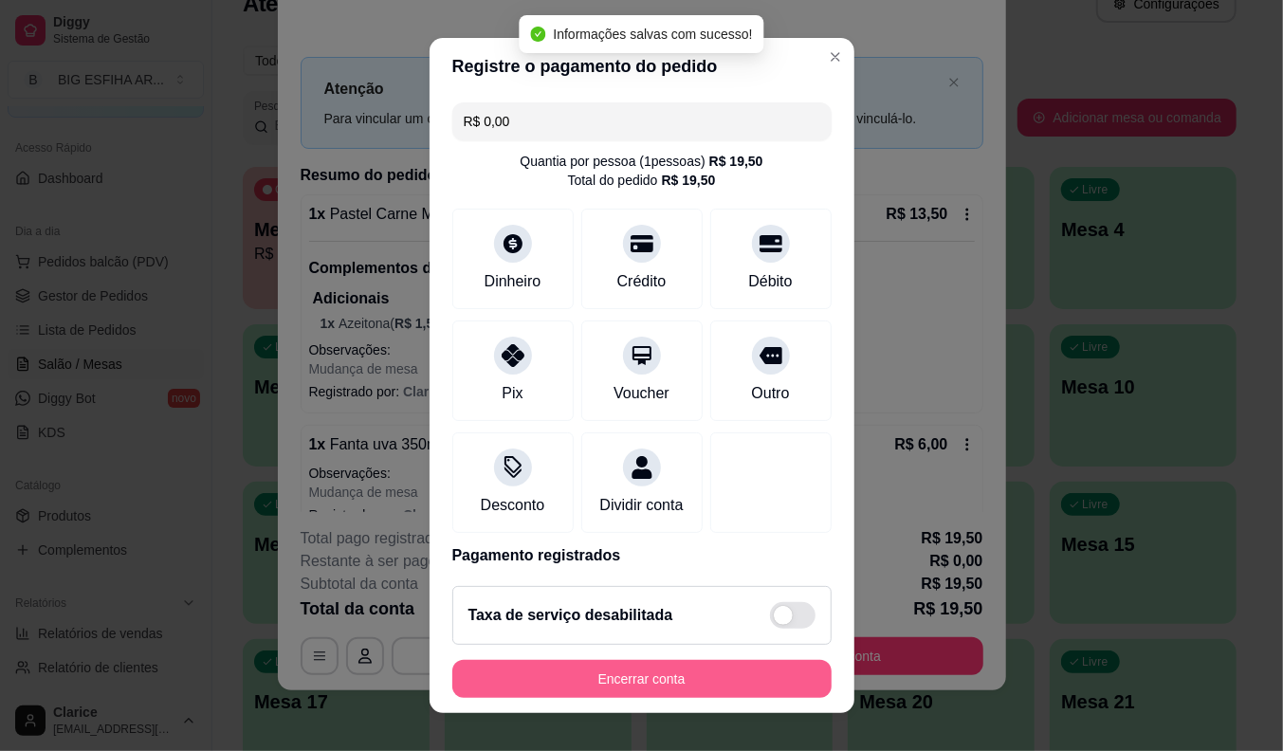
click at [693, 681] on button "Encerrar conta" at bounding box center [641, 679] width 379 height 38
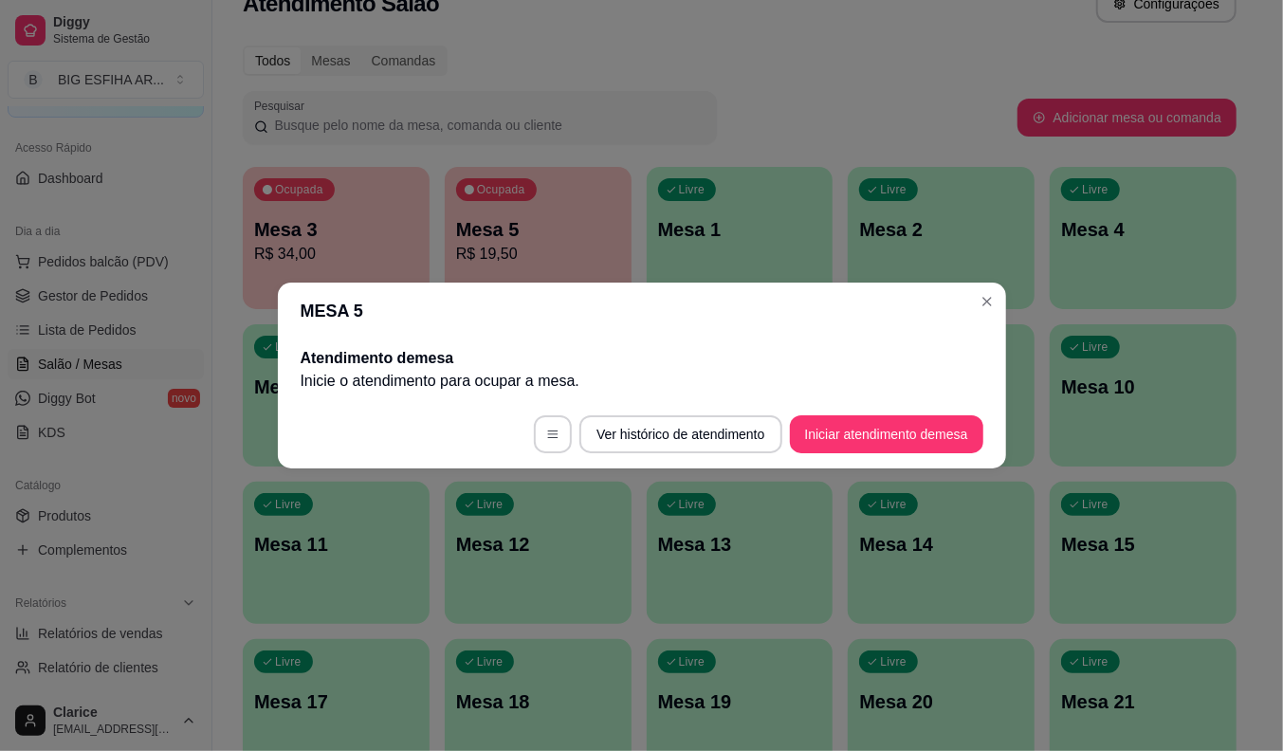
scroll to position [0, 0]
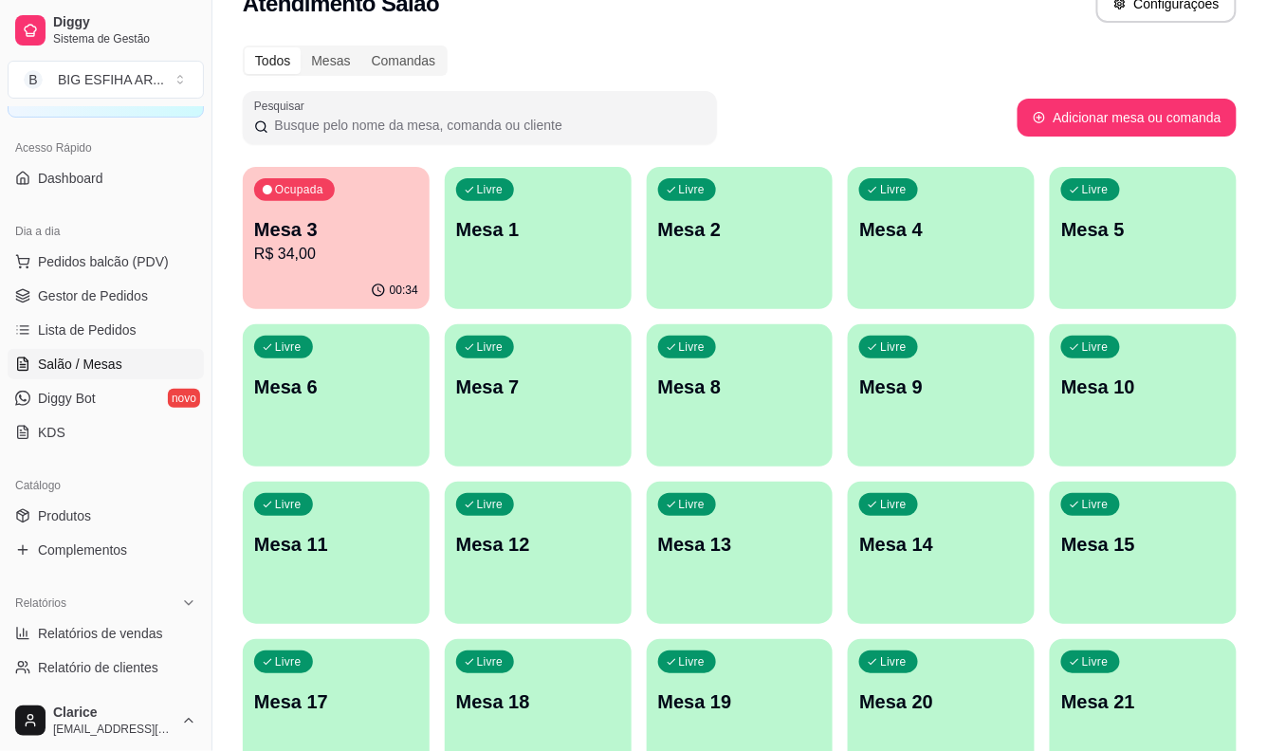
click at [276, 266] on div "Ocupada Mesa 3 R$ 34,00" at bounding box center [336, 219] width 187 height 105
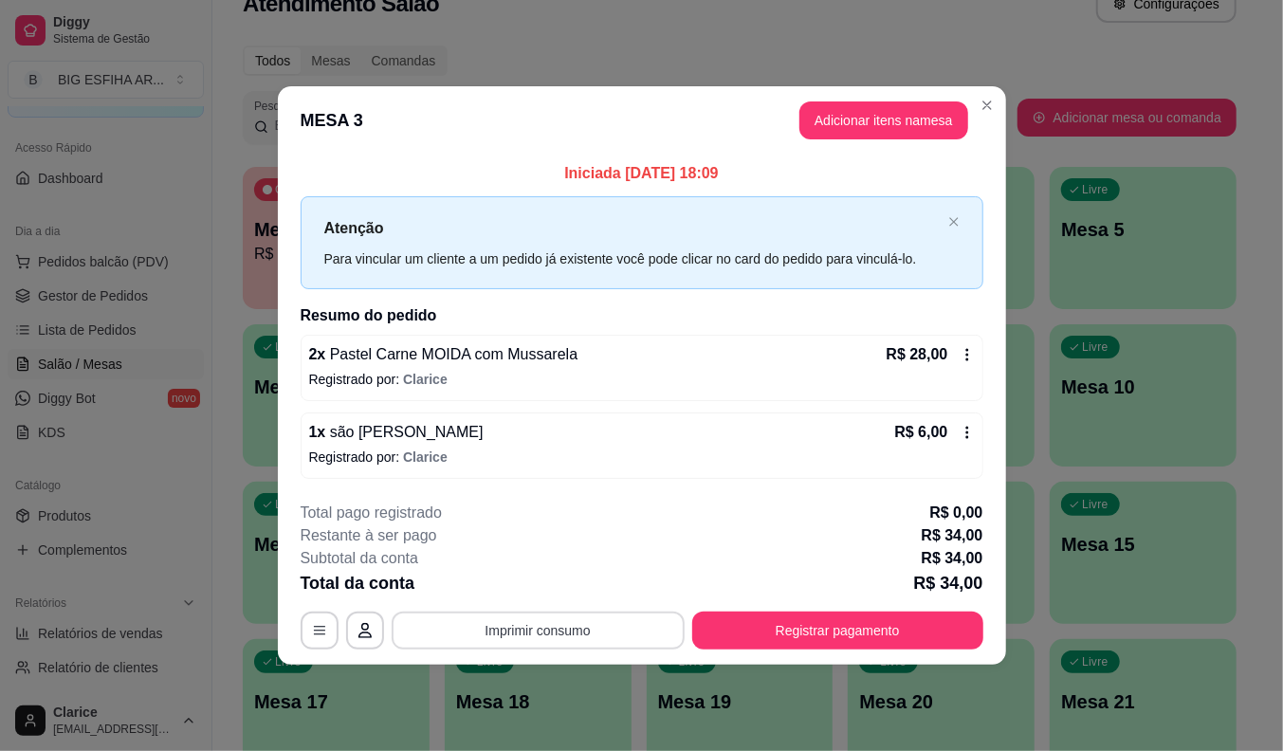
click at [467, 633] on button "Imprimir consumo" at bounding box center [538, 631] width 293 height 38
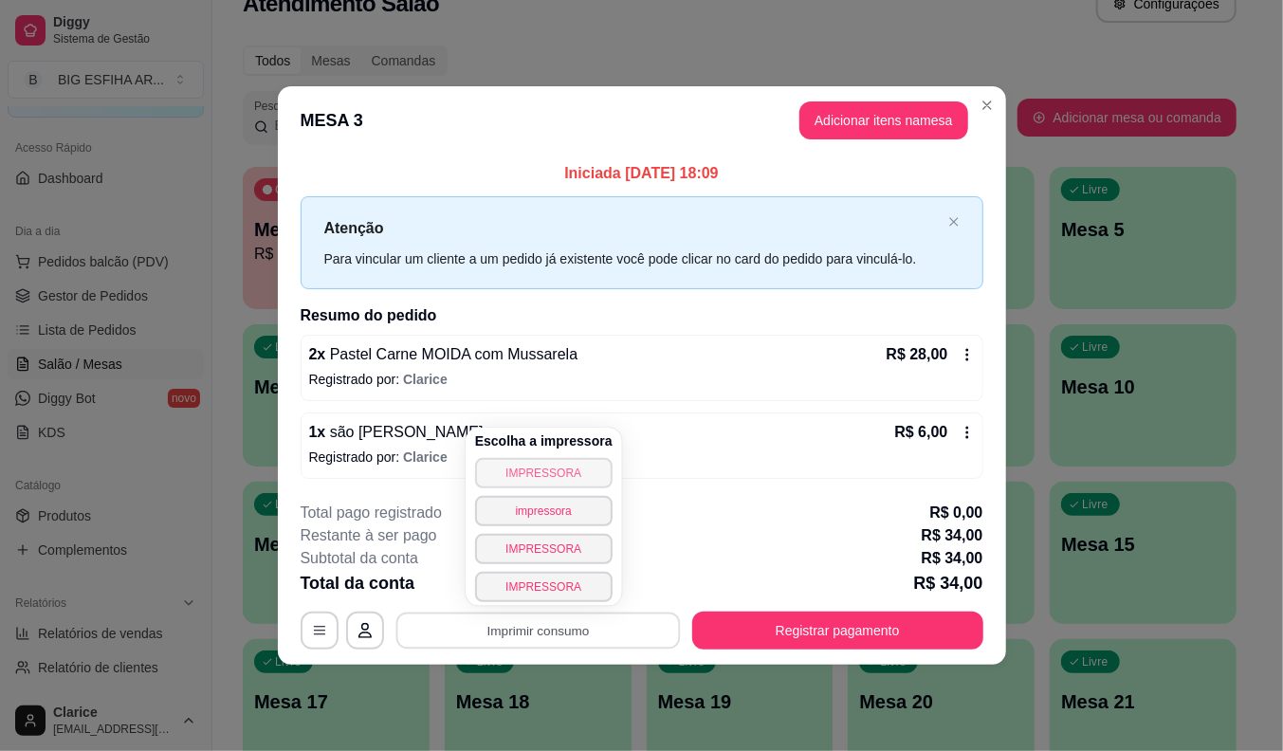
click at [510, 479] on button "IMPRESSORA" at bounding box center [543, 473] width 137 height 30
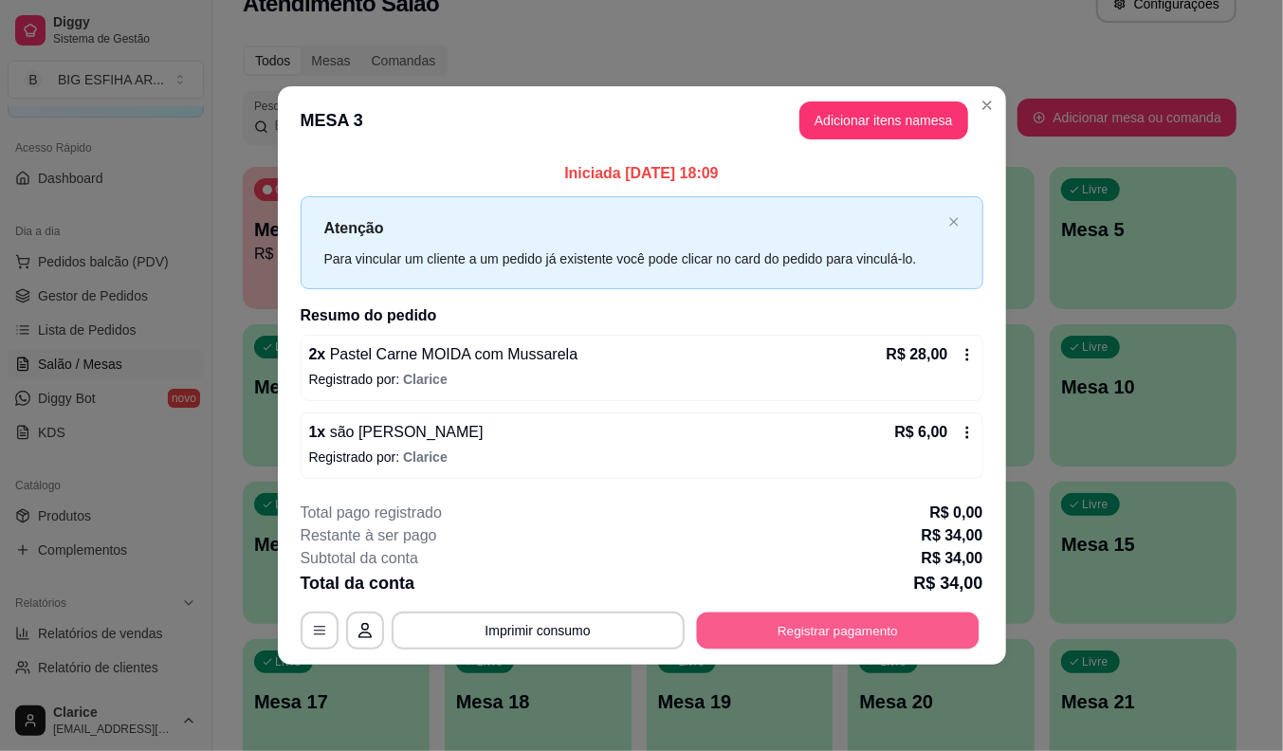
click at [762, 640] on button "Registrar pagamento" at bounding box center [837, 630] width 283 height 37
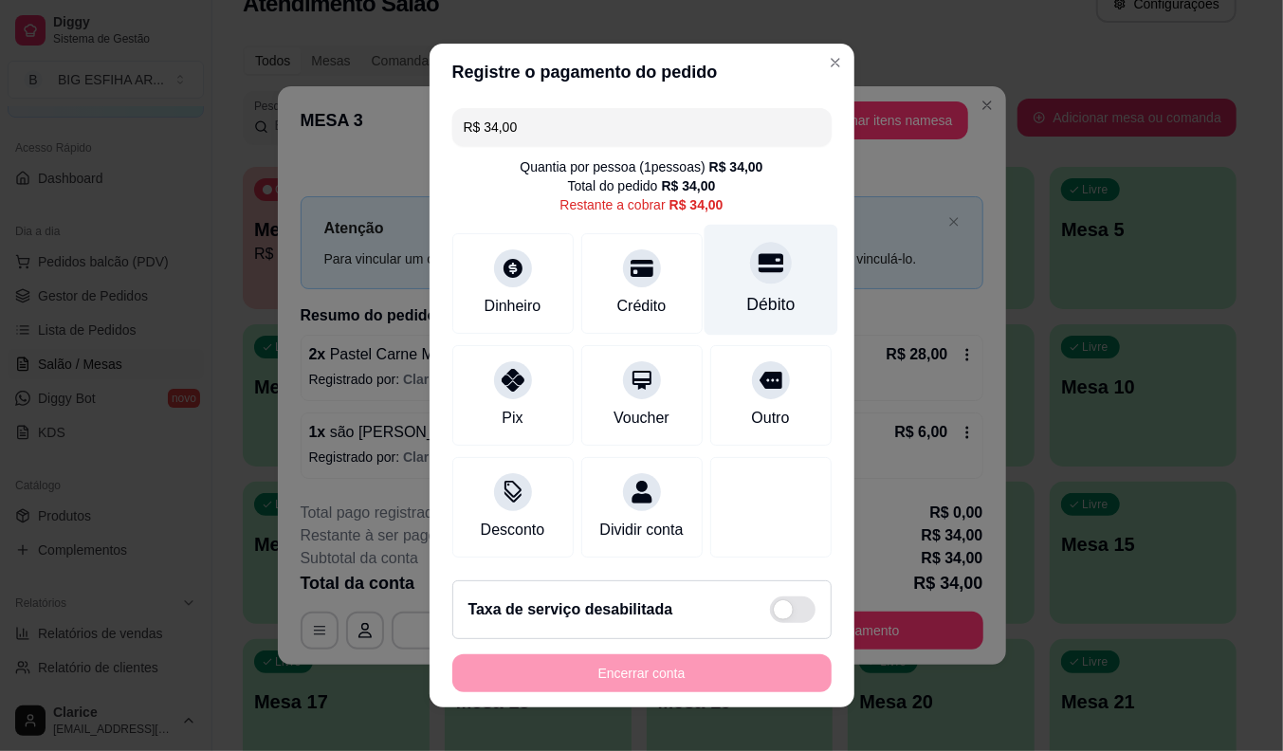
click at [746, 299] on div "Débito" at bounding box center [770, 304] width 48 height 25
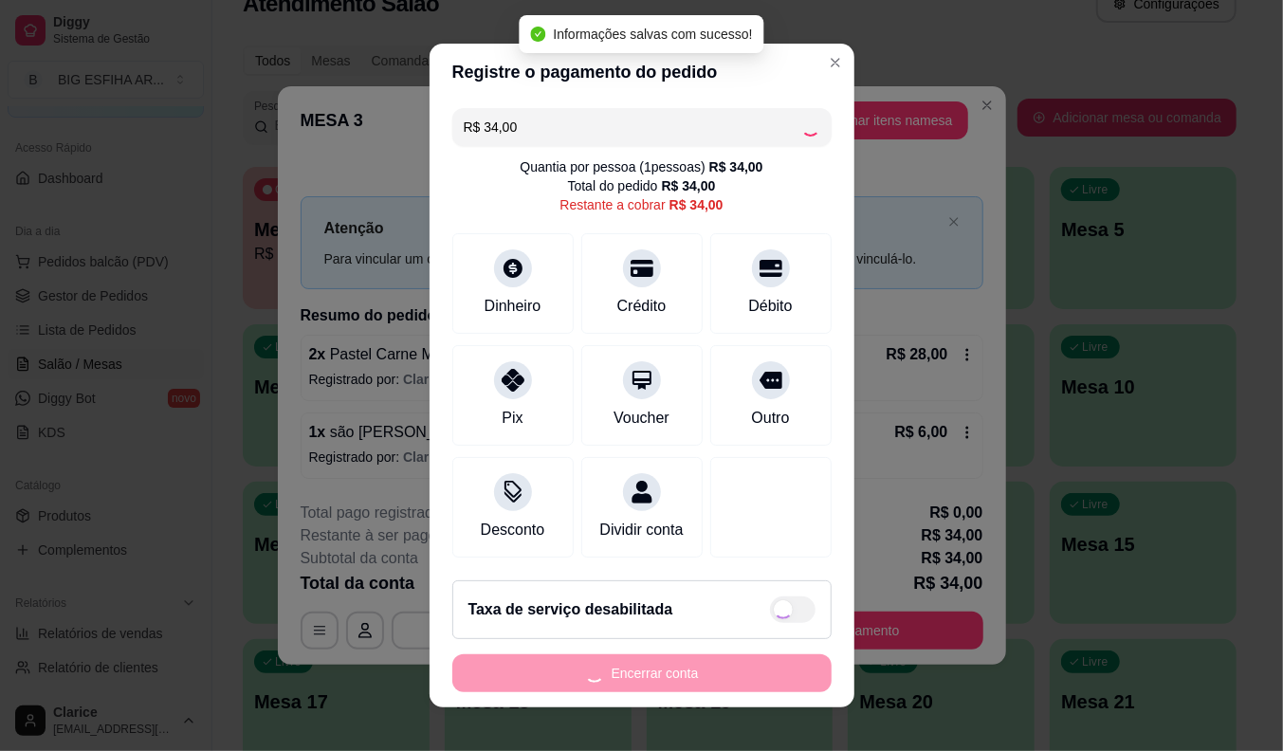
type input "R$ 0,00"
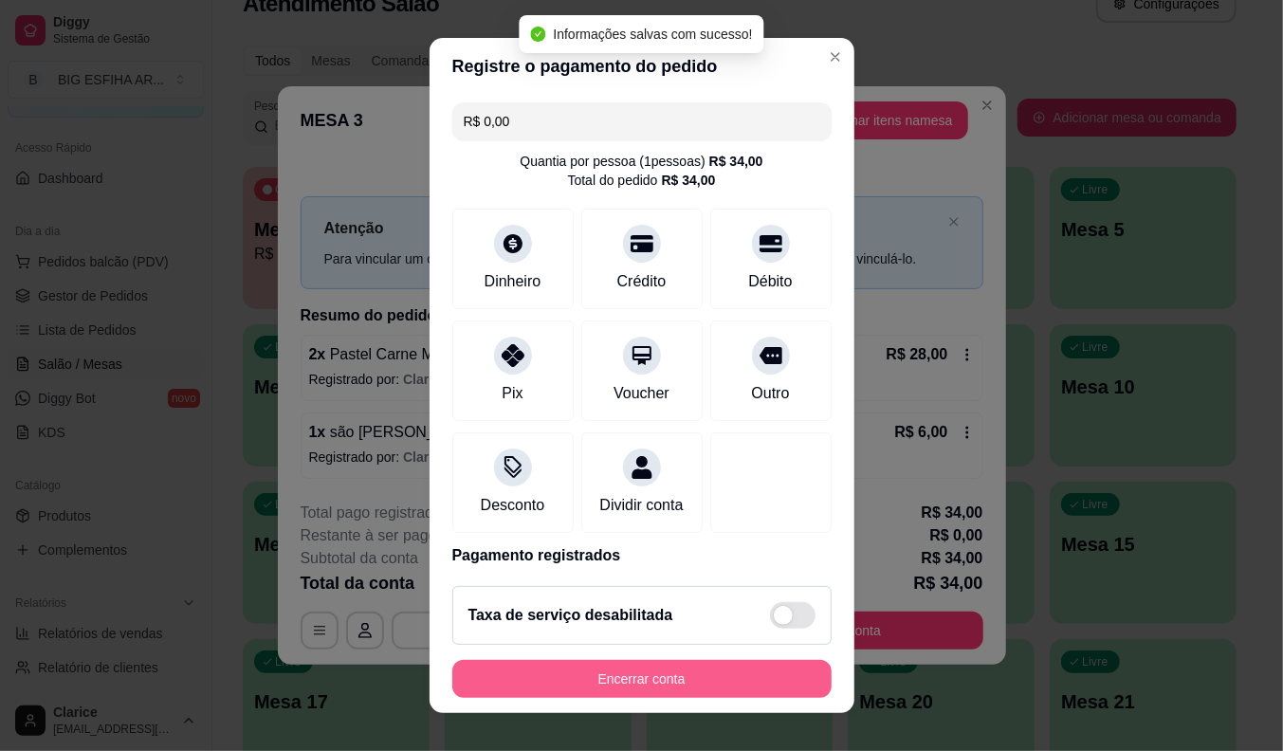
click at [671, 685] on button "Encerrar conta" at bounding box center [641, 679] width 379 height 38
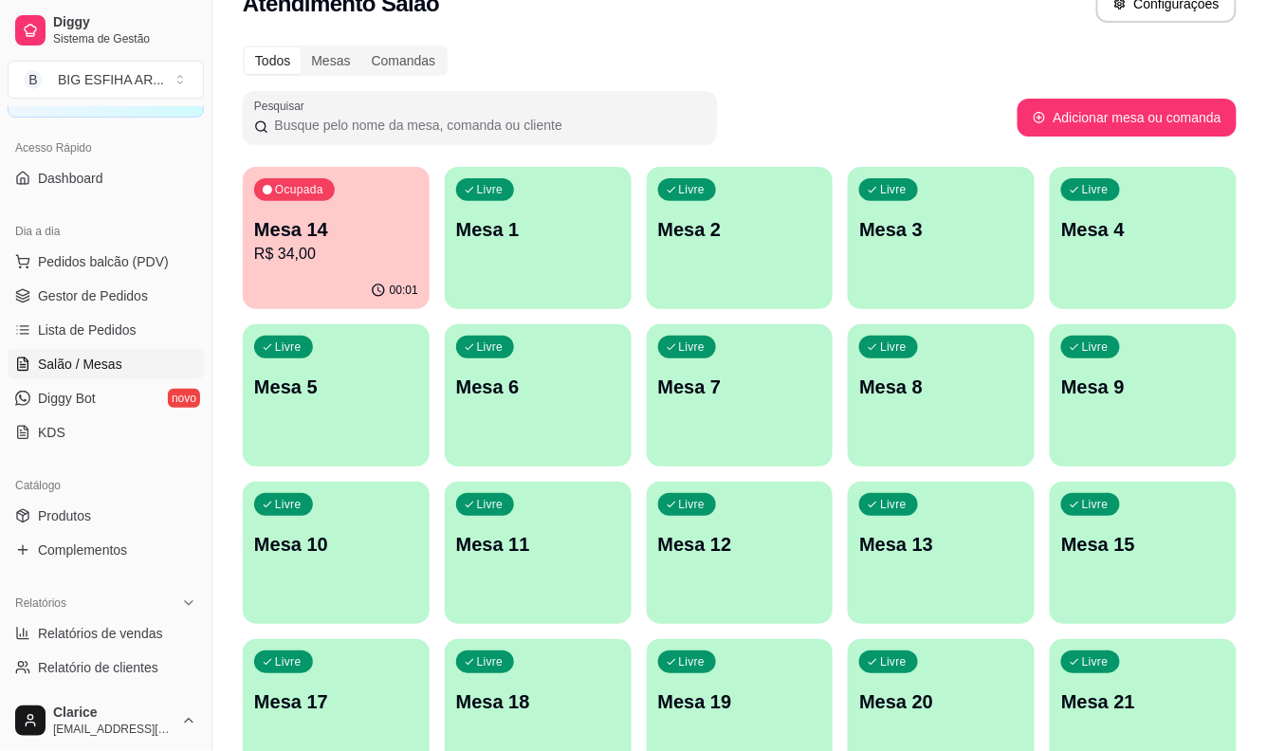
click at [337, 224] on p "Mesa 14" at bounding box center [336, 229] width 164 height 27
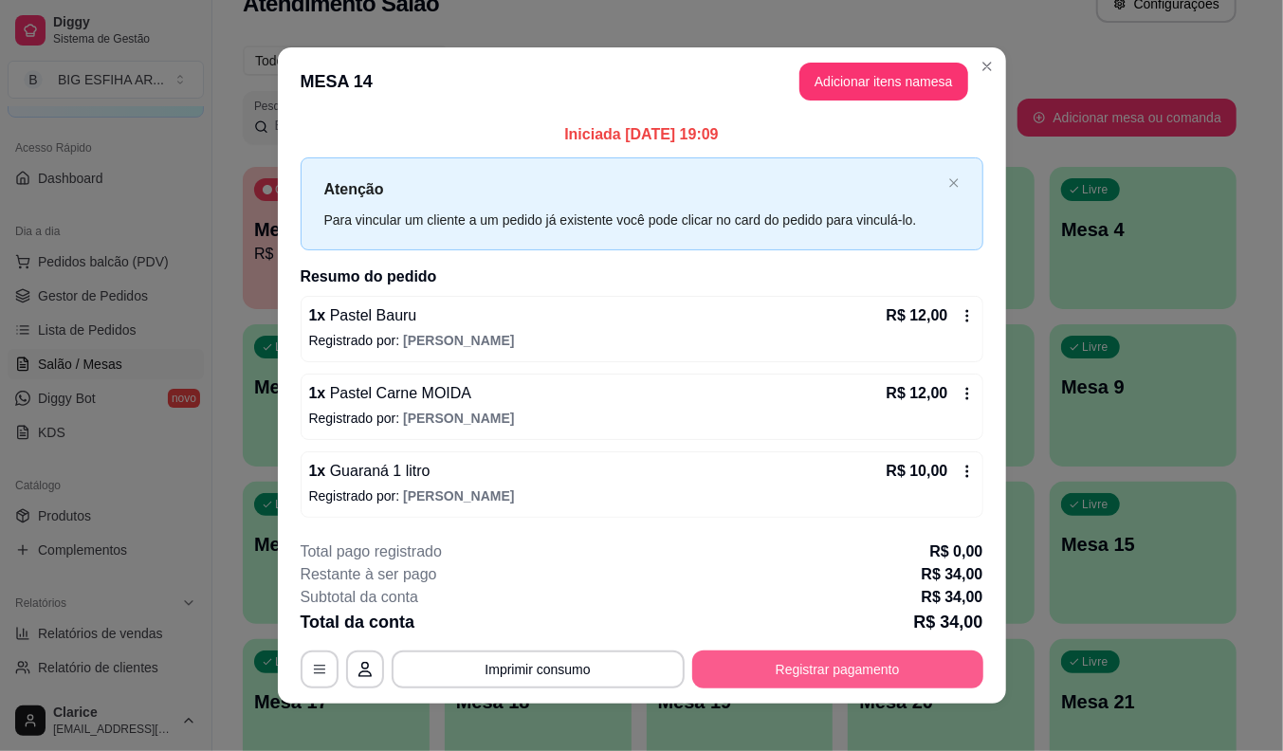
click at [826, 666] on button "Registrar pagamento" at bounding box center [837, 669] width 291 height 38
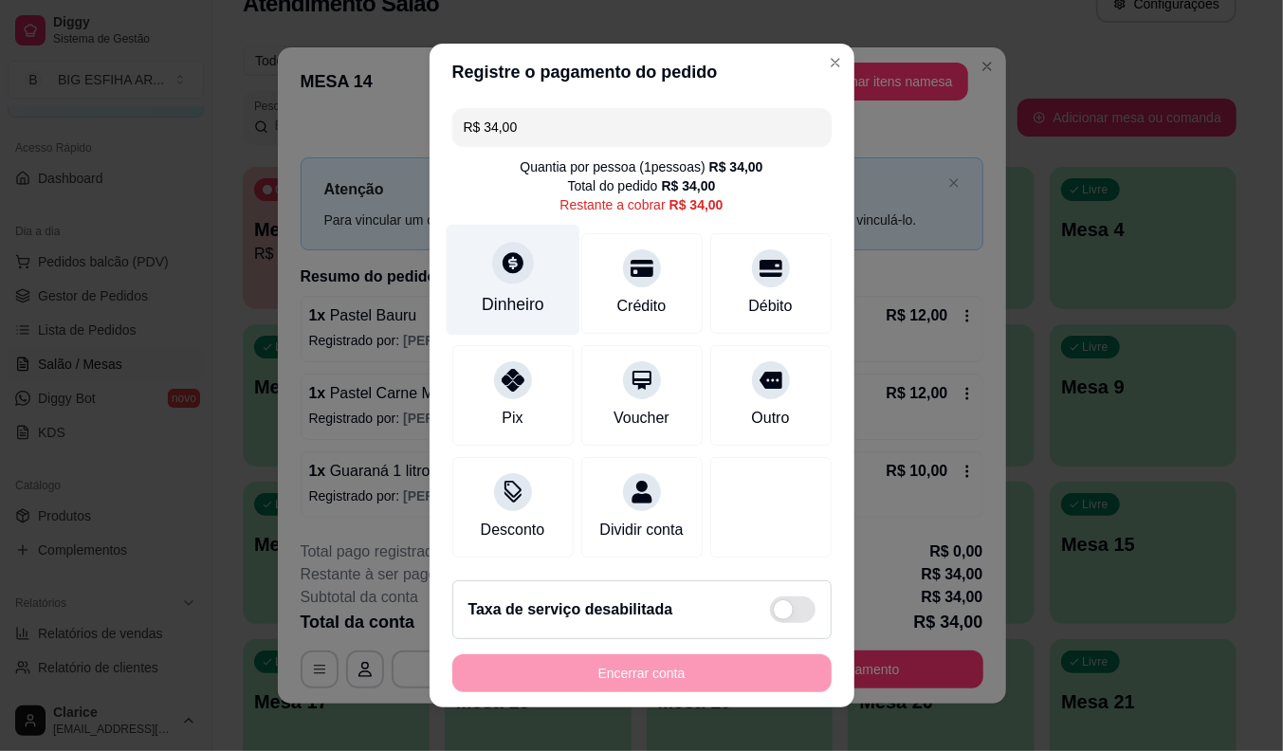
click at [500, 264] on icon at bounding box center [512, 262] width 25 height 25
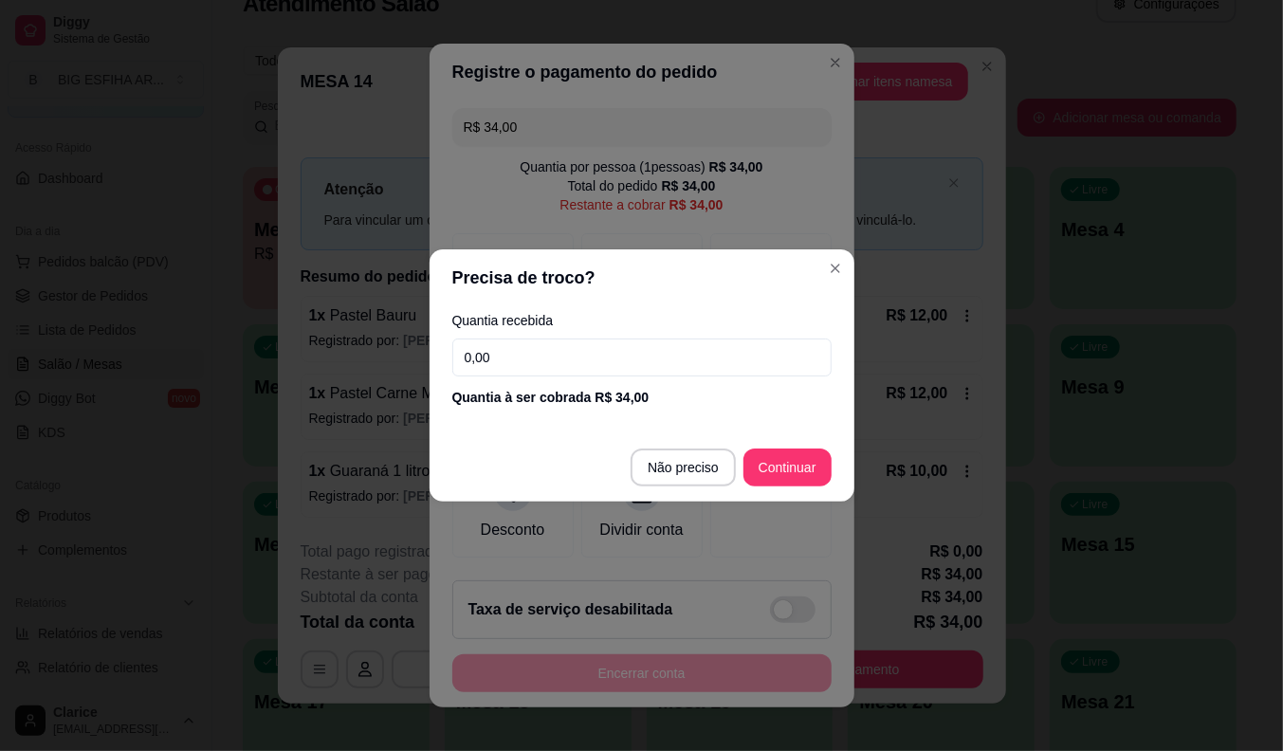
click at [504, 351] on input "0,00" at bounding box center [641, 358] width 379 height 38
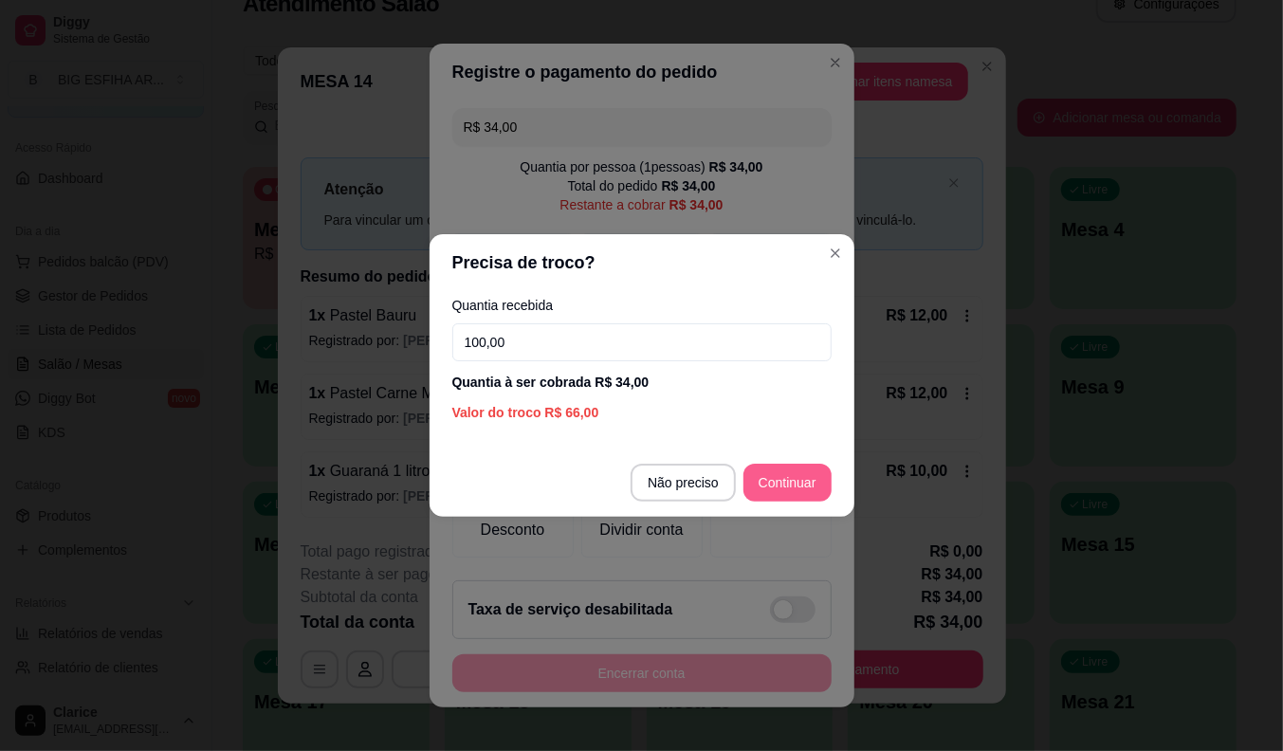
type input "100,00"
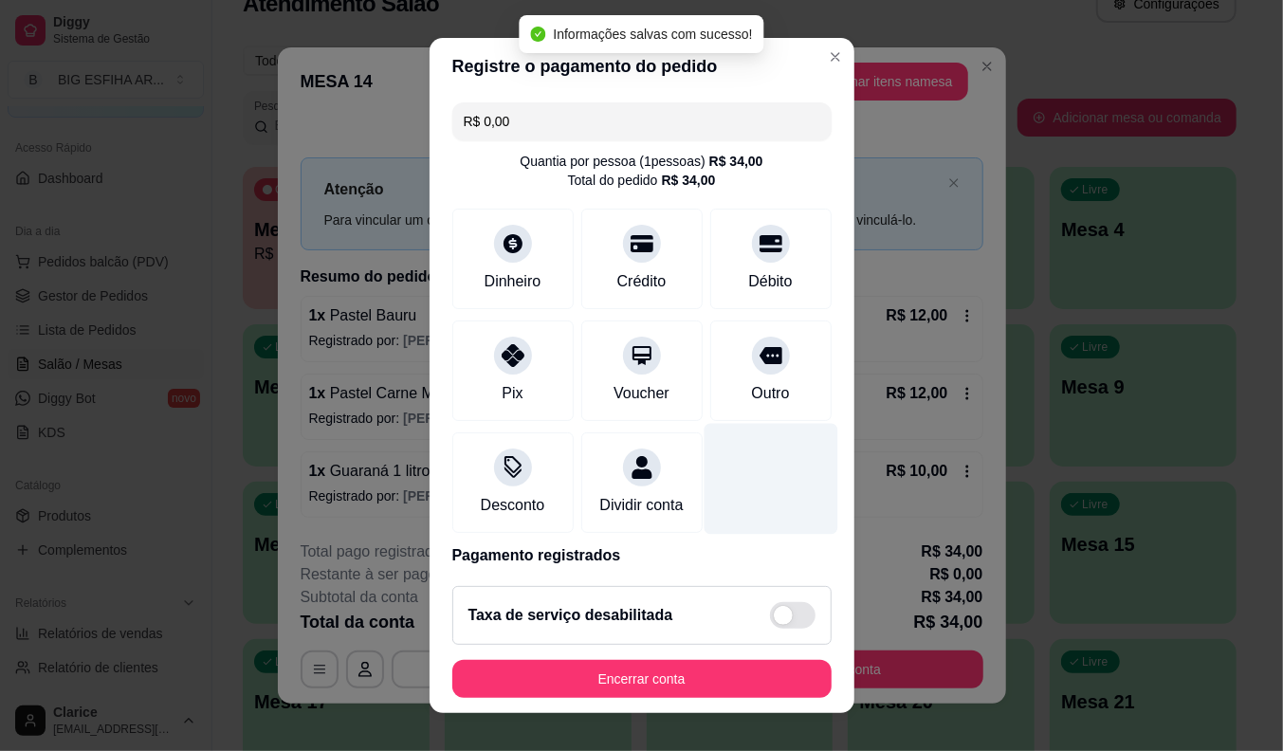
type input "R$ 0,00"
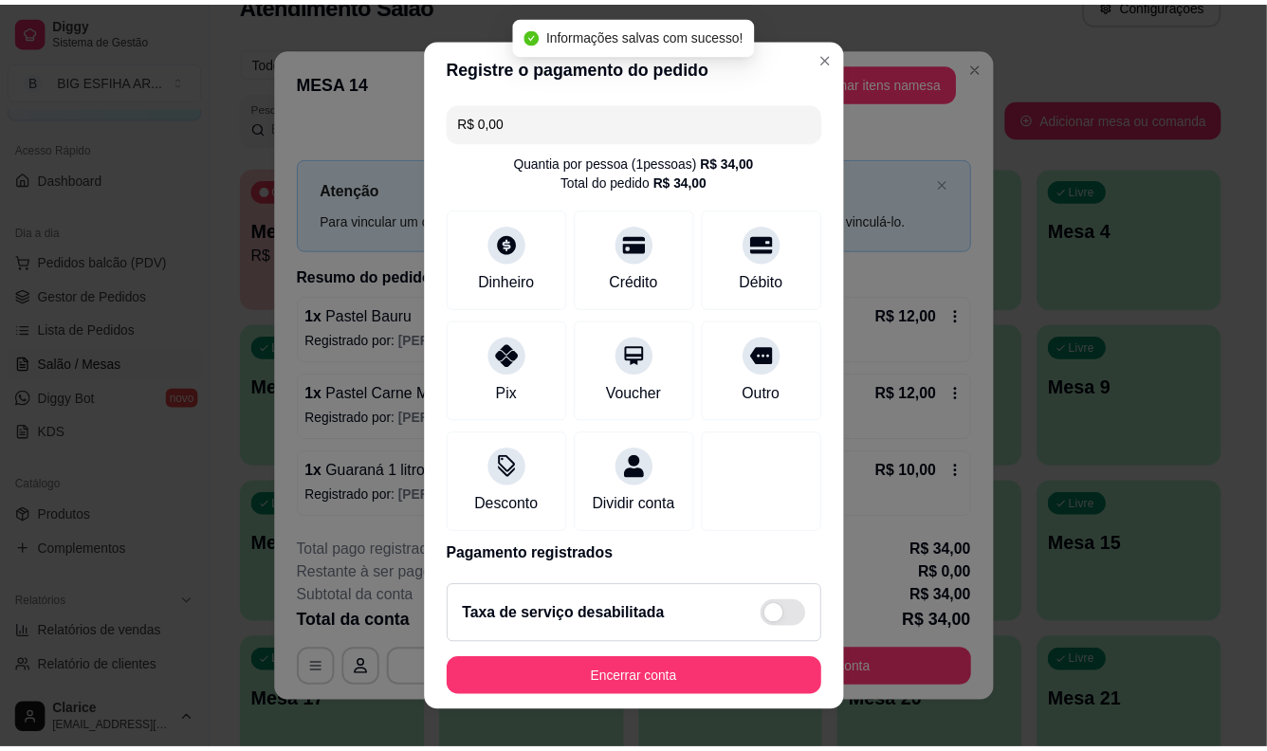
scroll to position [90, 0]
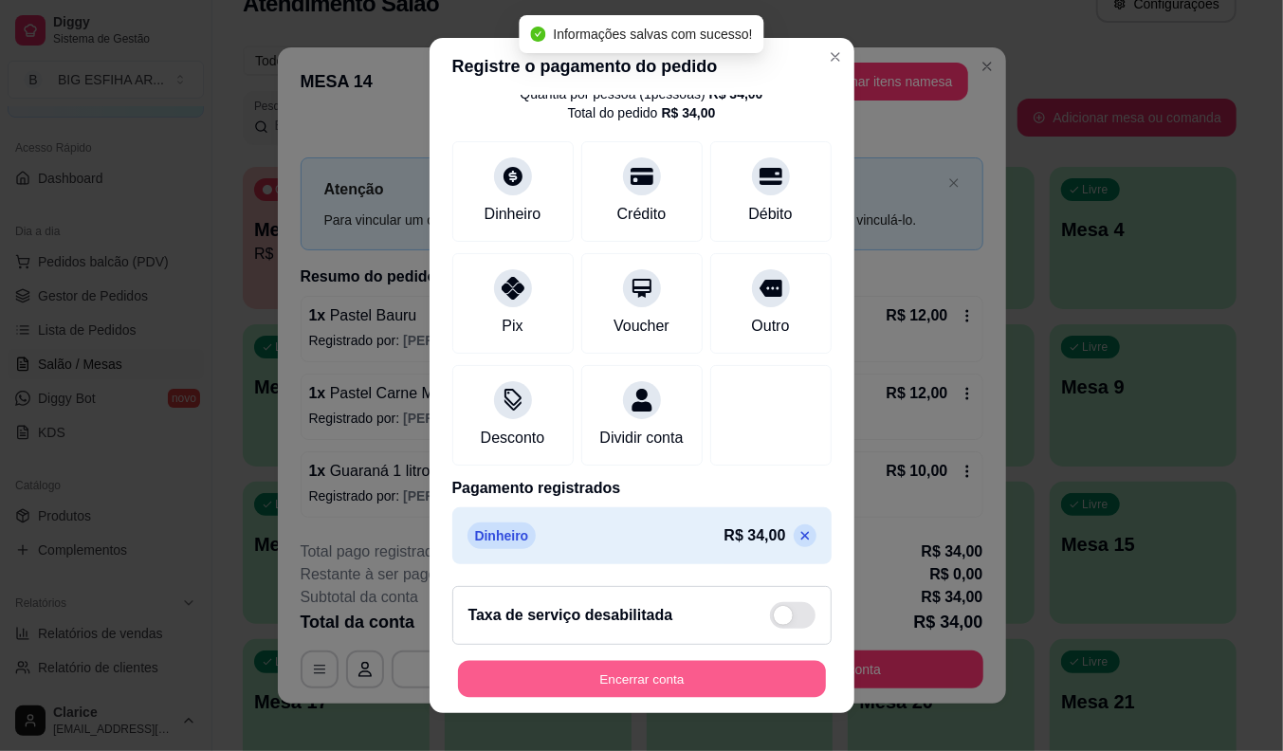
click at [669, 666] on button "Encerrar conta" at bounding box center [642, 679] width 368 height 37
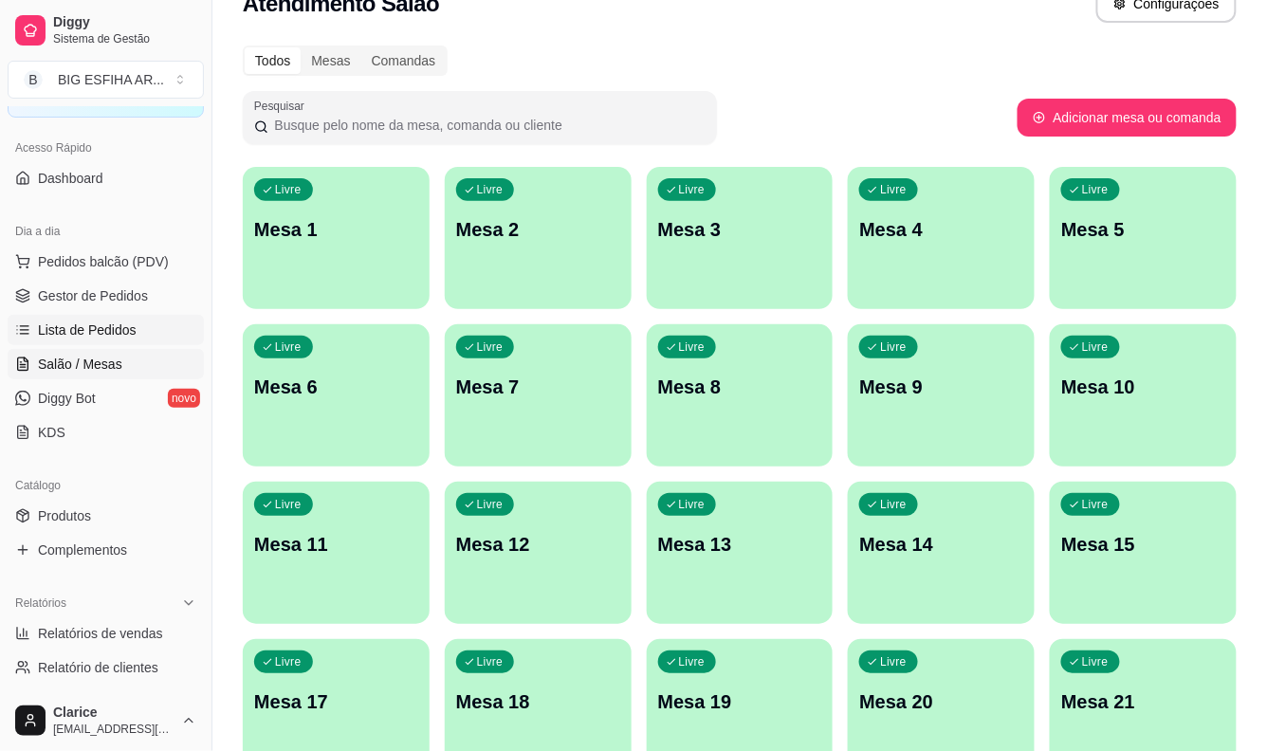
click at [78, 329] on span "Lista de Pedidos" at bounding box center [87, 329] width 99 height 19
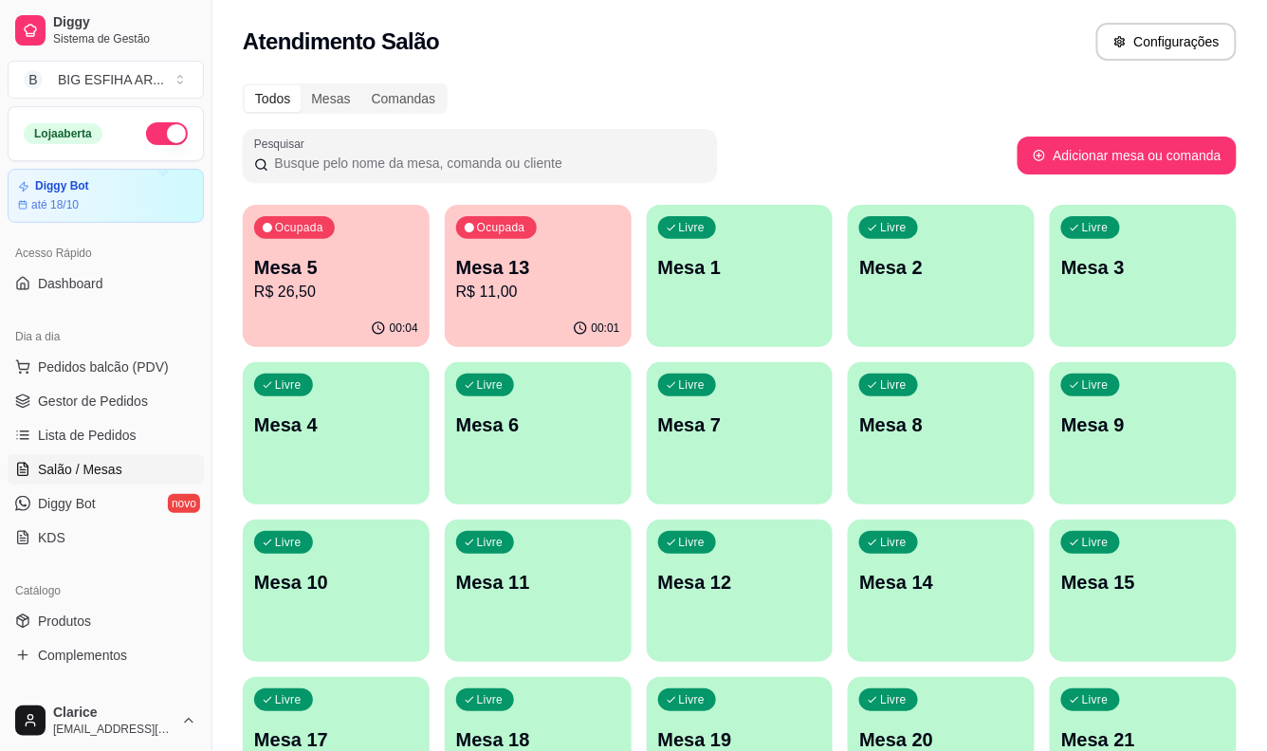
click at [559, 318] on div "00:01" at bounding box center [538, 328] width 187 height 37
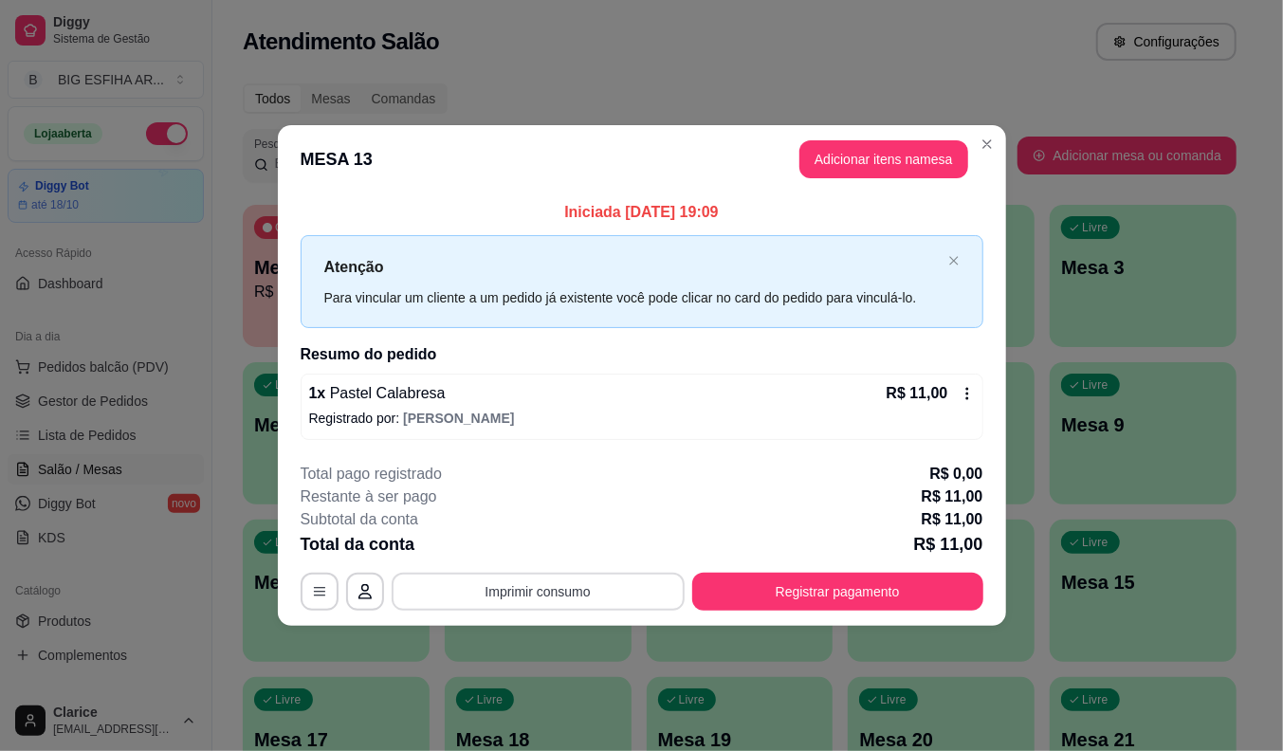
click at [525, 576] on button "Imprimir consumo" at bounding box center [538, 592] width 293 height 38
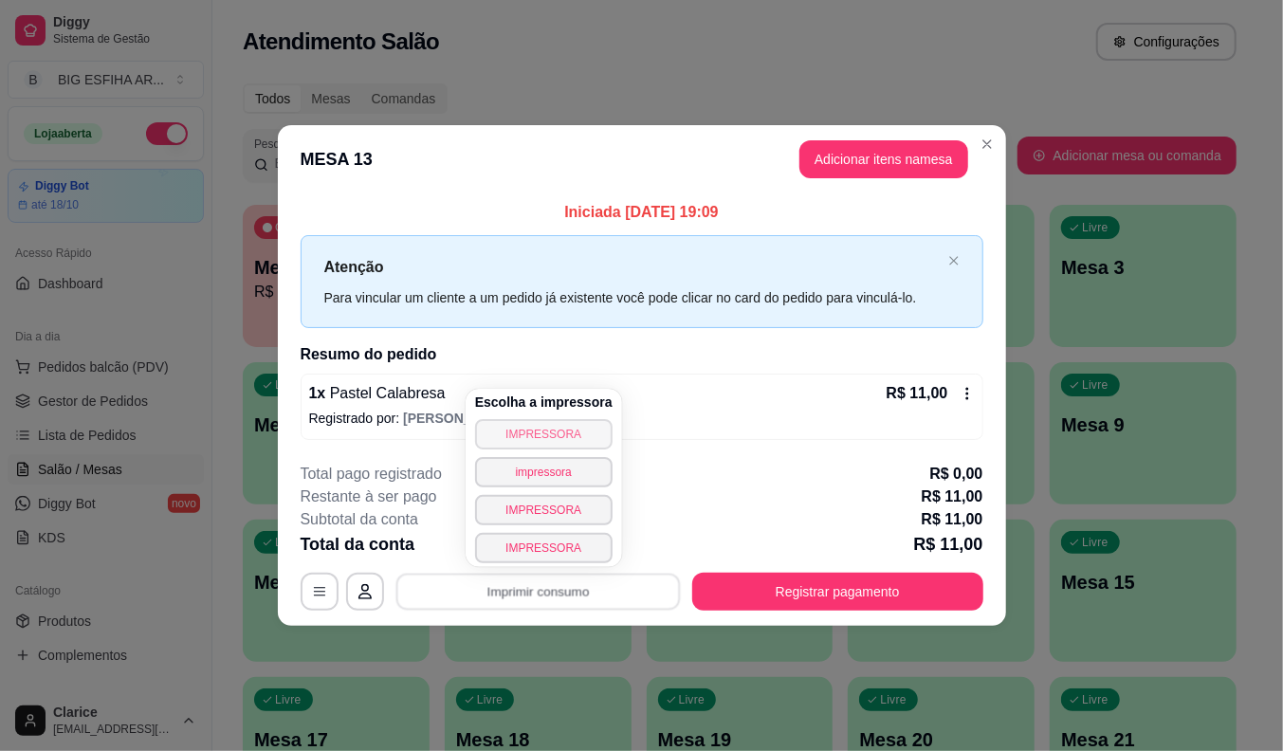
click at [514, 436] on button "IMPRESSORA" at bounding box center [543, 434] width 137 height 30
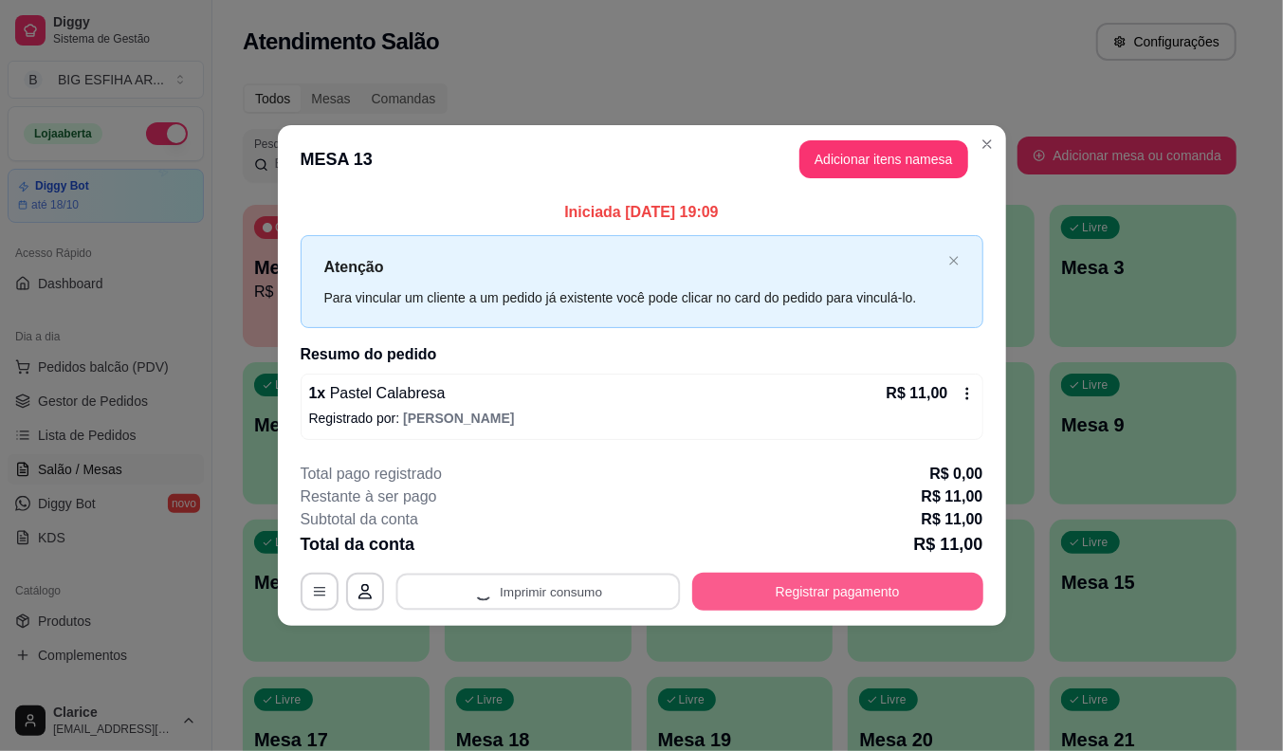
click at [761, 592] on button "Registrar pagamento" at bounding box center [837, 592] width 291 height 38
click at [761, 592] on button "Registrar pagamento" at bounding box center [837, 591] width 283 height 37
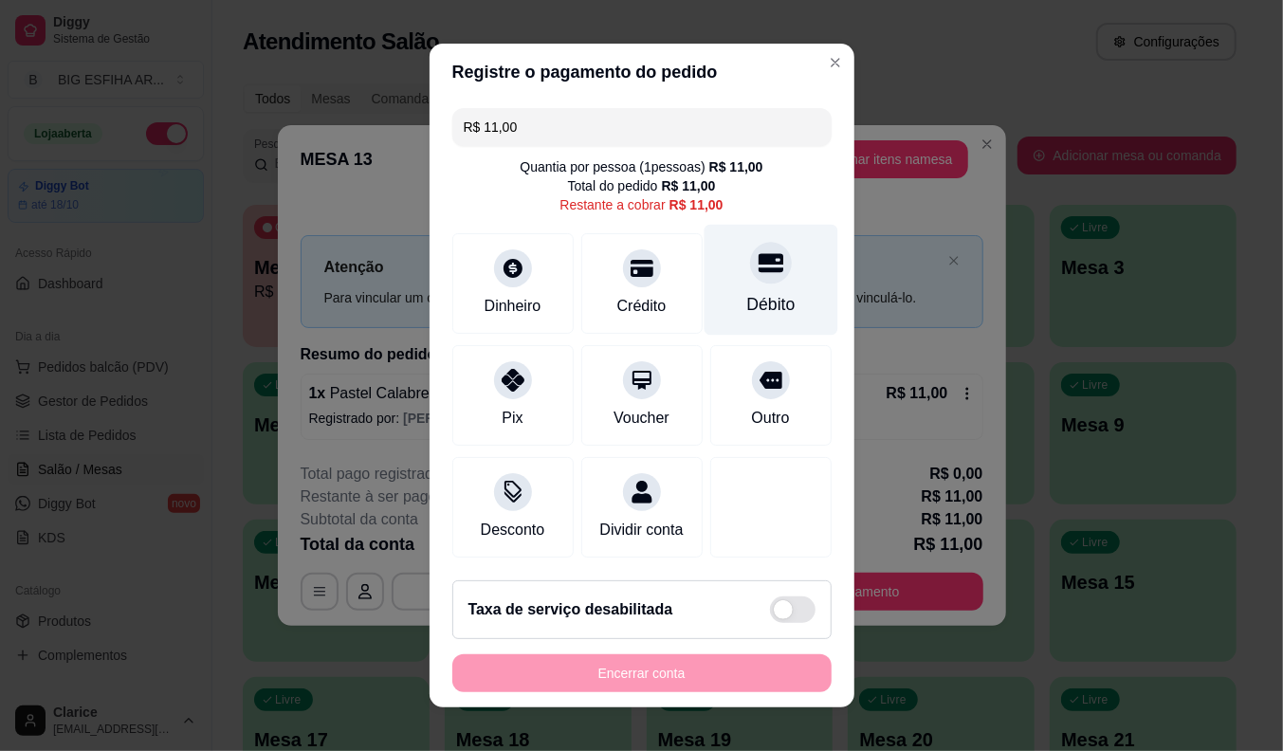
click at [722, 273] on div "Débito" at bounding box center [771, 280] width 134 height 111
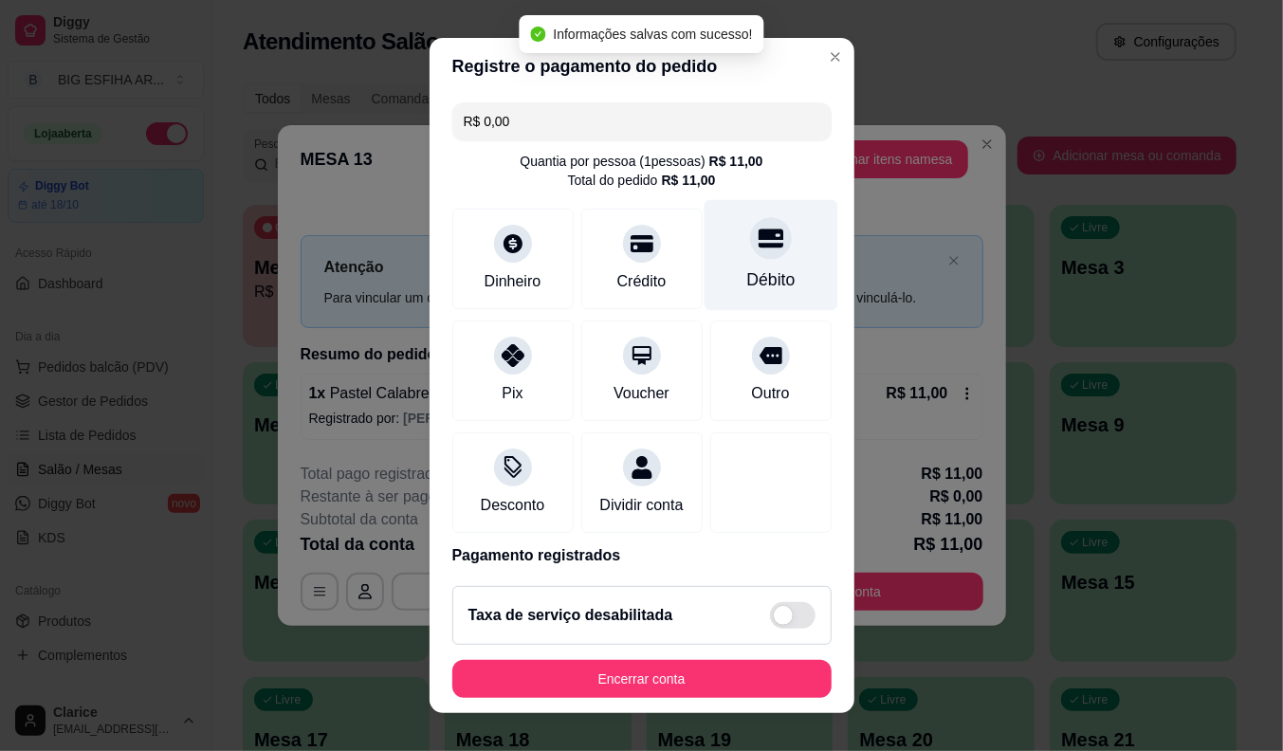
type input "R$ 0,00"
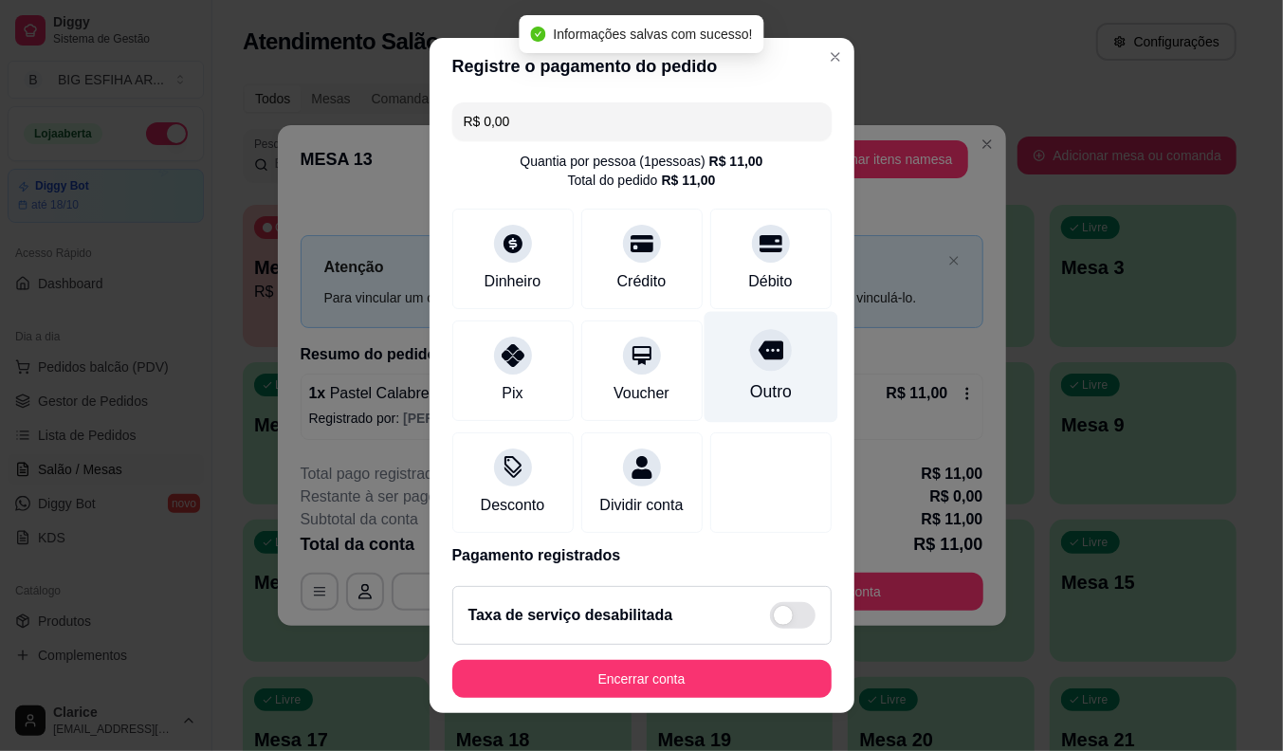
scroll to position [90, 0]
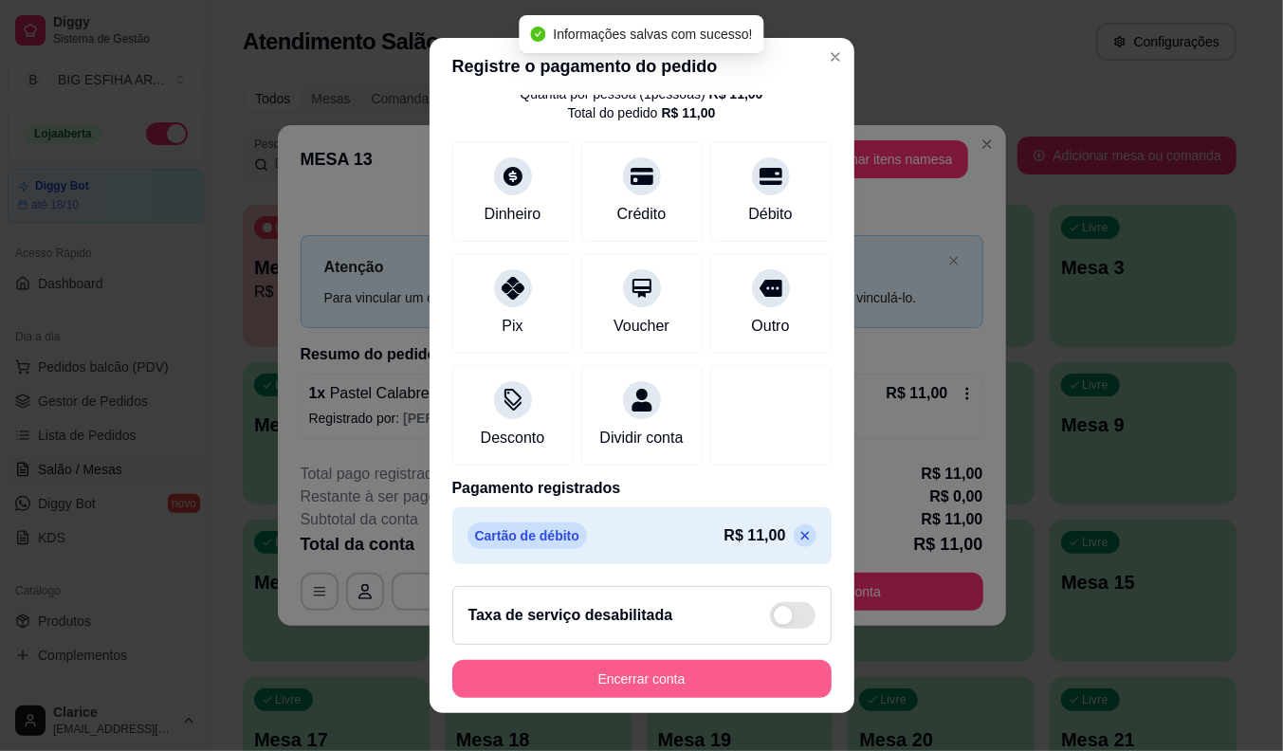
click at [601, 680] on button "Encerrar conta" at bounding box center [641, 679] width 379 height 38
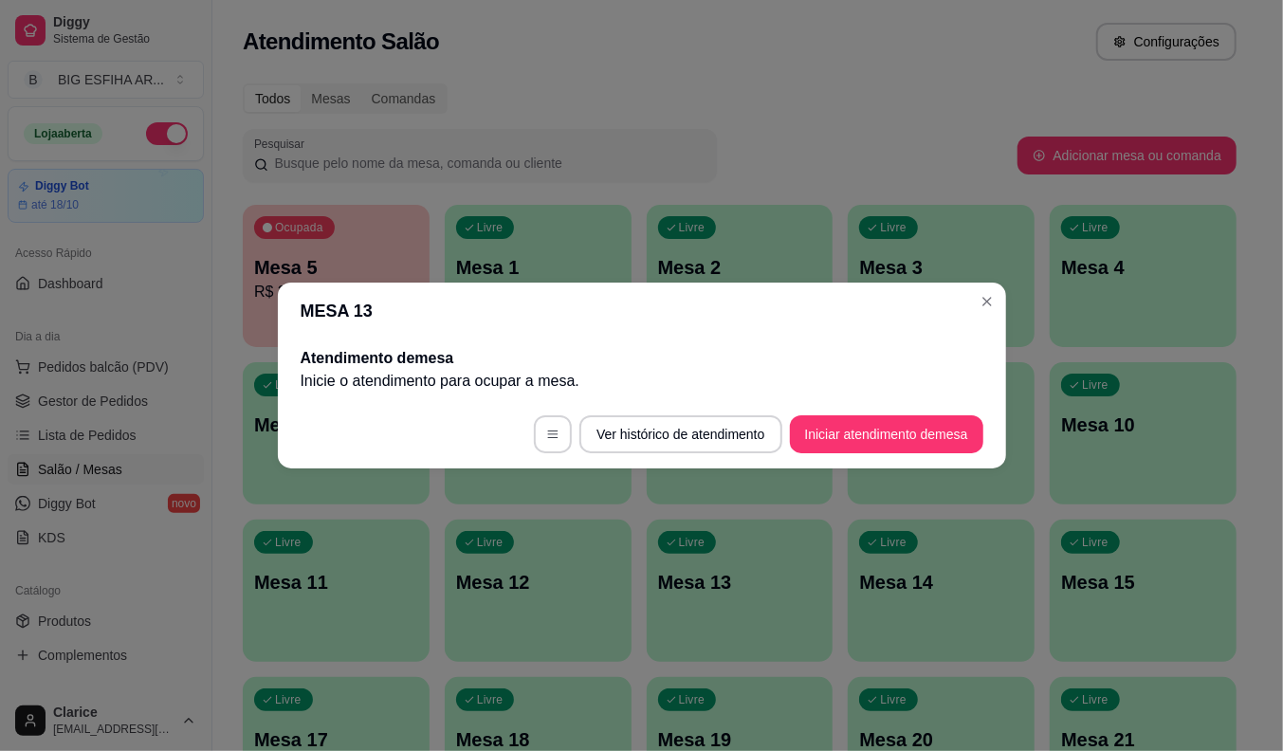
click at [534, 519] on div "MESA 13 Atendimento de mesa Inicie o atendimento para ocupar a mesa . Ver histó…" at bounding box center [641, 375] width 1283 height 751
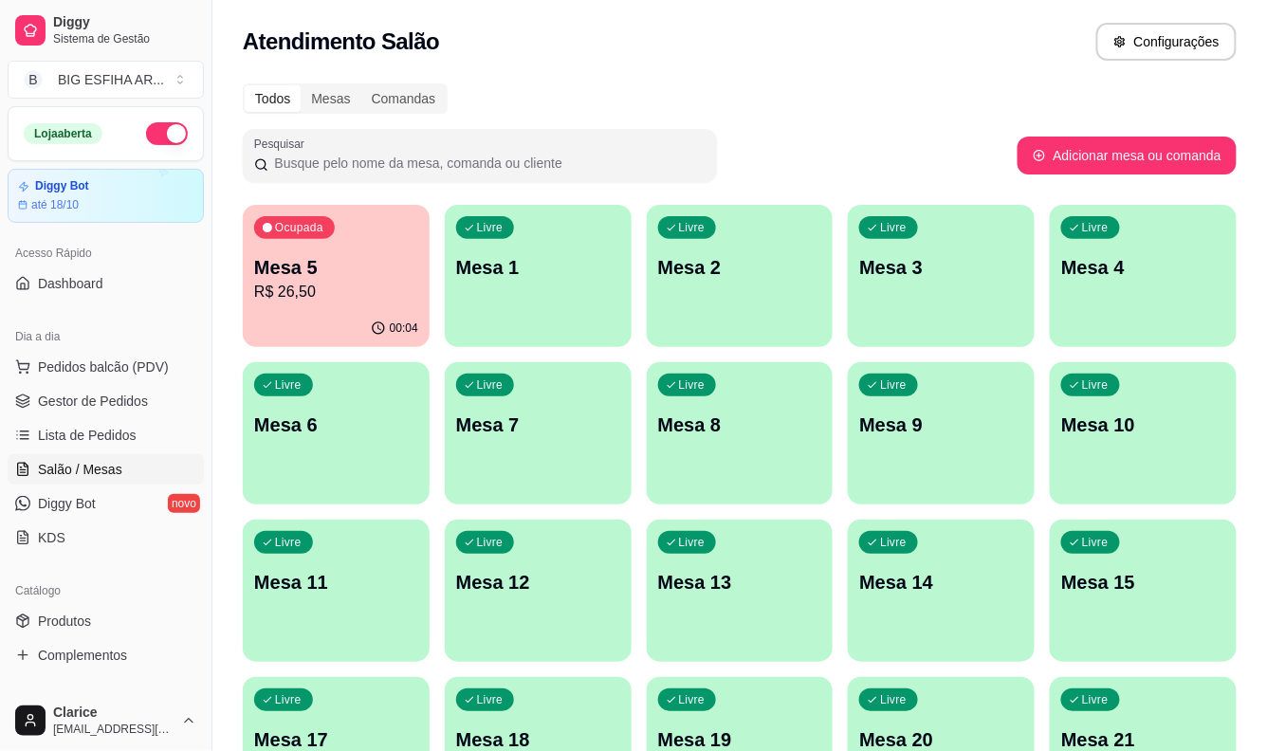
click at [325, 316] on div "00:04" at bounding box center [336, 328] width 187 height 37
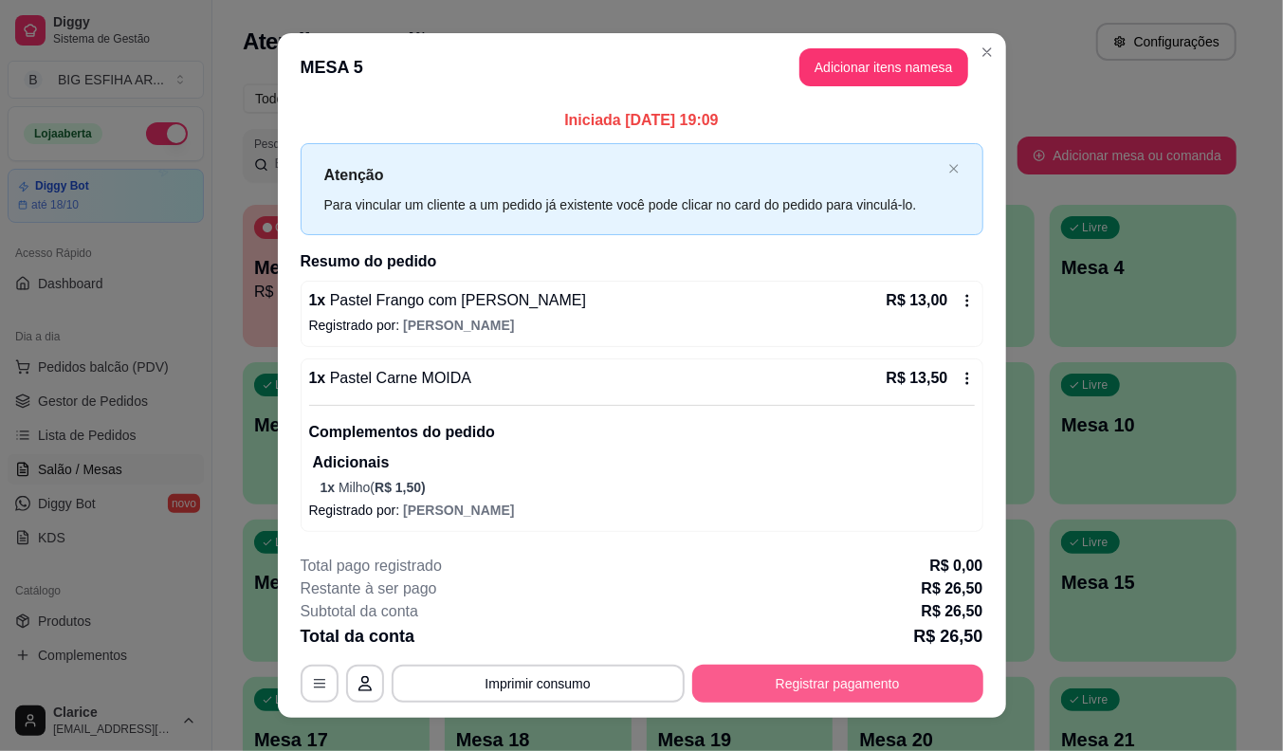
click at [823, 680] on button "Registrar pagamento" at bounding box center [837, 684] width 291 height 38
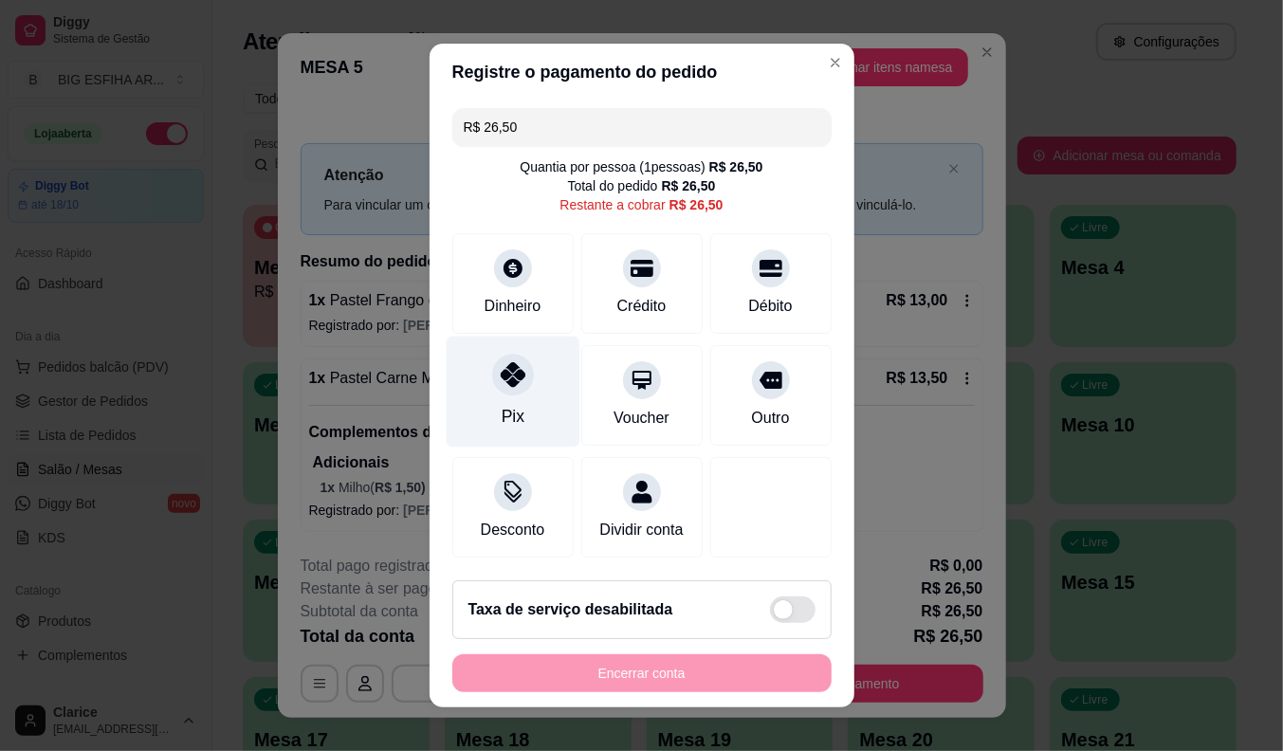
click at [501, 404] on div "Pix" at bounding box center [512, 416] width 23 height 25
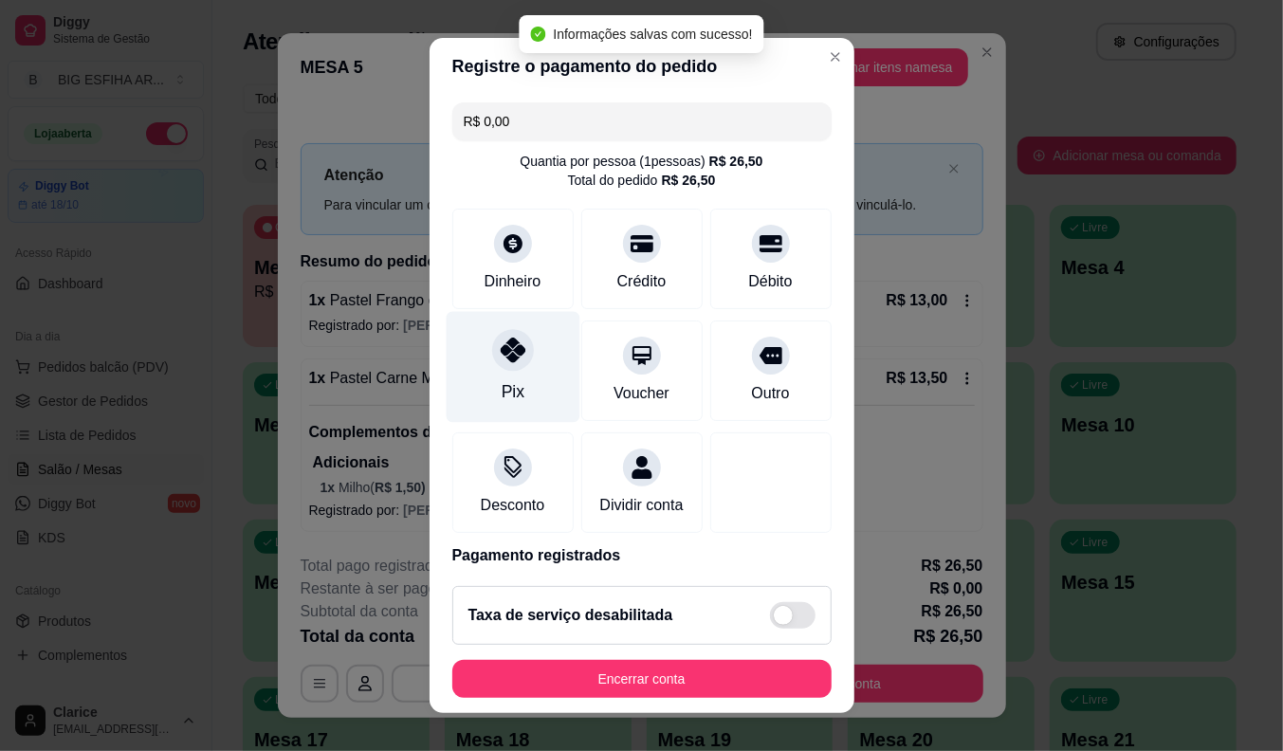
type input "R$ 0,00"
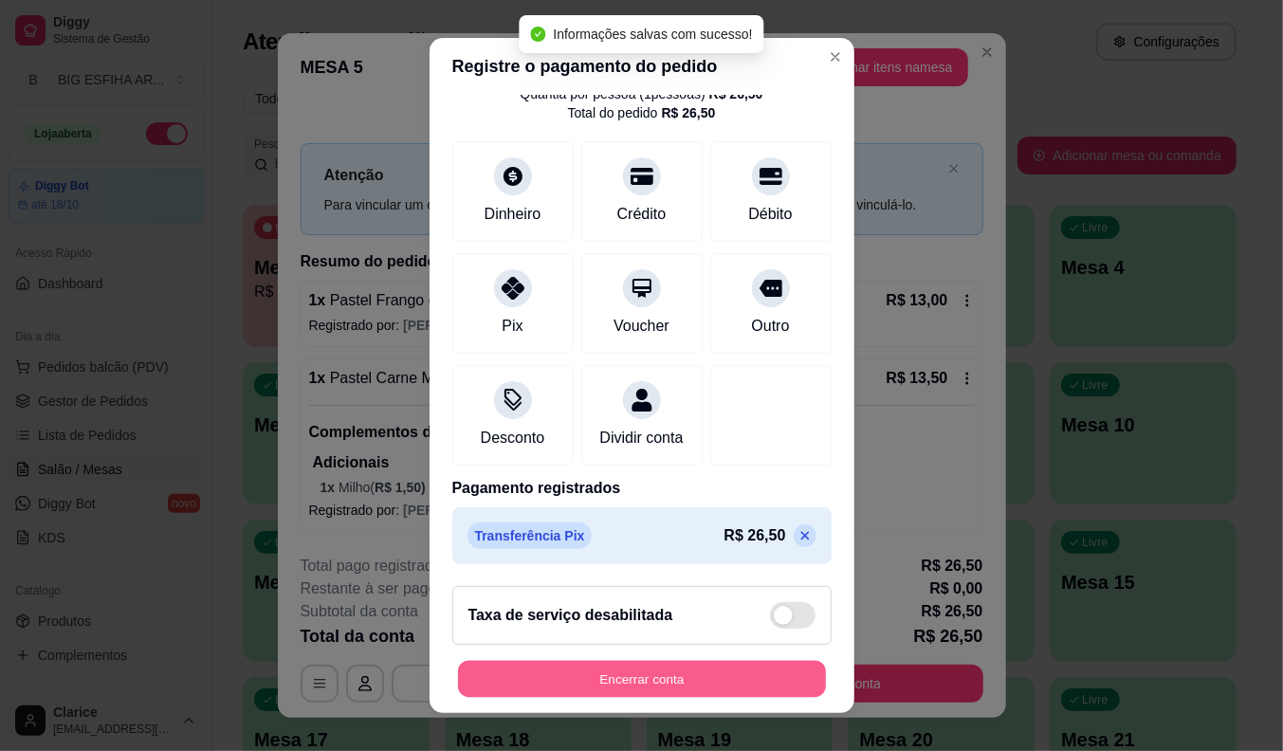
click at [702, 674] on button "Encerrar conta" at bounding box center [642, 679] width 368 height 37
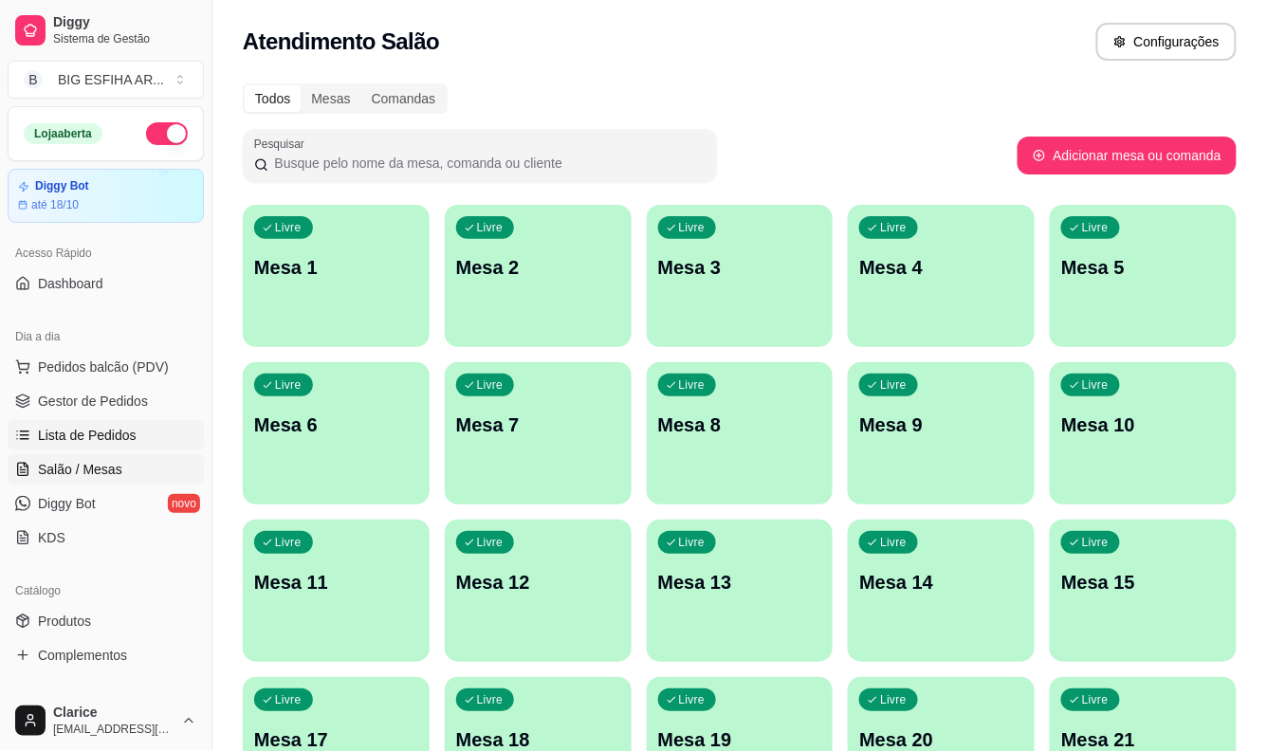
click at [98, 421] on link "Lista de Pedidos" at bounding box center [106, 435] width 196 height 30
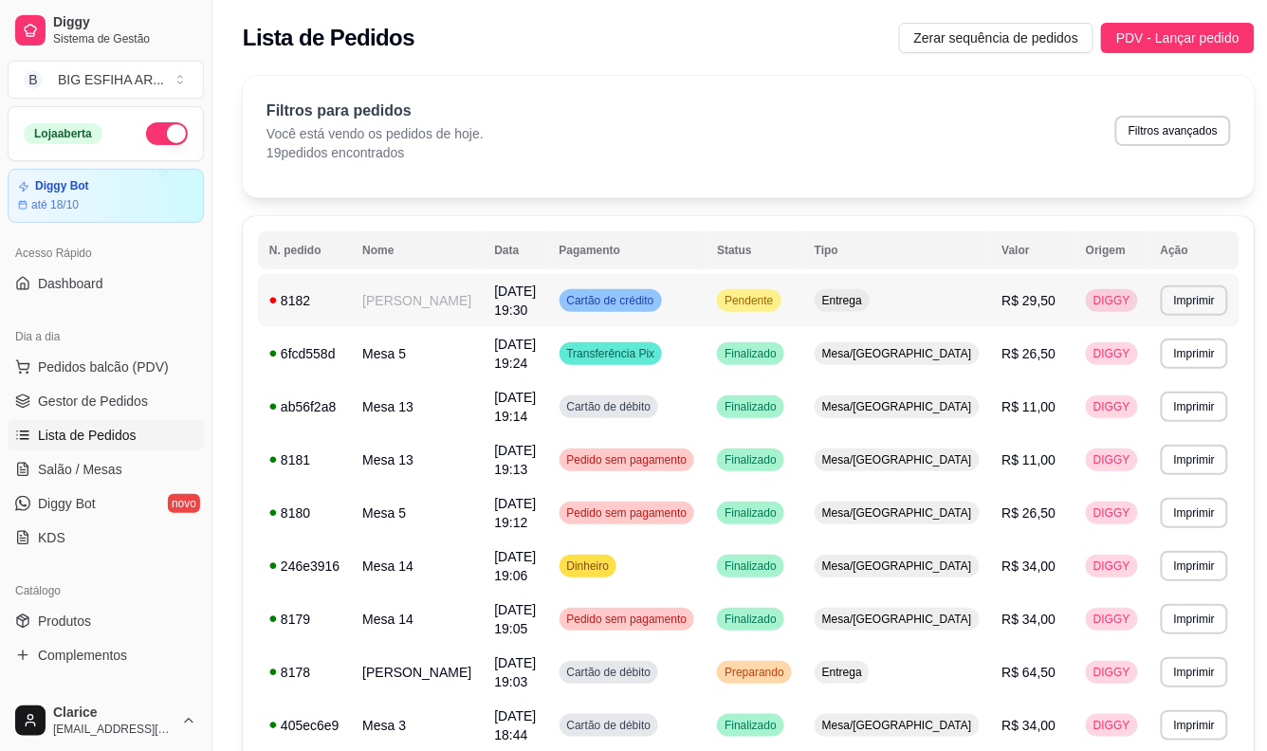
click at [375, 294] on td "[PERSON_NAME]" at bounding box center [417, 300] width 132 height 53
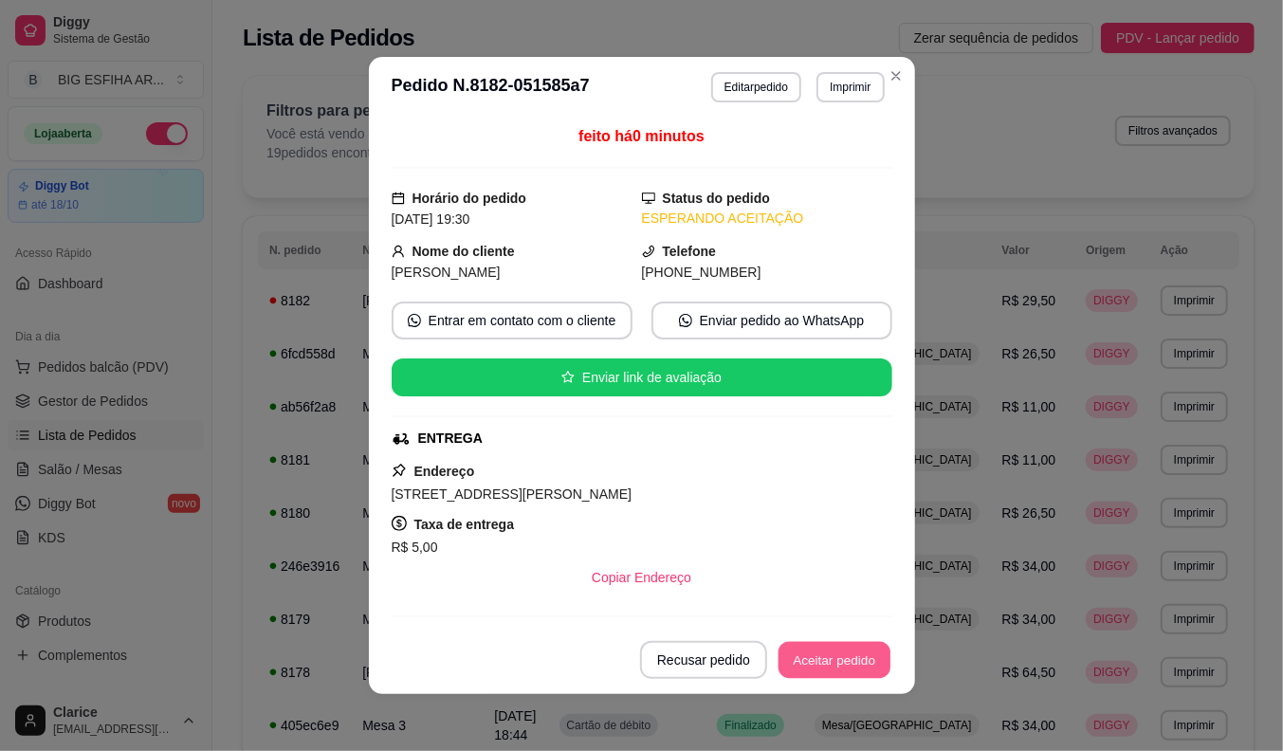
click at [873, 650] on button "Aceitar pedido" at bounding box center [834, 660] width 112 height 37
click at [873, 650] on button "Mover para preparo" at bounding box center [818, 660] width 147 height 38
click at [851, 81] on button "Imprimir" at bounding box center [849, 86] width 65 height 29
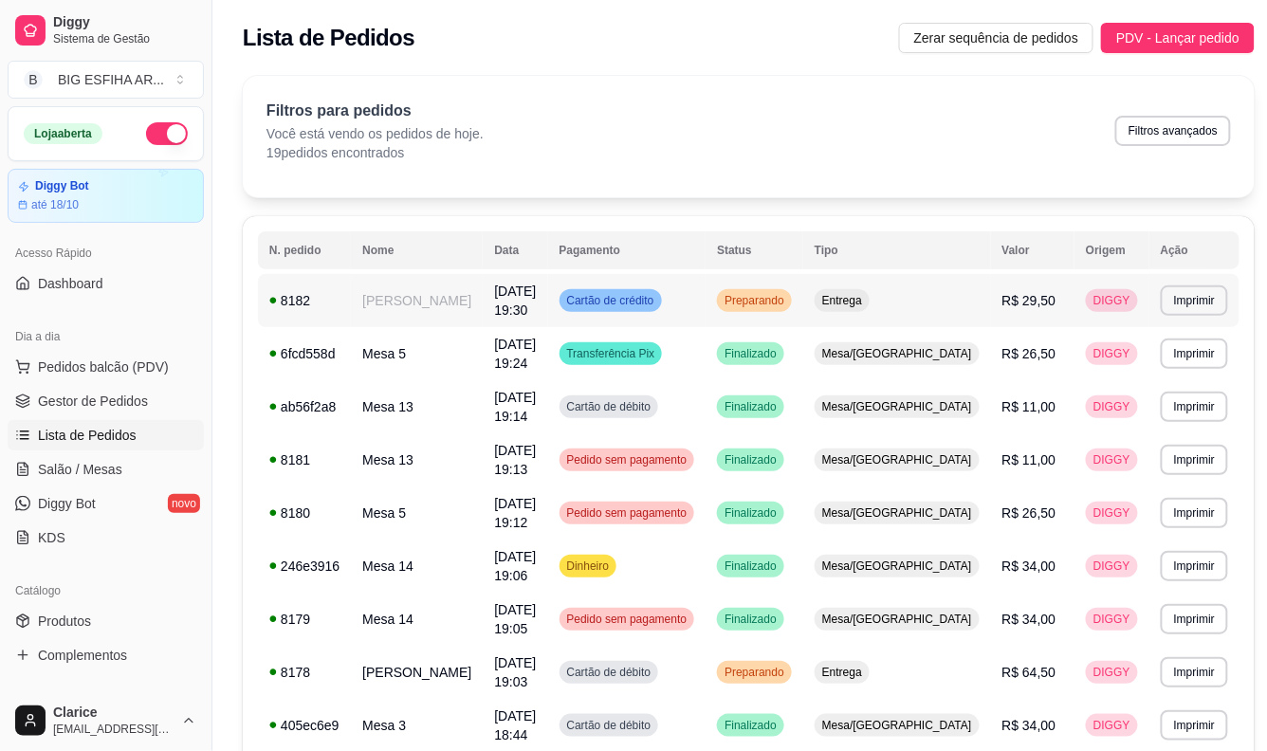
click at [446, 306] on td "[PERSON_NAME]" at bounding box center [417, 300] width 132 height 53
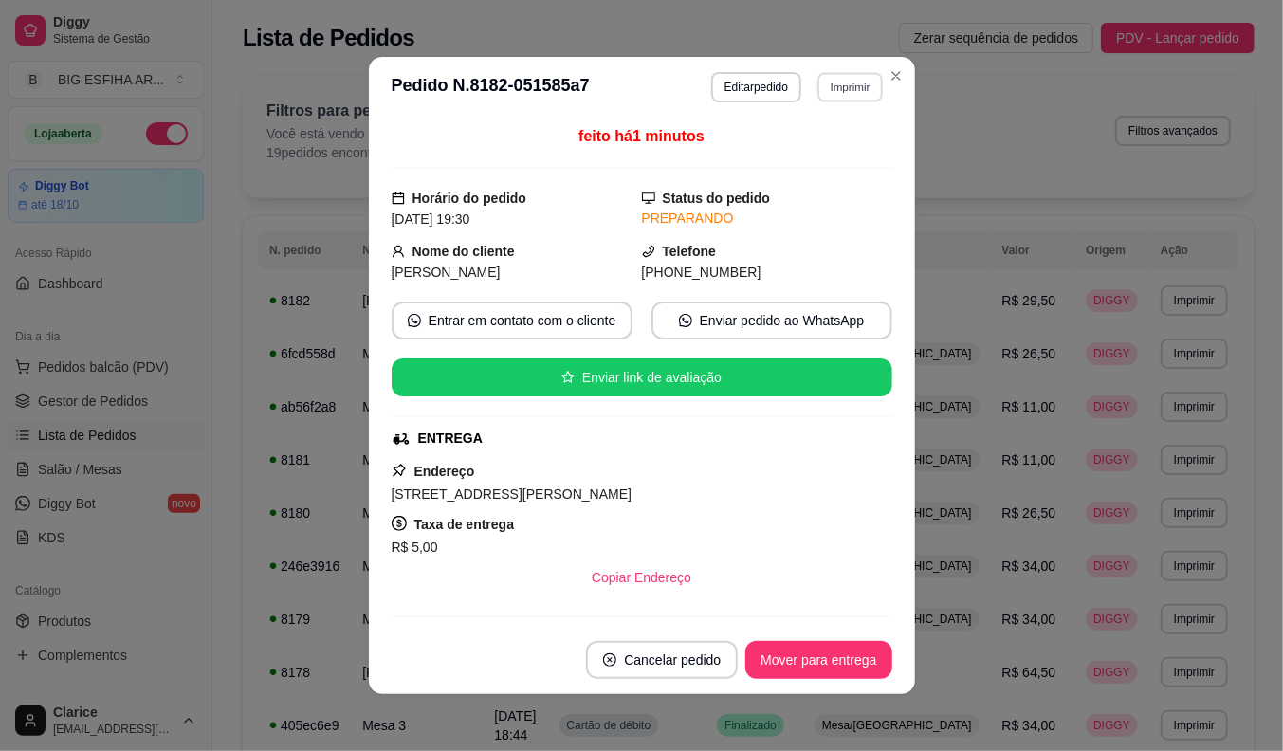
click at [817, 85] on button "Imprimir" at bounding box center [849, 86] width 65 height 29
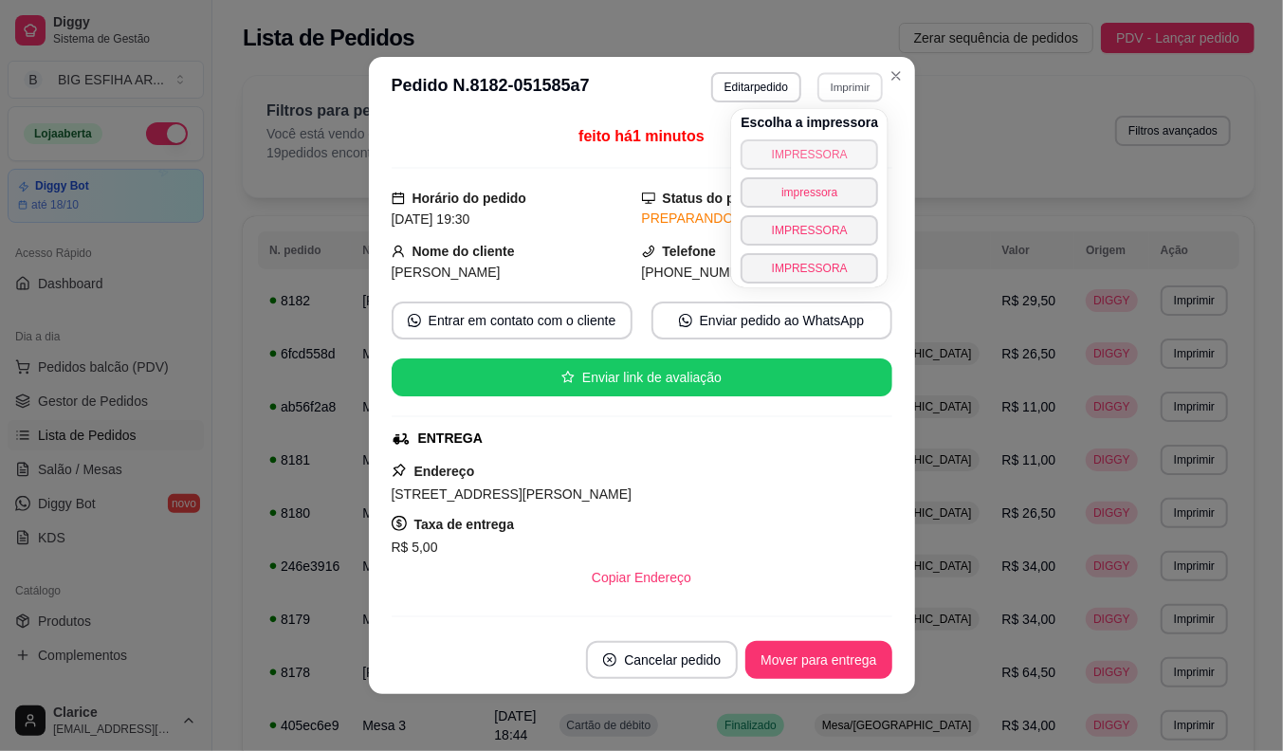
click at [828, 156] on button "IMPRESSORA" at bounding box center [809, 154] width 137 height 30
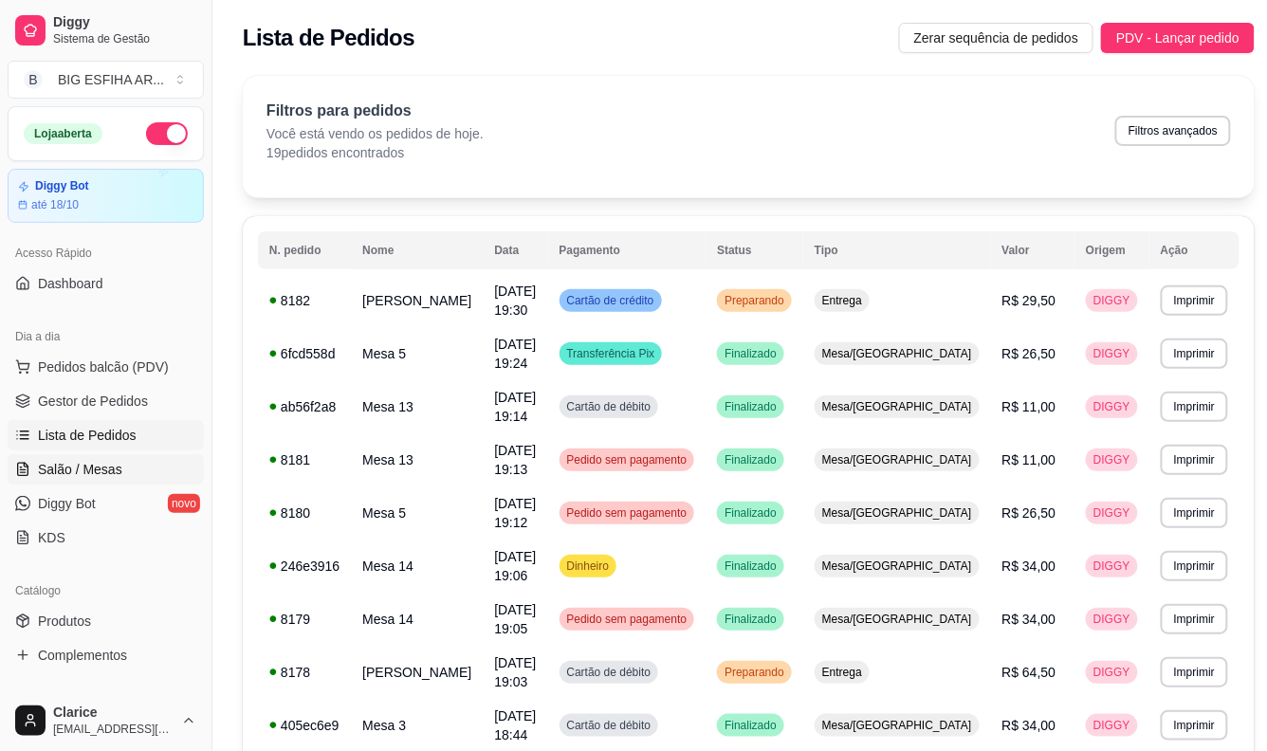
click at [96, 476] on span "Salão / Mesas" at bounding box center [80, 469] width 84 height 19
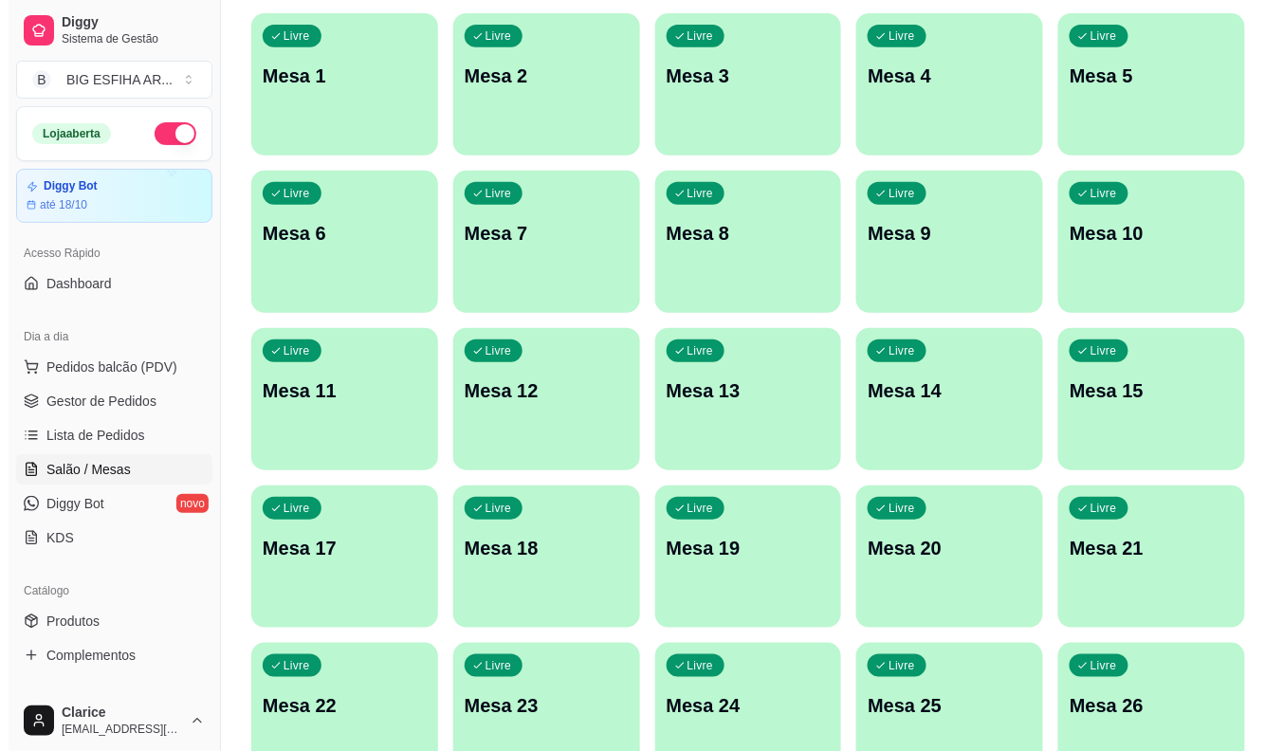
scroll to position [210, 0]
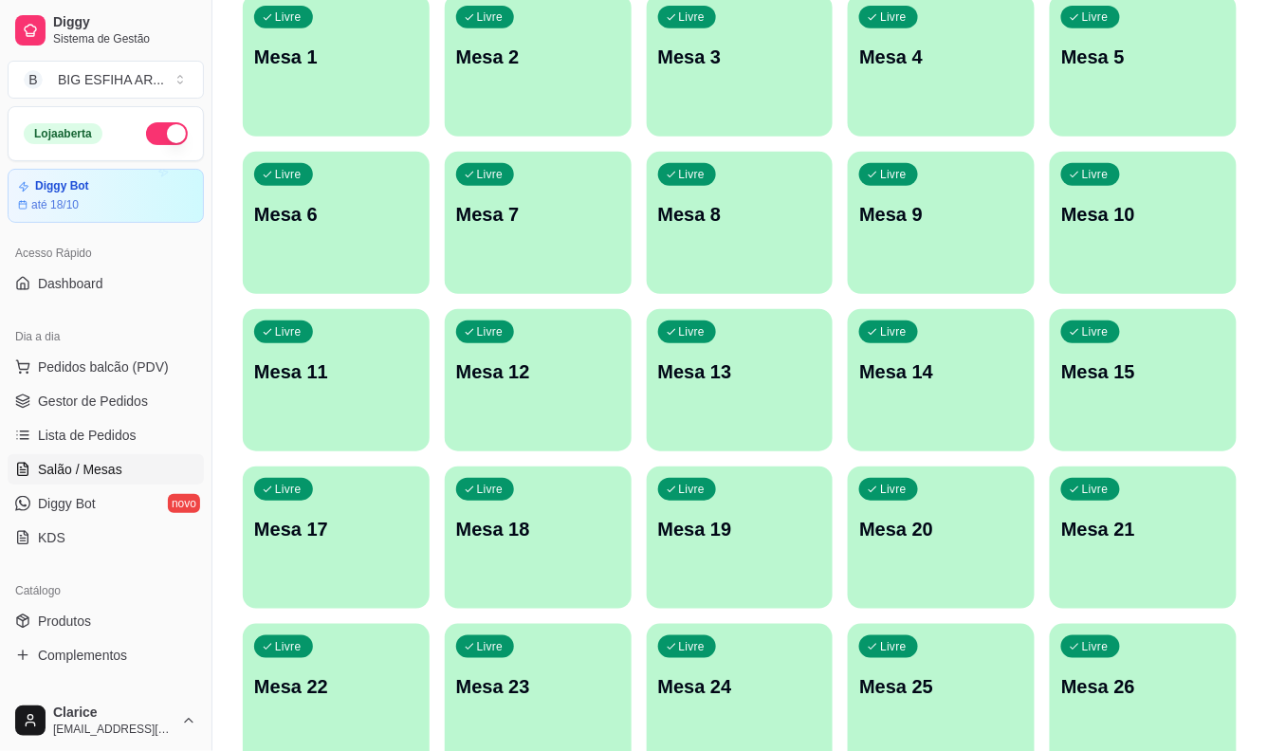
click at [899, 404] on div "Livre Mesa 14" at bounding box center [941, 368] width 187 height 119
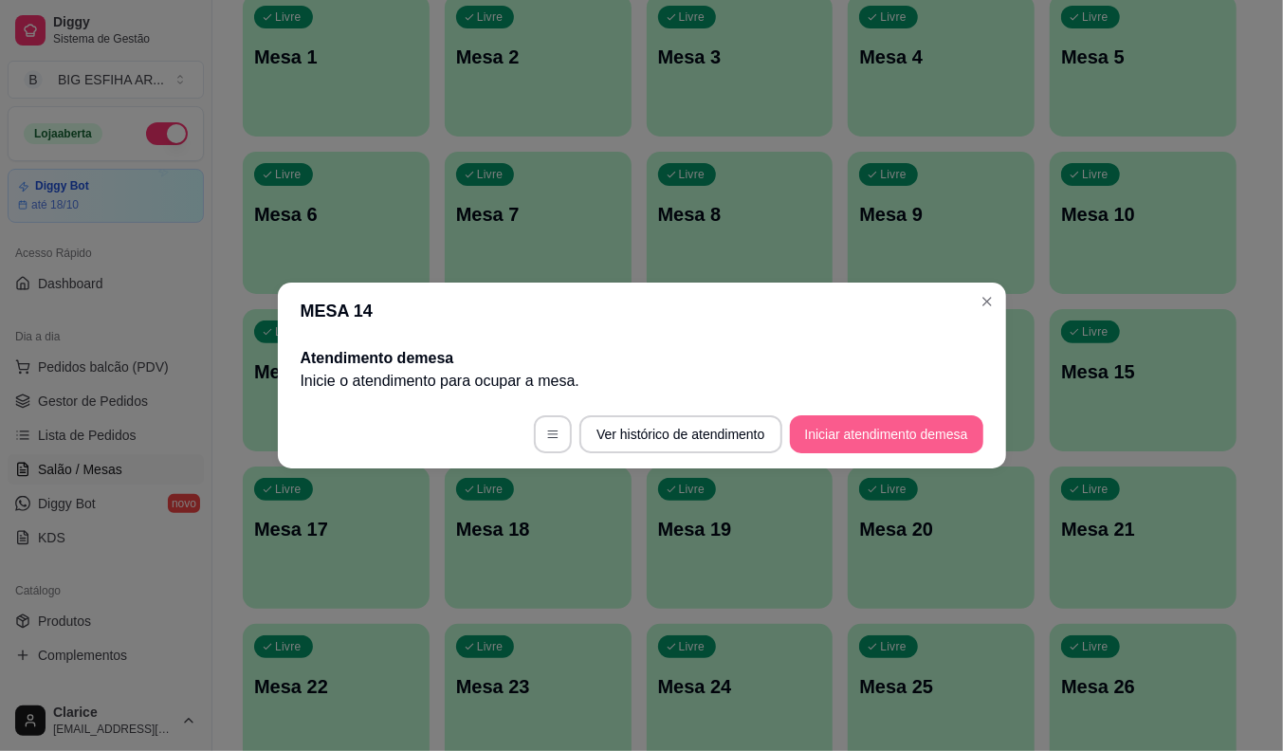
click at [904, 438] on button "Iniciar atendimento de mesa" at bounding box center [886, 434] width 193 height 38
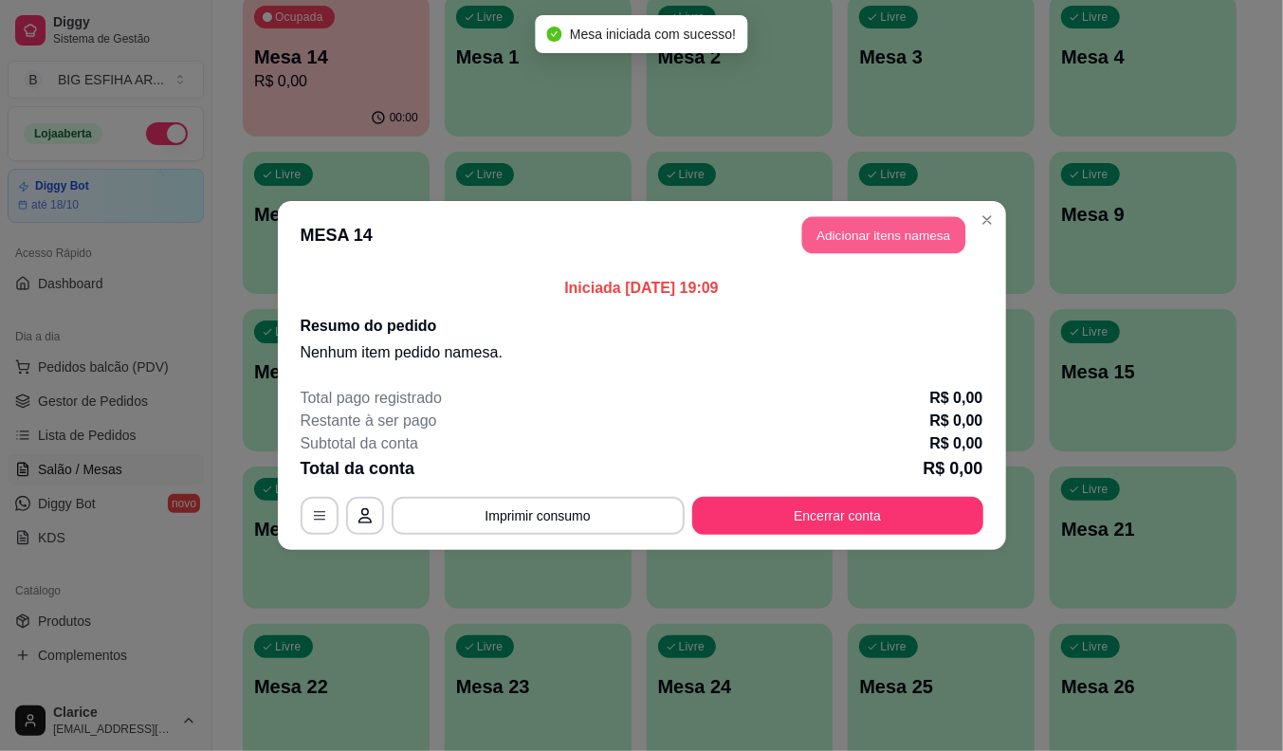
click at [875, 231] on button "Adicionar itens na mesa" at bounding box center [883, 235] width 163 height 37
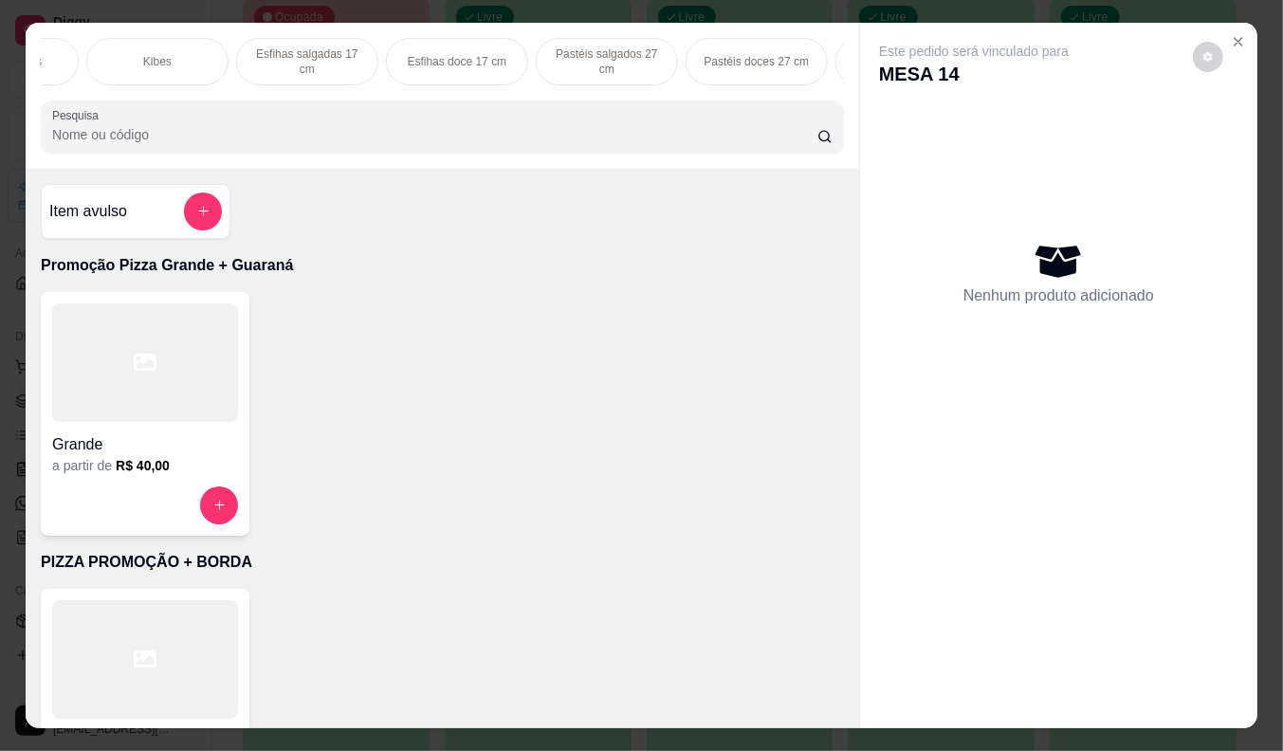
scroll to position [0, 0]
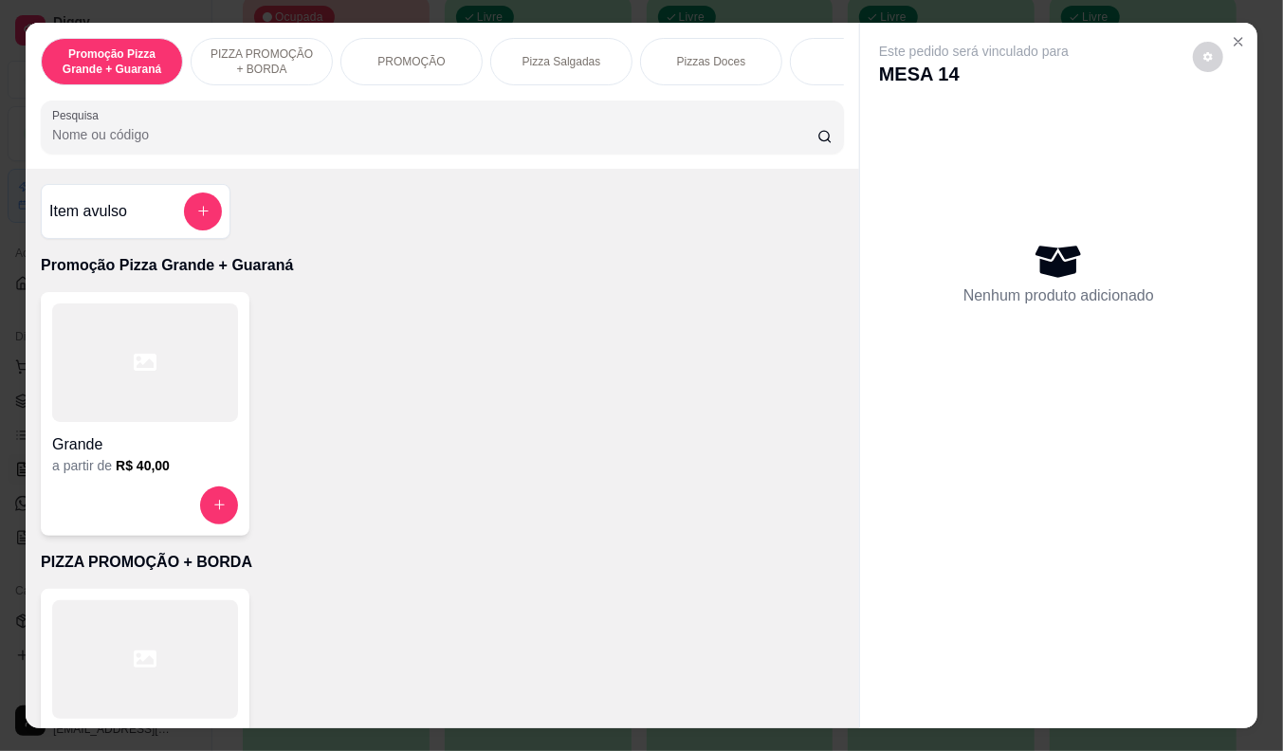
click at [552, 61] on p "Pizza Salgadas" at bounding box center [561, 61] width 79 height 15
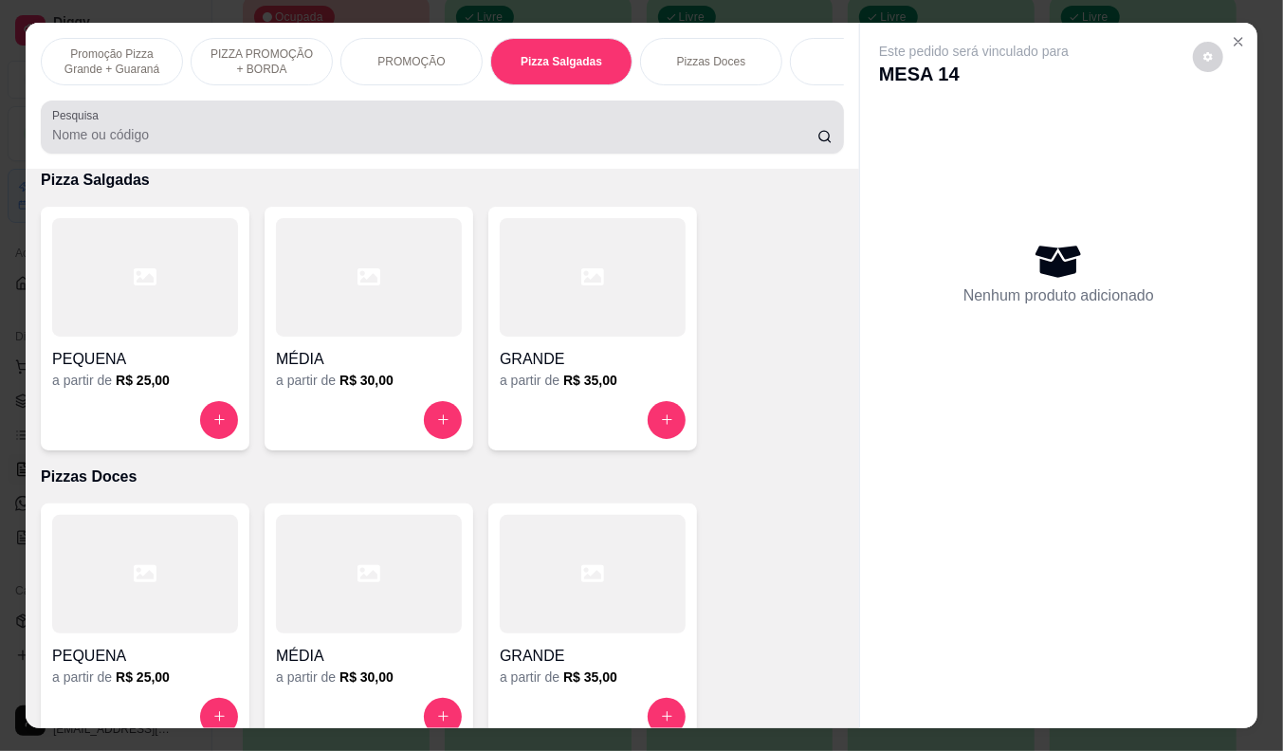
scroll to position [46, 0]
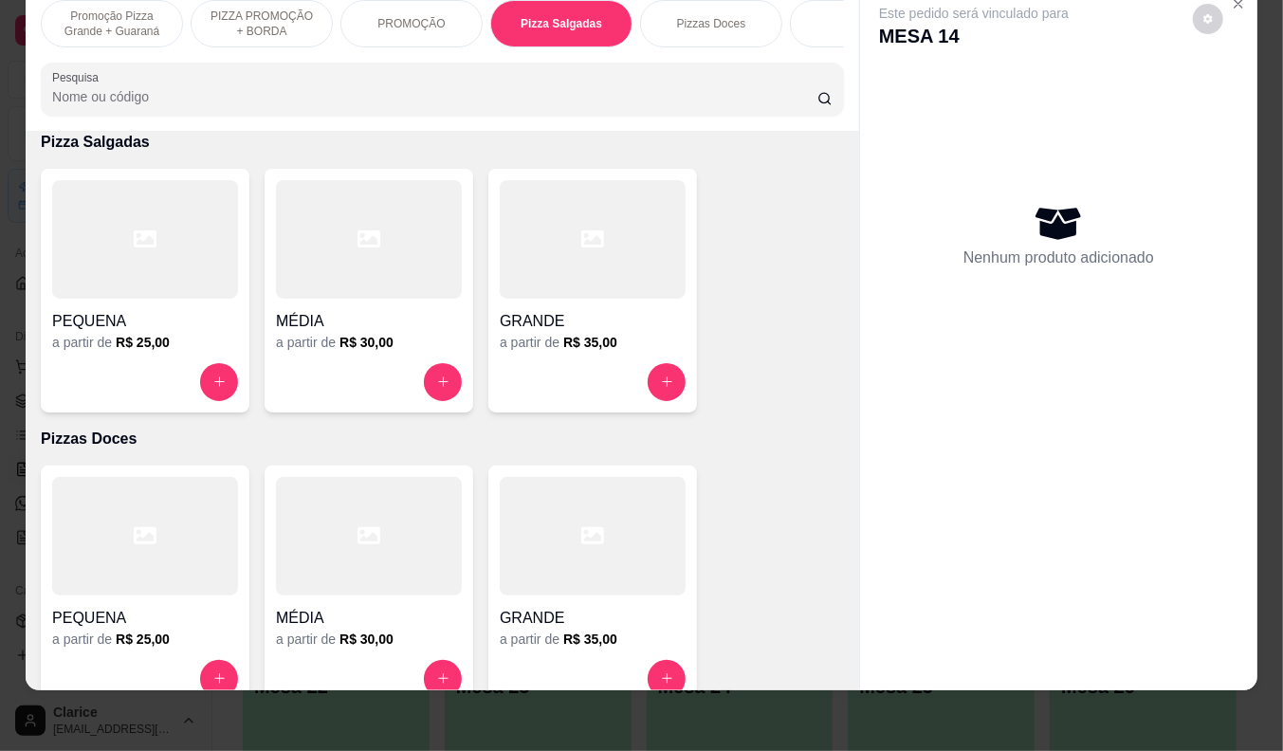
click at [527, 320] on h4 "GRANDE" at bounding box center [593, 321] width 186 height 23
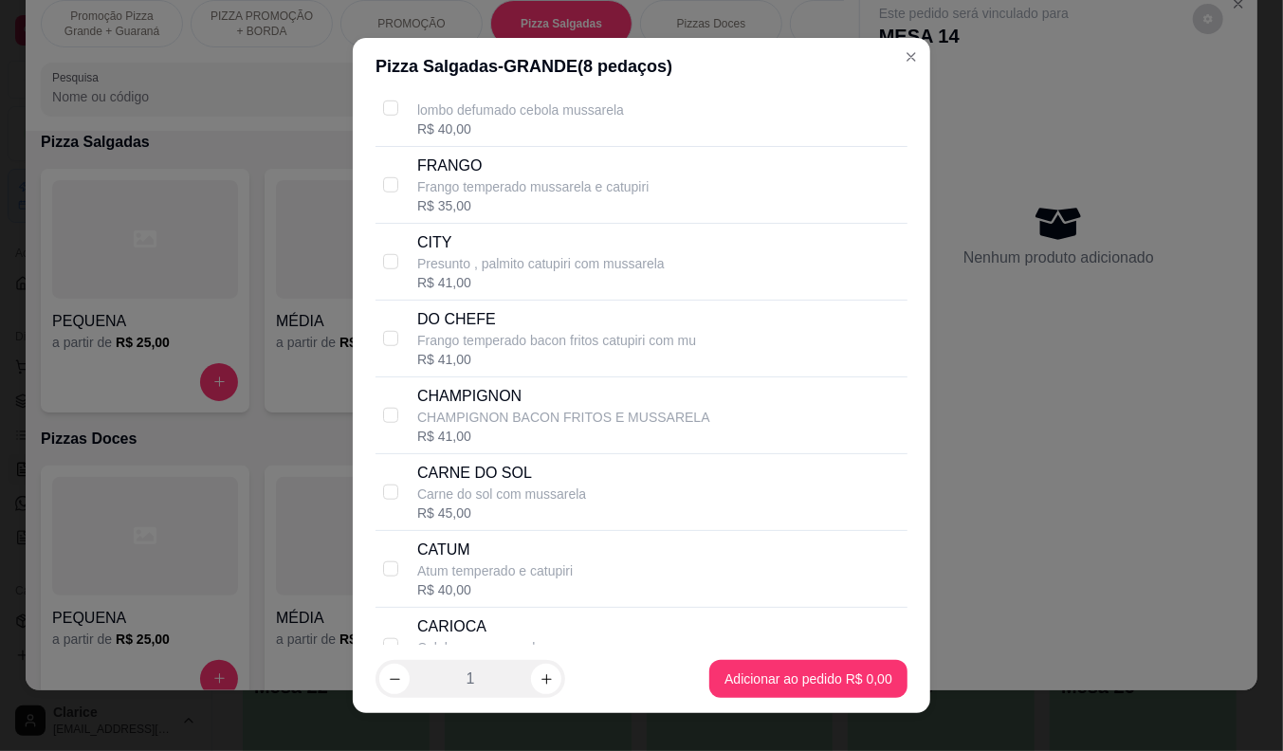
click at [503, 490] on p "Carne do sol com mussarela" at bounding box center [501, 494] width 169 height 19
checkbox input "true"
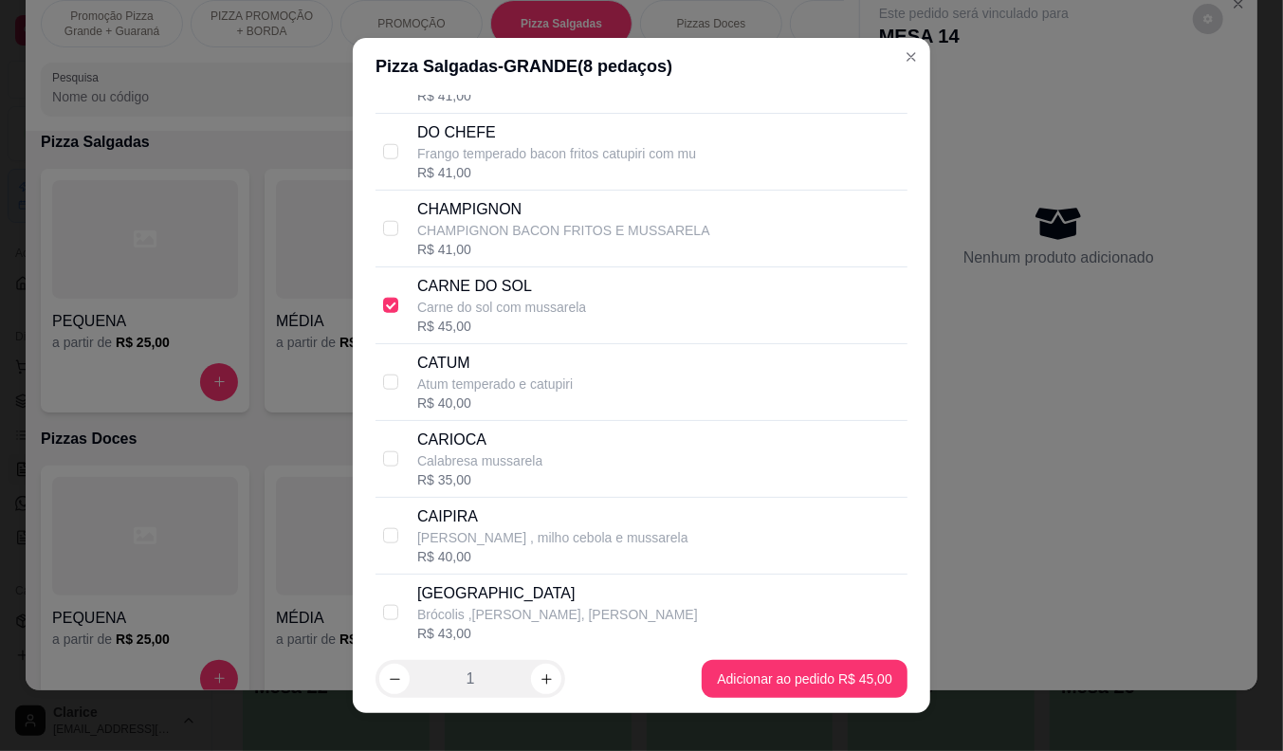
scroll to position [1159, 0]
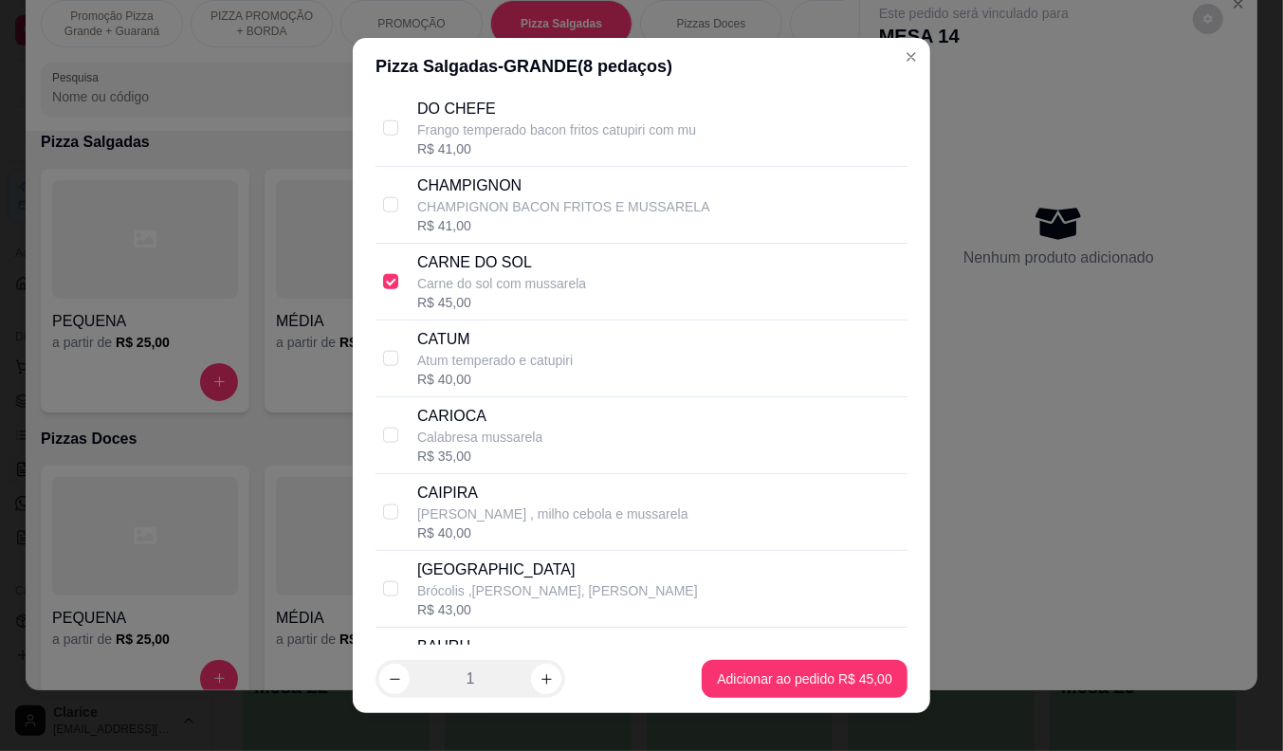
click at [494, 441] on p "Calabresa mussarela" at bounding box center [479, 437] width 125 height 19
checkbox input "true"
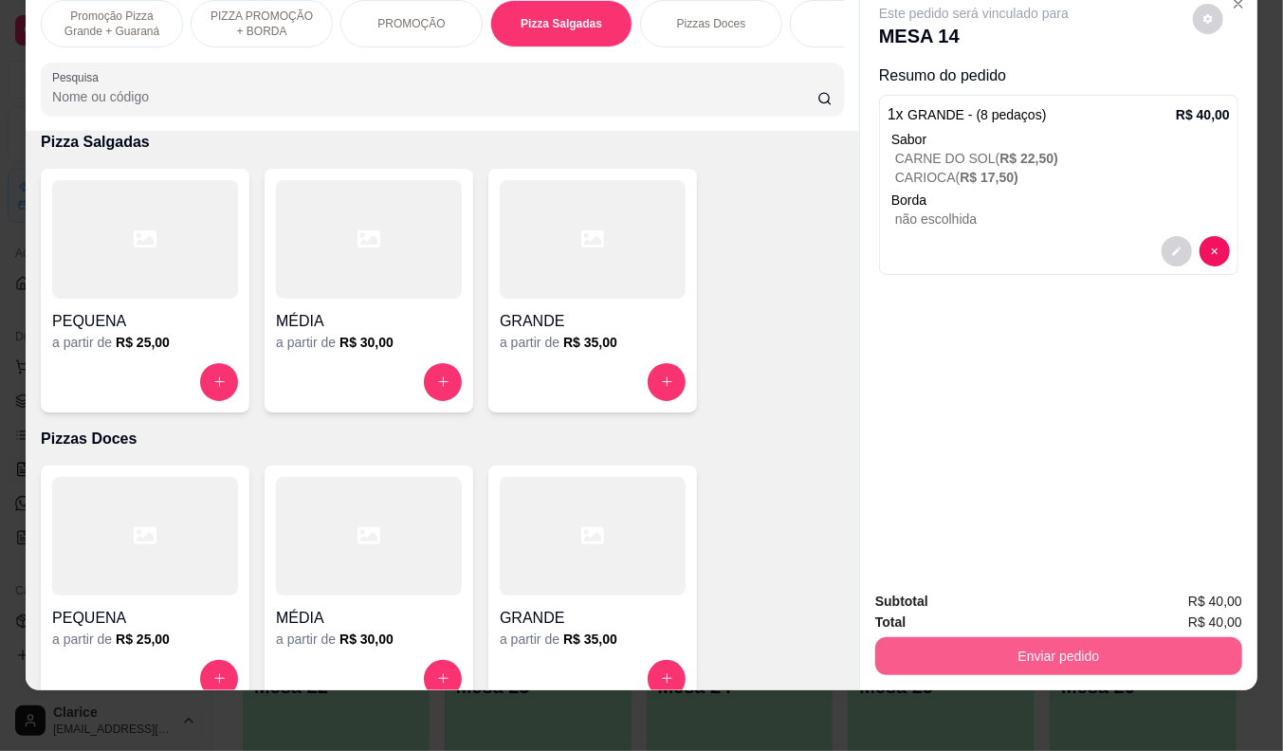
click at [898, 637] on button "Enviar pedido" at bounding box center [1058, 656] width 367 height 38
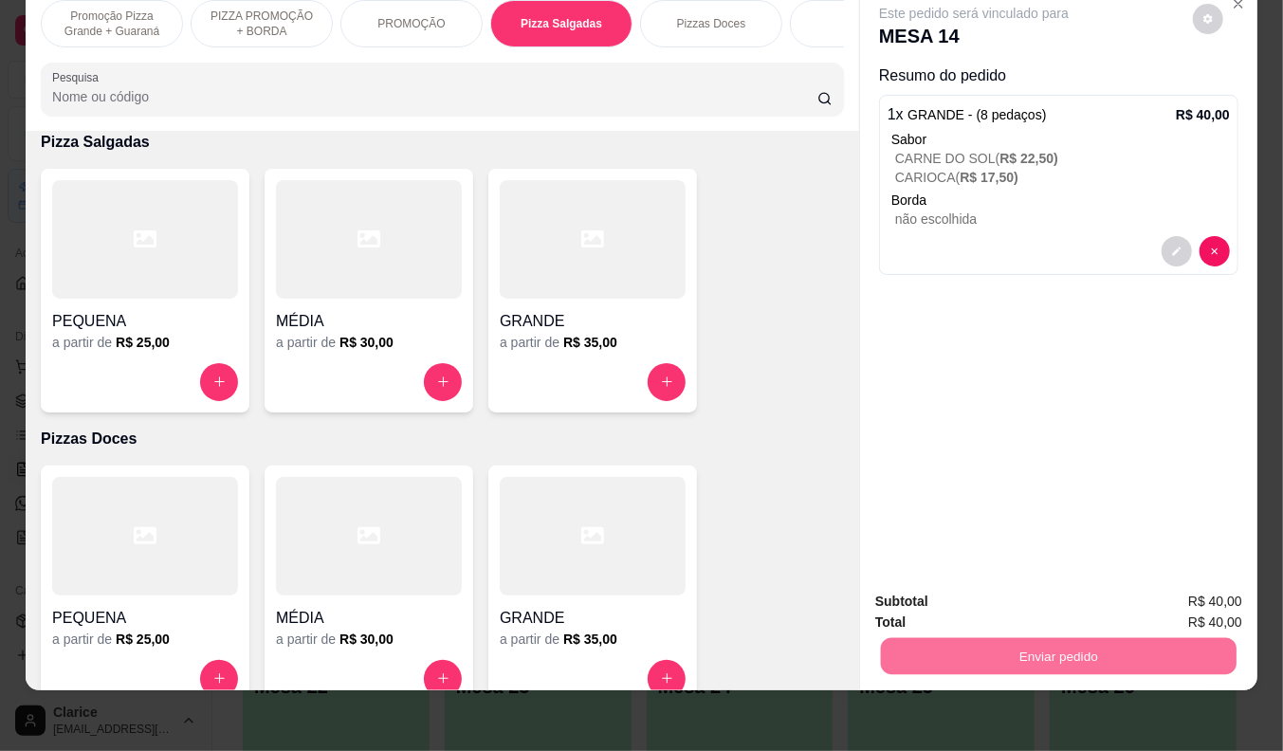
click at [931, 586] on button "Não registrar e enviar pedido" at bounding box center [996, 593] width 192 height 35
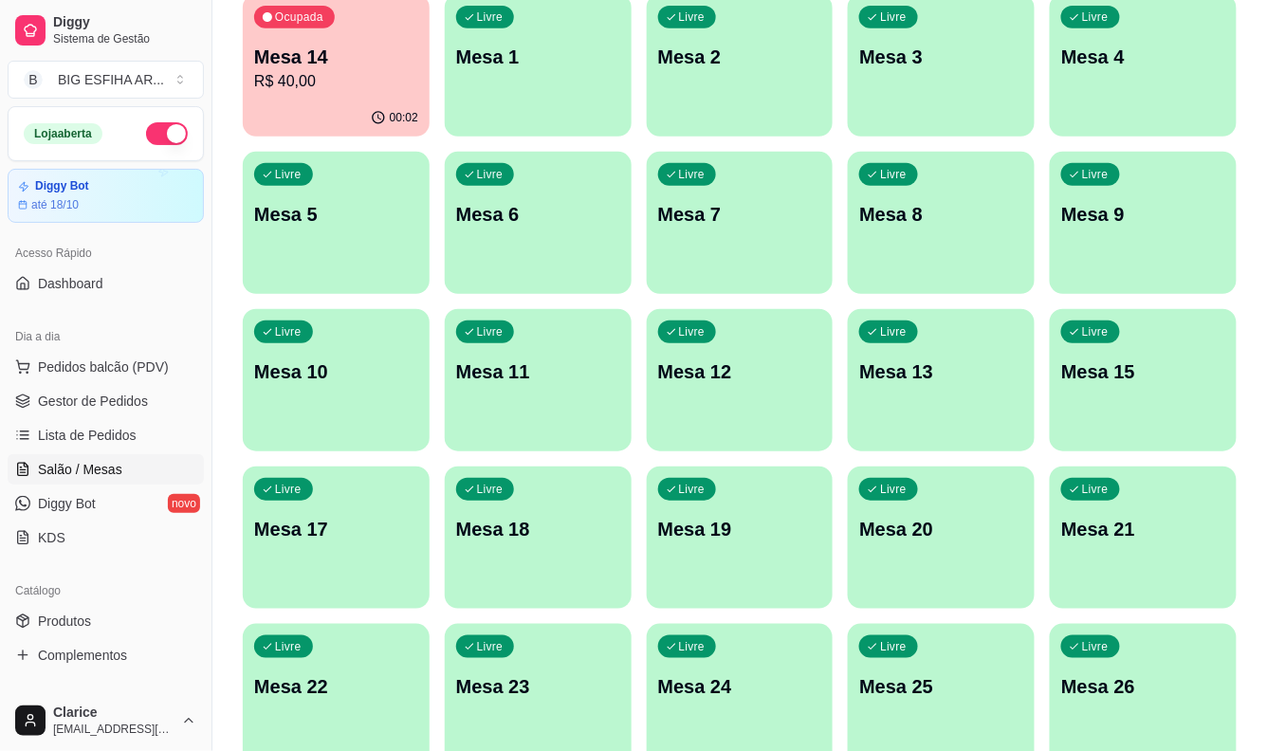
click at [344, 93] on div "Ocupada Mesa 14 R$ 40,00" at bounding box center [336, 46] width 187 height 105
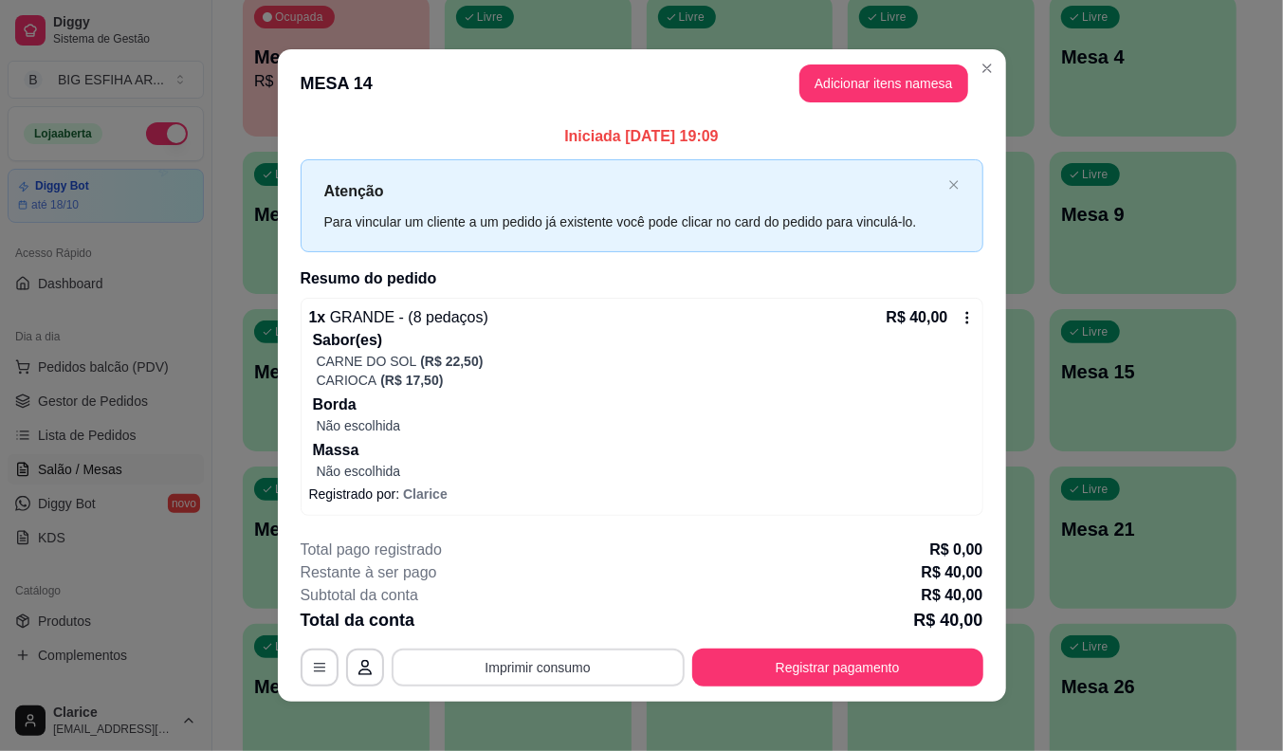
click at [515, 666] on button "Imprimir consumo" at bounding box center [538, 668] width 293 height 38
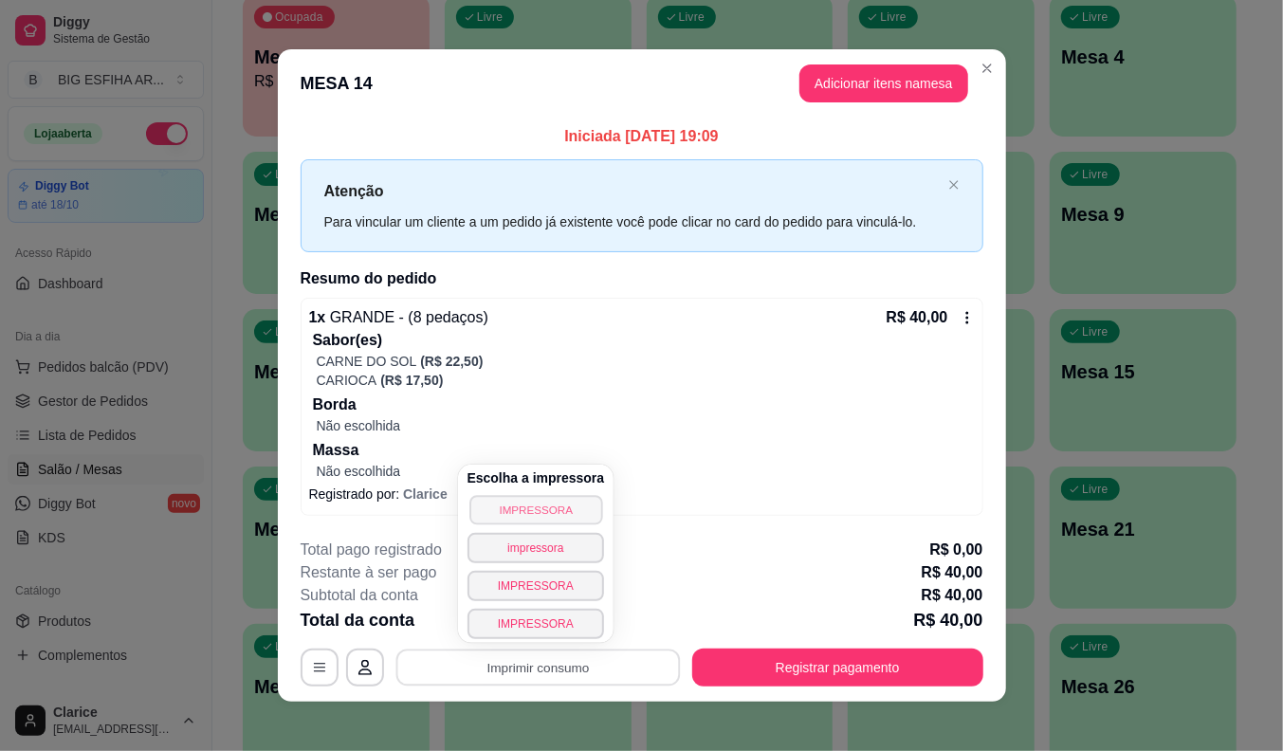
click at [523, 496] on button "IMPRESSORA" at bounding box center [535, 509] width 133 height 29
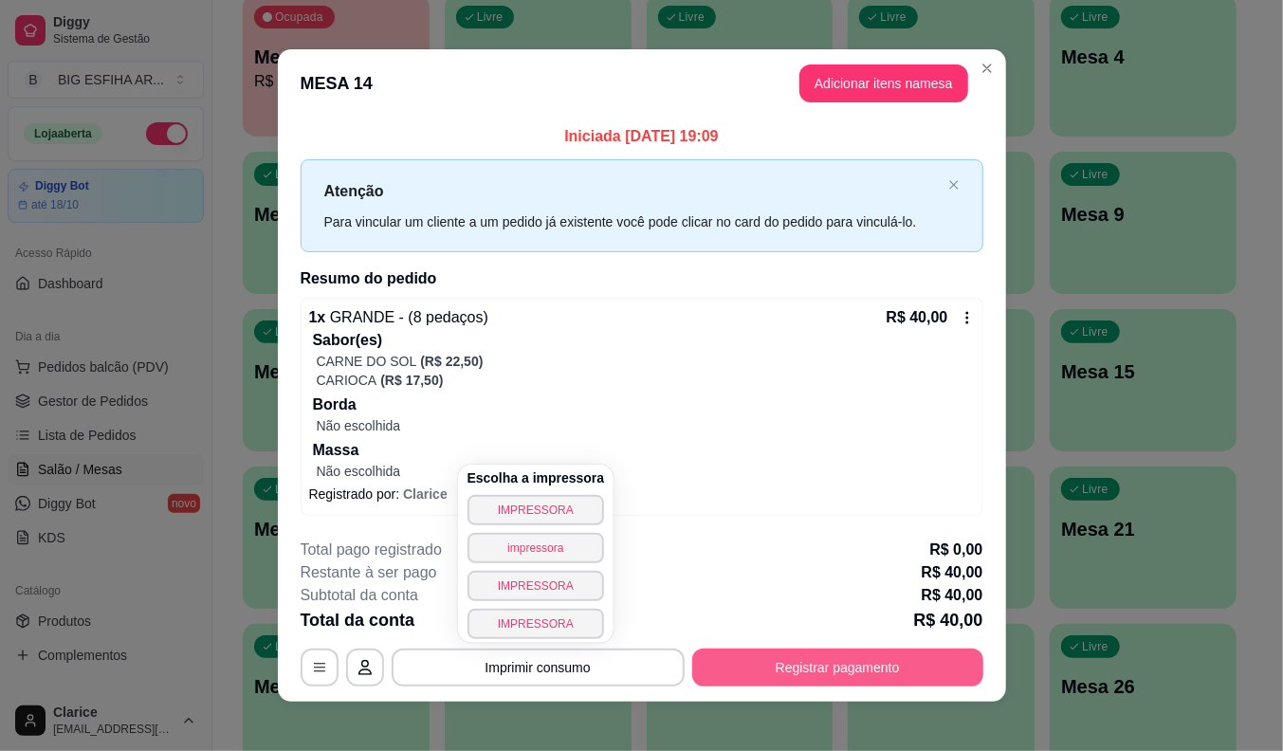
click at [798, 670] on button "Registrar pagamento" at bounding box center [837, 668] width 291 height 38
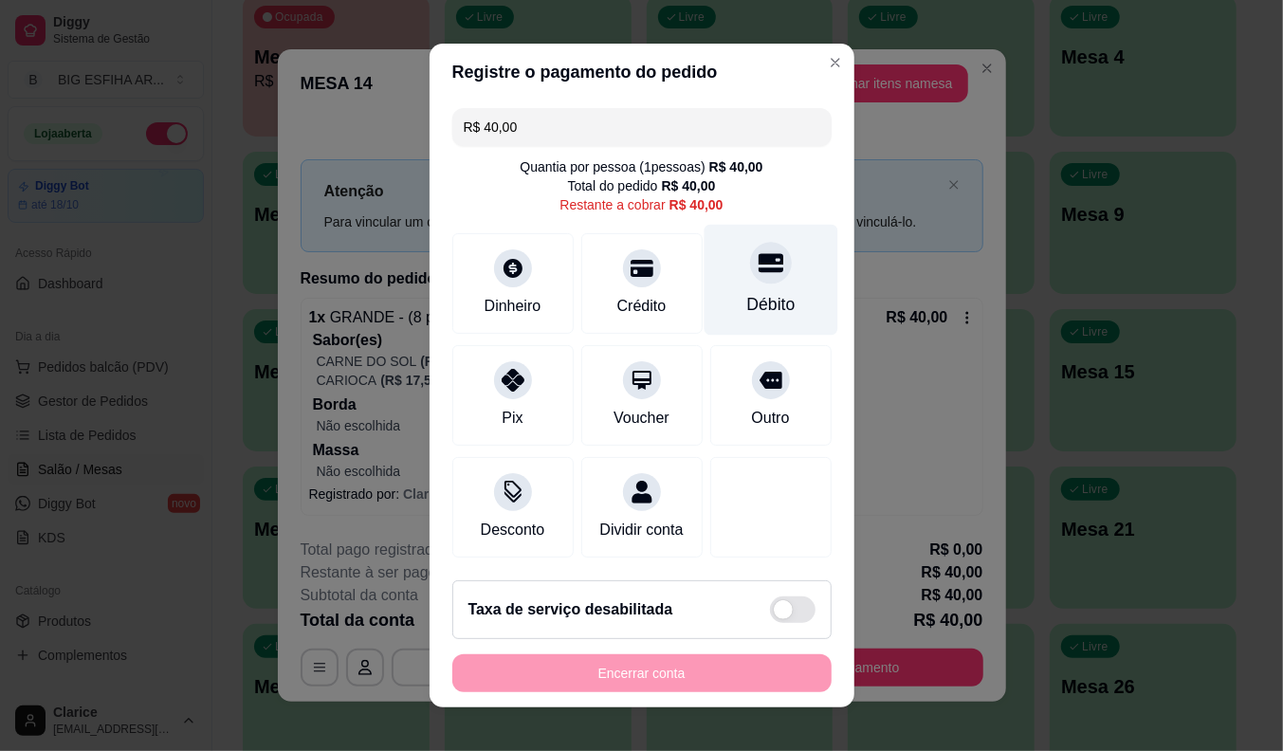
click at [750, 272] on div at bounding box center [771, 263] width 42 height 42
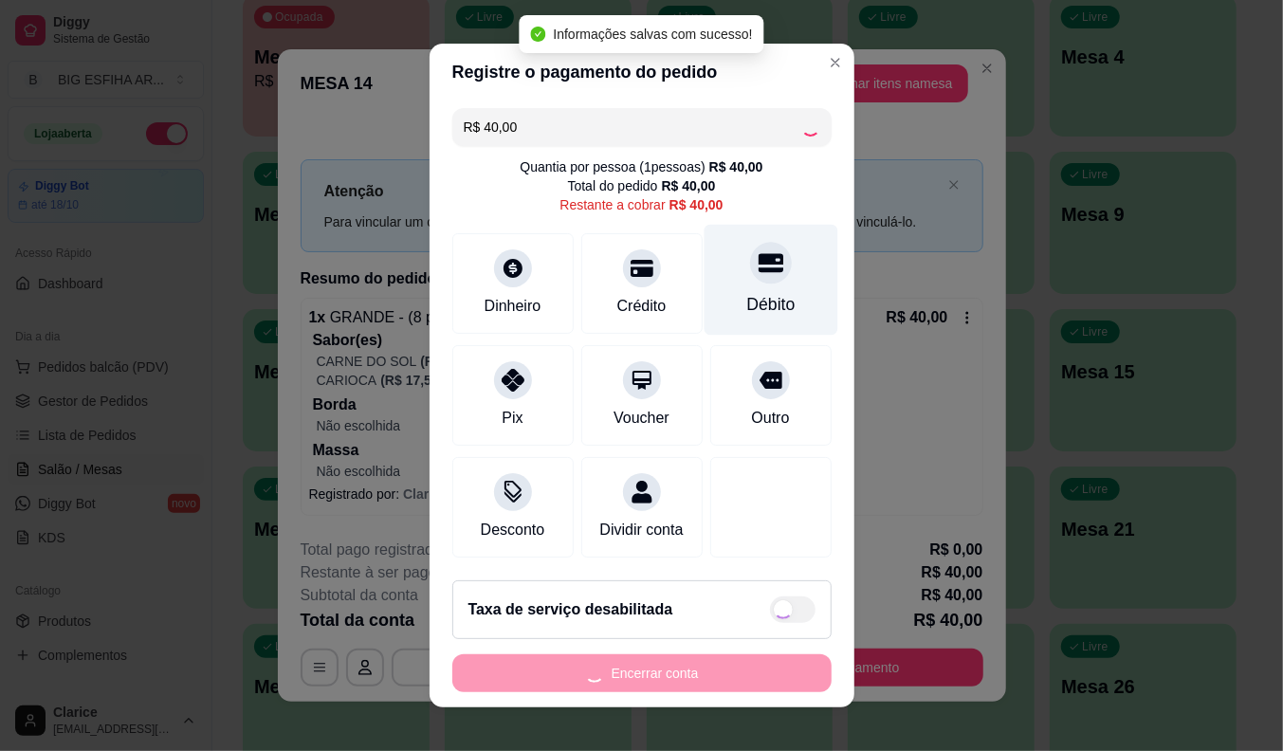
type input "R$ 0,00"
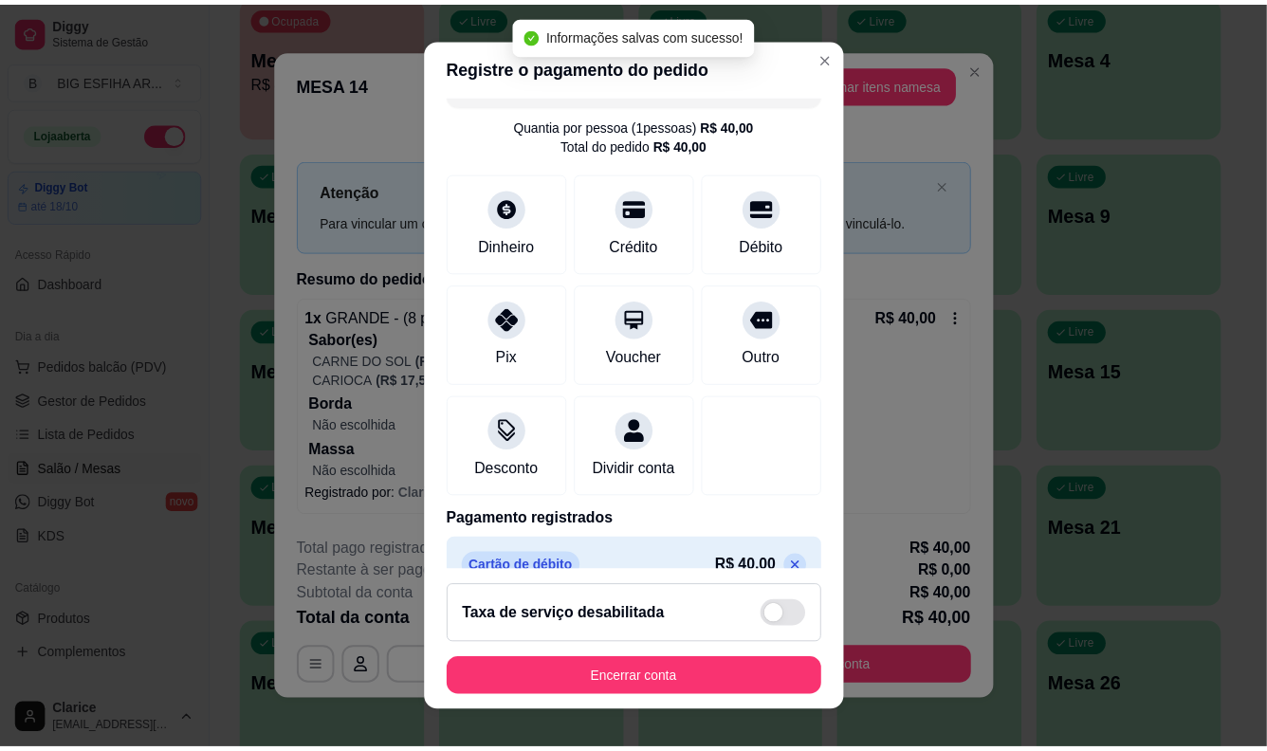
scroll to position [90, 0]
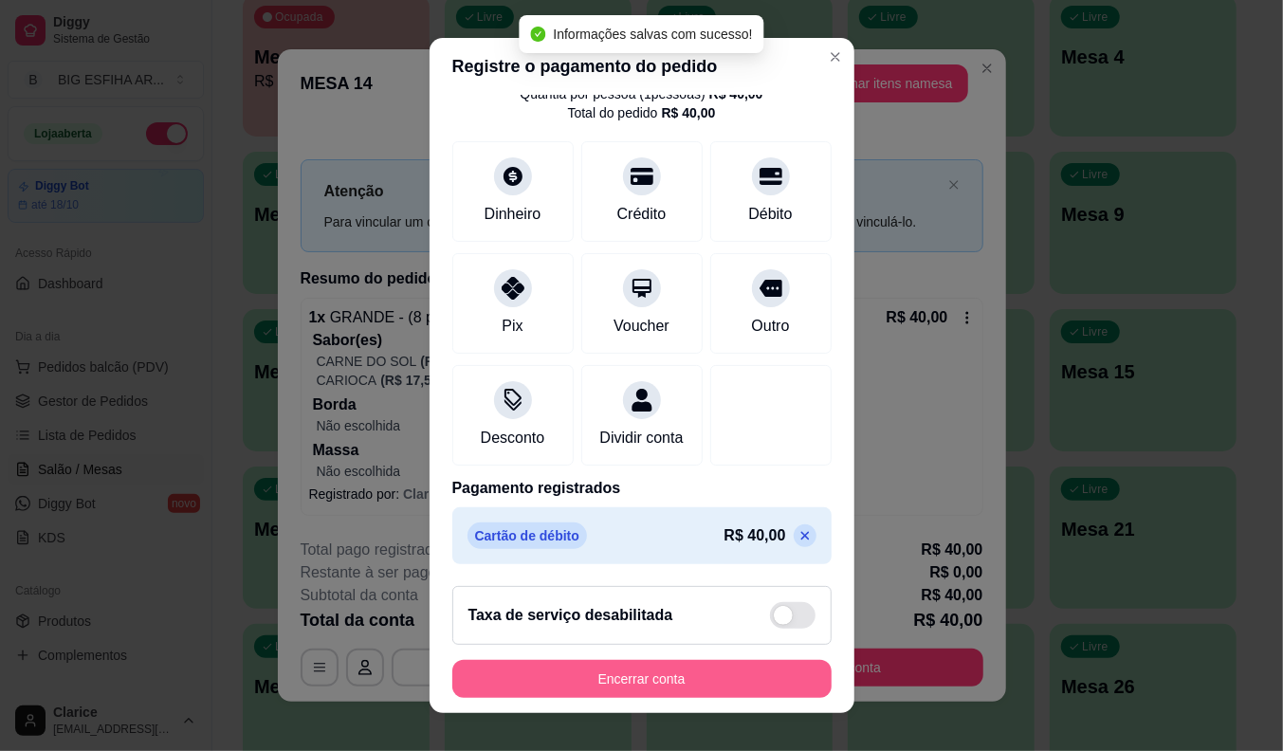
click at [643, 668] on button "Encerrar conta" at bounding box center [641, 679] width 379 height 38
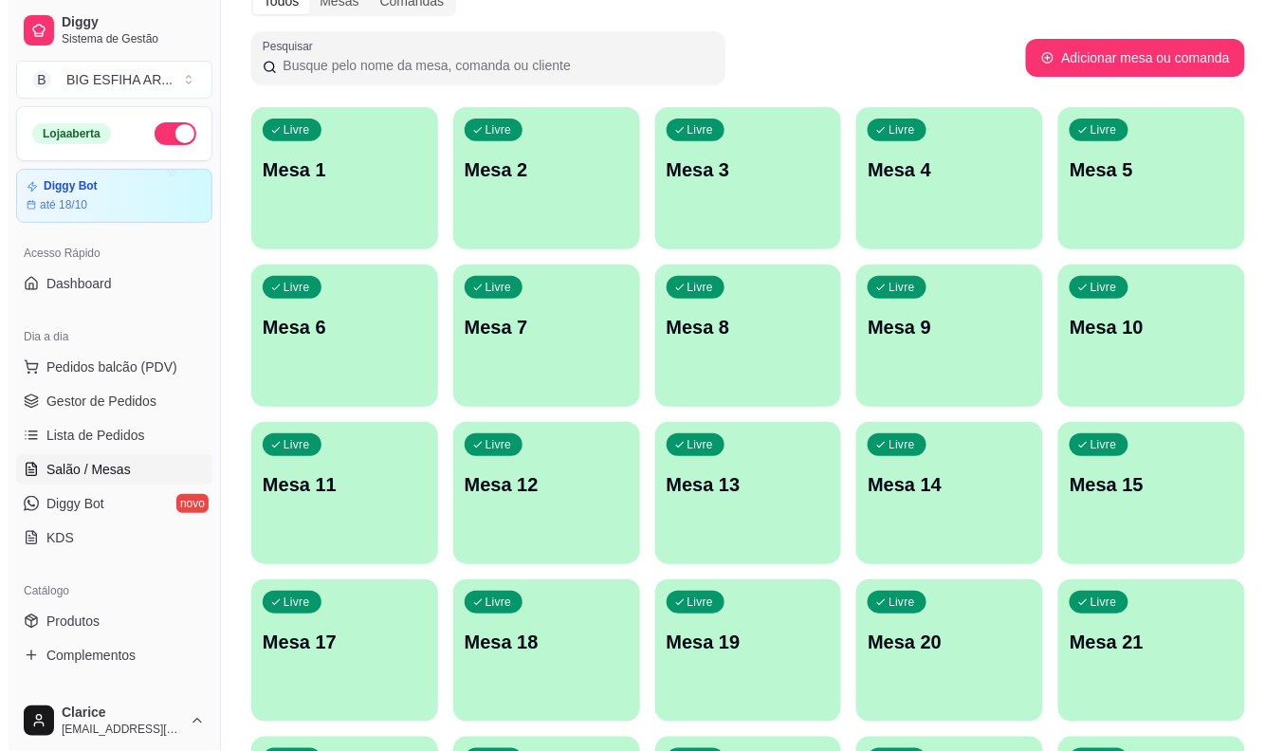
scroll to position [0, 0]
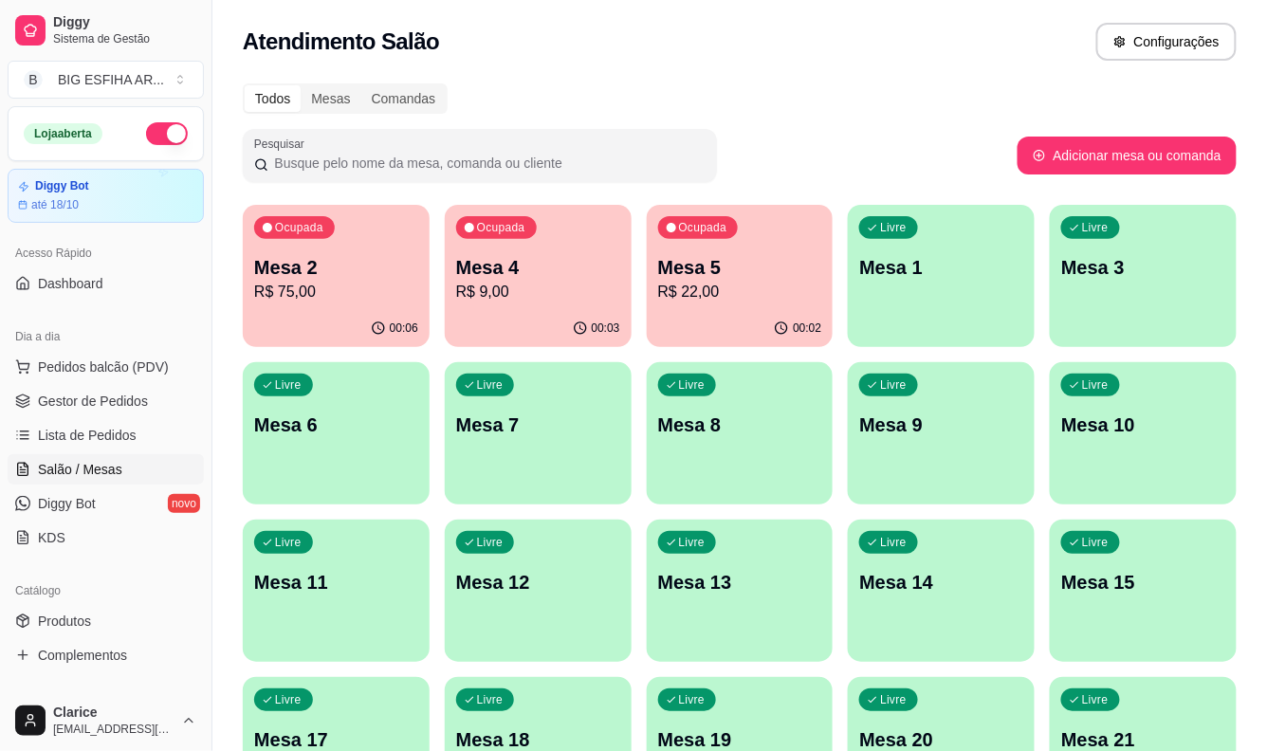
click at [723, 311] on div "00:02" at bounding box center [740, 328] width 187 height 37
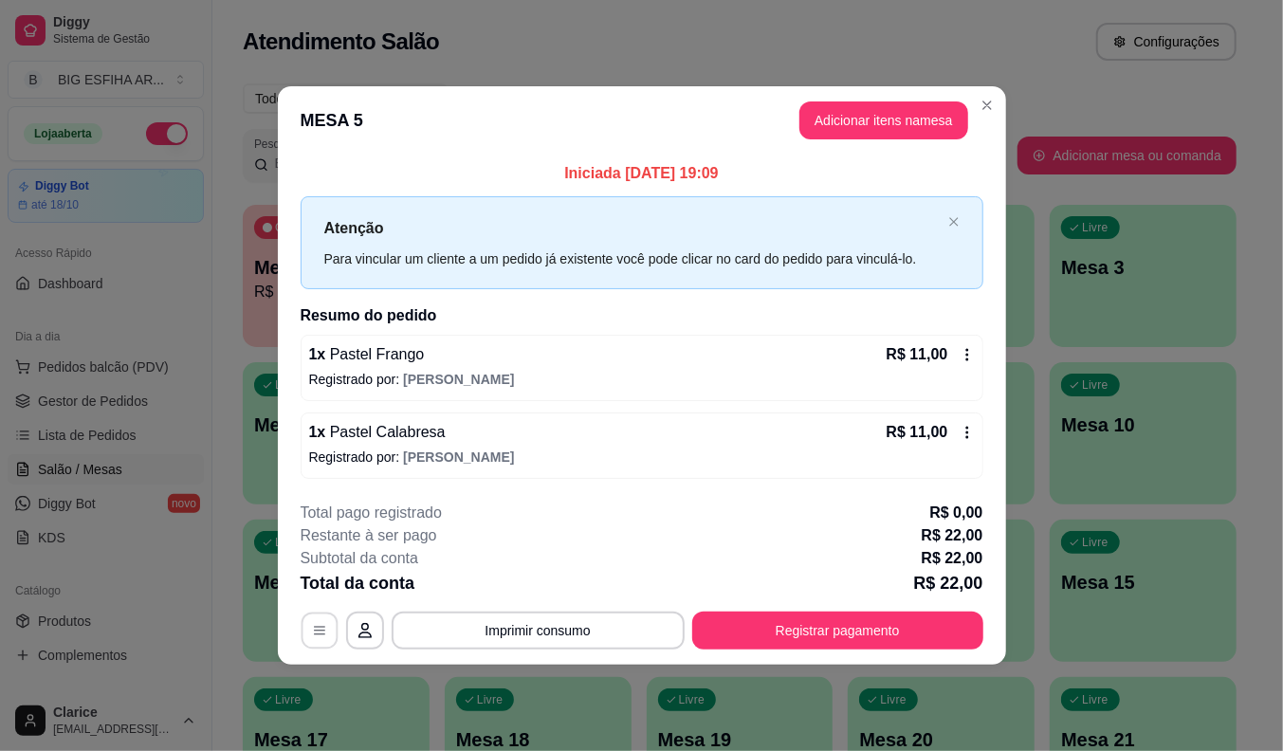
click at [302, 631] on button "button" at bounding box center [319, 630] width 37 height 37
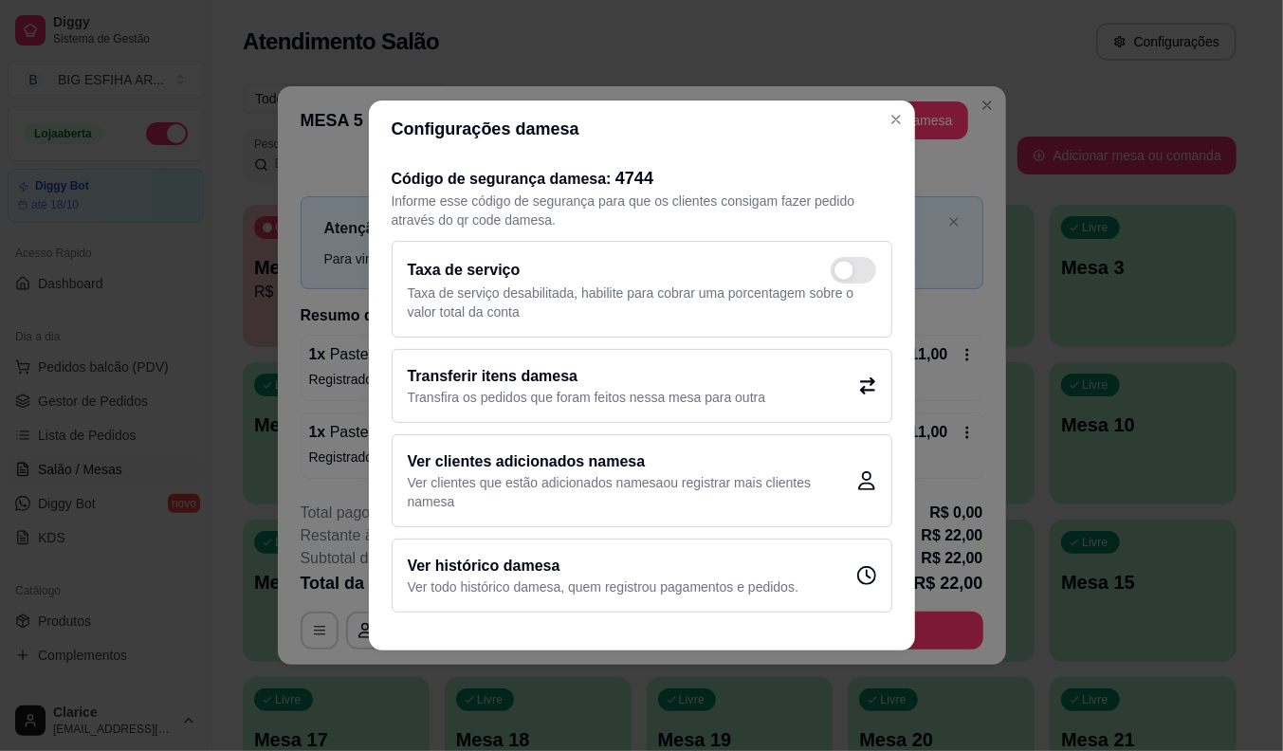
click at [609, 381] on h2 "Transferir itens da mesa" at bounding box center [587, 376] width 358 height 23
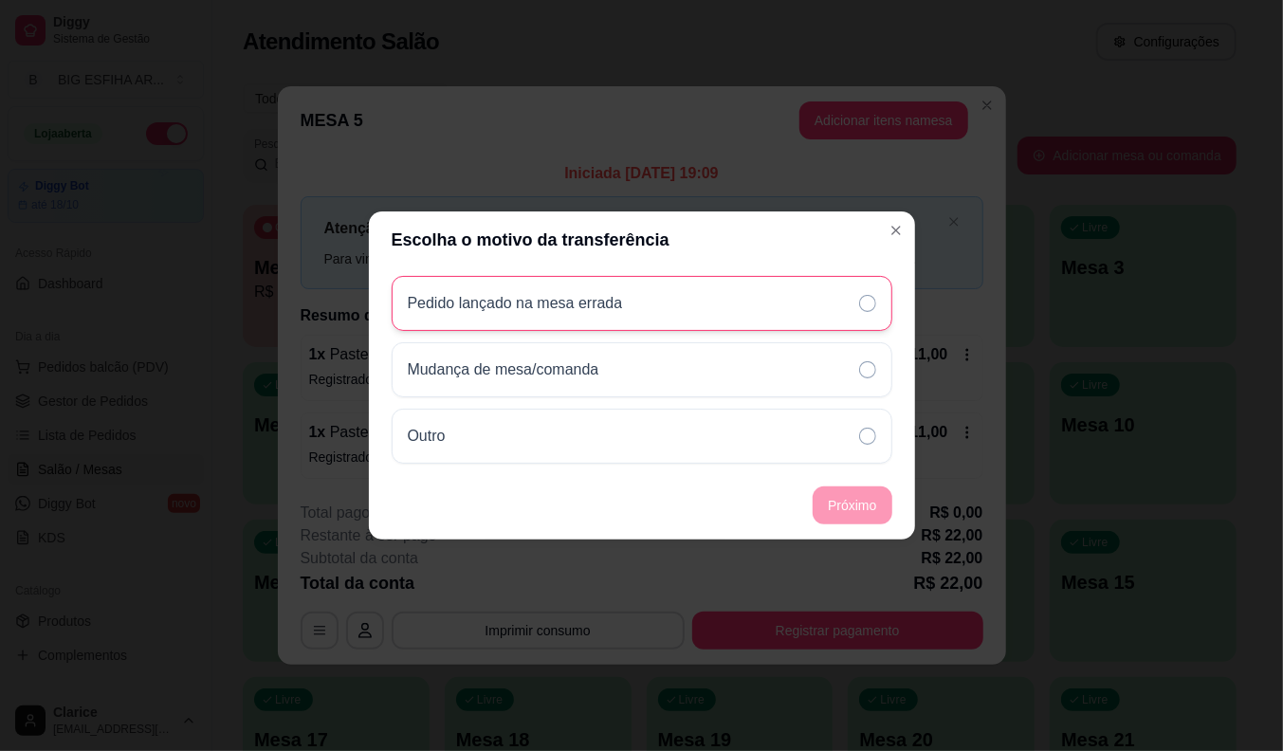
click at [529, 316] on div "Pedido lançado na mesa errada" at bounding box center [642, 303] width 501 height 55
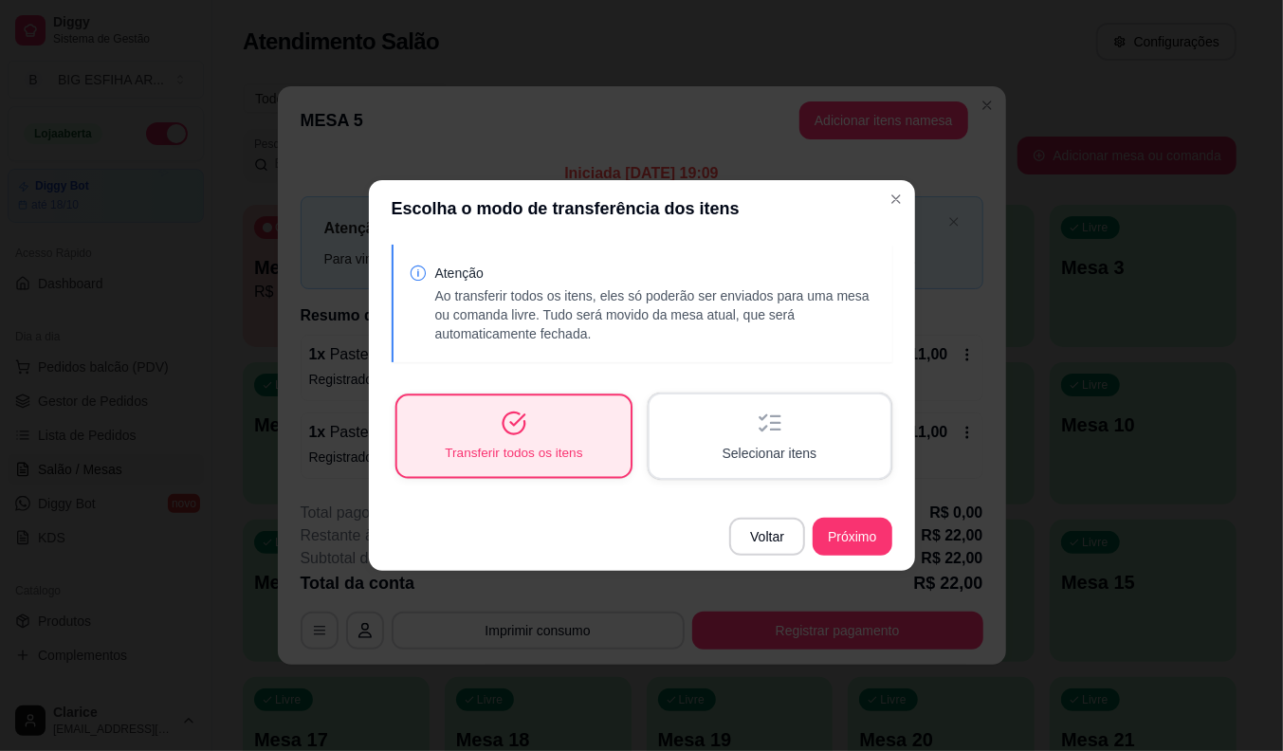
click at [505, 446] on span "Transferir todos os itens" at bounding box center [513, 453] width 137 height 18
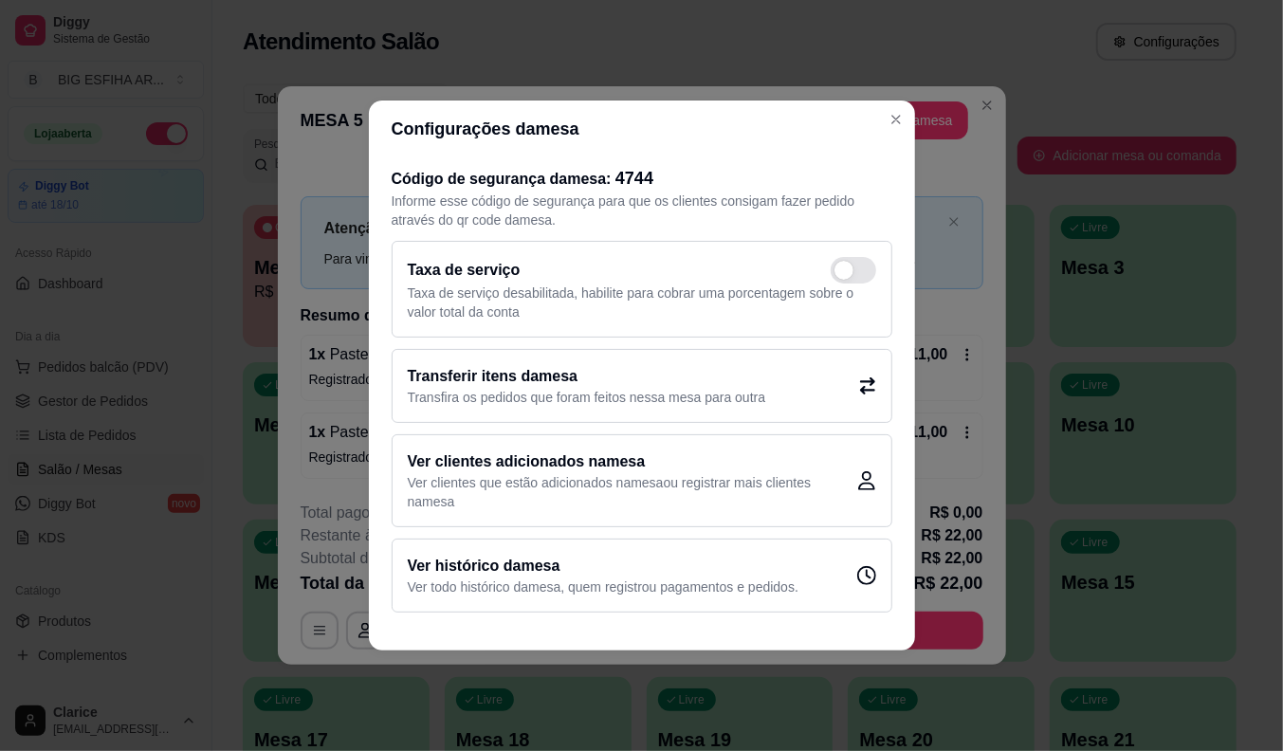
click at [589, 393] on p "Transfira os pedidos que foram feitos nessa mesa para outra" at bounding box center [587, 397] width 358 height 19
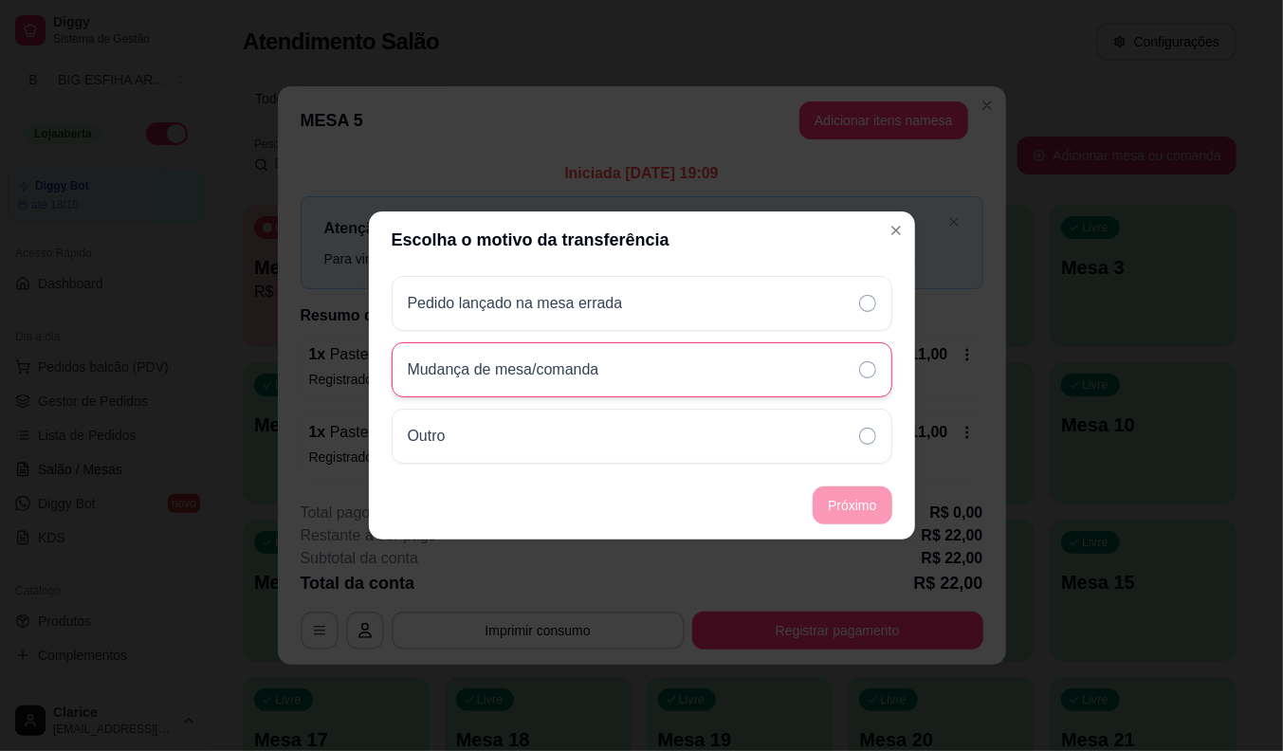
click at [588, 375] on p "Mudança de mesa/comanda" at bounding box center [504, 369] width 192 height 23
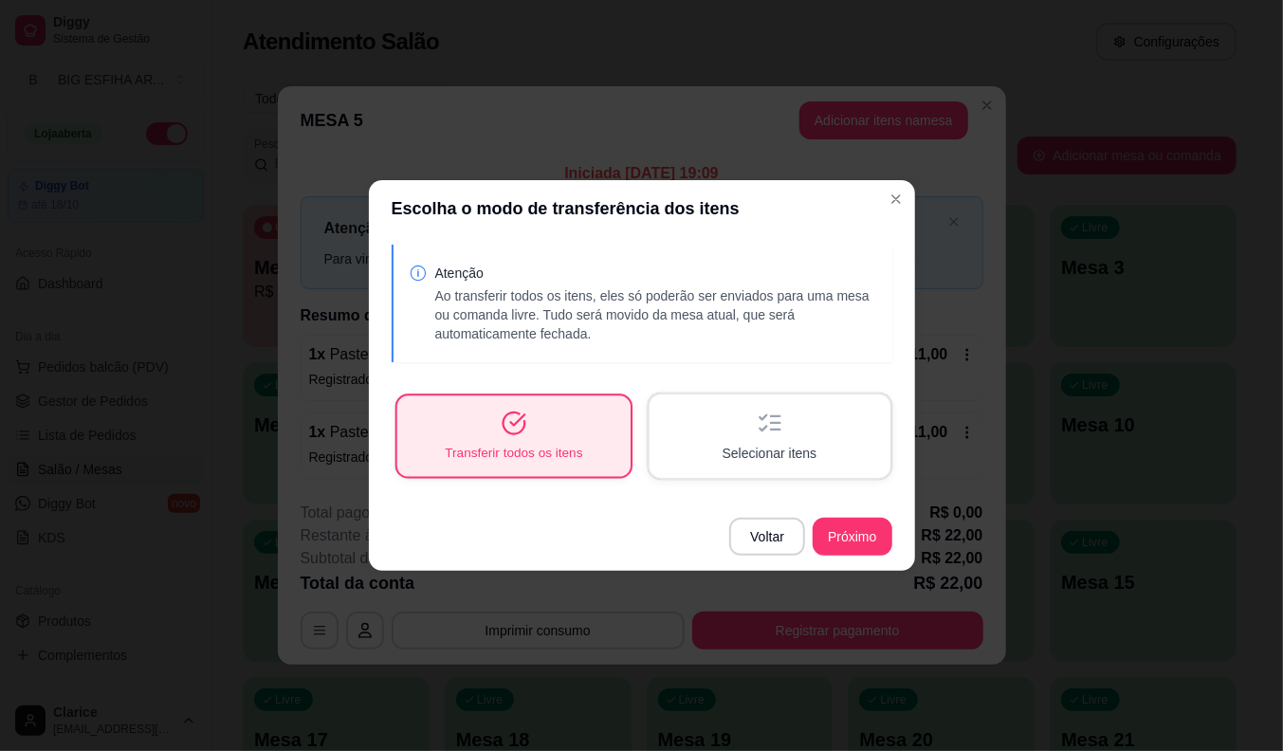
click at [555, 430] on div "Transferir todos os itens" at bounding box center [512, 435] width 233 height 81
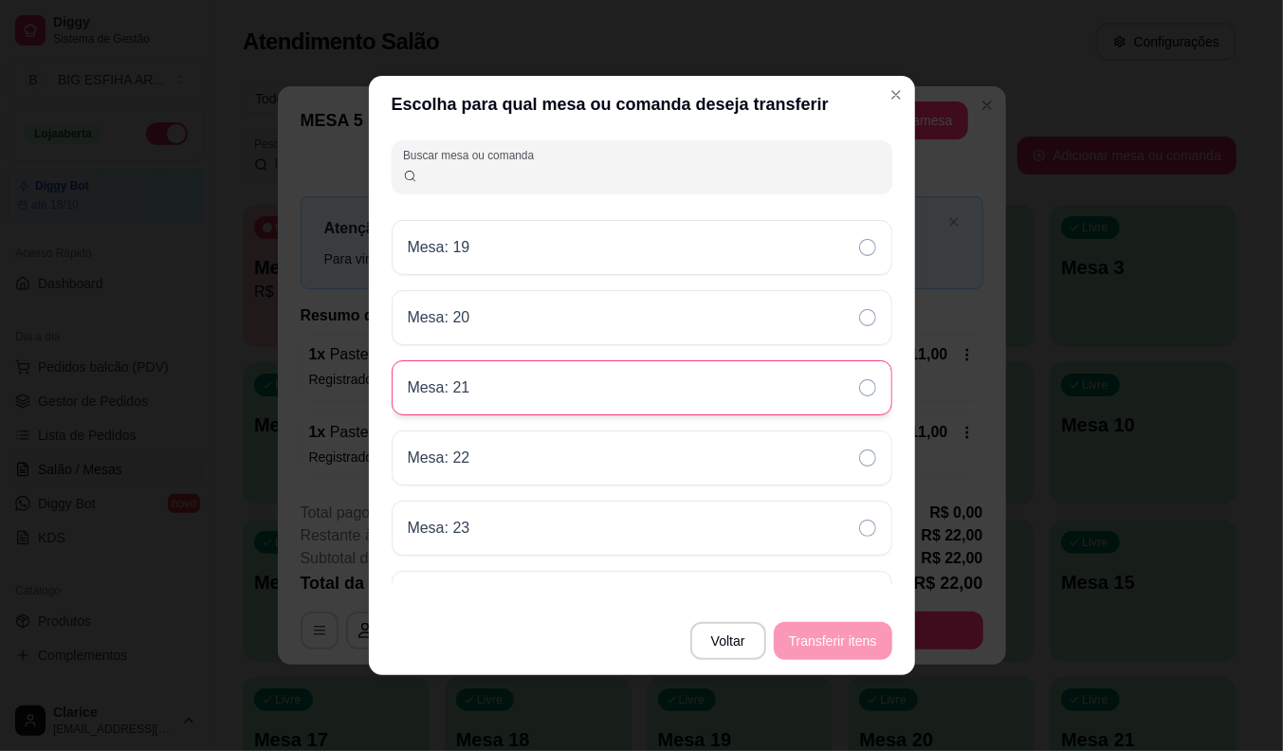
scroll to position [607, 0]
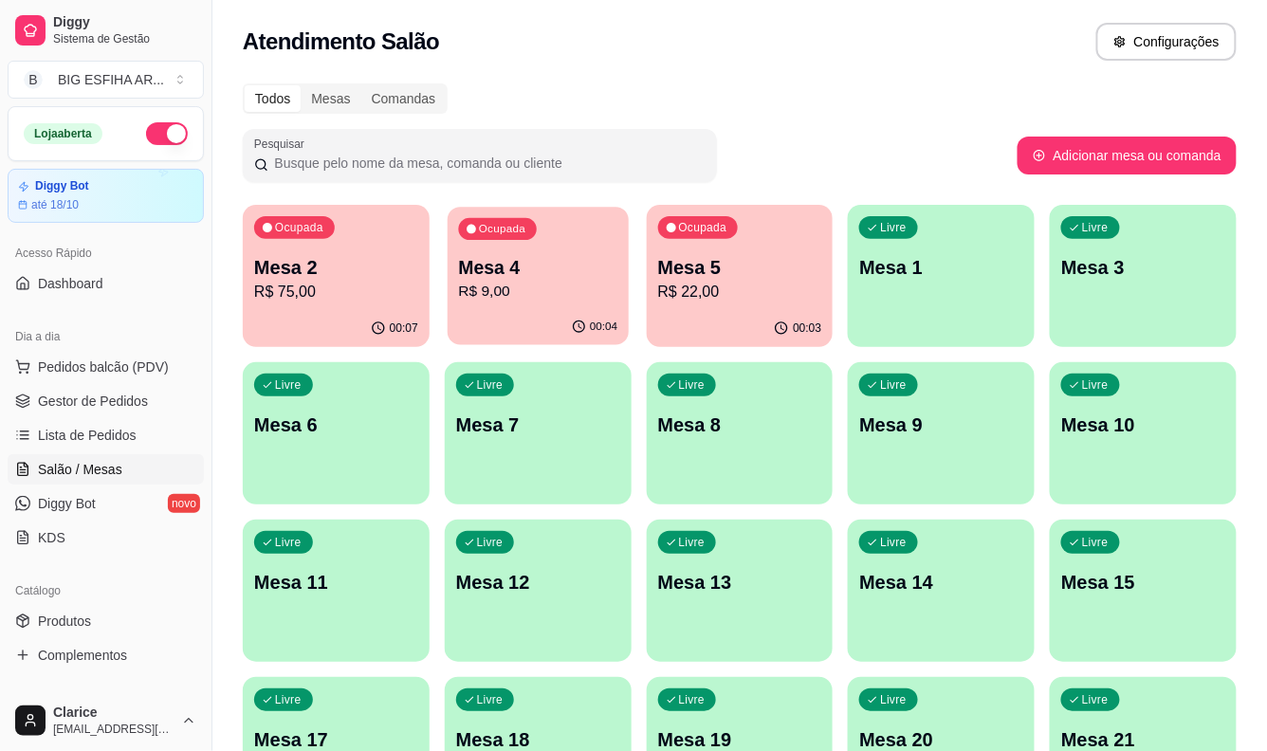
click at [537, 300] on p "R$ 9,00" at bounding box center [537, 292] width 159 height 22
click at [738, 282] on p "R$ 22,00" at bounding box center [740, 292] width 164 height 23
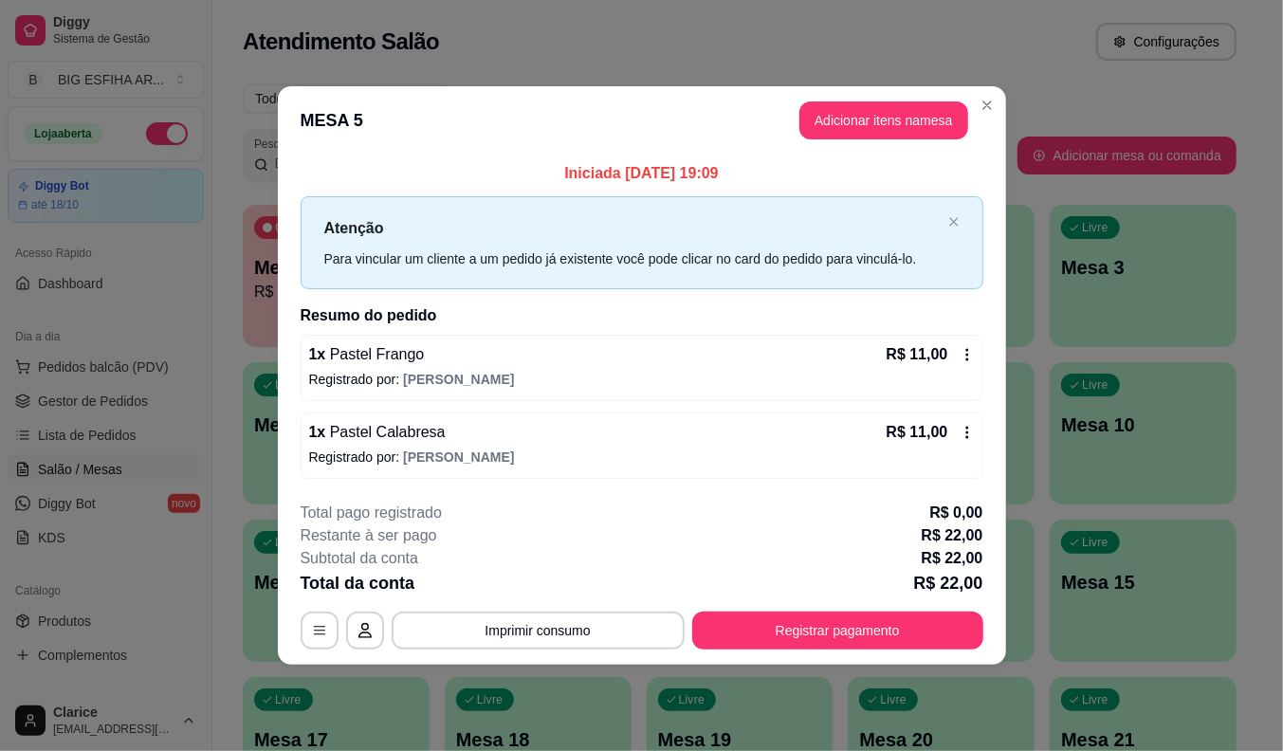
click at [520, 444] on div "1 x Pastel Calabresa R$ 11,00 Registrado por: [PERSON_NAME]" at bounding box center [642, 445] width 683 height 66
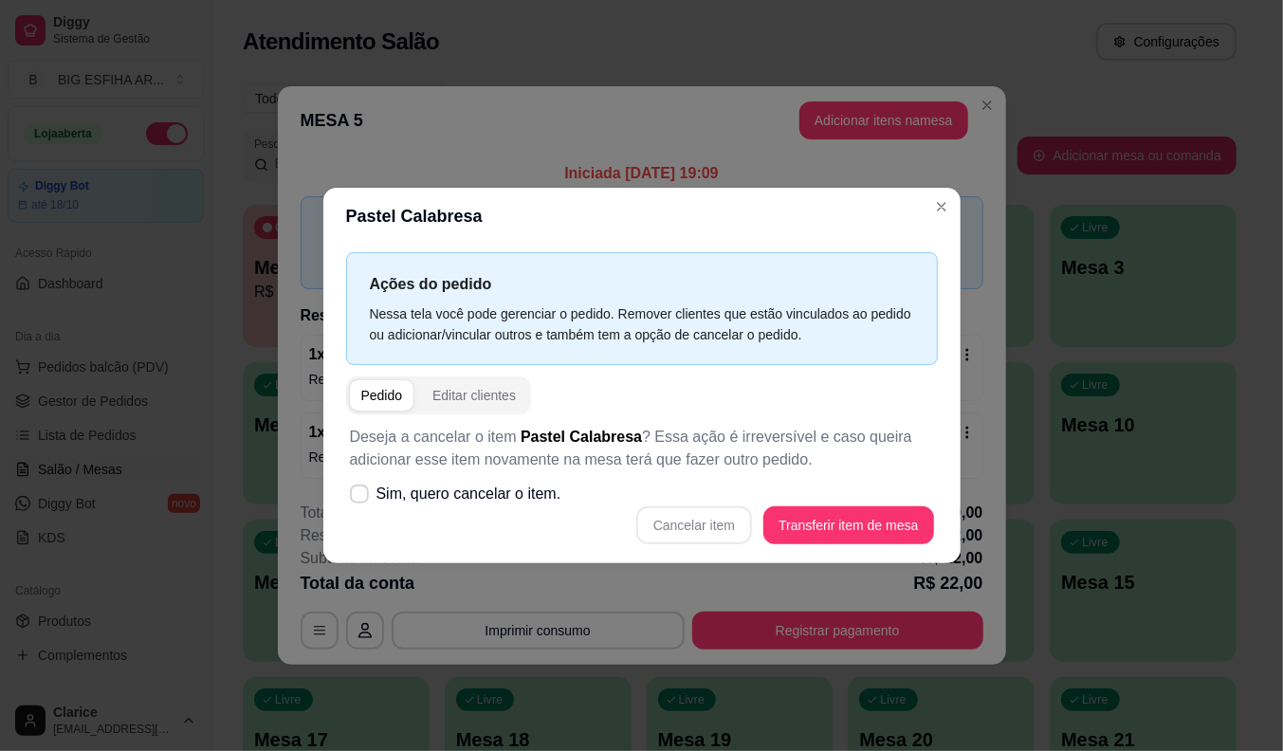
click at [816, 393] on div "Pedido Editar clientes Deseja a cancelar o item Pastel Calabresa ? Essa ação é …" at bounding box center [642, 465] width 592 height 179
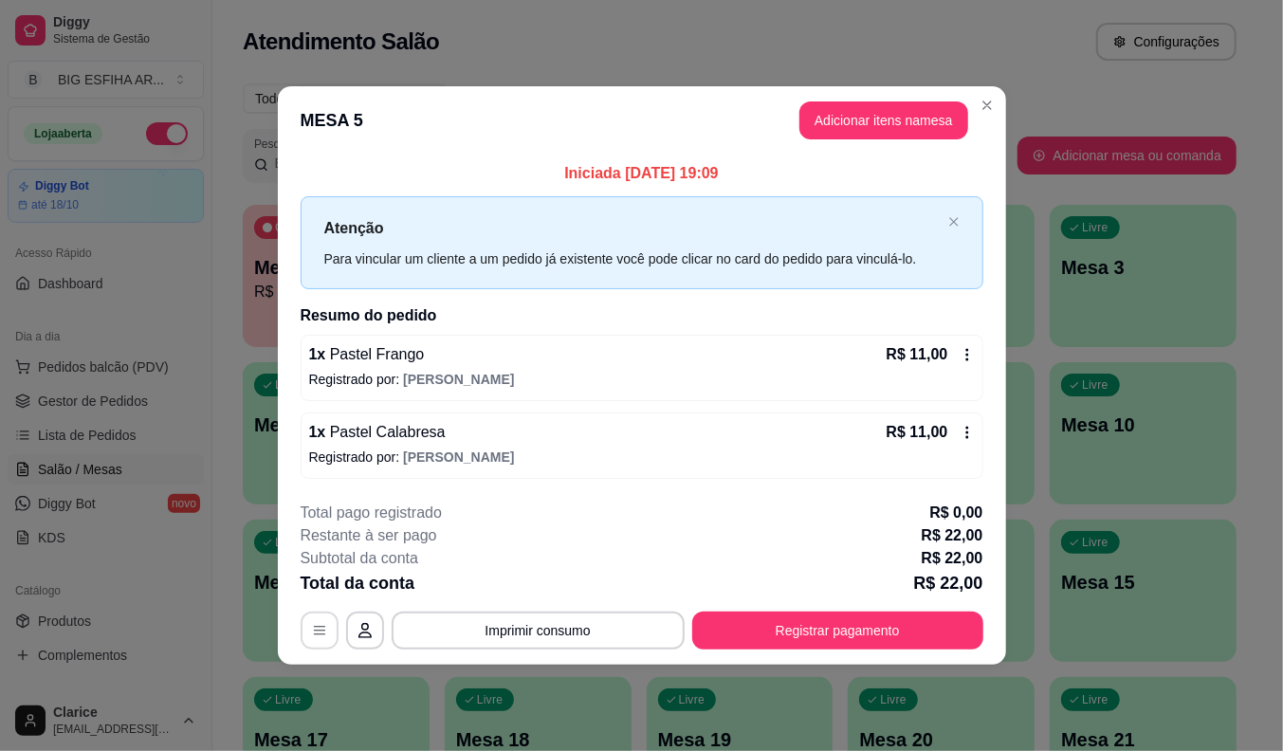
click at [324, 630] on icon "button" at bounding box center [319, 630] width 11 height 9
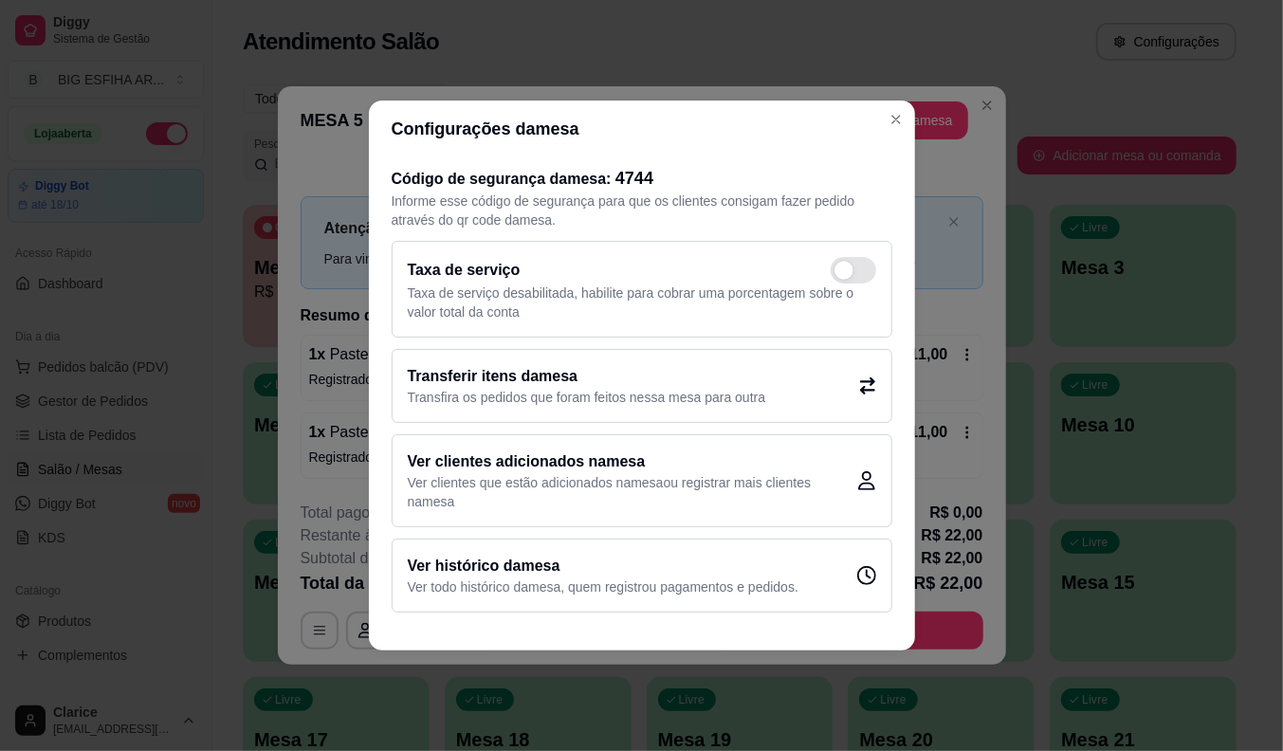
click at [544, 393] on p "Transfira os pedidos que foram feitos nessa mesa para outra" at bounding box center [587, 397] width 358 height 19
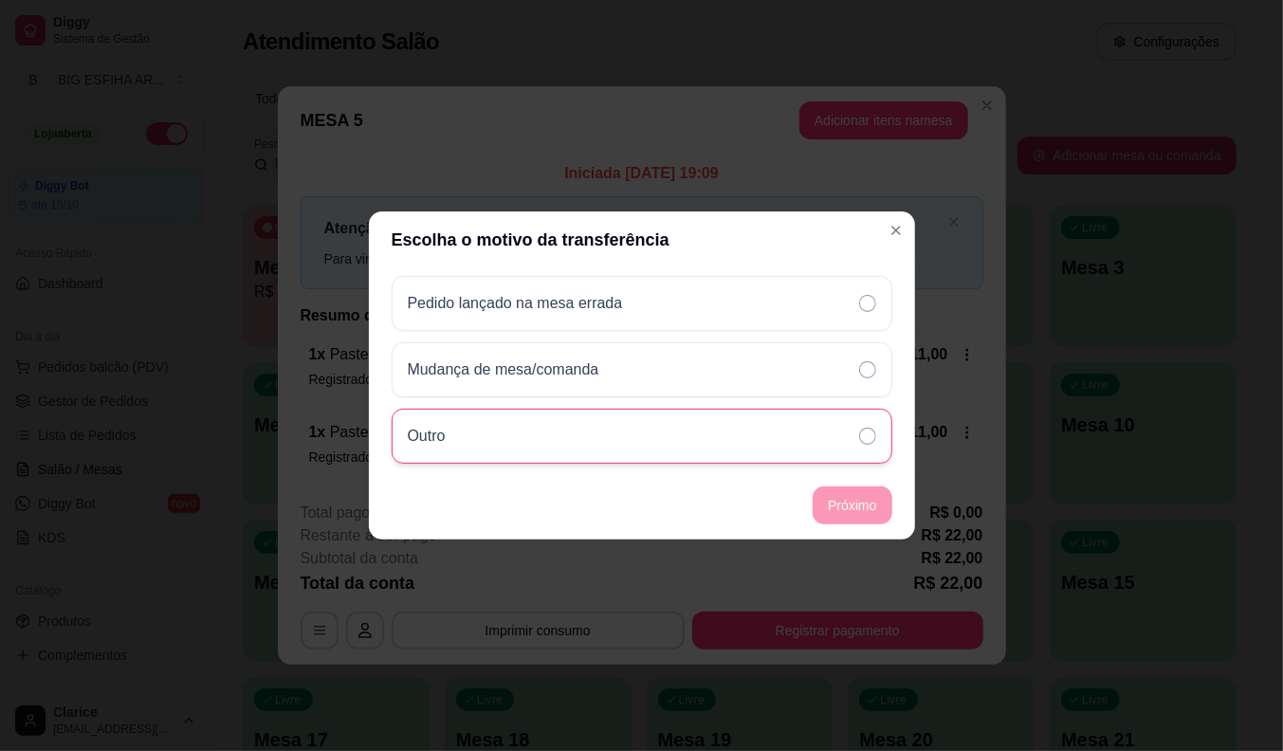
click at [662, 433] on div "Outro" at bounding box center [642, 436] width 501 height 55
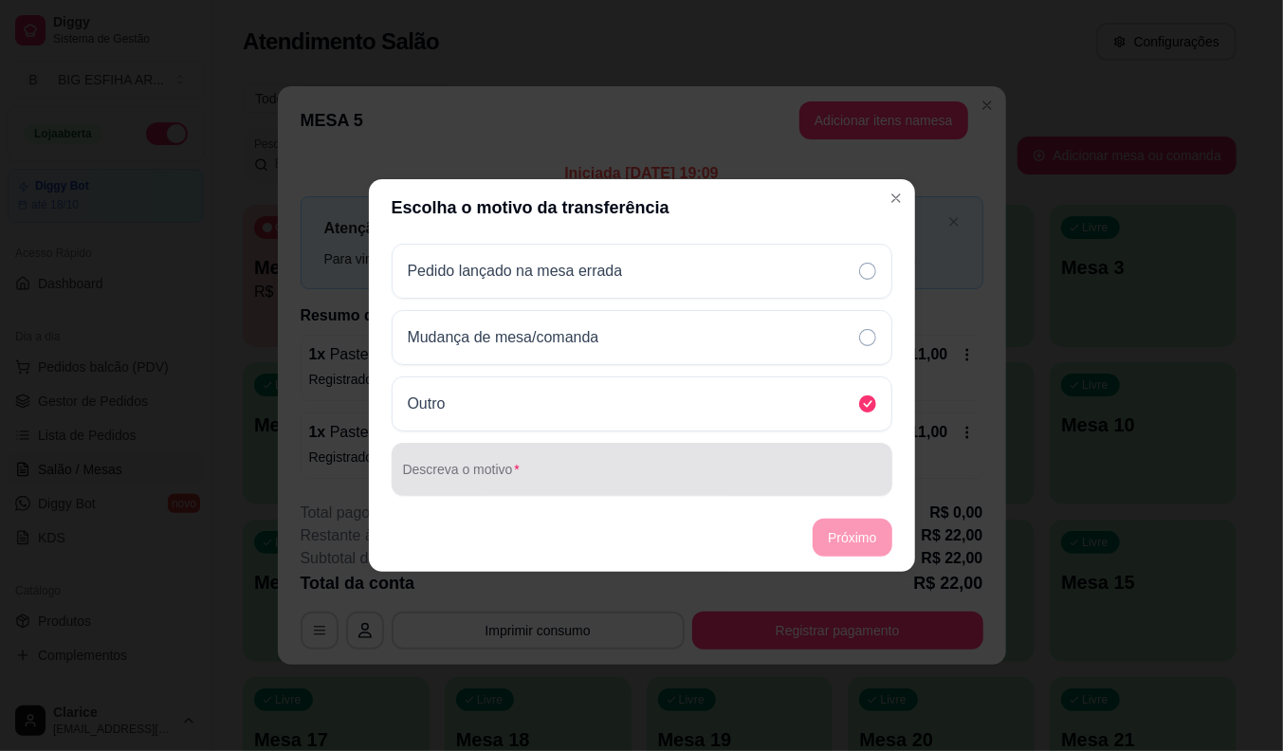
click at [688, 470] on input "Descreva o motivo" at bounding box center [642, 476] width 478 height 19
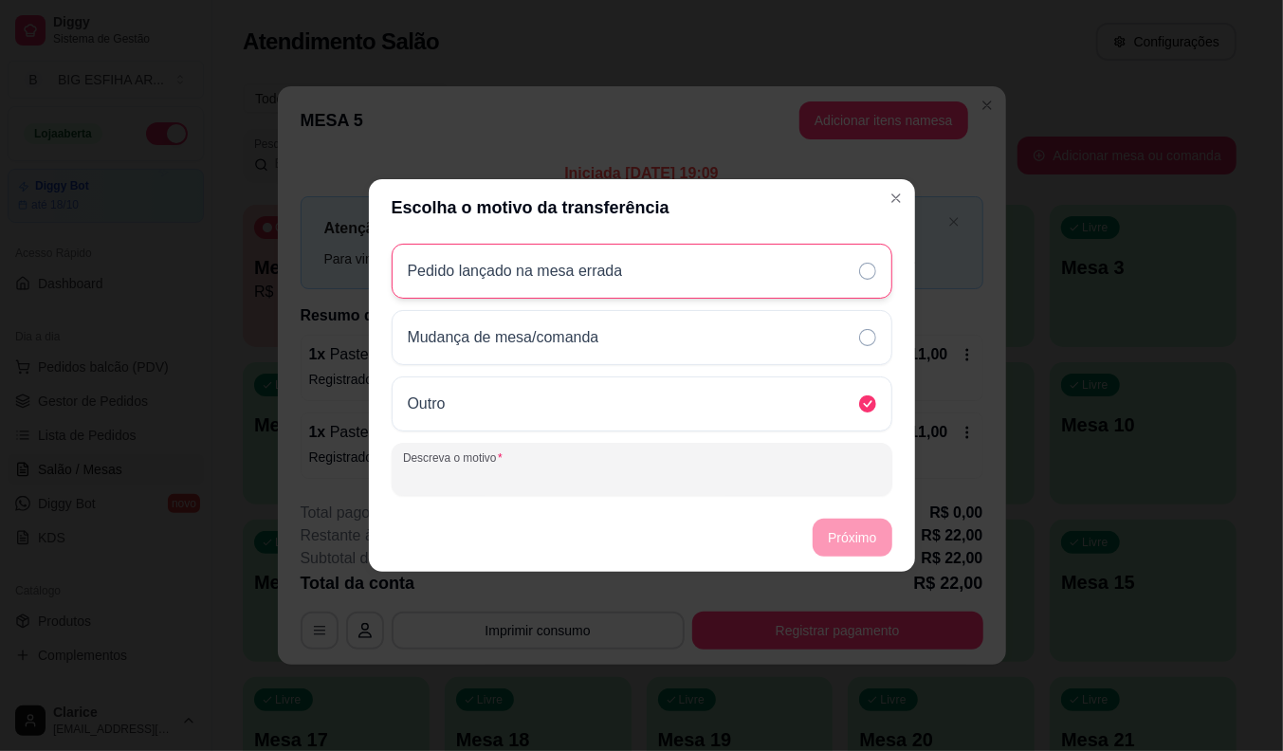
click at [751, 266] on div "Pedido lançado na mesa errada" at bounding box center [642, 271] width 501 height 55
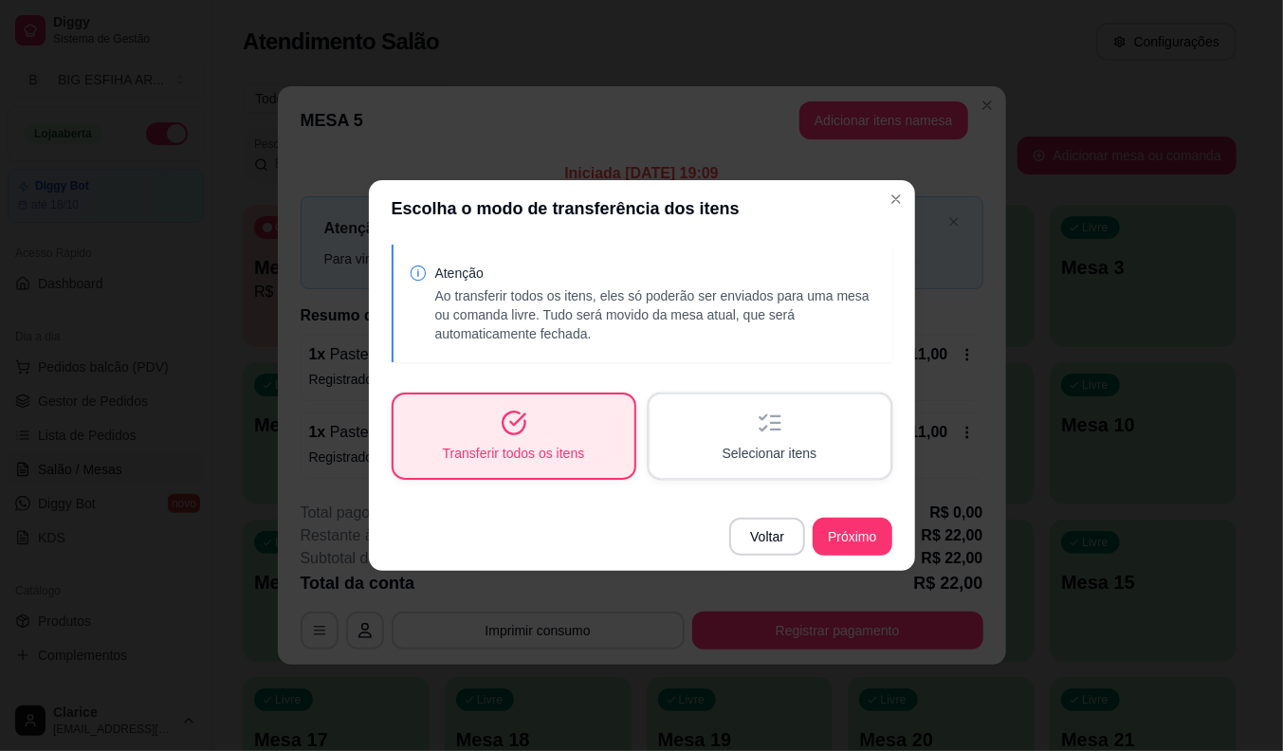
click at [795, 425] on div "Selecionar itens" at bounding box center [770, 435] width 241 height 83
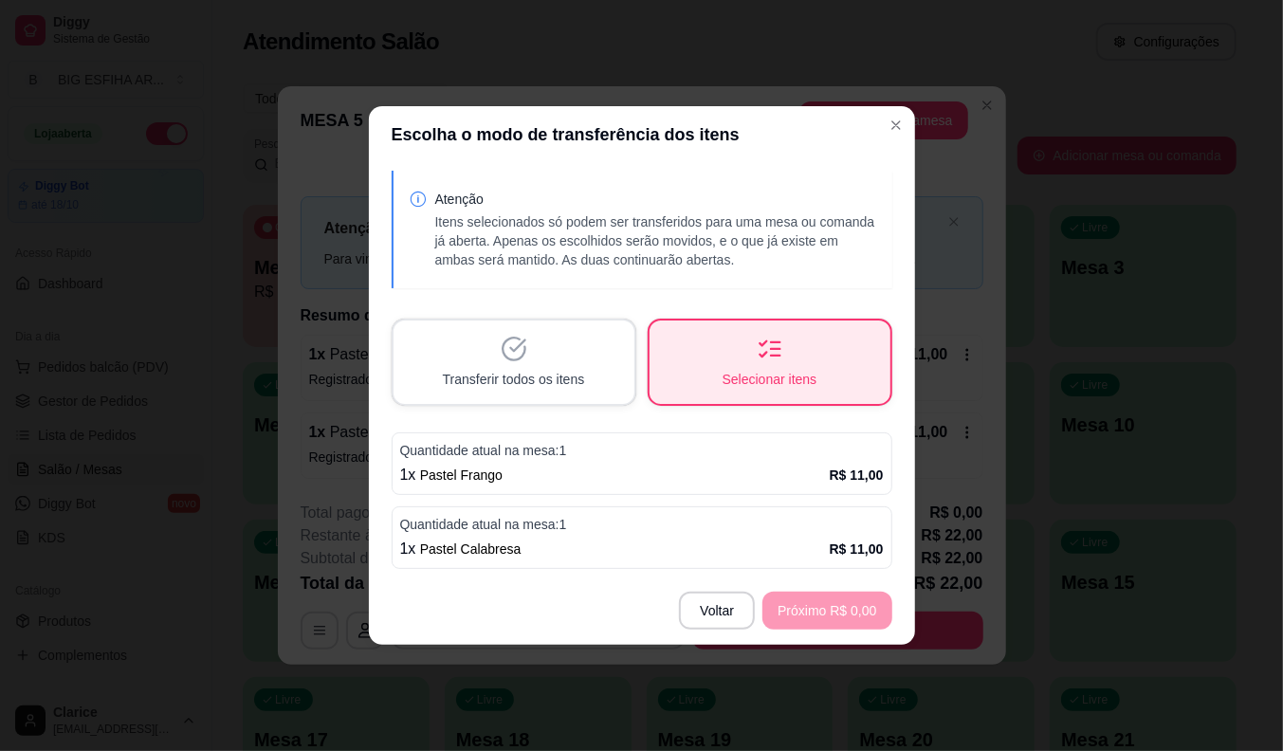
click at [637, 459] on div "Quantidade atual na mesa: 1 1 x Pastel Frango R$ 11,00" at bounding box center [642, 463] width 501 height 63
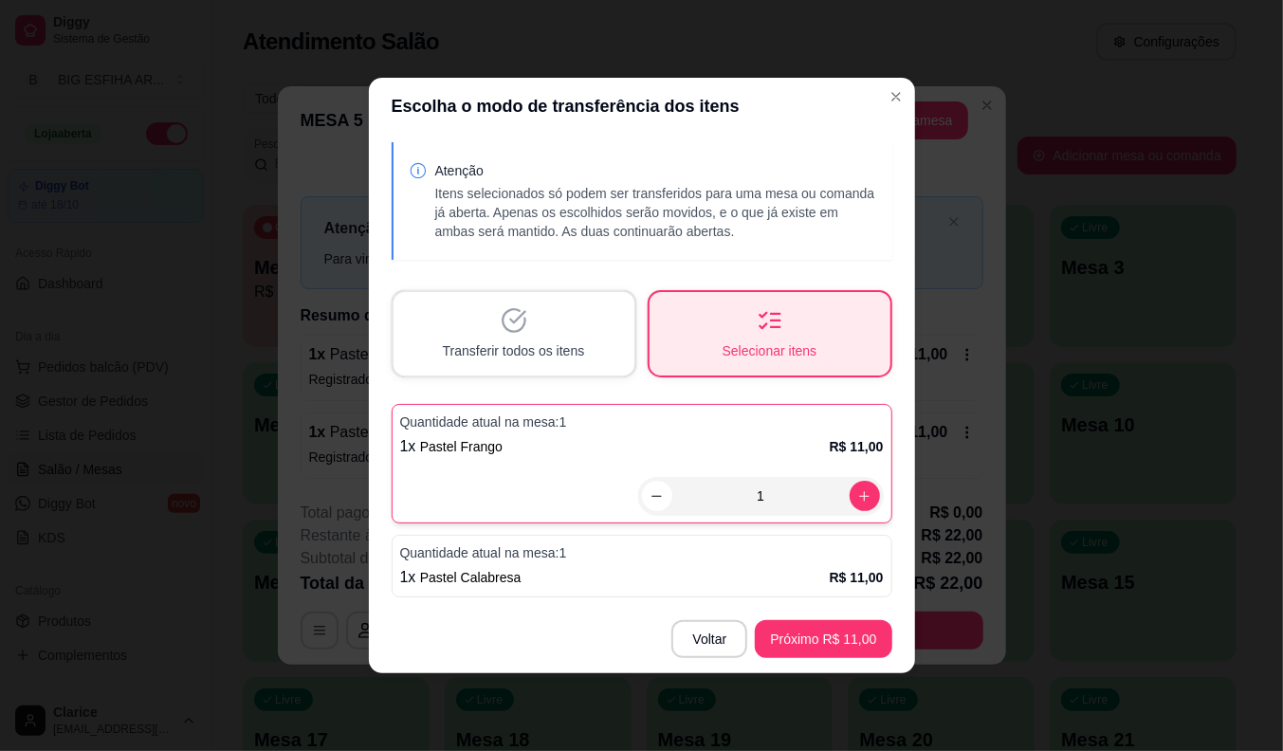
click at [536, 572] on div "1 x Pastel Calabresa R$ 11,00" at bounding box center [642, 577] width 484 height 23
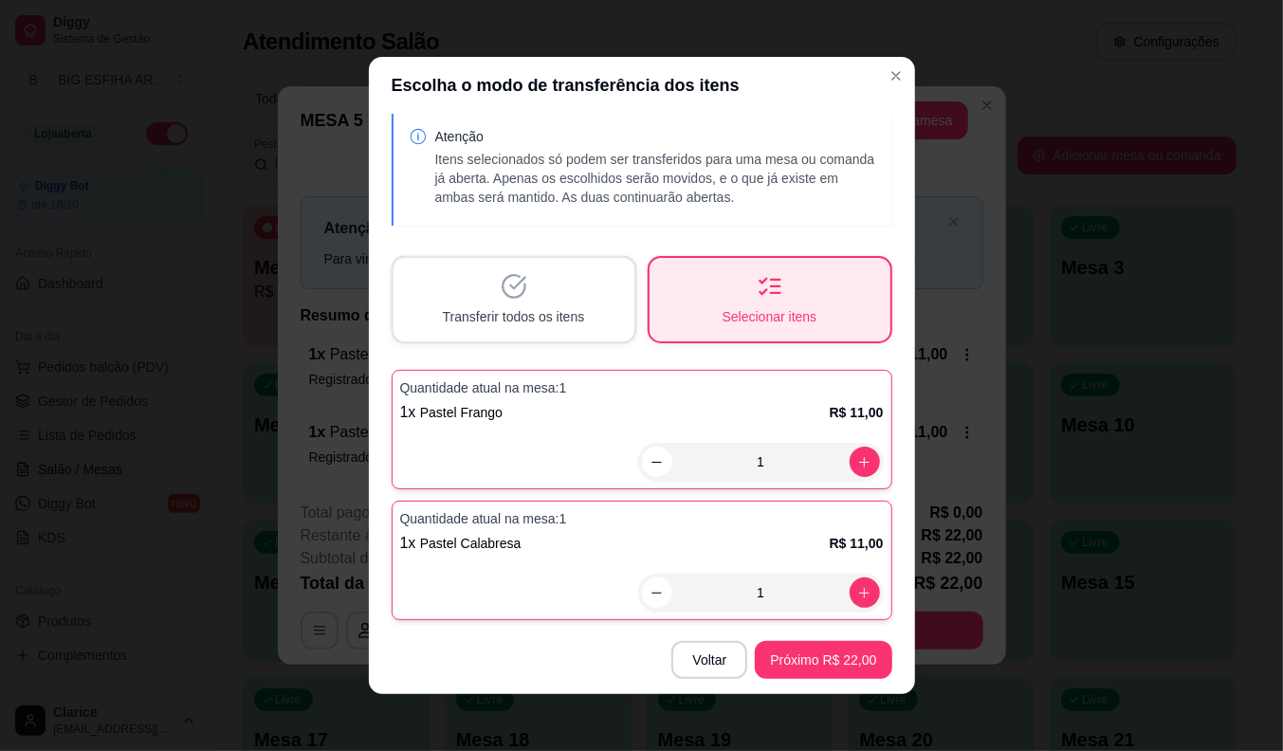
scroll to position [4, 0]
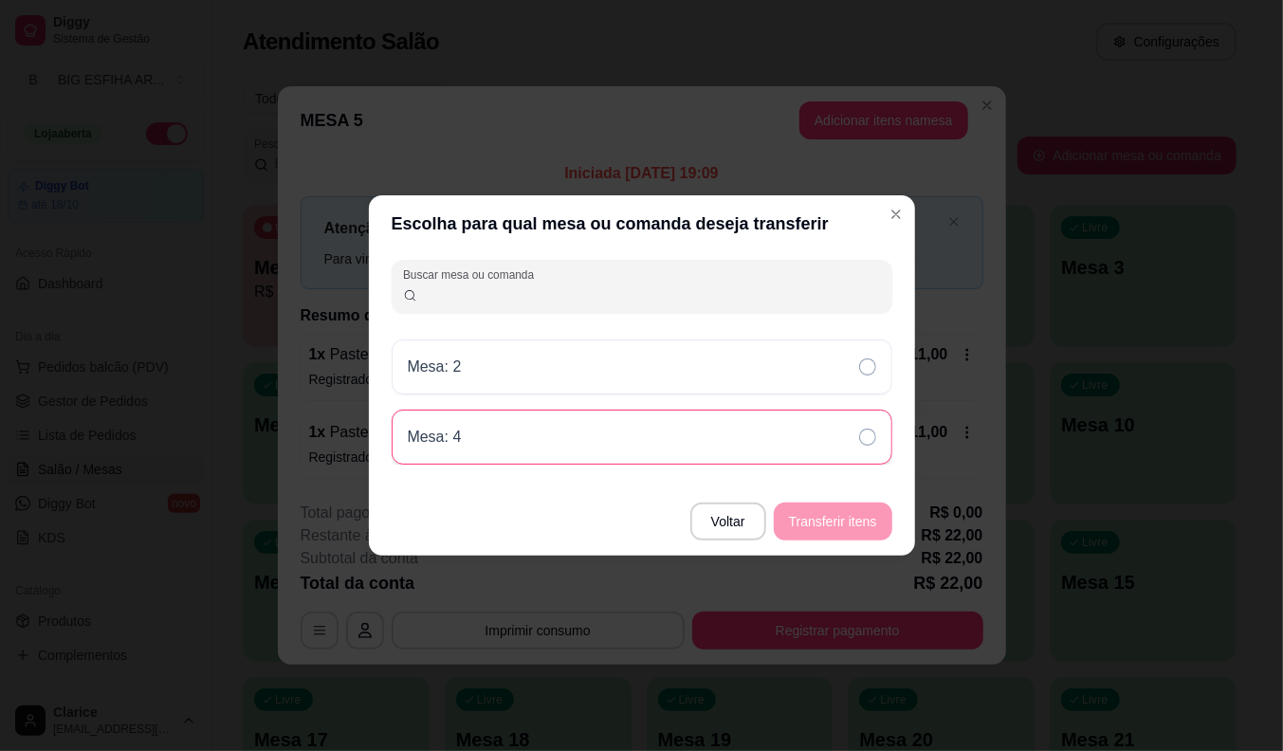
click at [579, 451] on div "Mesa: 4" at bounding box center [642, 437] width 501 height 55
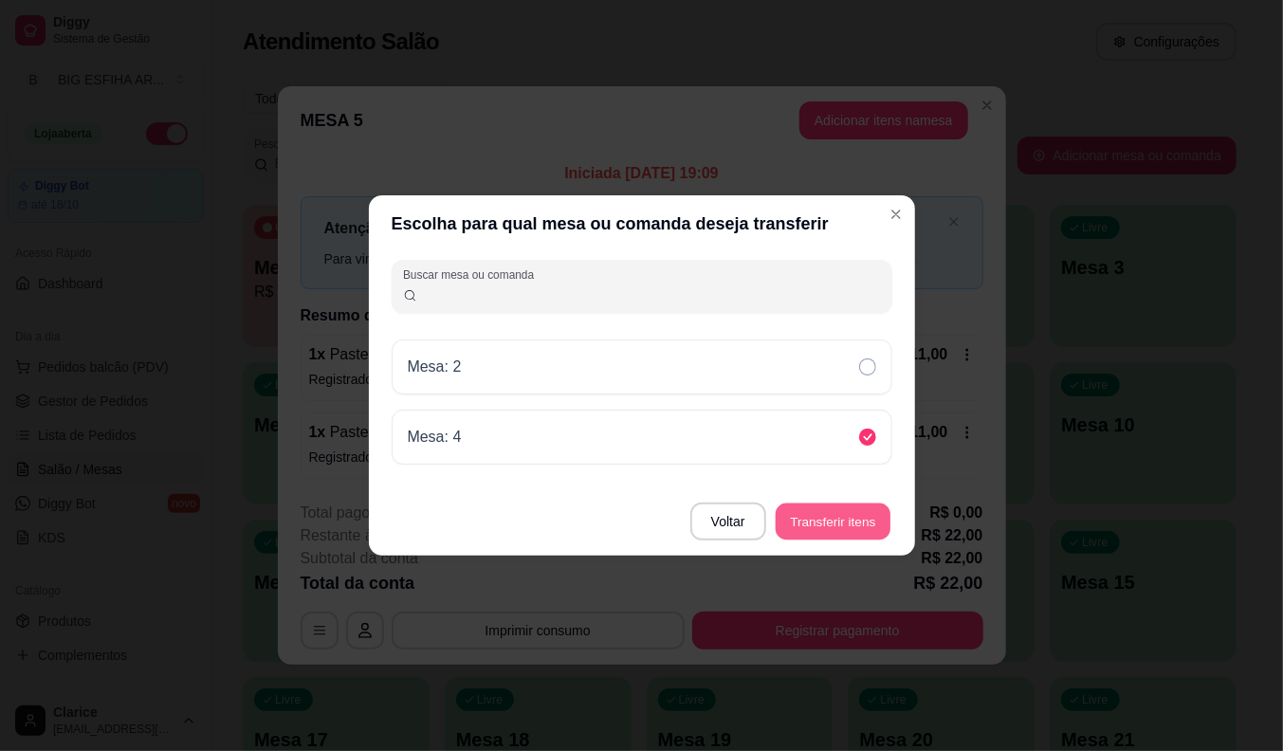
click at [849, 534] on button "Transferir itens" at bounding box center [833, 521] width 115 height 37
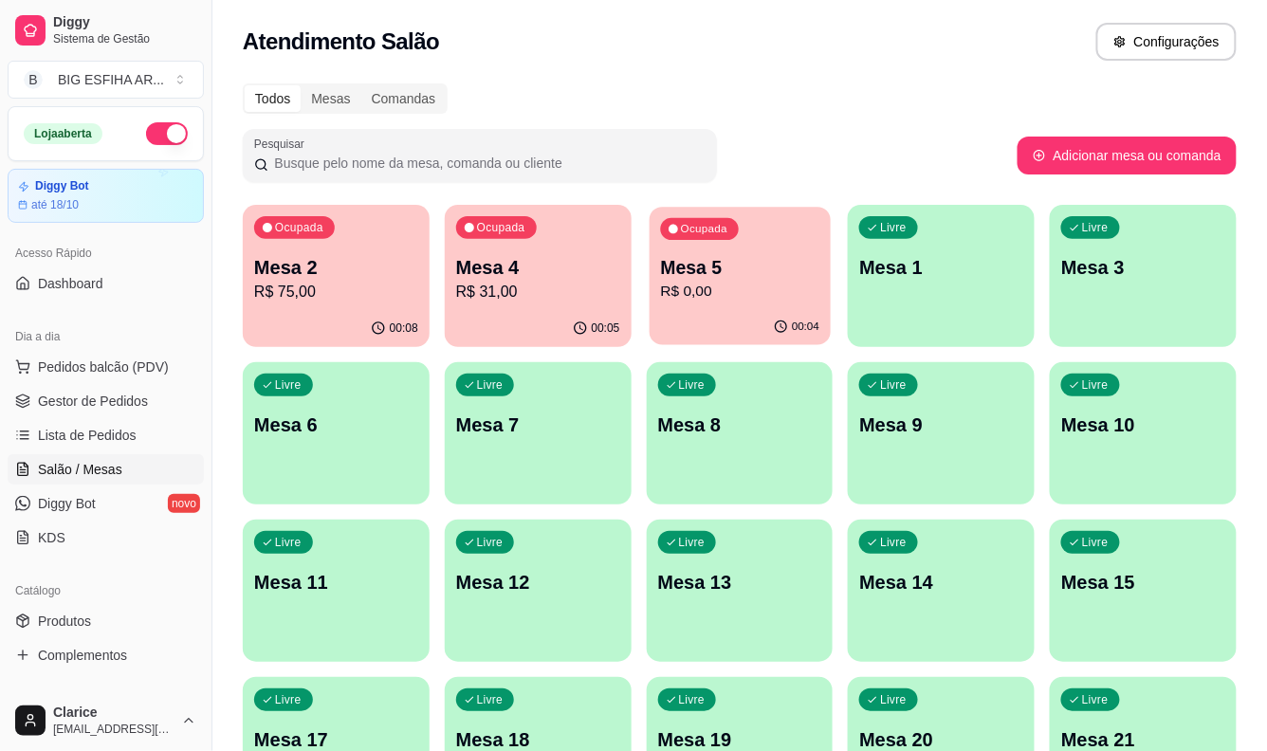
click at [656, 272] on div "Ocupada Mesa 5 R$ 0,00" at bounding box center [740, 258] width 181 height 102
click at [493, 301] on p "R$ 31,00" at bounding box center [538, 292] width 164 height 23
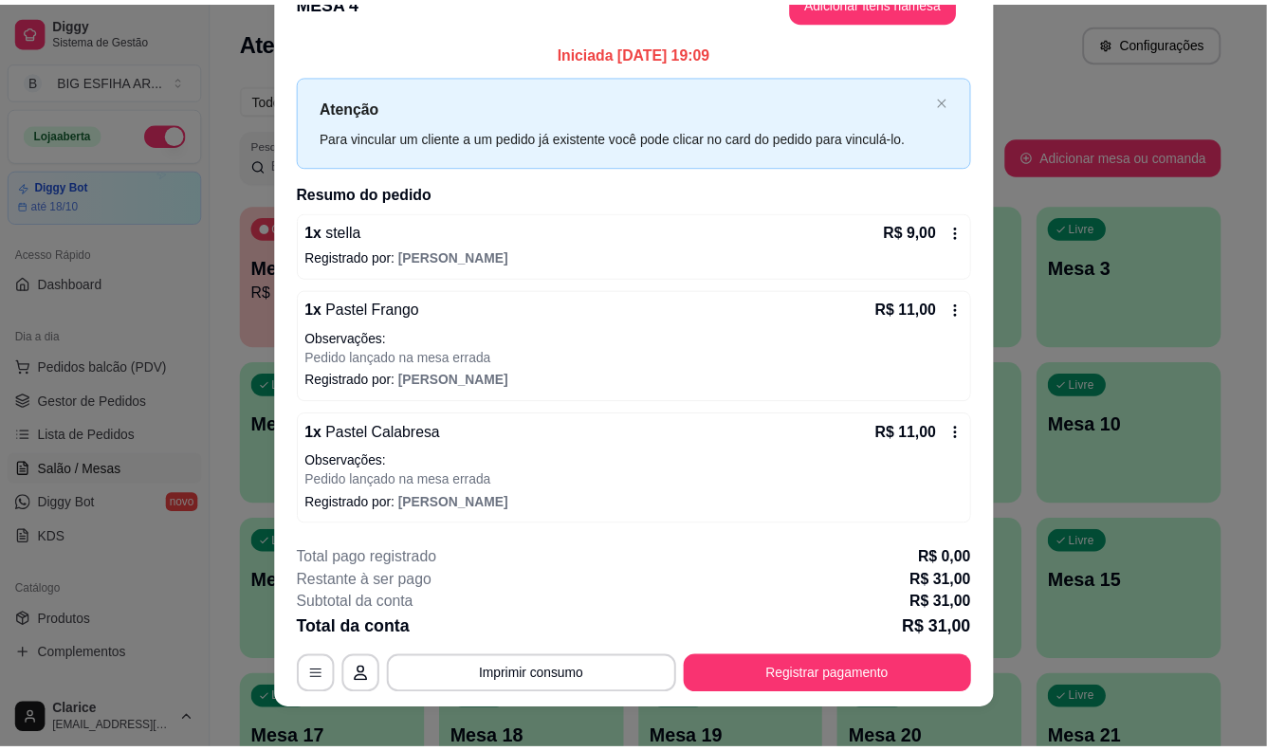
scroll to position [57, 0]
